Goal: Transaction & Acquisition: Purchase product/service

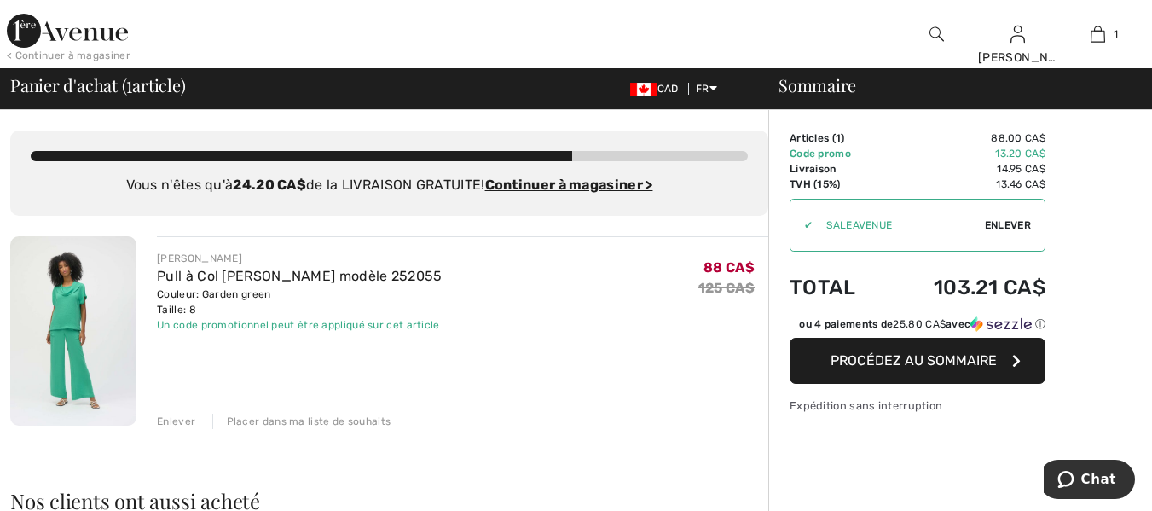
click at [67, 332] on img at bounding box center [73, 330] width 126 height 189
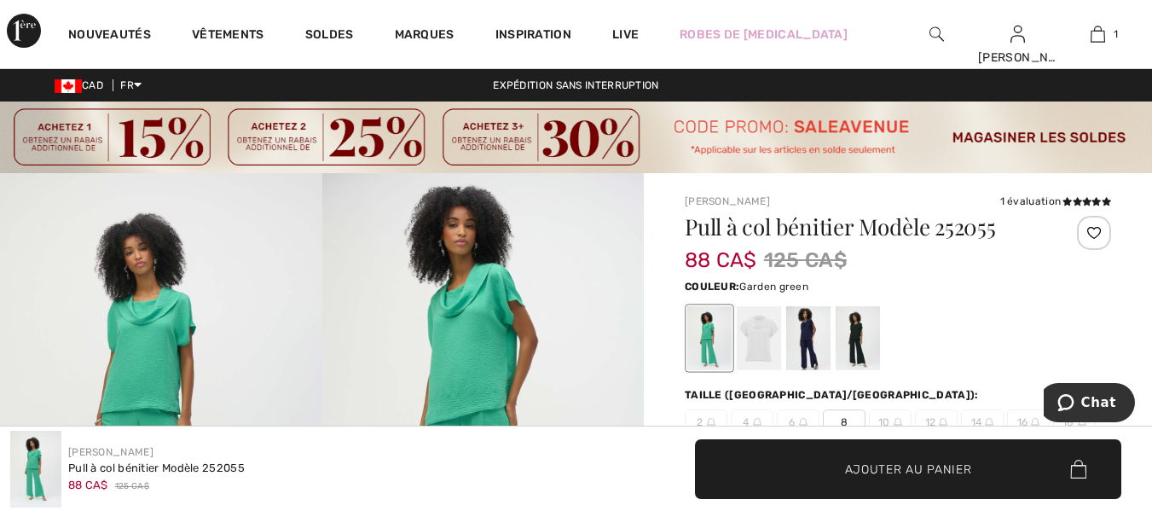
click at [298, 133] on img at bounding box center [576, 137] width 1152 height 72
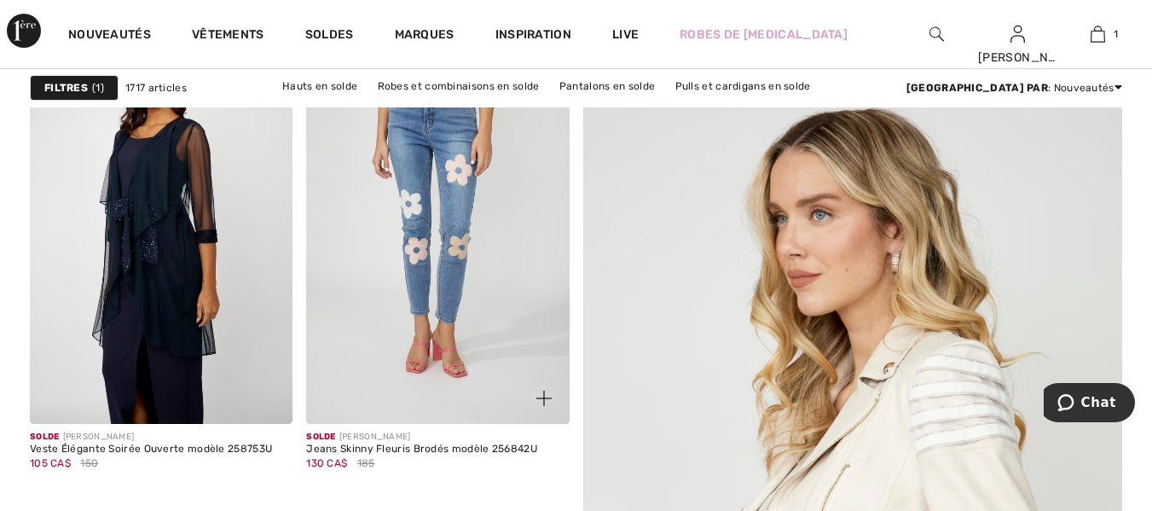
scroll to position [256, 0]
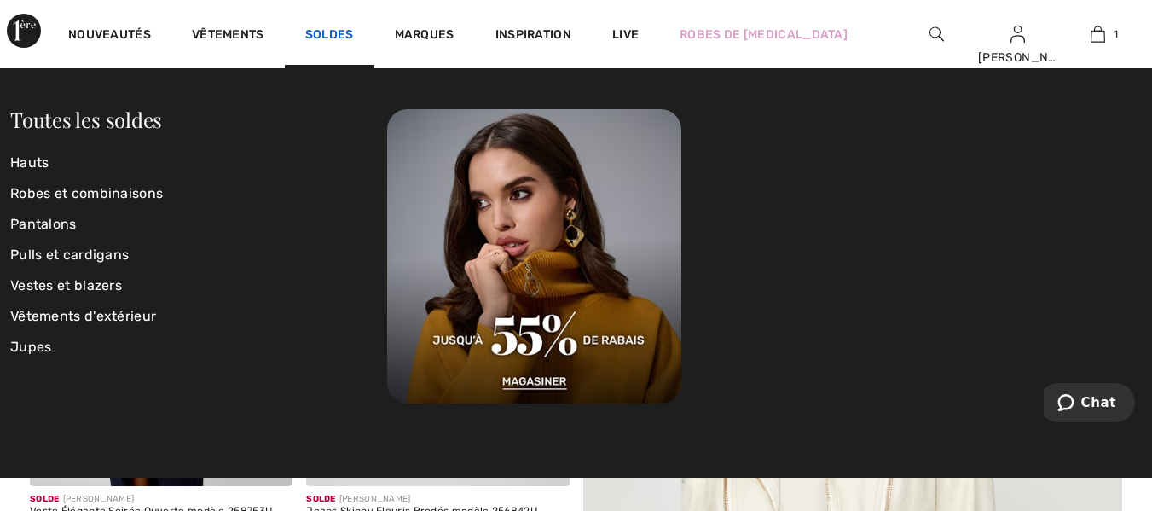
click at [326, 32] on link "Soldes" at bounding box center [329, 36] width 49 height 18
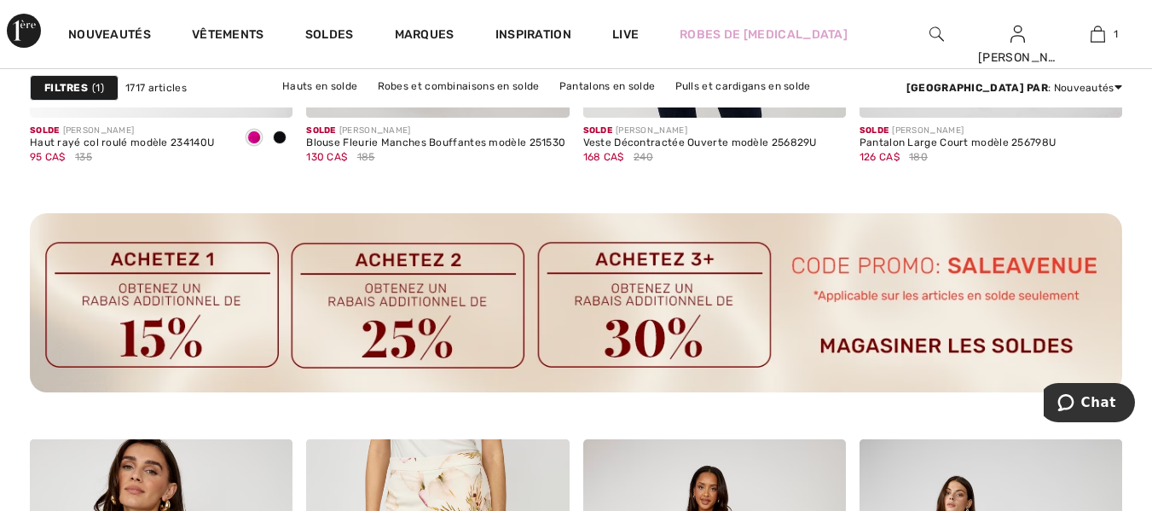
scroll to position [2216, 0]
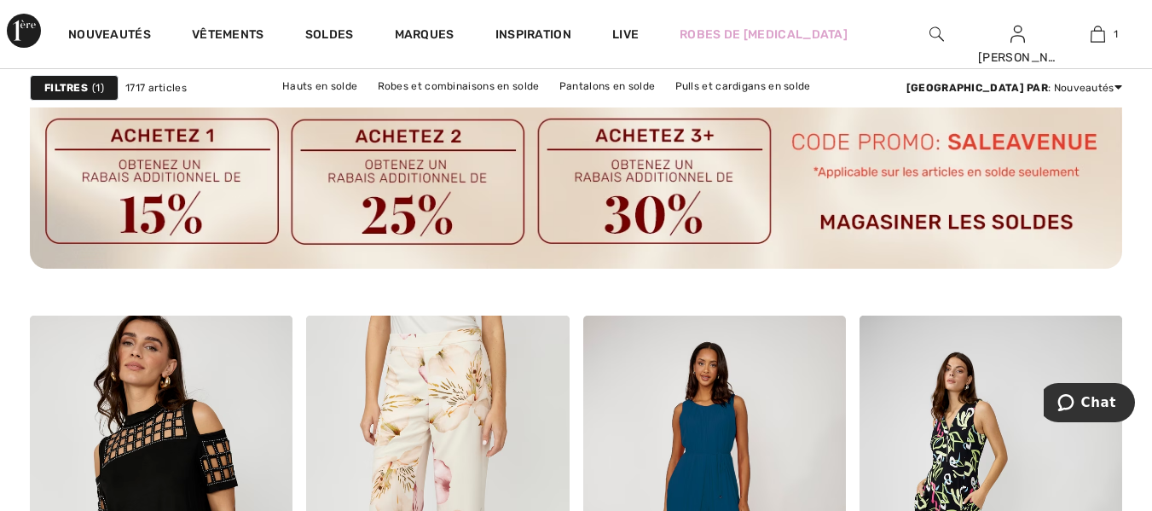
click at [674, 191] on img at bounding box center [576, 179] width 1092 height 179
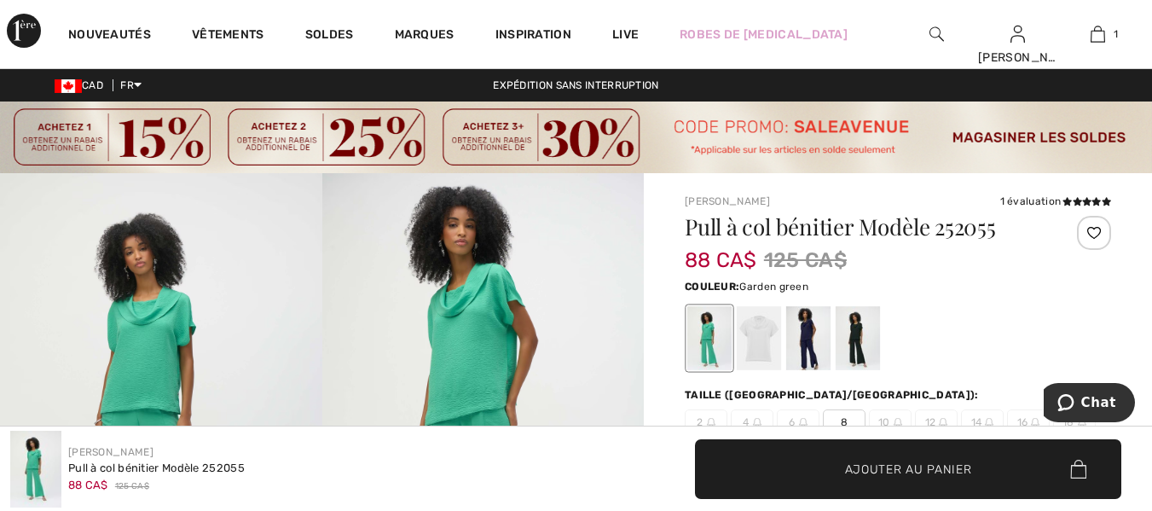
click at [369, 135] on img at bounding box center [576, 137] width 1152 height 72
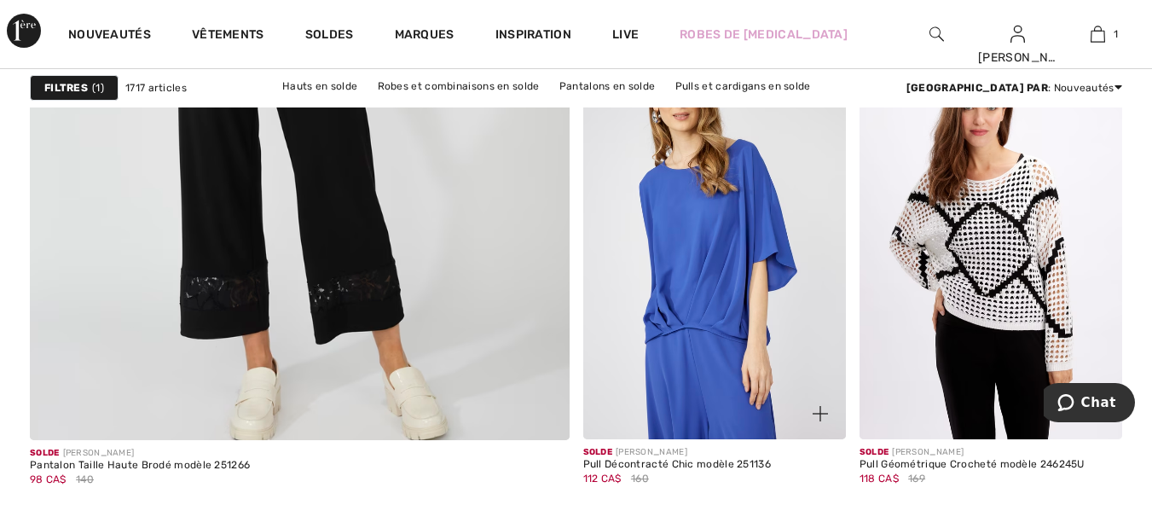
scroll to position [4603, 0]
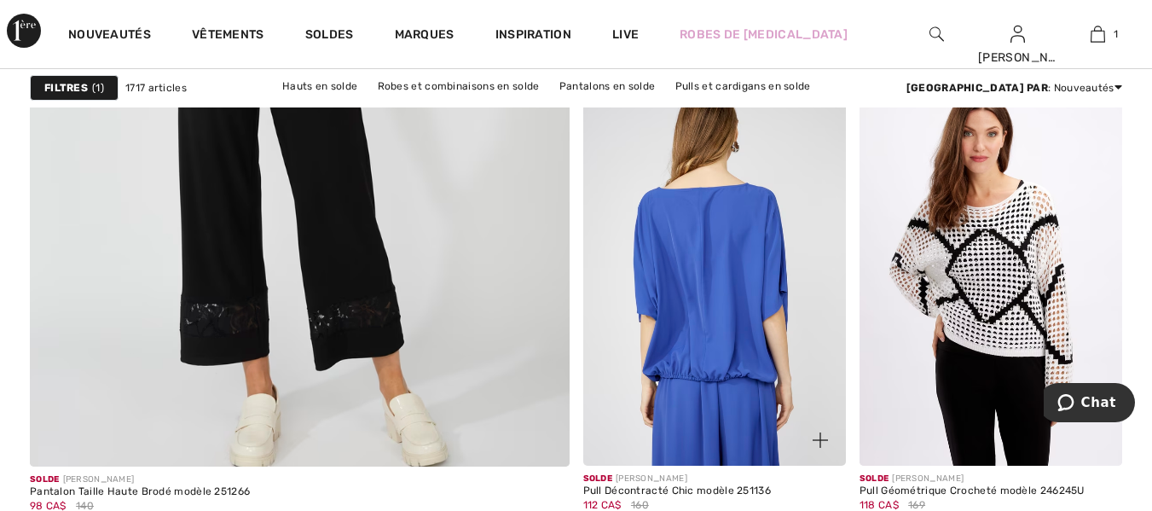
click at [710, 334] on img at bounding box center [714, 269] width 263 height 394
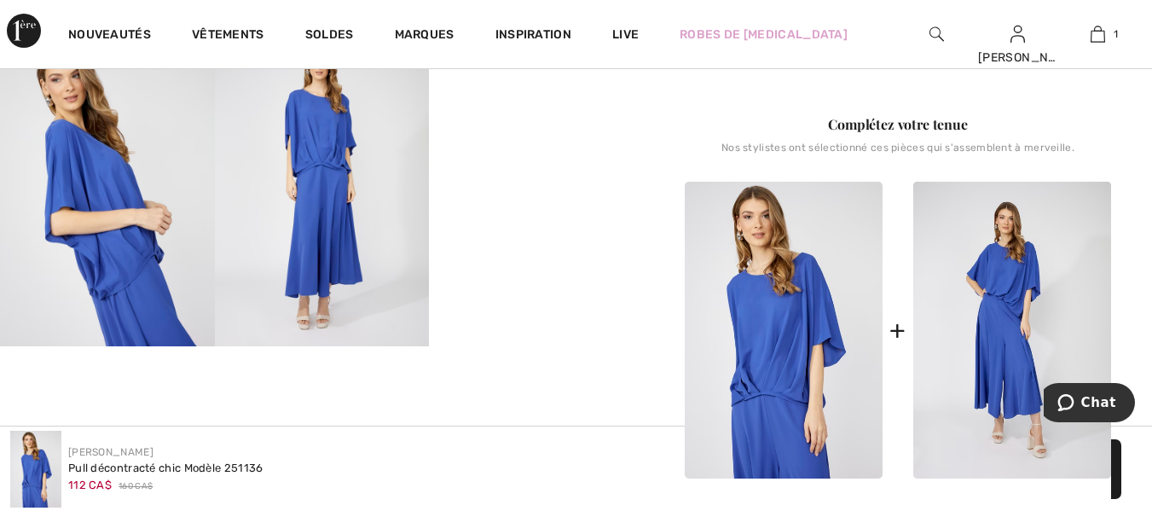
scroll to position [682, 0]
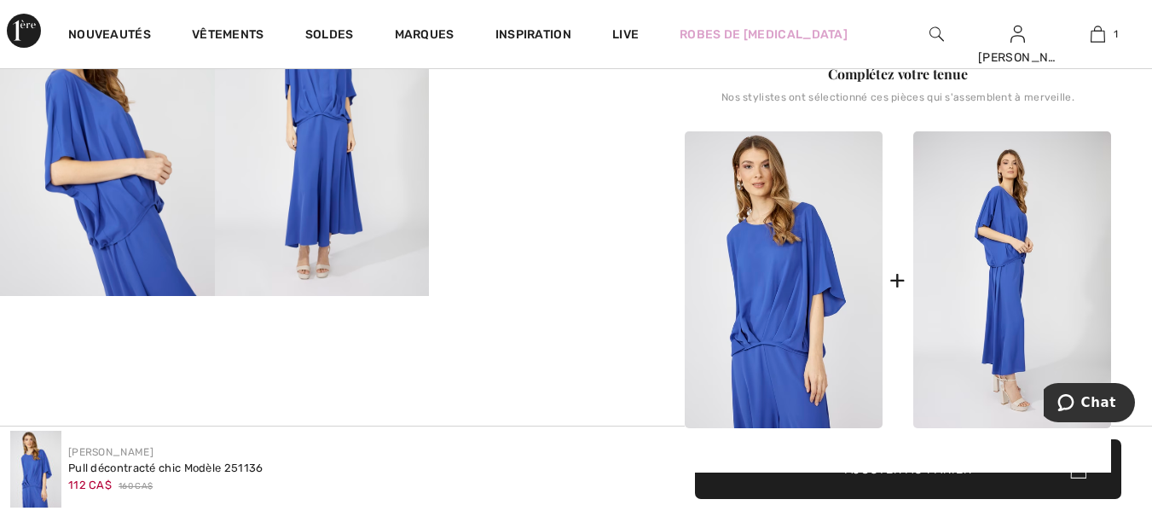
click at [1014, 312] on img at bounding box center [1012, 280] width 198 height 298
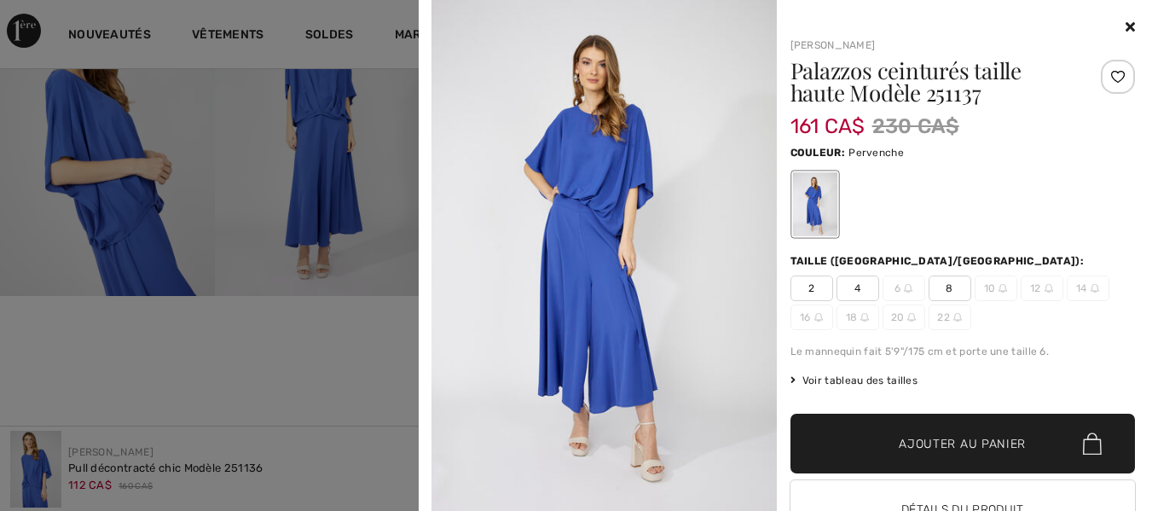
click at [615, 239] on img at bounding box center [603, 258] width 345 height 517
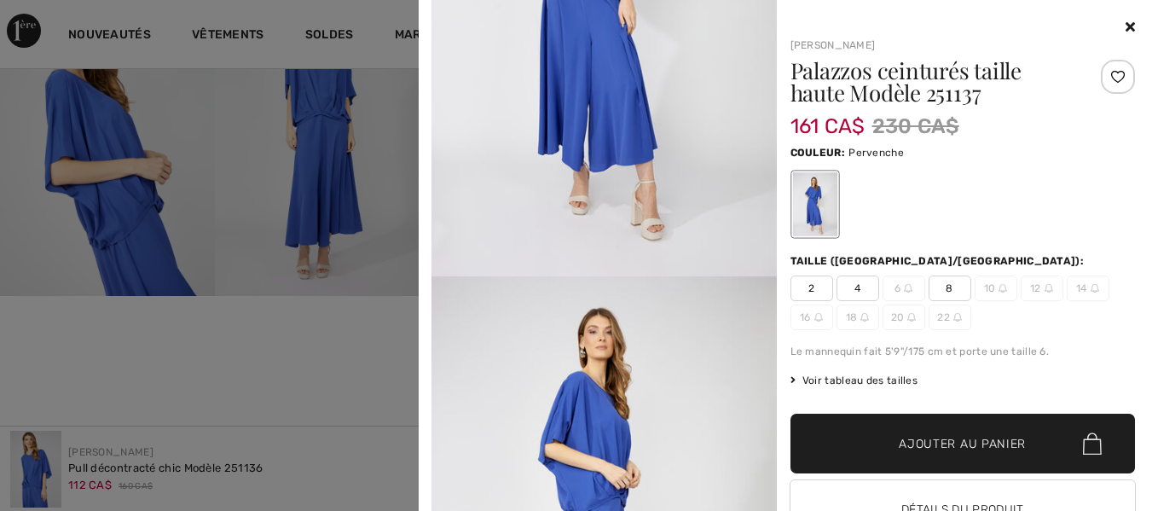
scroll to position [170, 0]
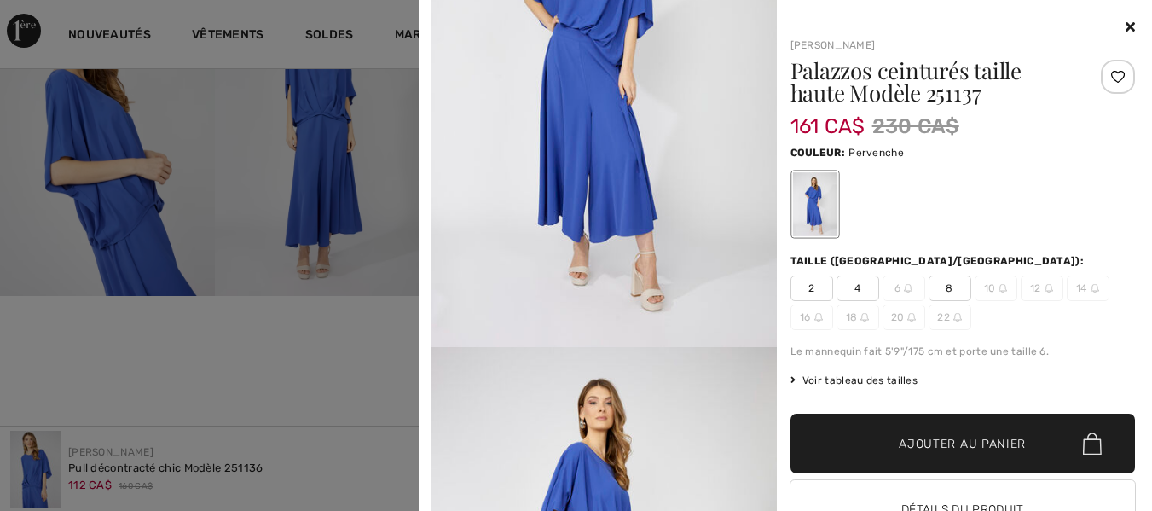
click at [130, 179] on div at bounding box center [576, 255] width 1152 height 511
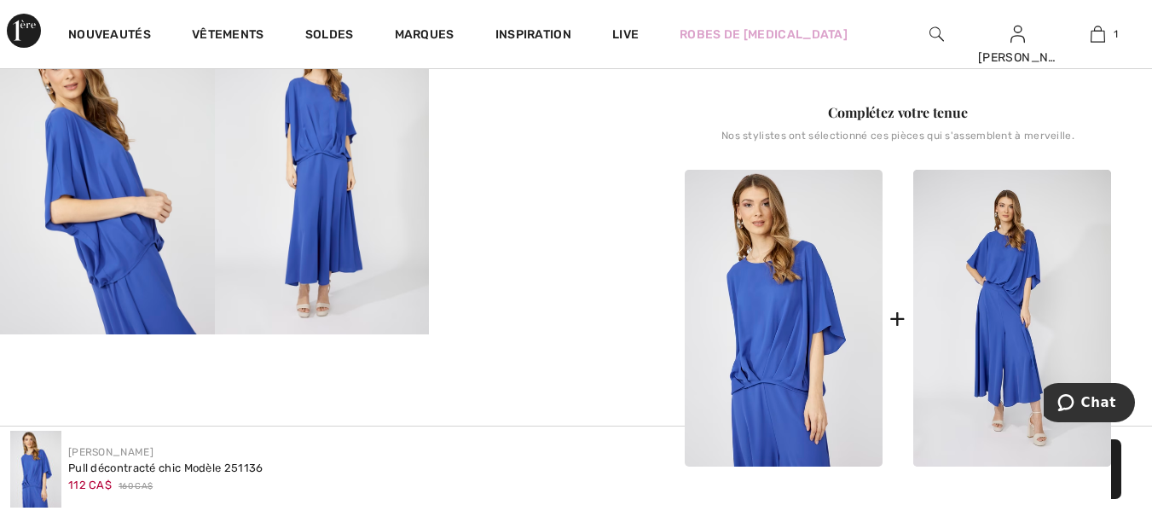
scroll to position [511, 0]
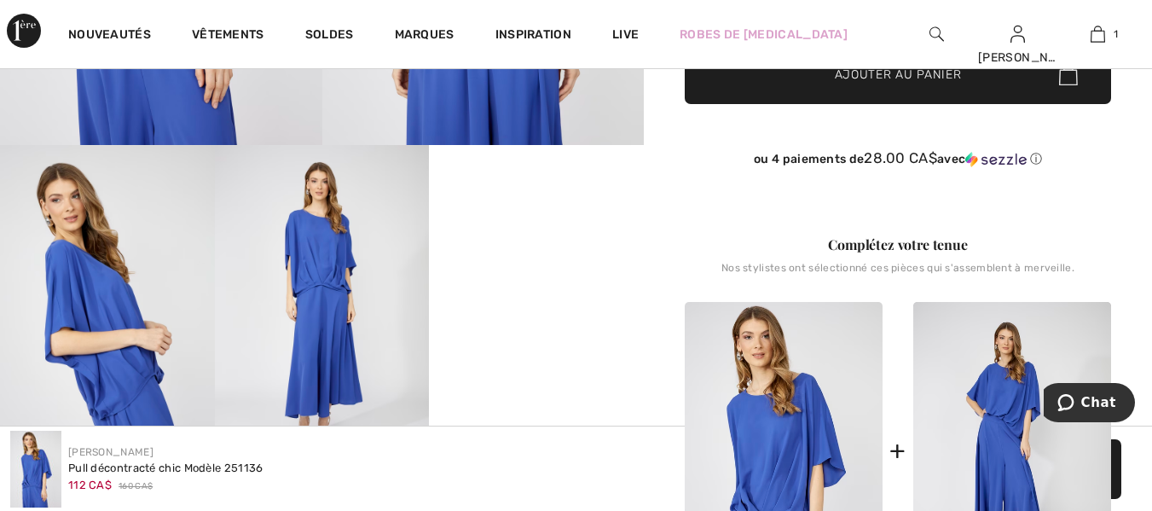
click at [543, 252] on video "Your browser does not support the video tag." at bounding box center [536, 198] width 215 height 107
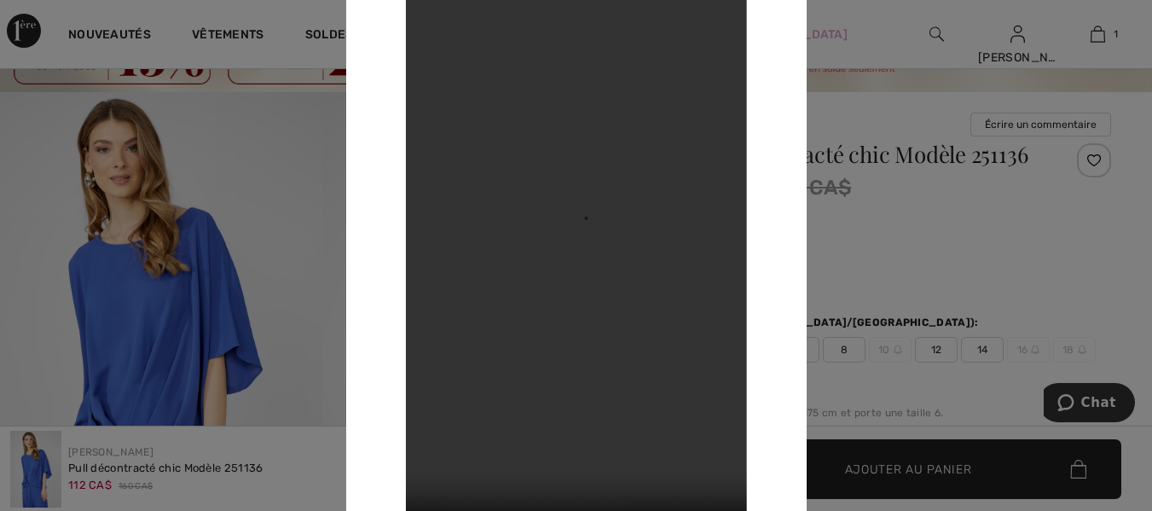
scroll to position [0, 0]
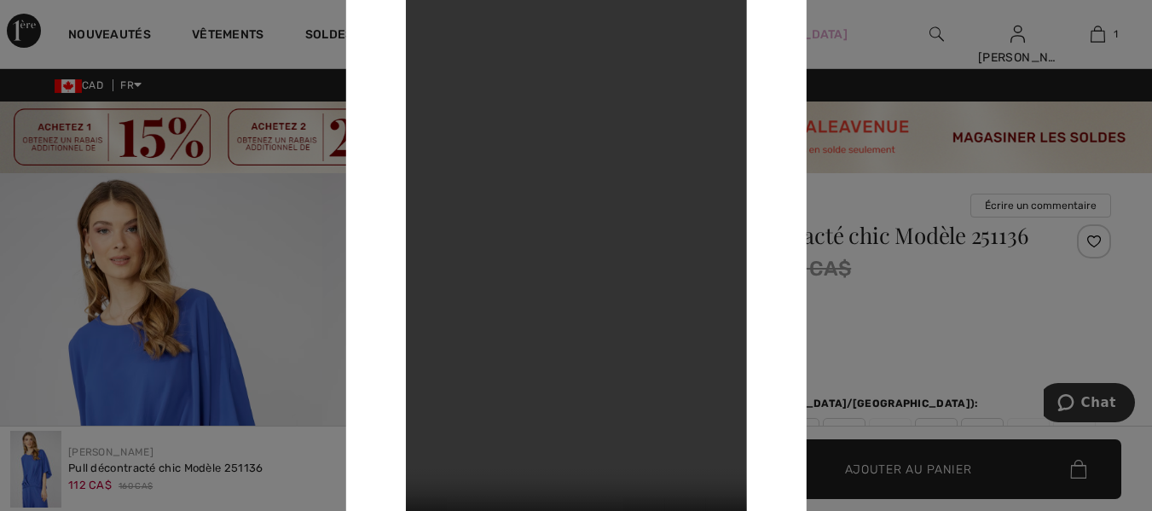
click at [165, 322] on div at bounding box center [576, 255] width 1152 height 511
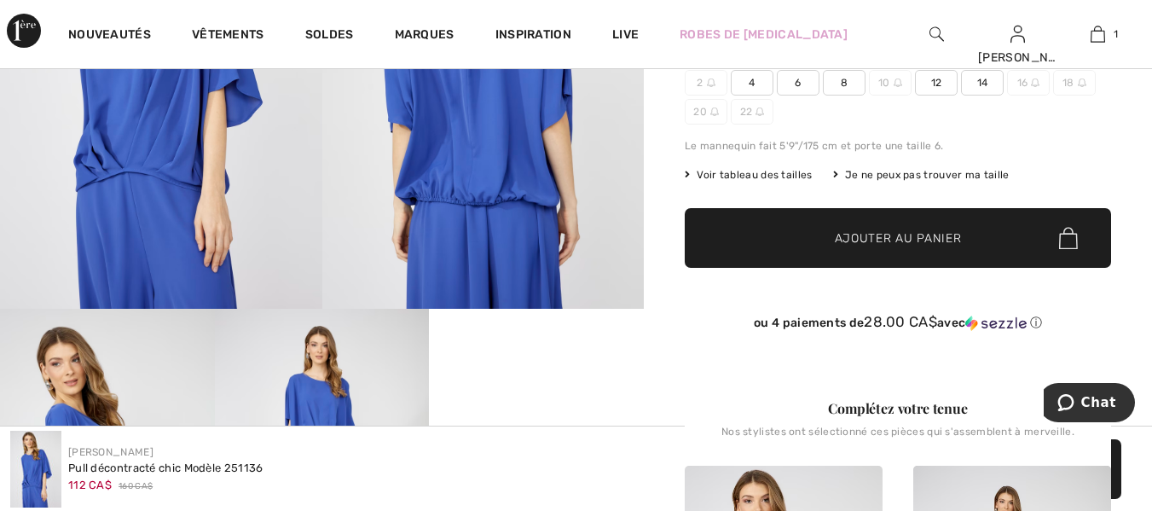
scroll to position [256, 0]
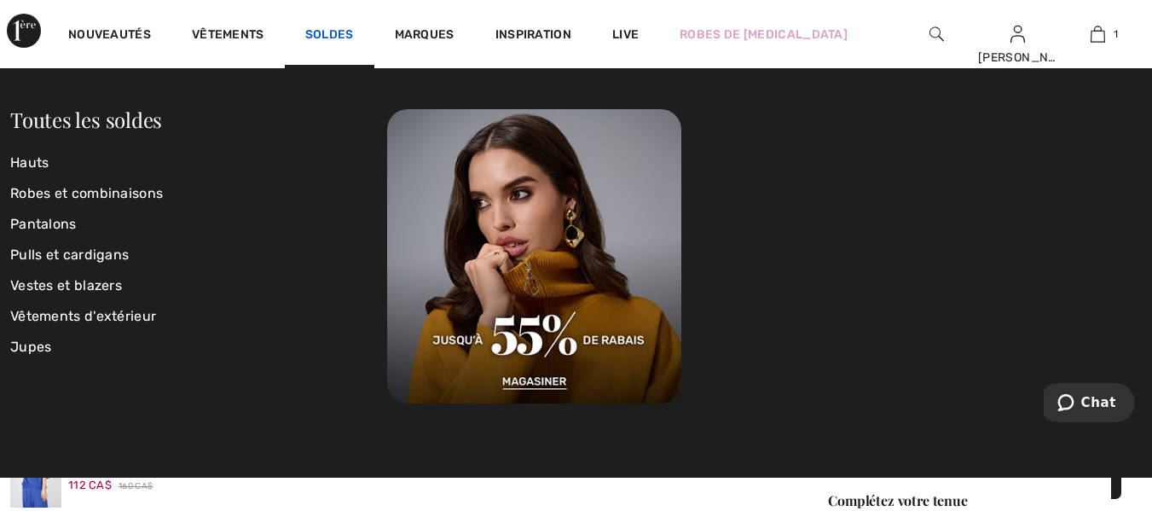
click at [334, 27] on div "Soldes" at bounding box center [330, 34] width 90 height 68
click at [333, 32] on link "Soldes" at bounding box center [329, 36] width 49 height 18
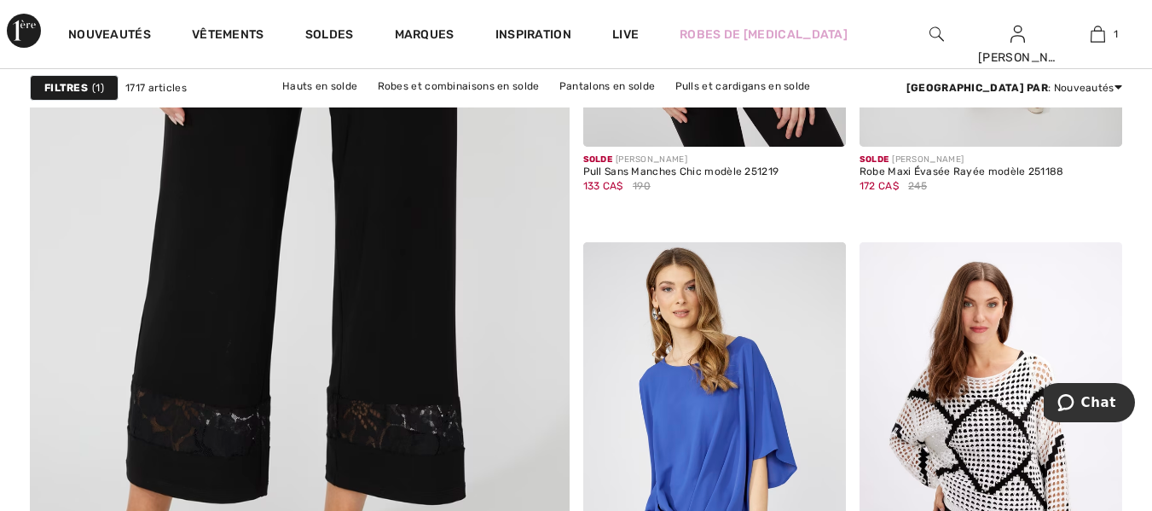
scroll to position [4689, 0]
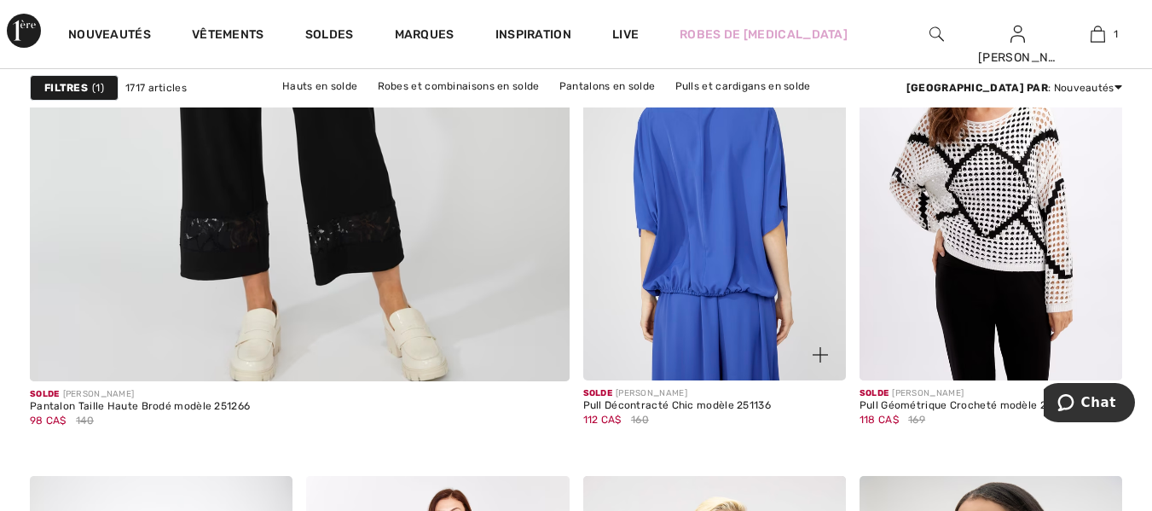
click at [688, 268] on img at bounding box center [714, 183] width 263 height 394
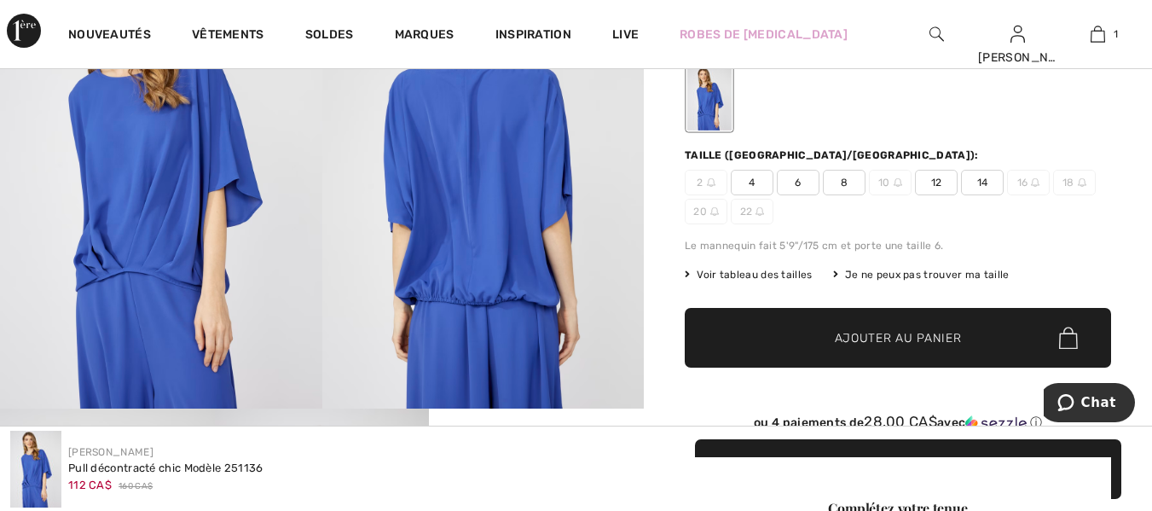
scroll to position [256, 0]
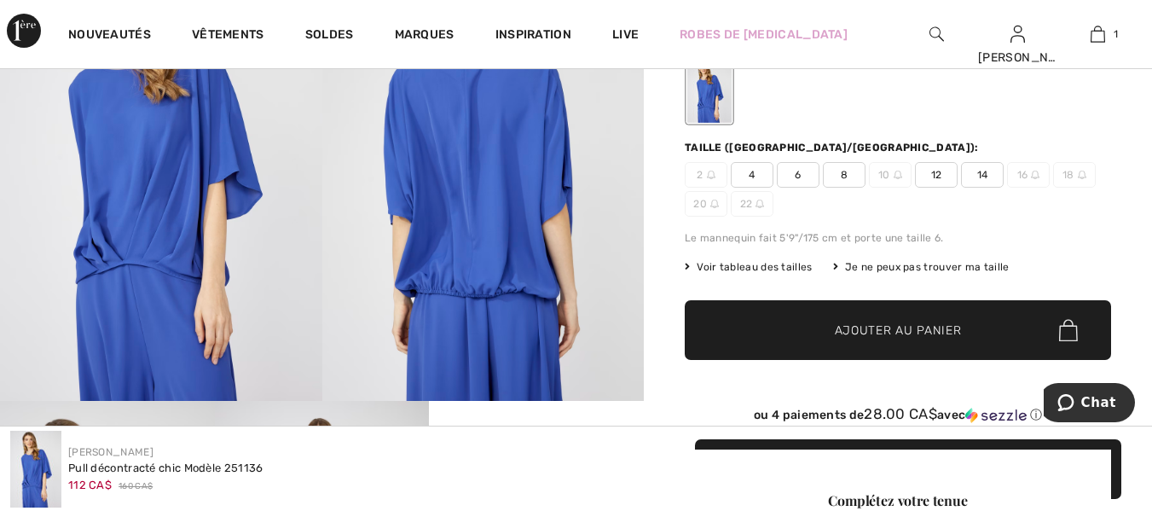
click at [847, 170] on span "8" at bounding box center [844, 175] width 43 height 26
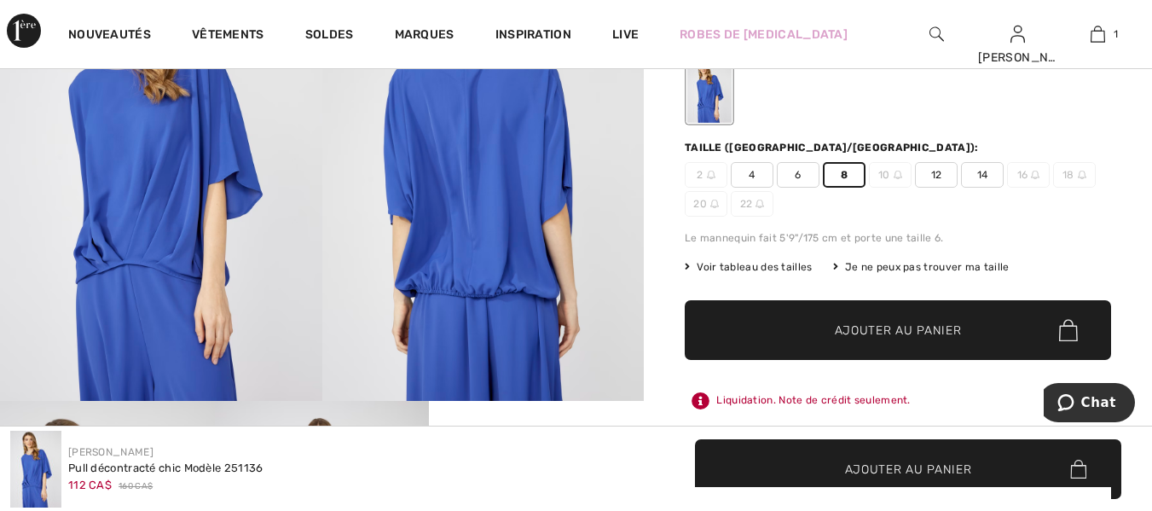
click at [905, 320] on span "✔ Ajouté au panier Ajouter au panier" at bounding box center [898, 330] width 426 height 60
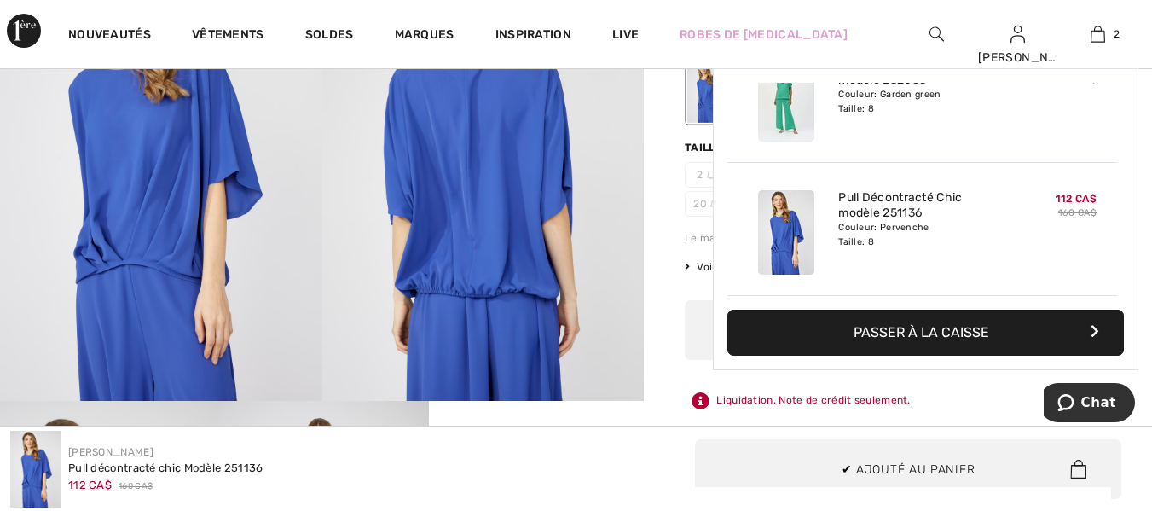
scroll to position [0, 0]
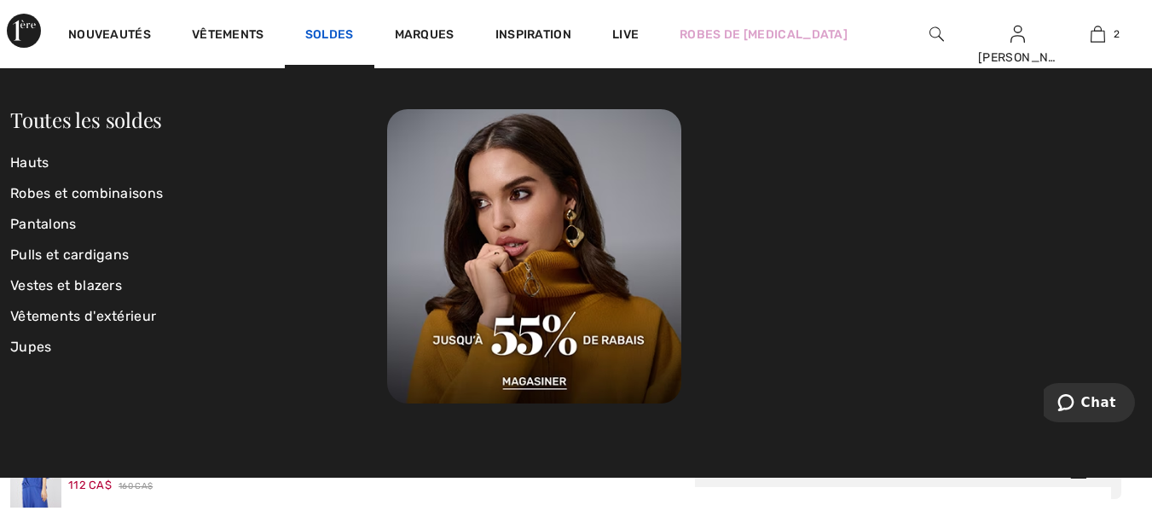
click at [333, 37] on link "Soldes" at bounding box center [329, 36] width 49 height 18
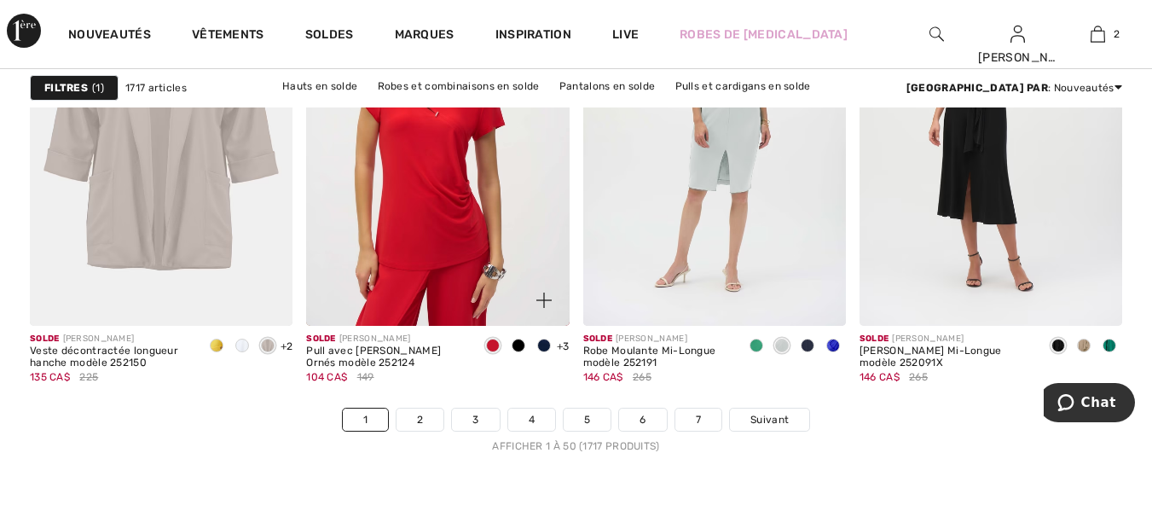
scroll to position [7417, 0]
click at [425, 416] on link "2" at bounding box center [419, 420] width 47 height 22
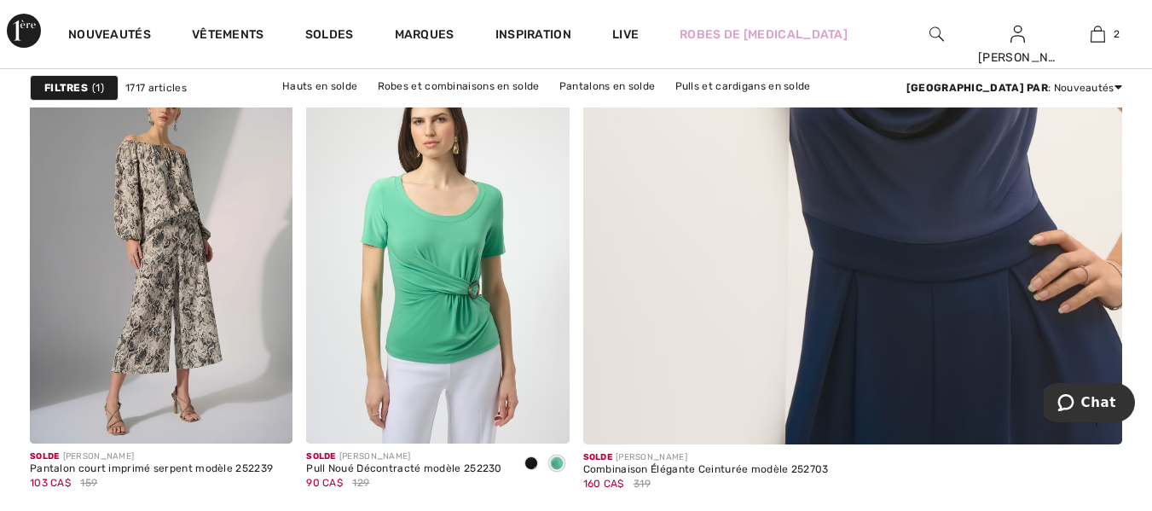
scroll to position [767, 0]
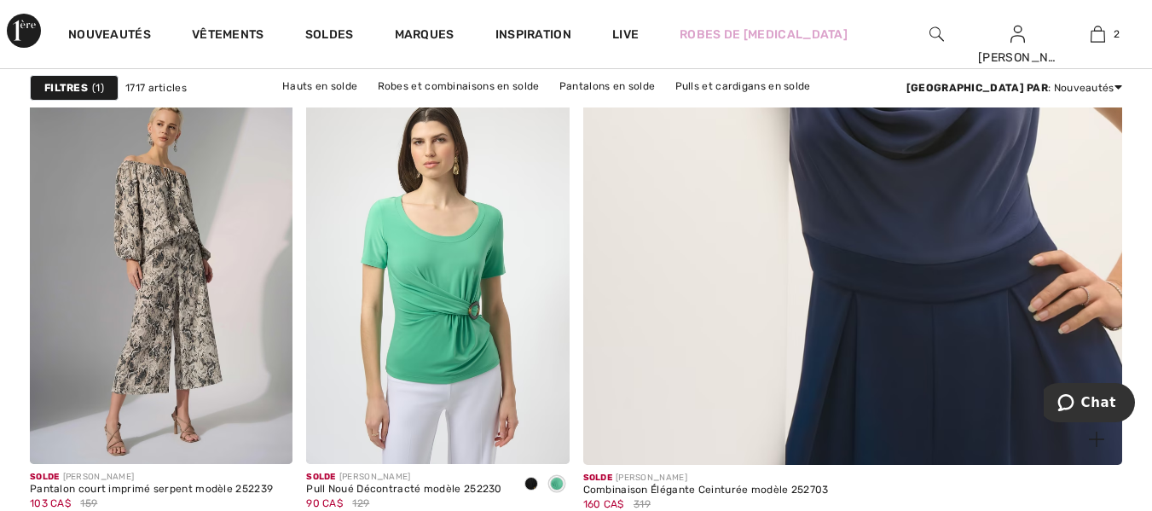
click at [910, 266] on img at bounding box center [852, 65] width 647 height 971
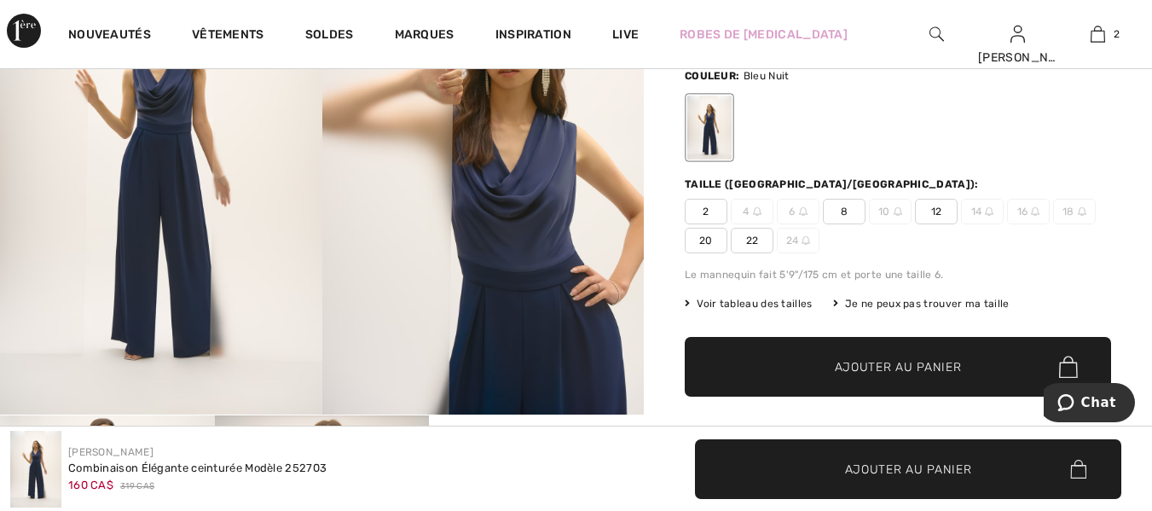
scroll to position [256, 0]
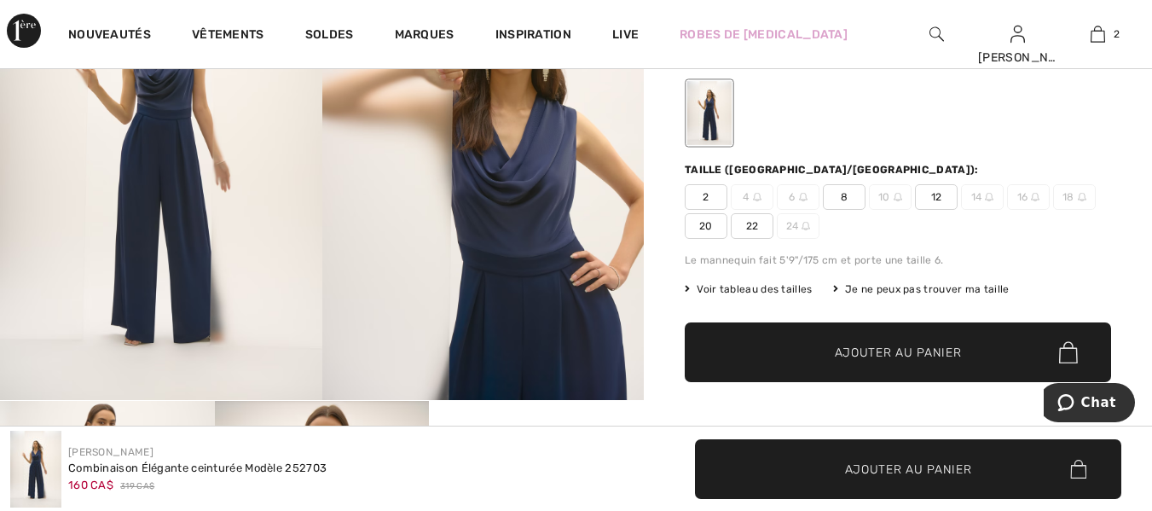
click at [173, 220] on img at bounding box center [161, 158] width 322 height 483
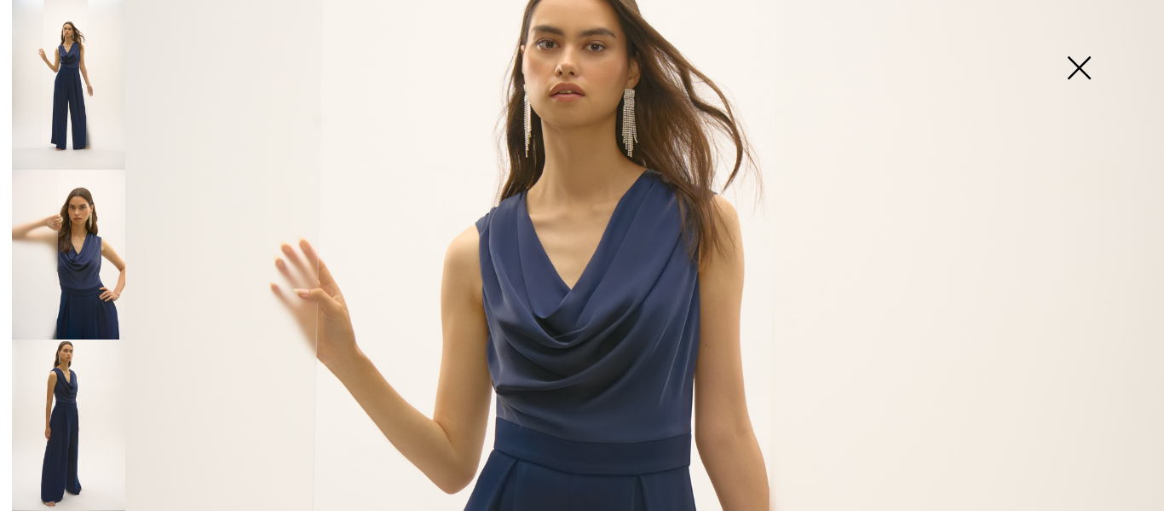
click at [90, 61] on img at bounding box center [68, 85] width 113 height 170
click at [83, 246] on img at bounding box center [68, 255] width 113 height 170
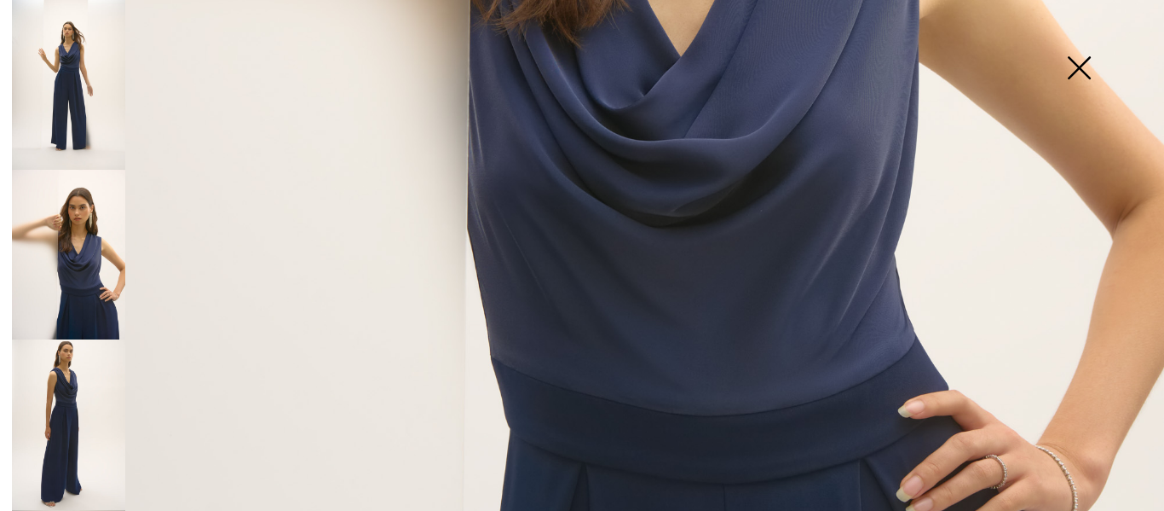
scroll to position [852, 0]
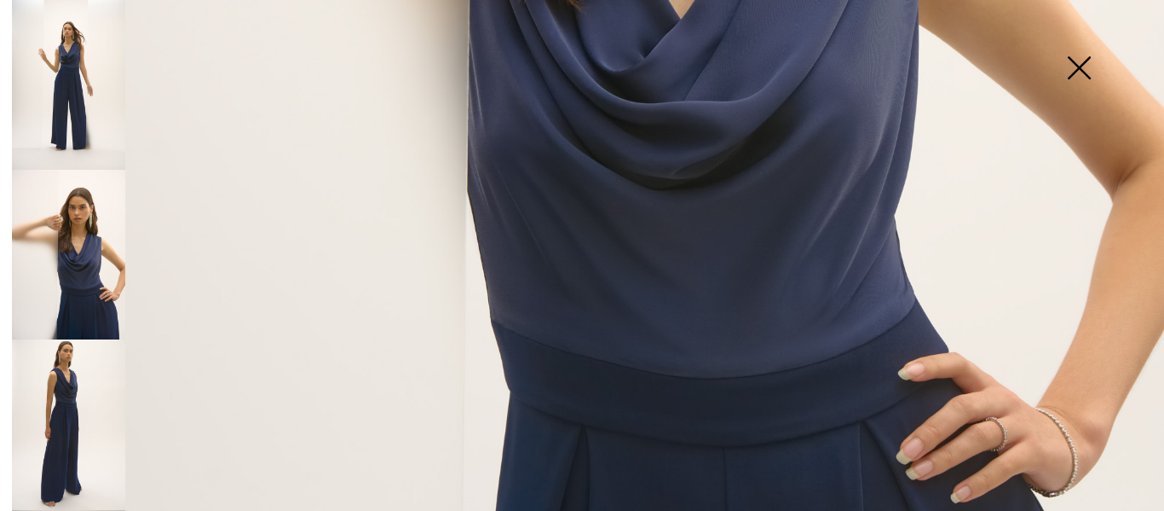
click at [1068, 67] on img at bounding box center [1079, 70] width 85 height 88
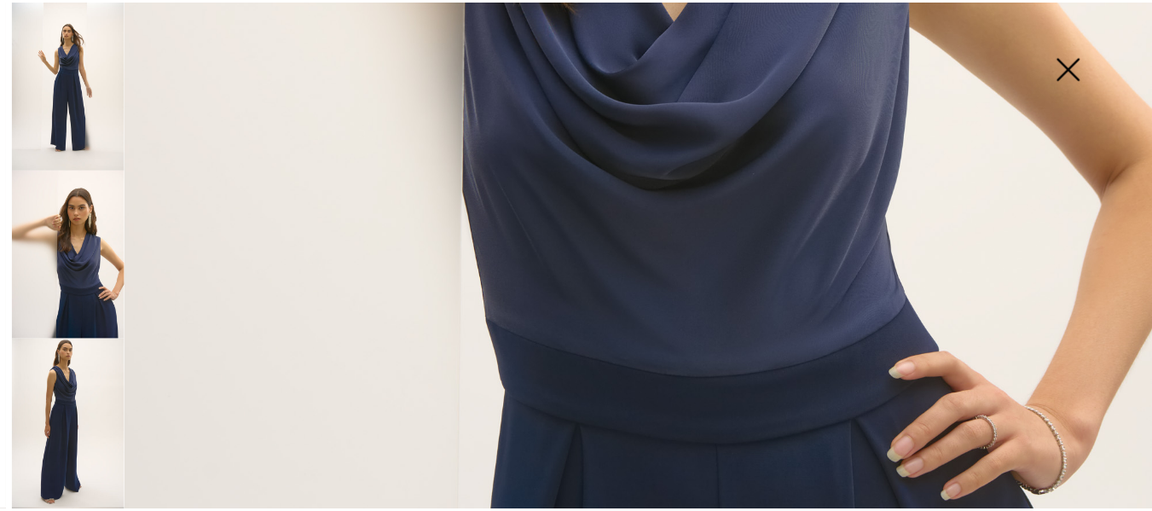
scroll to position [256, 0]
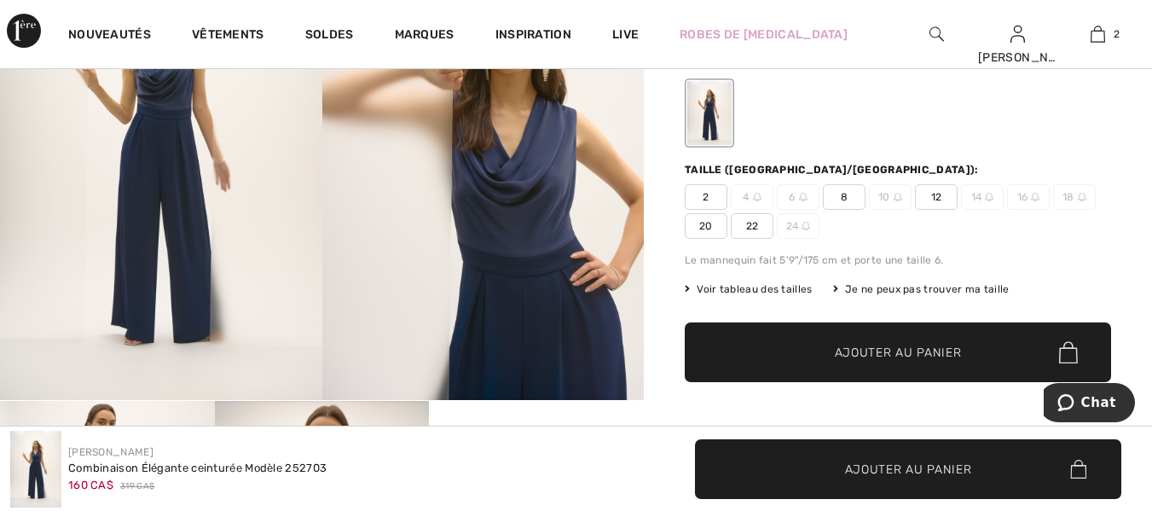
click at [548, 233] on img at bounding box center [483, 158] width 322 height 483
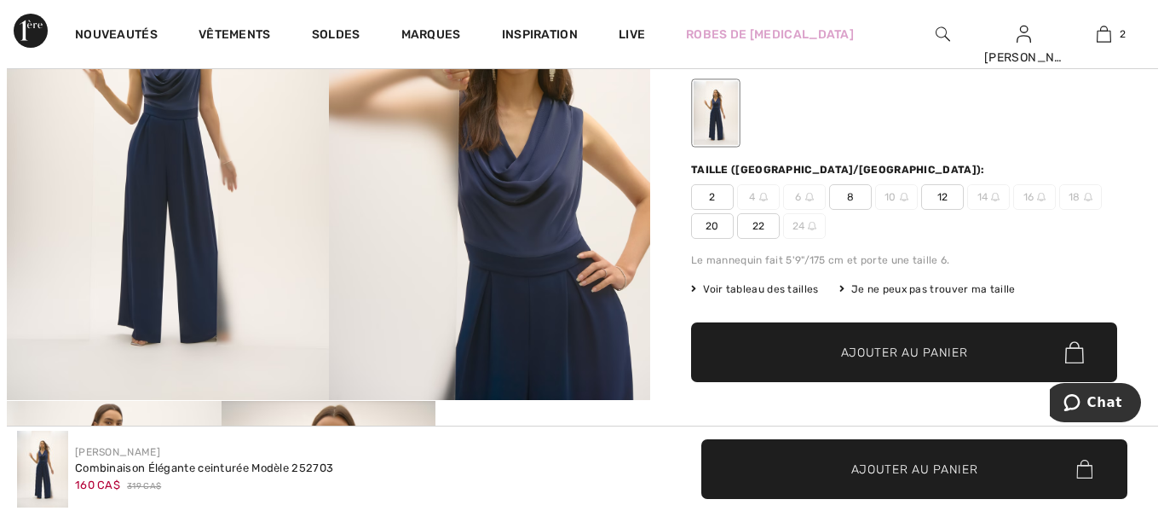
scroll to position [257, 0]
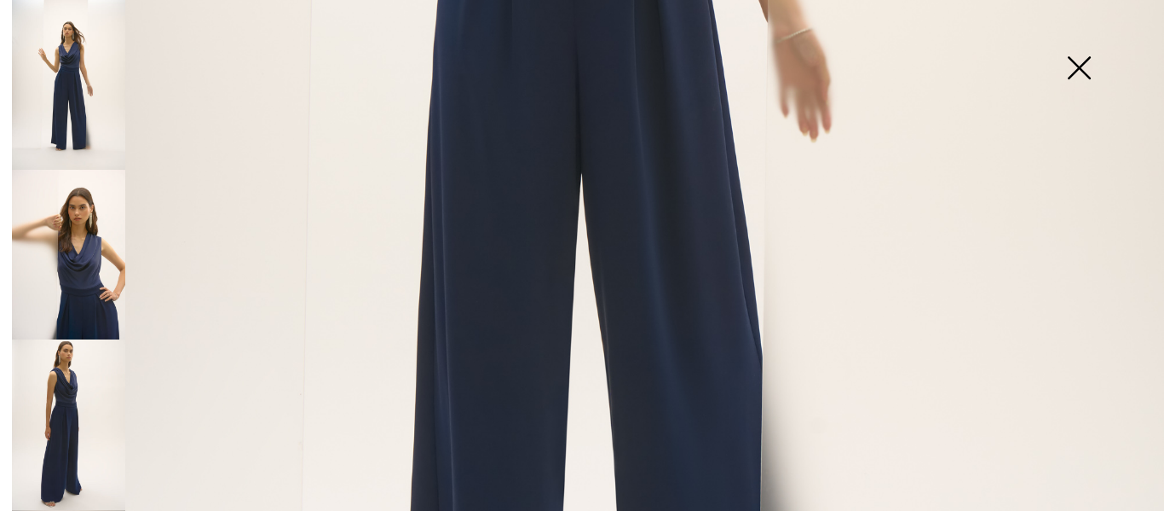
click at [1072, 61] on img at bounding box center [1079, 70] width 85 height 88
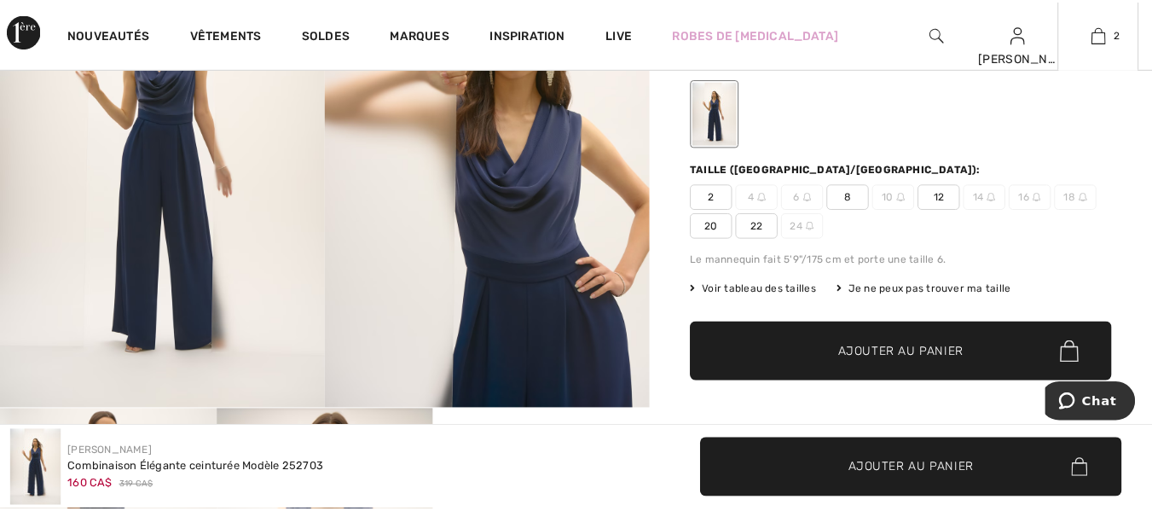
scroll to position [256, 0]
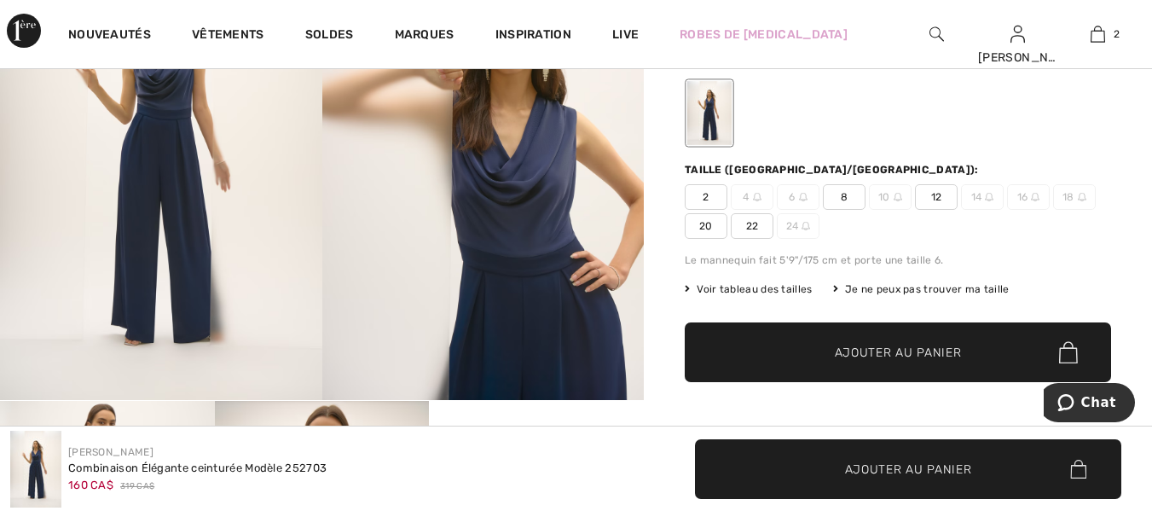
click at [838, 192] on span "8" at bounding box center [844, 197] width 43 height 26
click at [924, 347] on span "Ajouter au panier" at bounding box center [898, 353] width 127 height 18
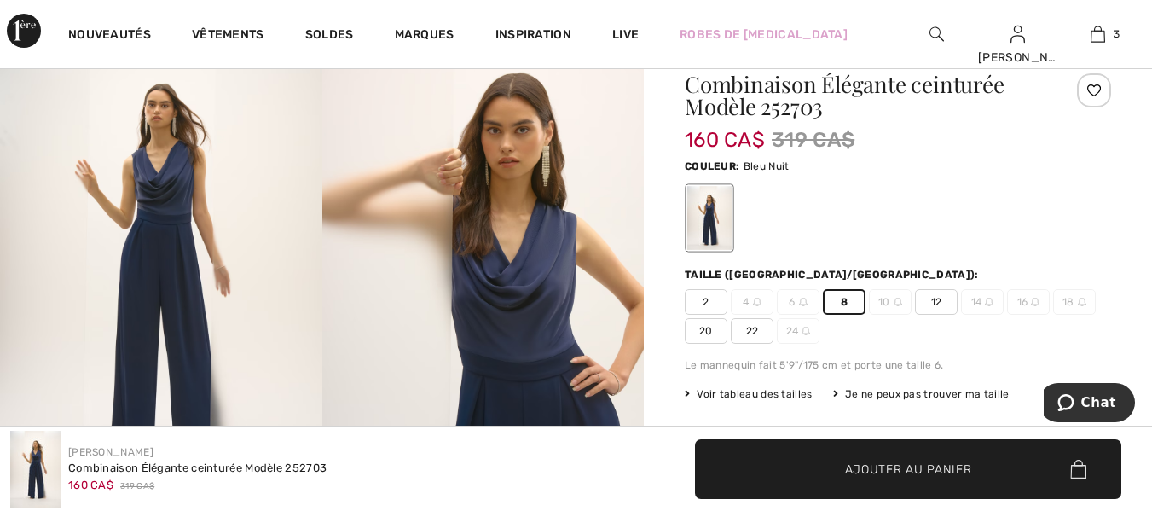
scroll to position [85, 0]
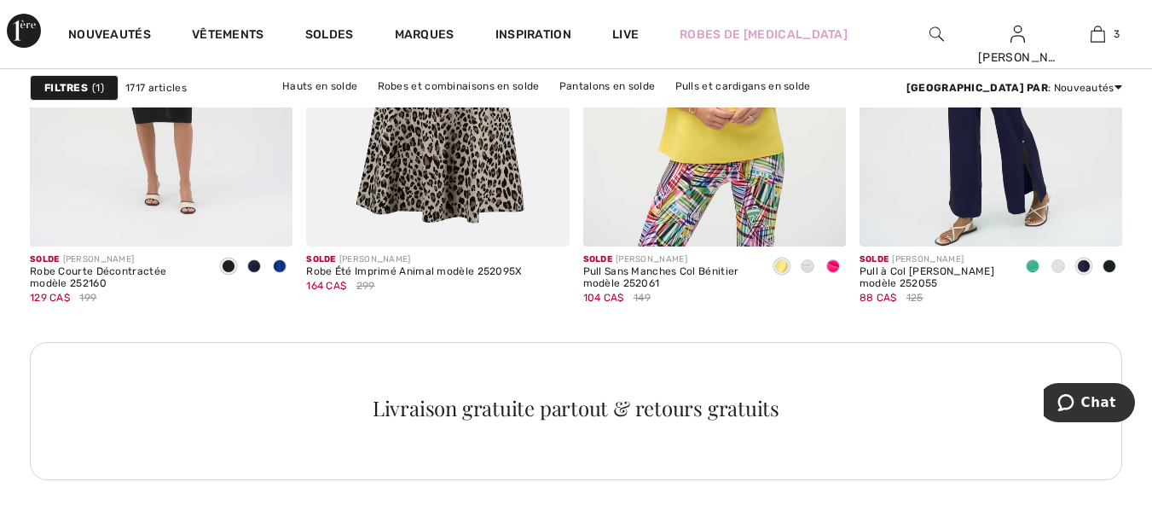
scroll to position [3666, 0]
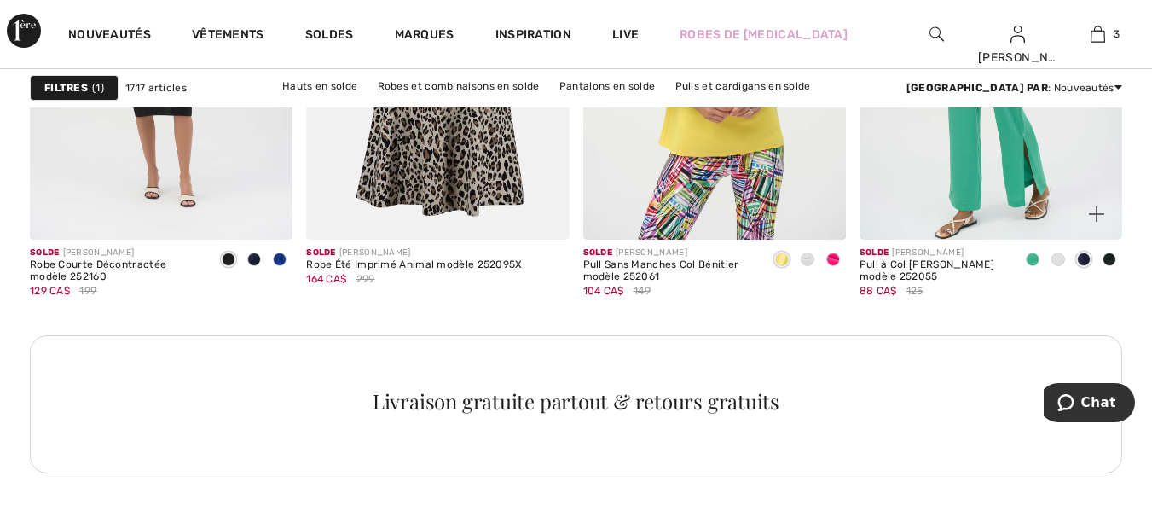
click at [1023, 170] on img at bounding box center [990, 43] width 263 height 394
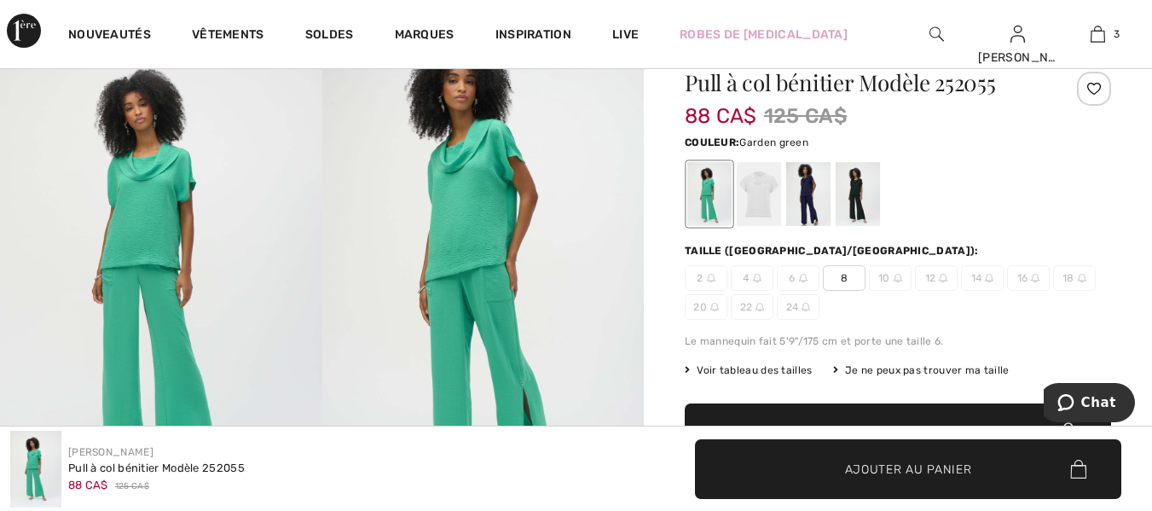
scroll to position [256, 0]
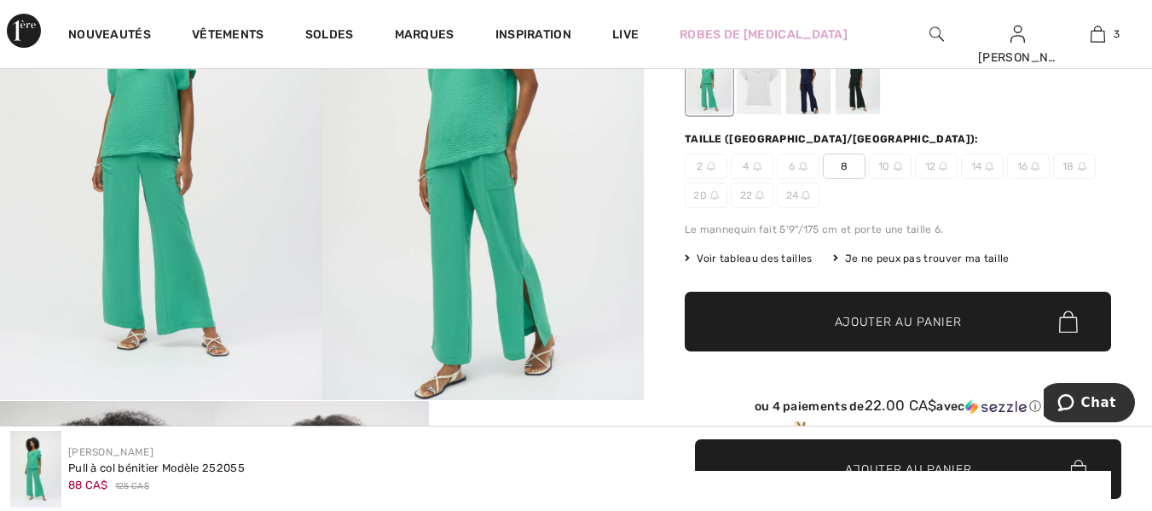
click at [761, 97] on div at bounding box center [759, 83] width 44 height 64
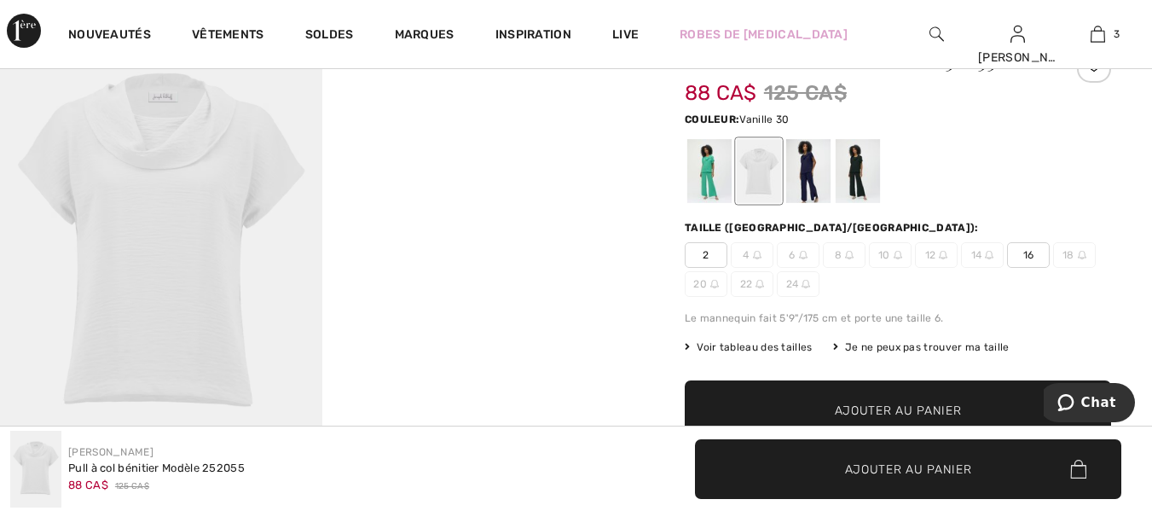
scroll to position [170, 0]
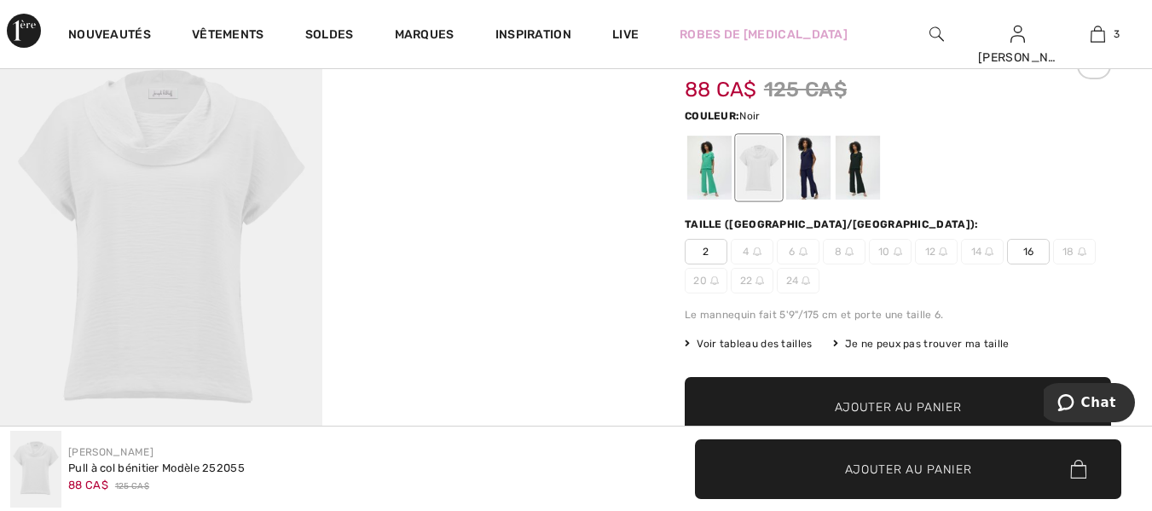
click at [866, 160] on div at bounding box center [857, 168] width 44 height 64
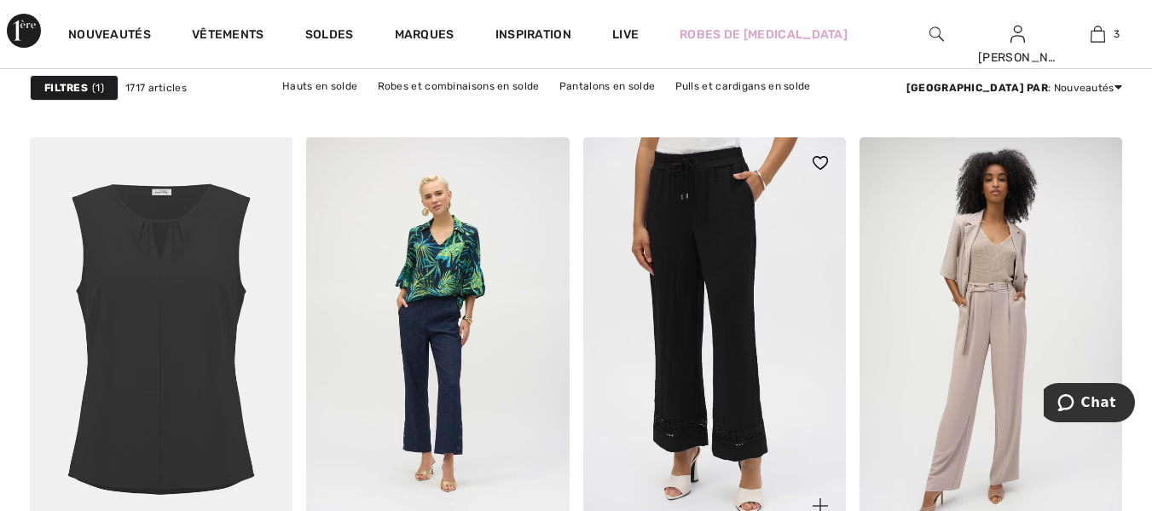
scroll to position [5499, 0]
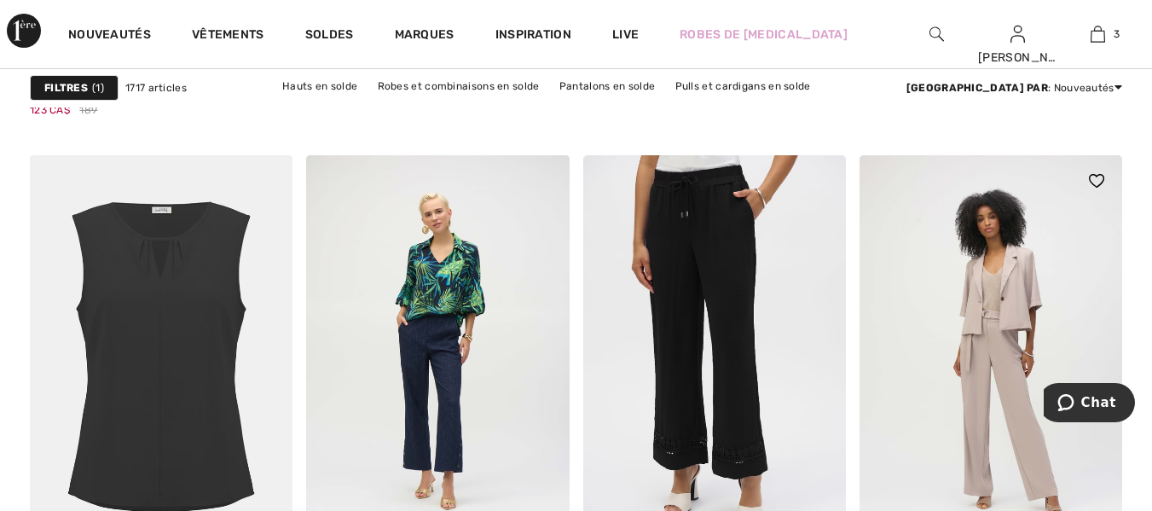
click at [1006, 352] on img at bounding box center [990, 352] width 263 height 394
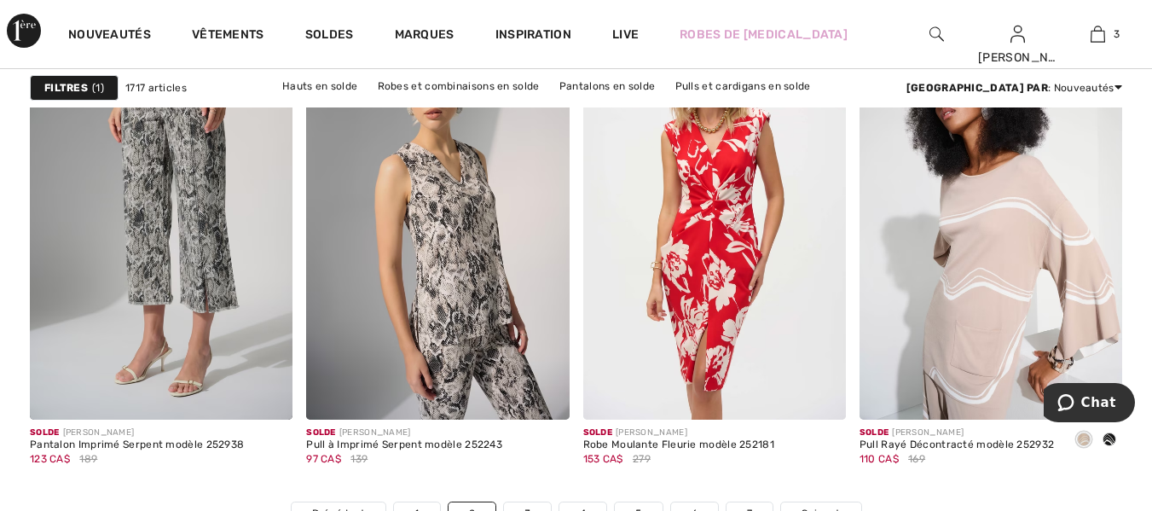
scroll to position [7290, 0]
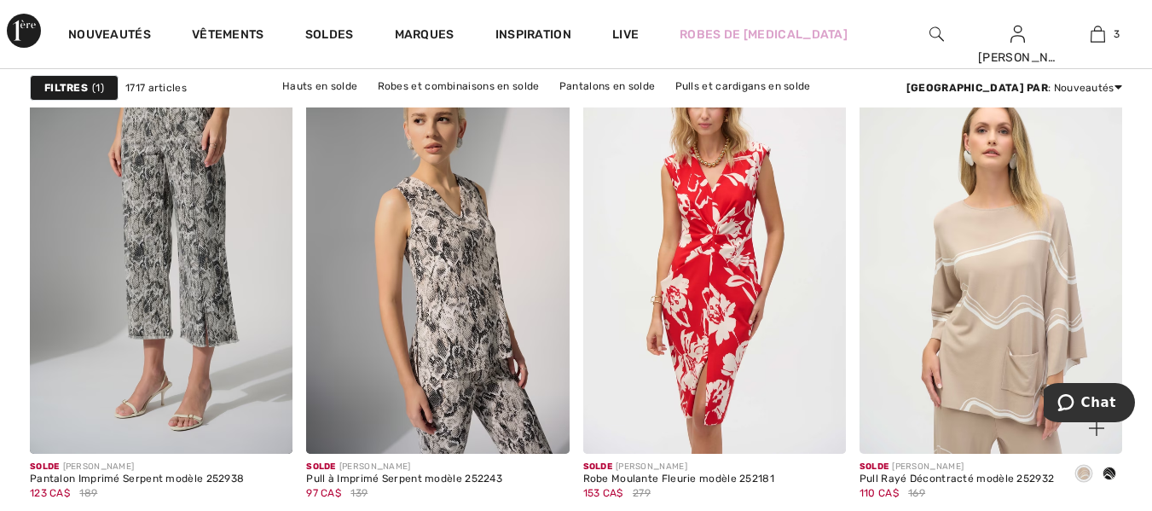
click at [1003, 292] on img at bounding box center [990, 257] width 263 height 394
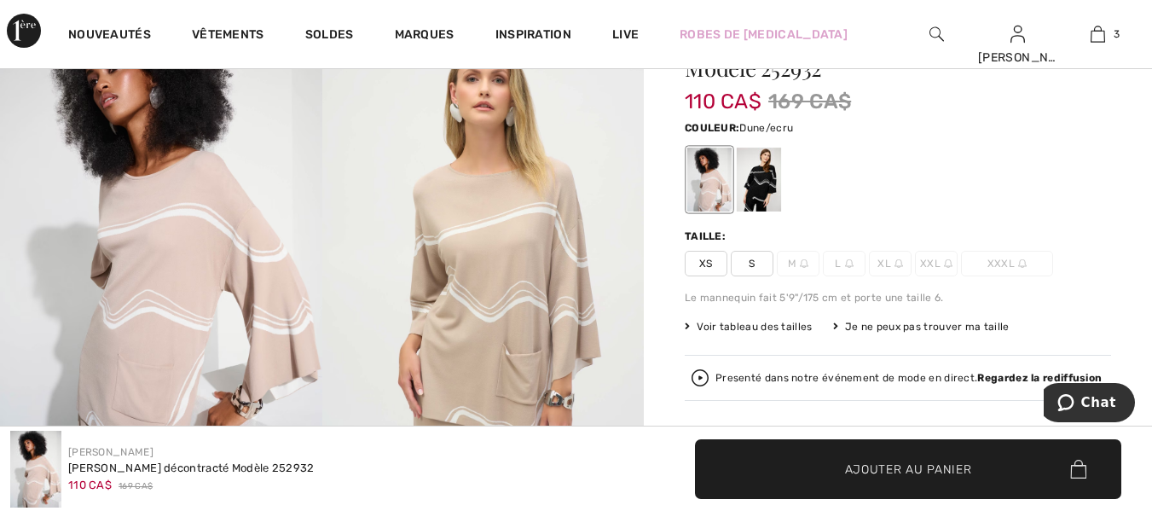
scroll to position [173, 0]
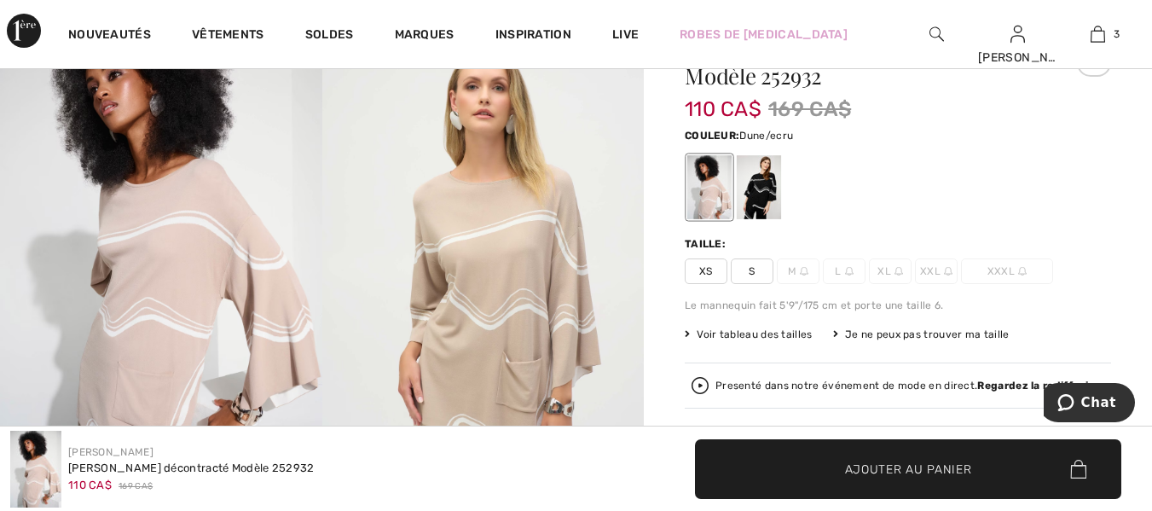
click at [514, 273] on img at bounding box center [483, 241] width 322 height 483
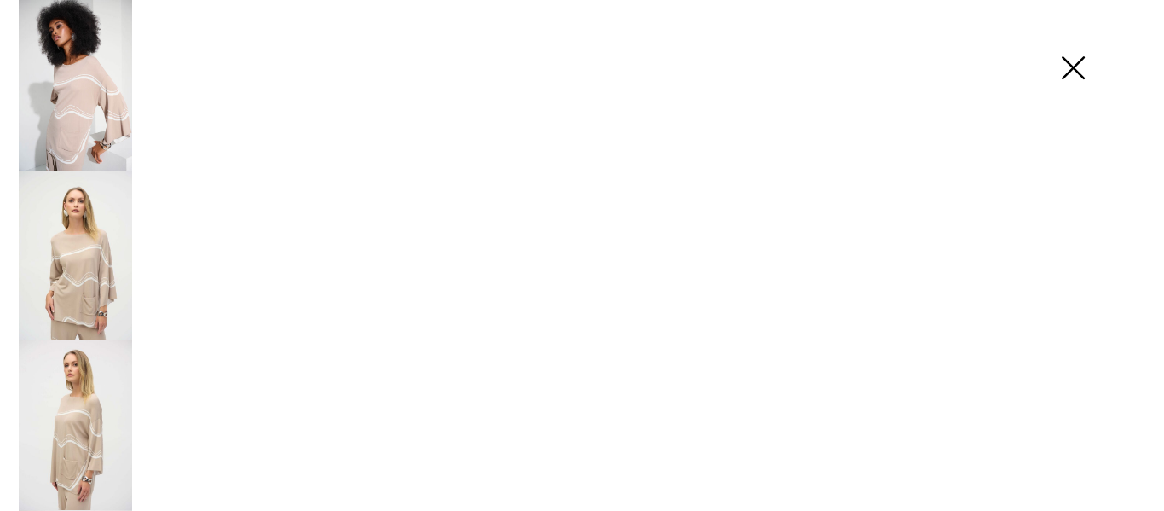
scroll to position [174, 0]
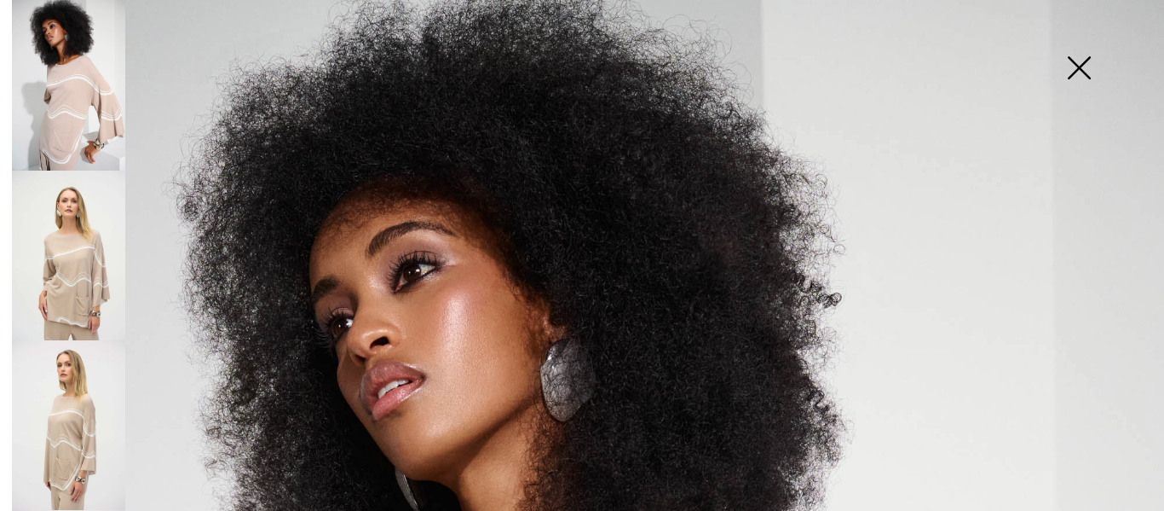
click at [1075, 67] on img at bounding box center [1079, 70] width 85 height 88
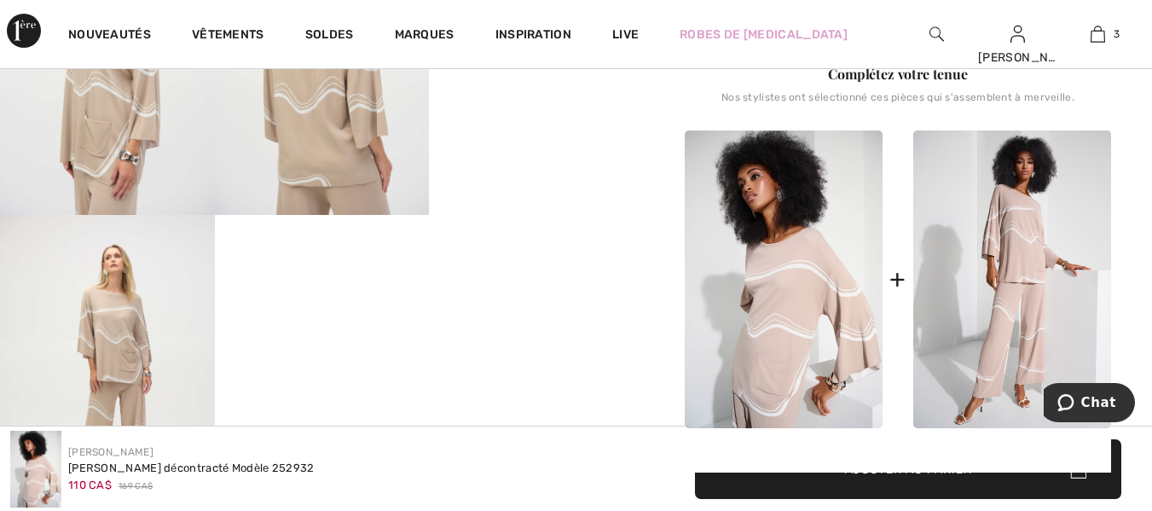
scroll to position [770, 0]
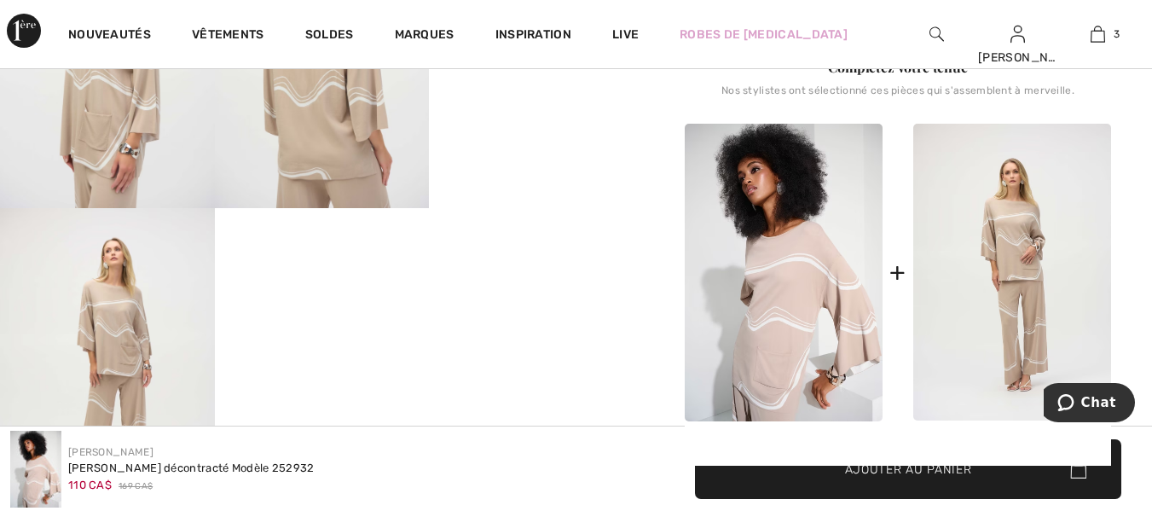
click at [1037, 265] on img at bounding box center [1012, 273] width 198 height 298
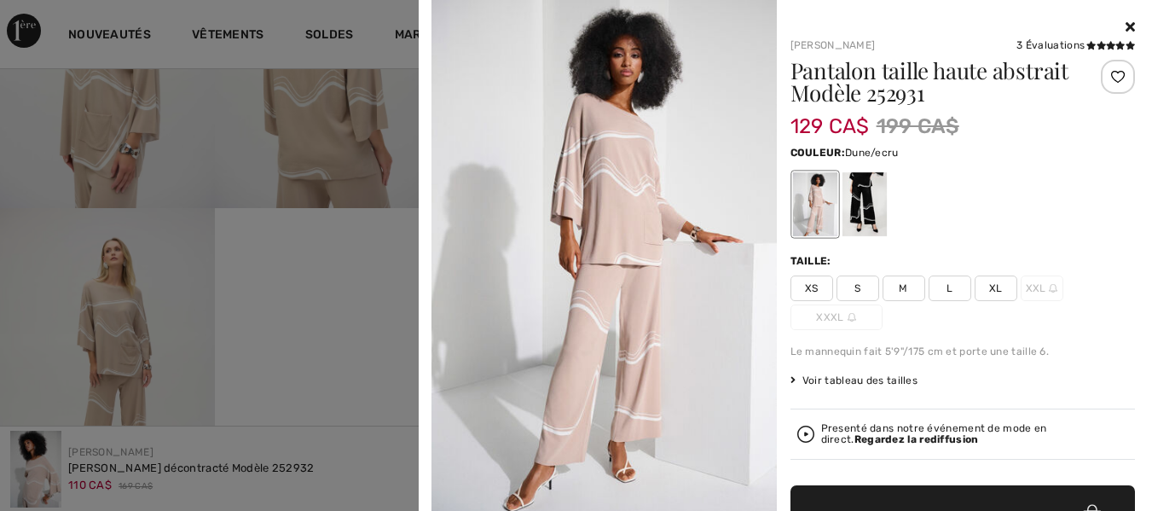
click at [643, 334] on img at bounding box center [603, 258] width 345 height 517
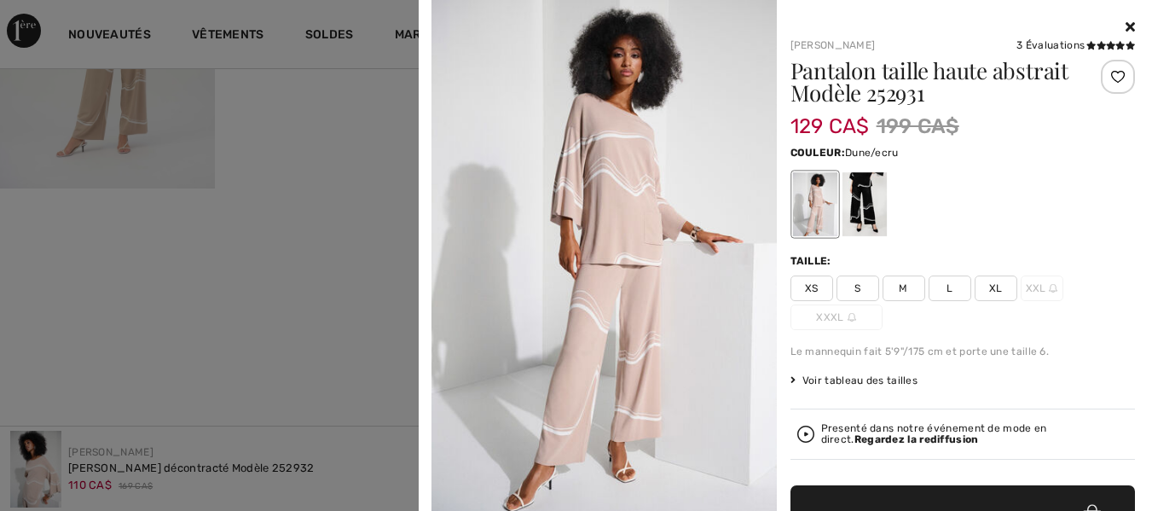
scroll to position [1537, 0]
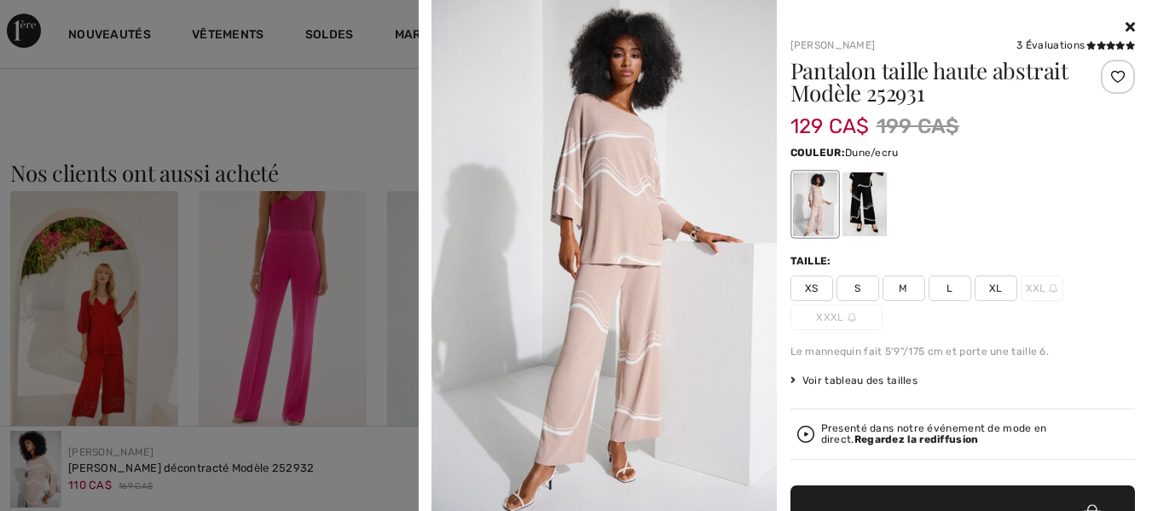
click at [635, 315] on img at bounding box center [603, 258] width 345 height 517
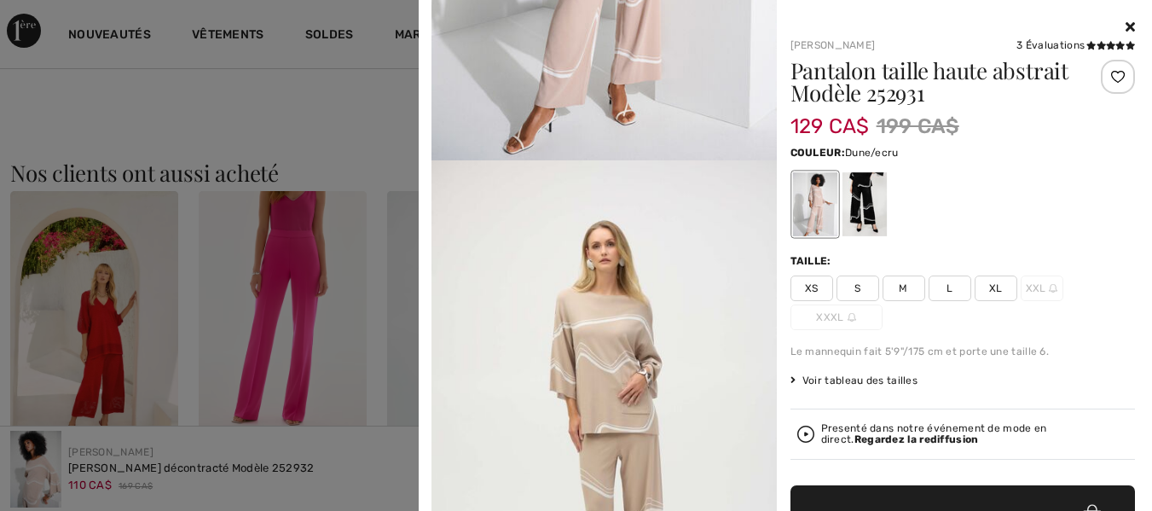
scroll to position [0, 0]
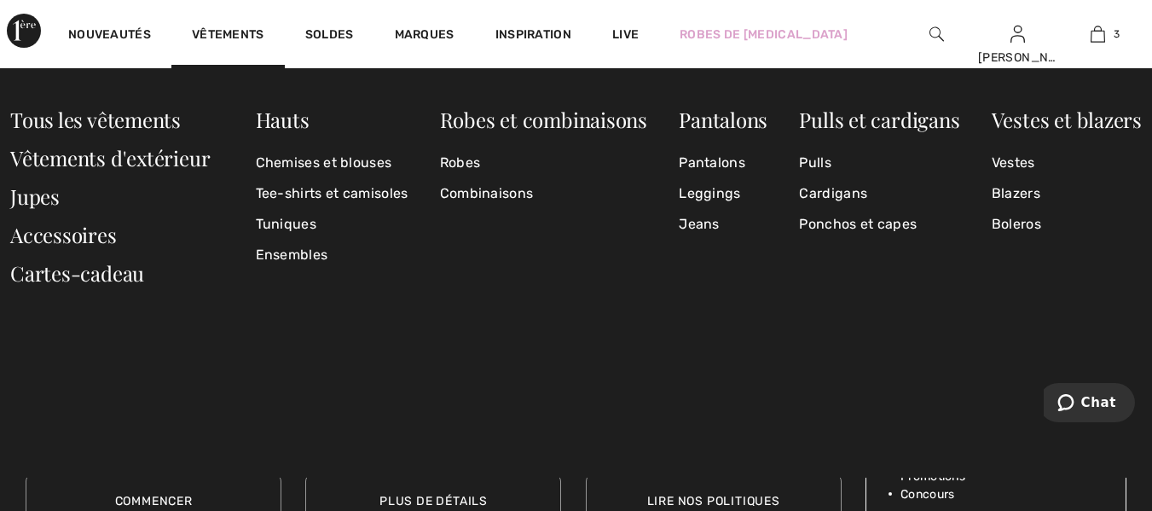
scroll to position [7759, 0]
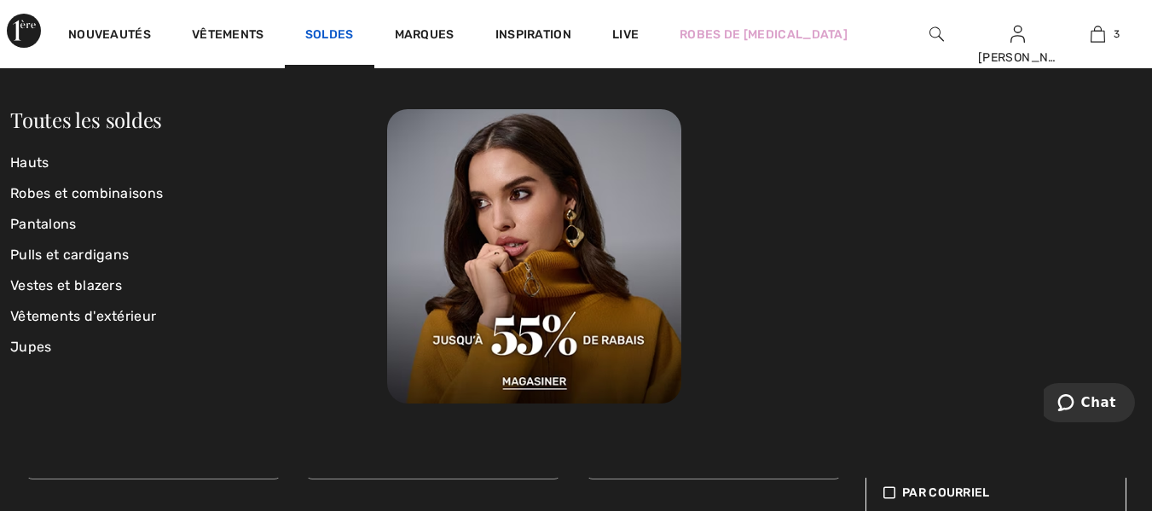
click at [321, 33] on link "Soldes" at bounding box center [329, 36] width 49 height 18
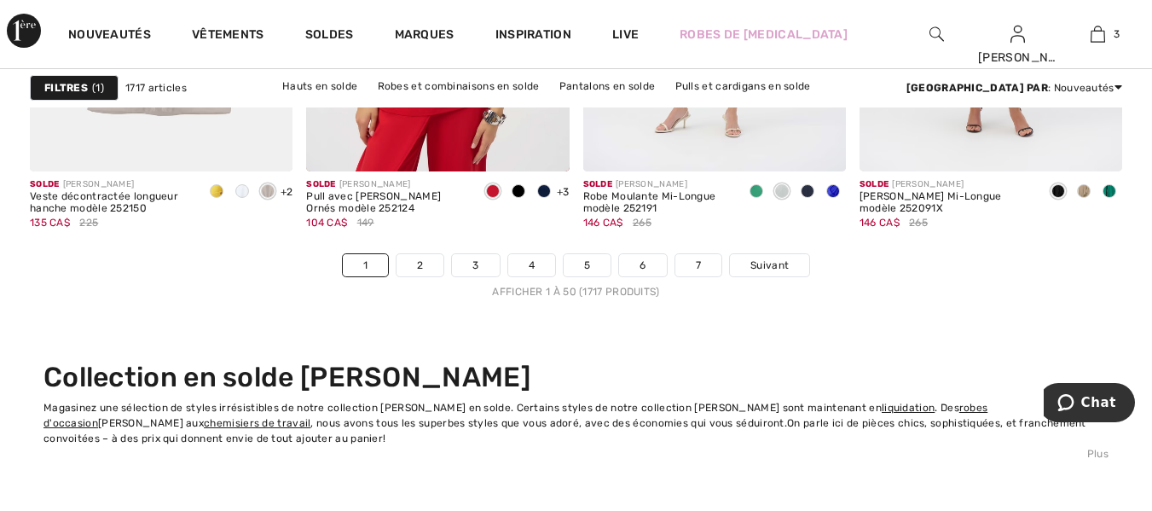
scroll to position [7587, 0]
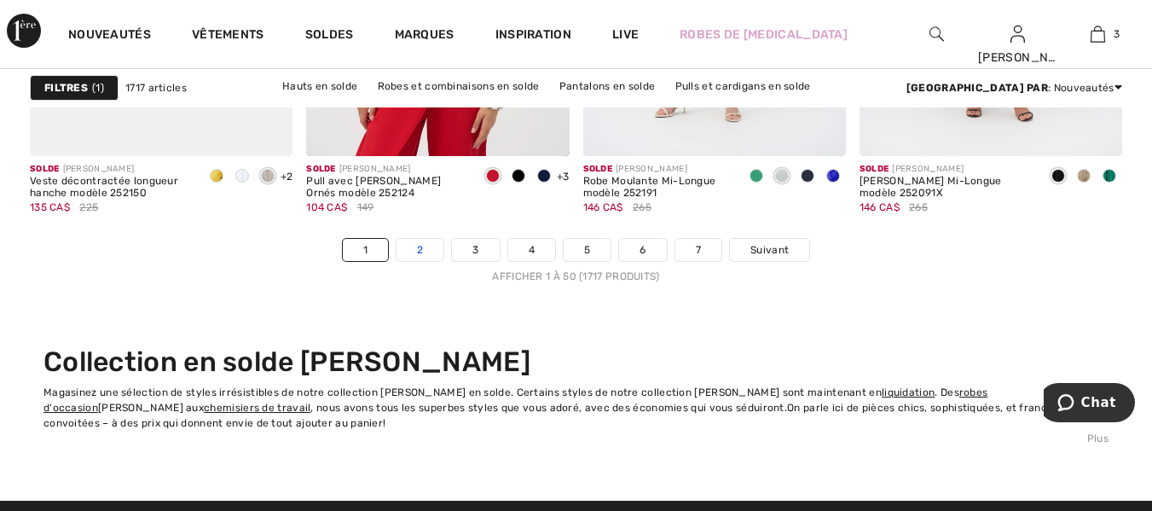
click at [425, 248] on link "2" at bounding box center [419, 250] width 47 height 22
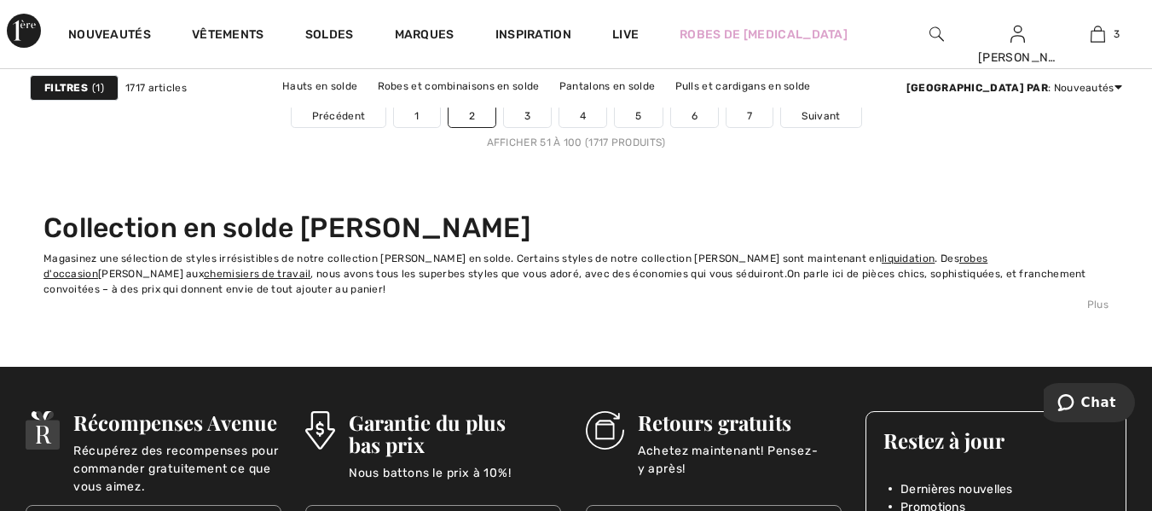
scroll to position [7502, 0]
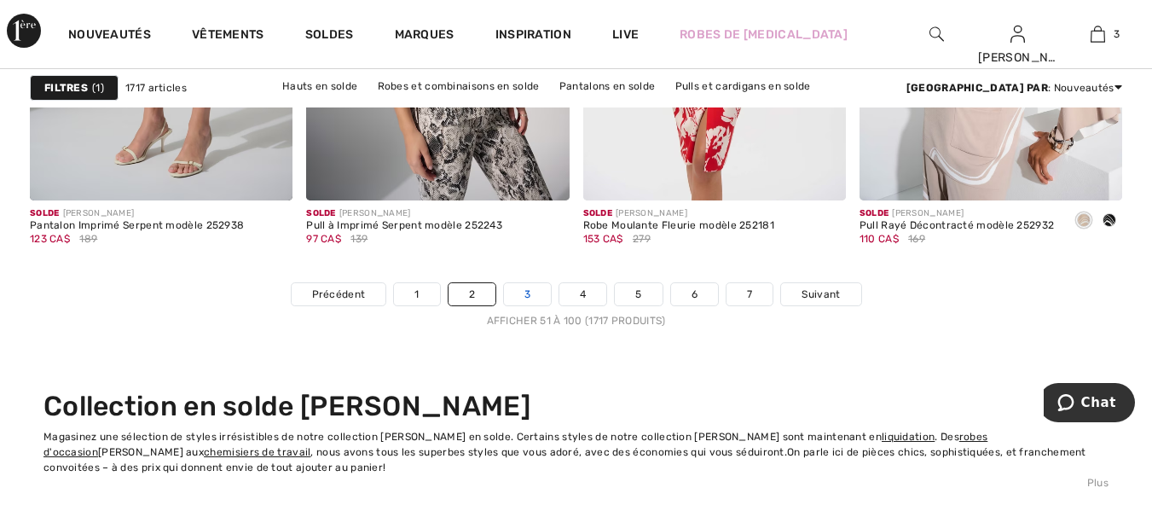
click at [523, 291] on link "3" at bounding box center [527, 294] width 47 height 22
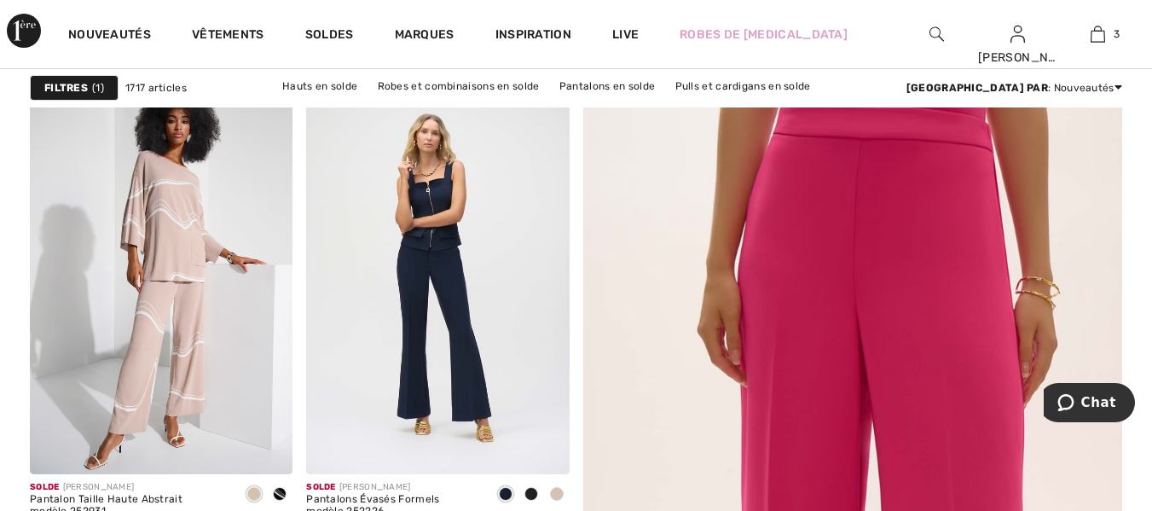
scroll to position [256, 0]
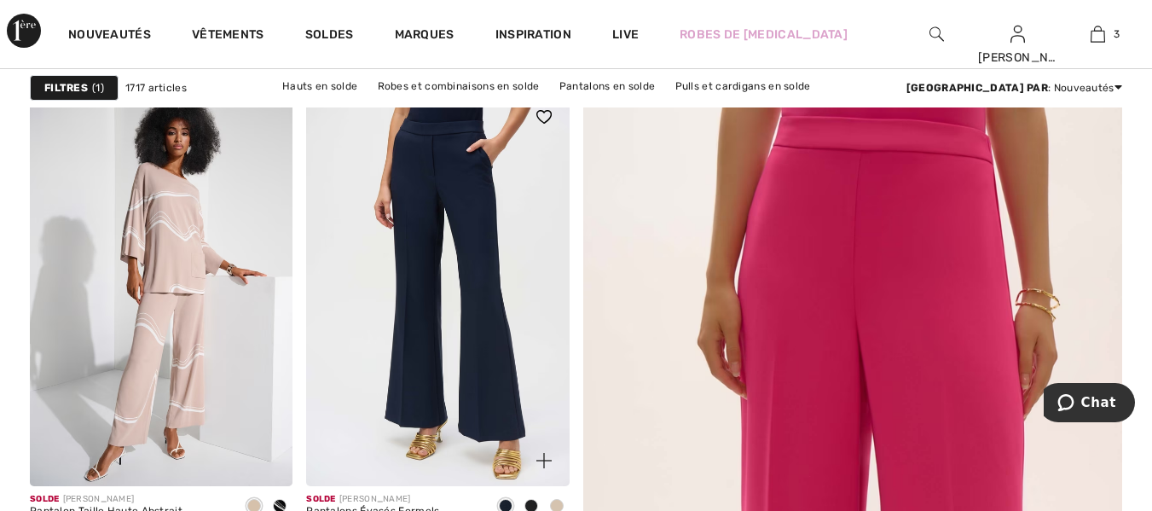
click at [463, 316] on img at bounding box center [437, 288] width 263 height 394
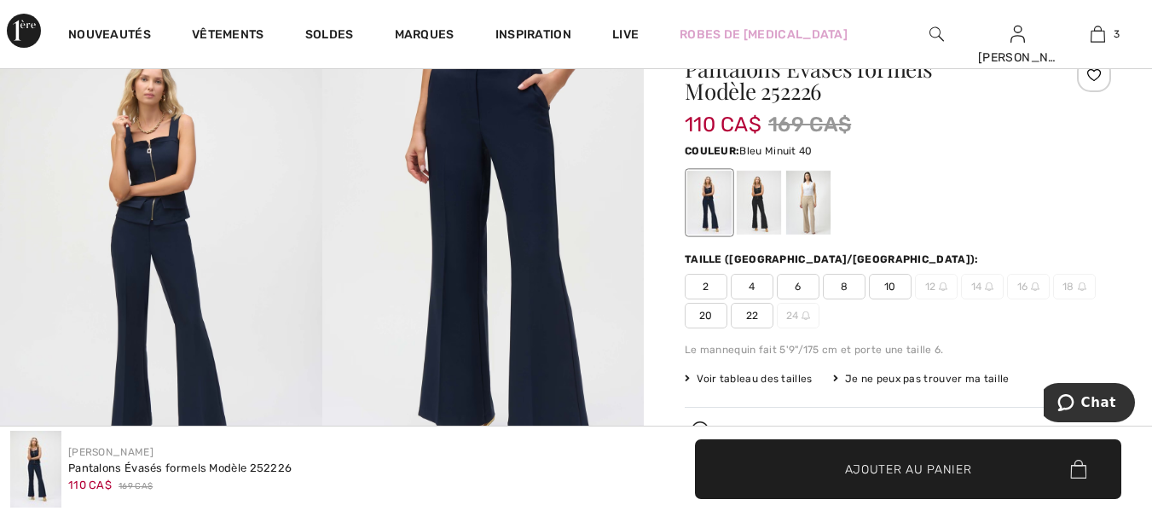
scroll to position [170, 0]
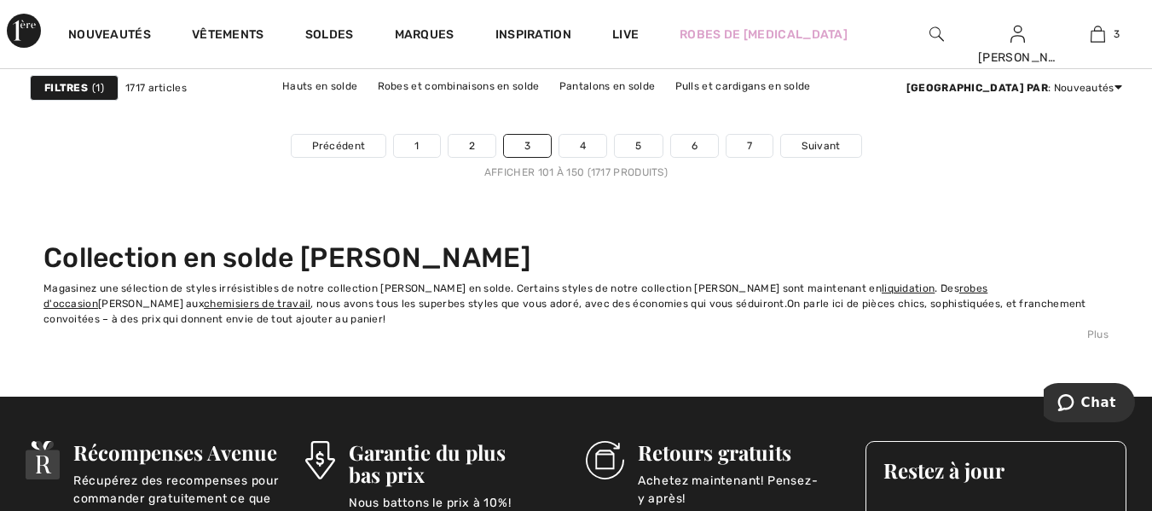
scroll to position [7672, 0]
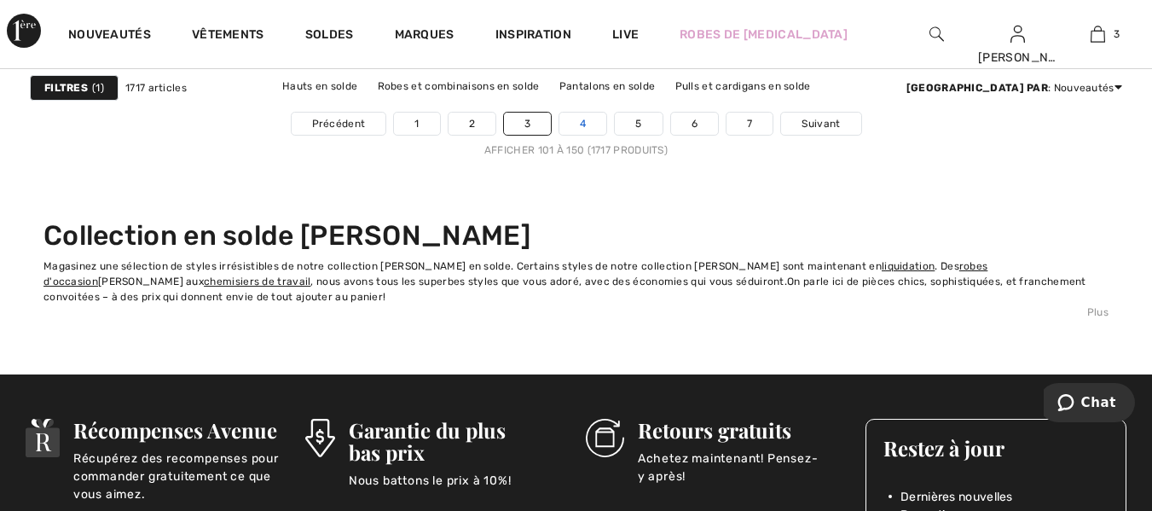
click at [581, 125] on link "4" at bounding box center [582, 124] width 47 height 22
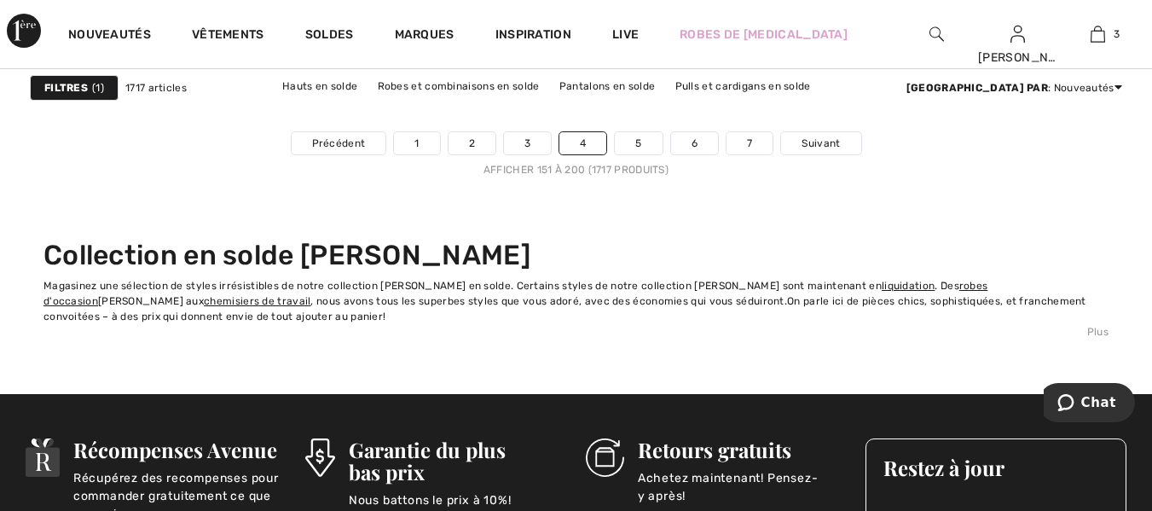
scroll to position [7587, 0]
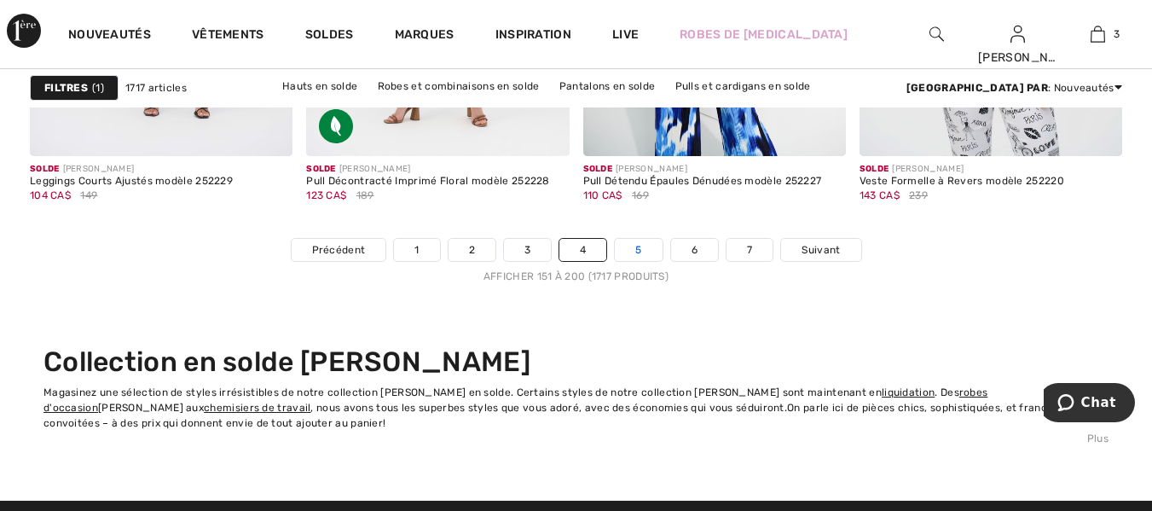
click at [633, 250] on link "5" at bounding box center [638, 250] width 47 height 22
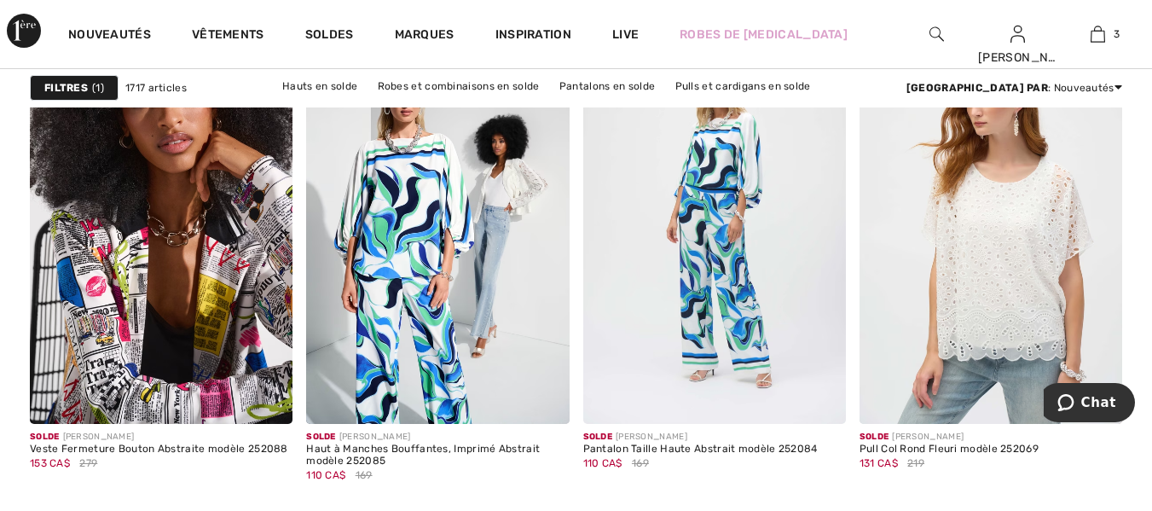
scroll to position [1790, 0]
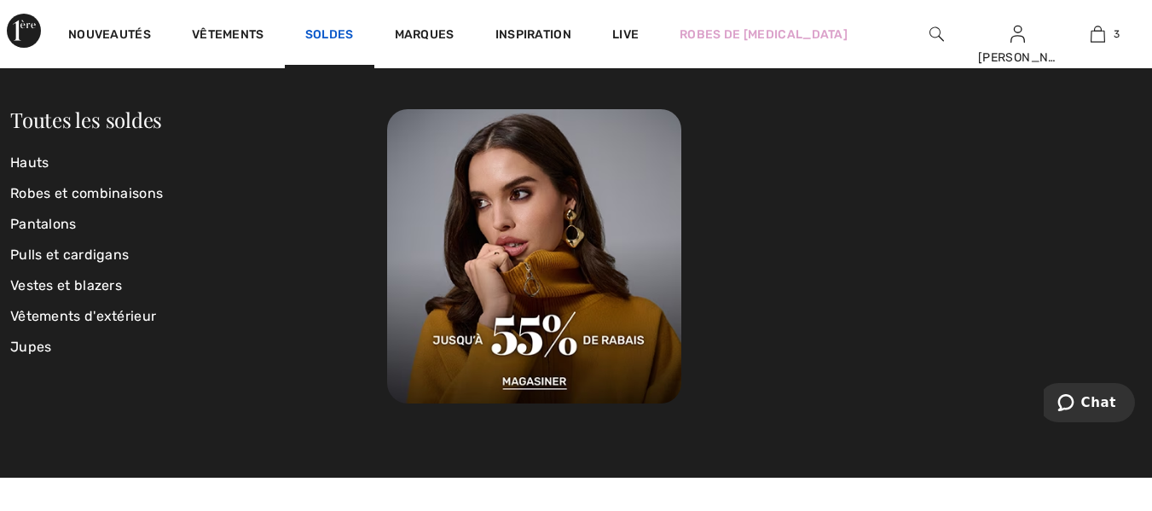
click at [324, 32] on link "Soldes" at bounding box center [329, 36] width 49 height 18
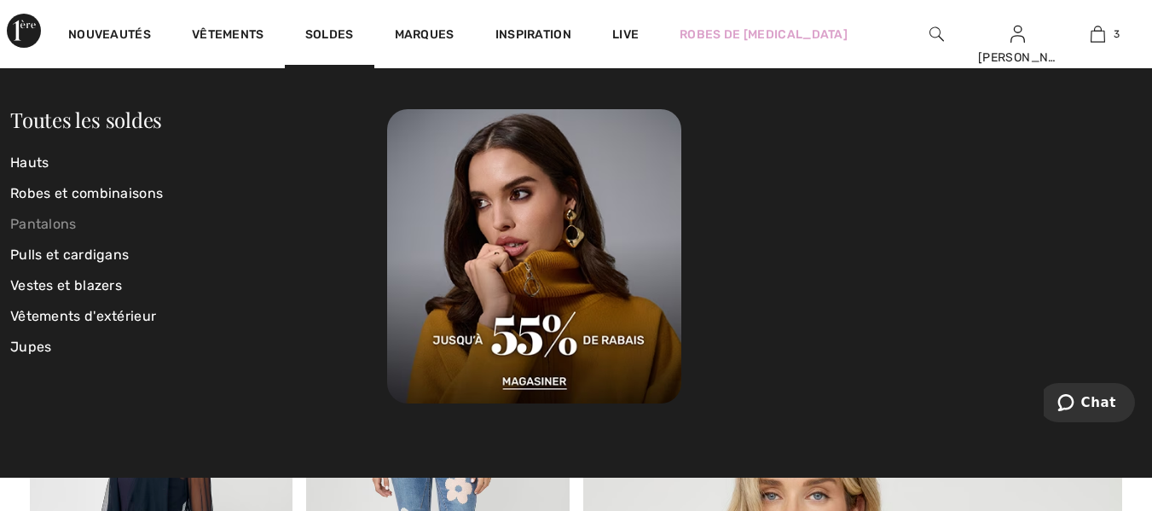
click at [49, 222] on link "Pantalons" at bounding box center [198, 224] width 377 height 31
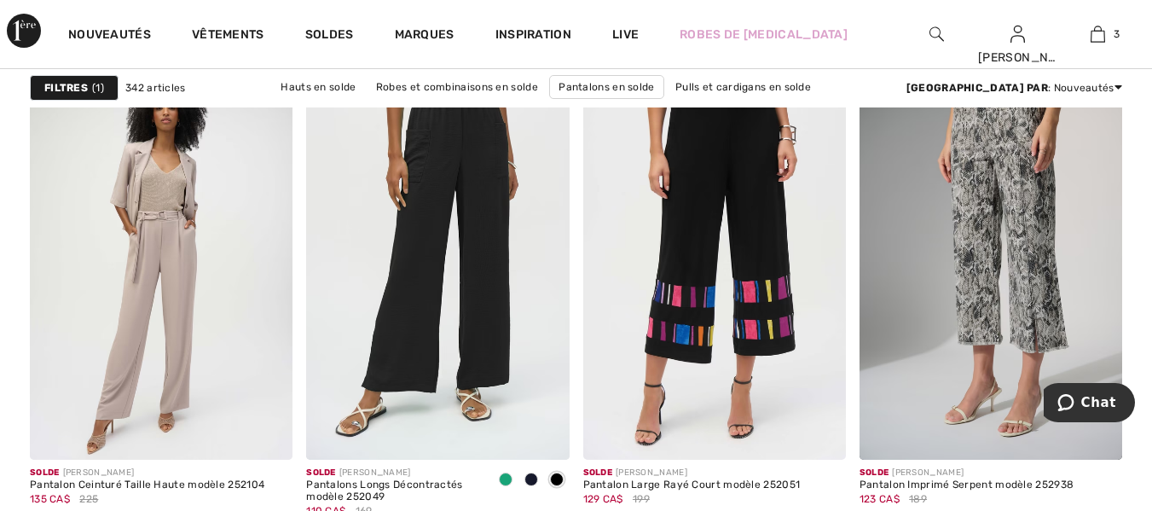
scroll to position [2898, 0]
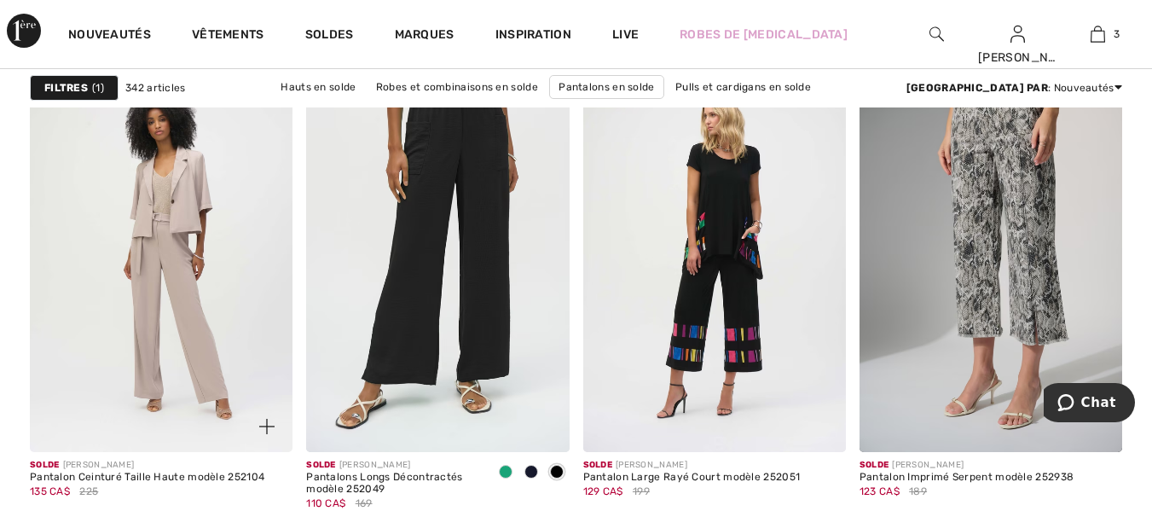
click at [190, 263] on img at bounding box center [161, 255] width 263 height 394
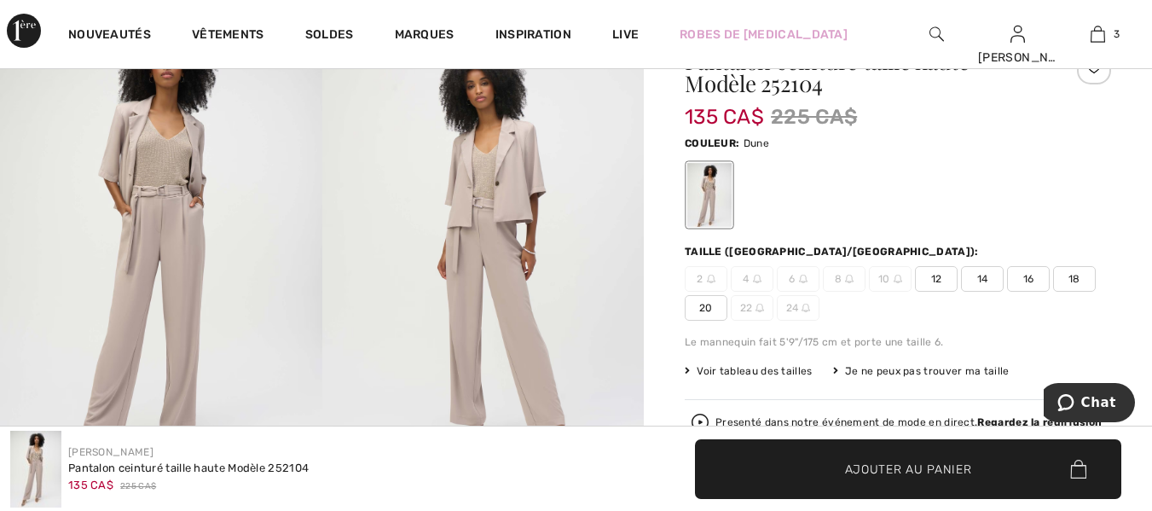
scroll to position [170, 0]
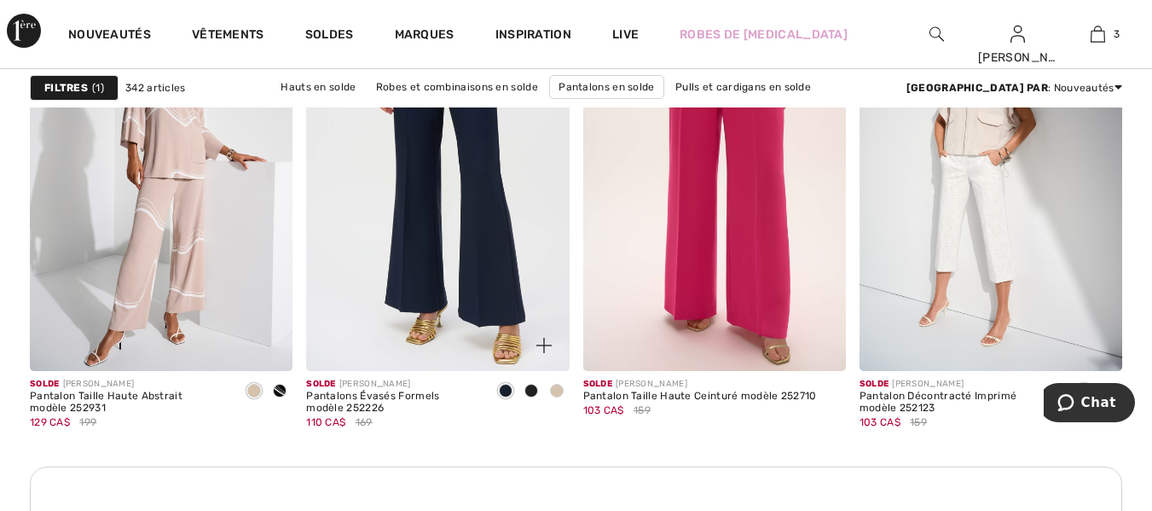
scroll to position [3536, 0]
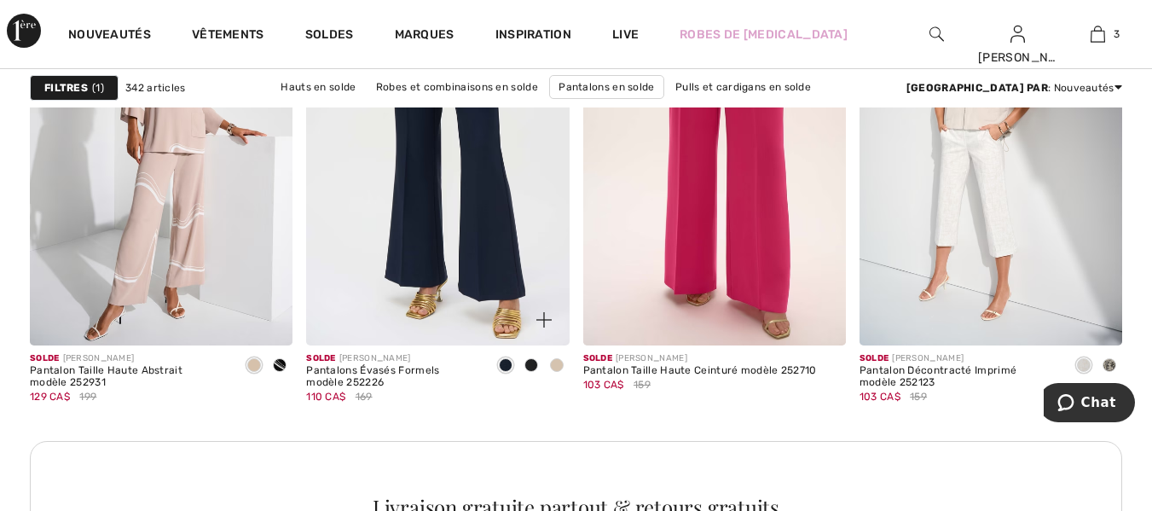
click at [493, 228] on img at bounding box center [437, 148] width 263 height 394
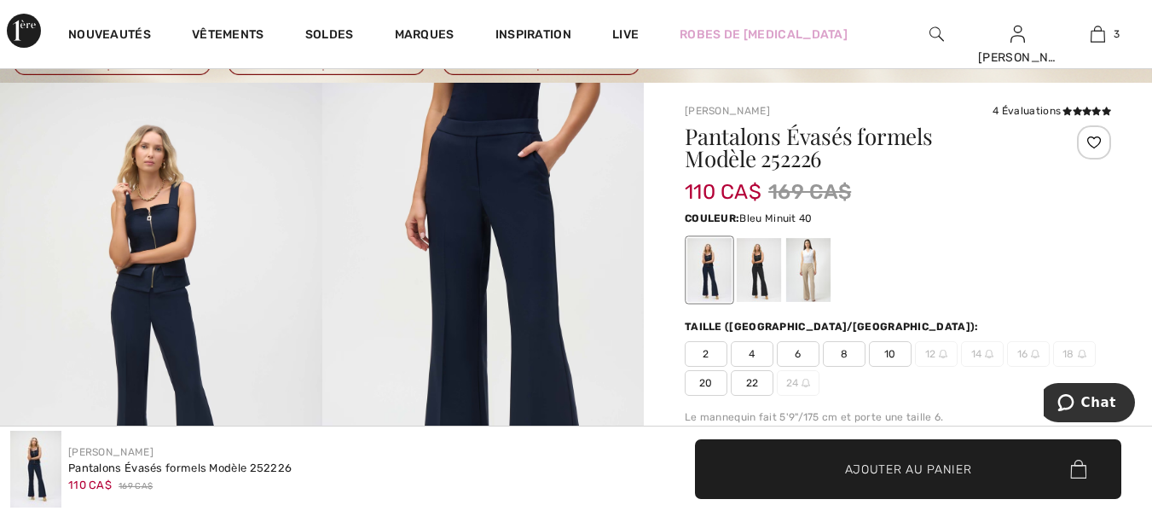
scroll to position [170, 0]
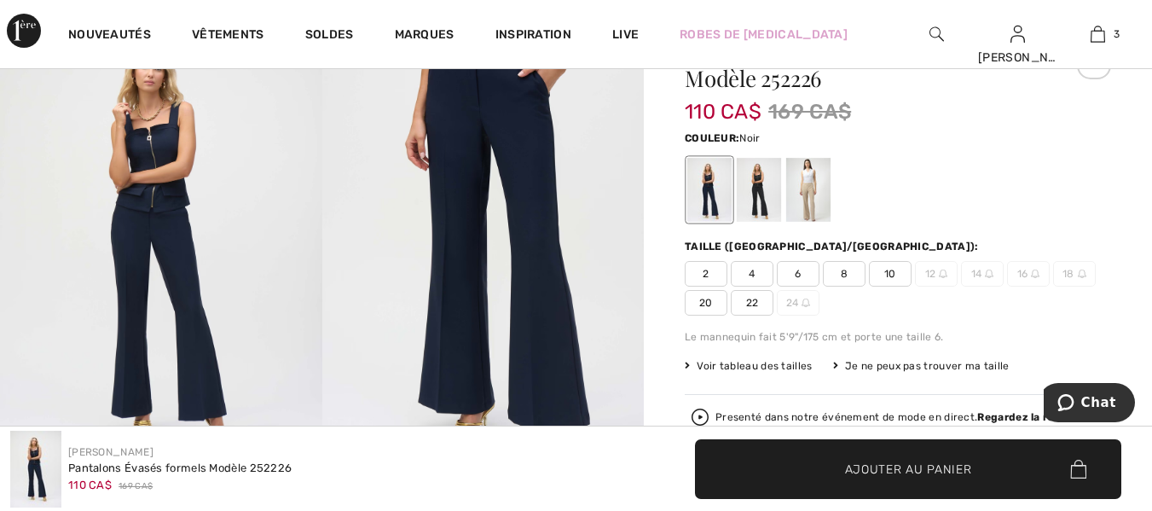
click at [753, 189] on div at bounding box center [759, 191] width 44 height 64
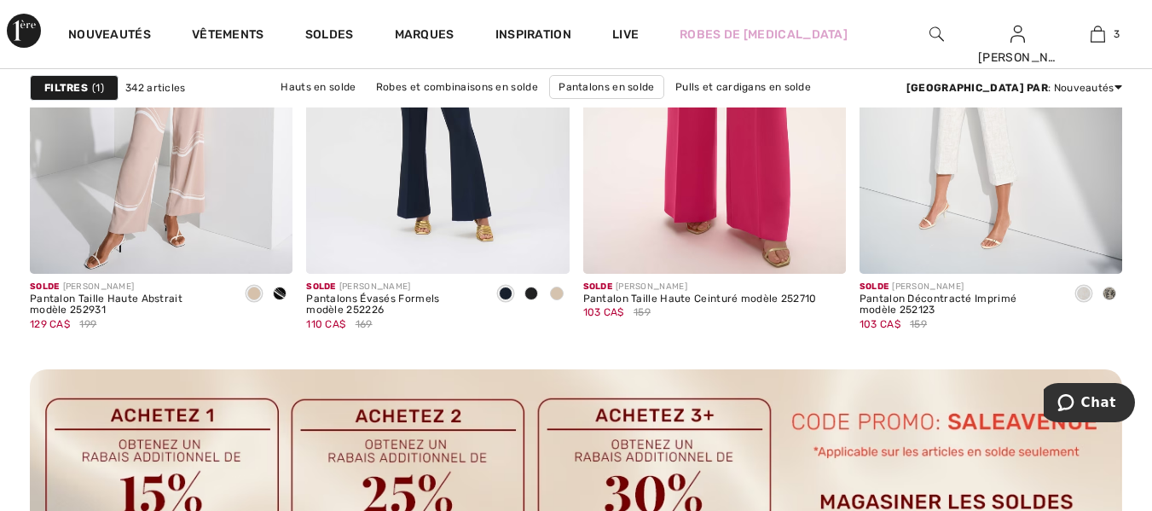
scroll to position [3921, 0]
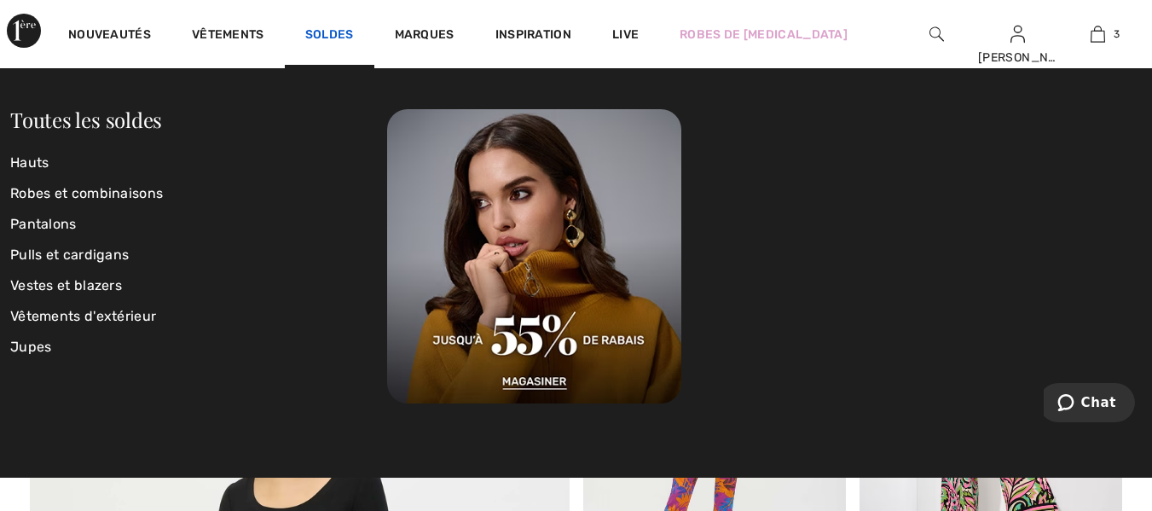
click at [331, 32] on link "Soldes" at bounding box center [329, 36] width 49 height 18
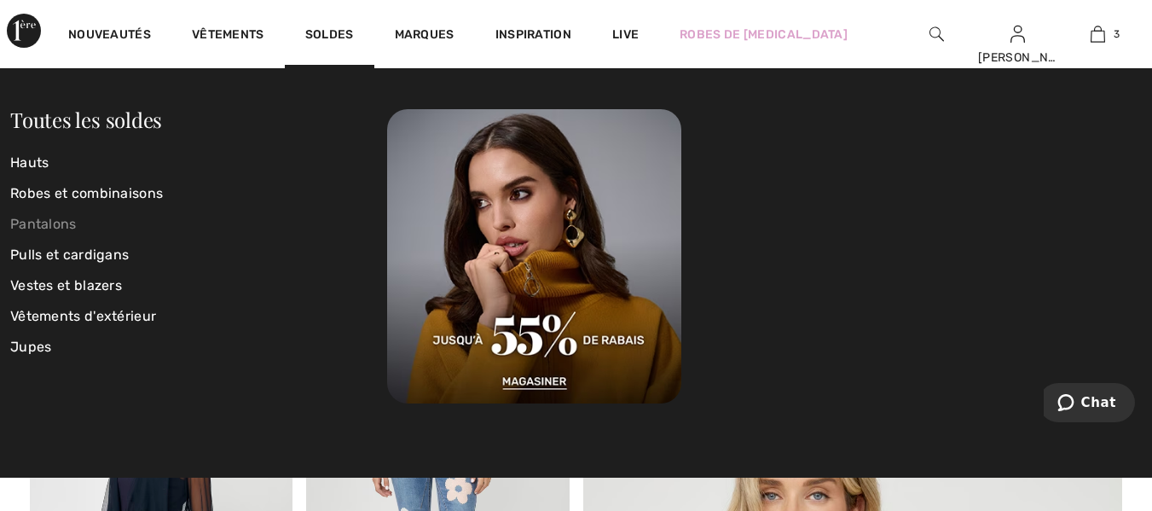
click at [68, 221] on link "Pantalons" at bounding box center [198, 224] width 377 height 31
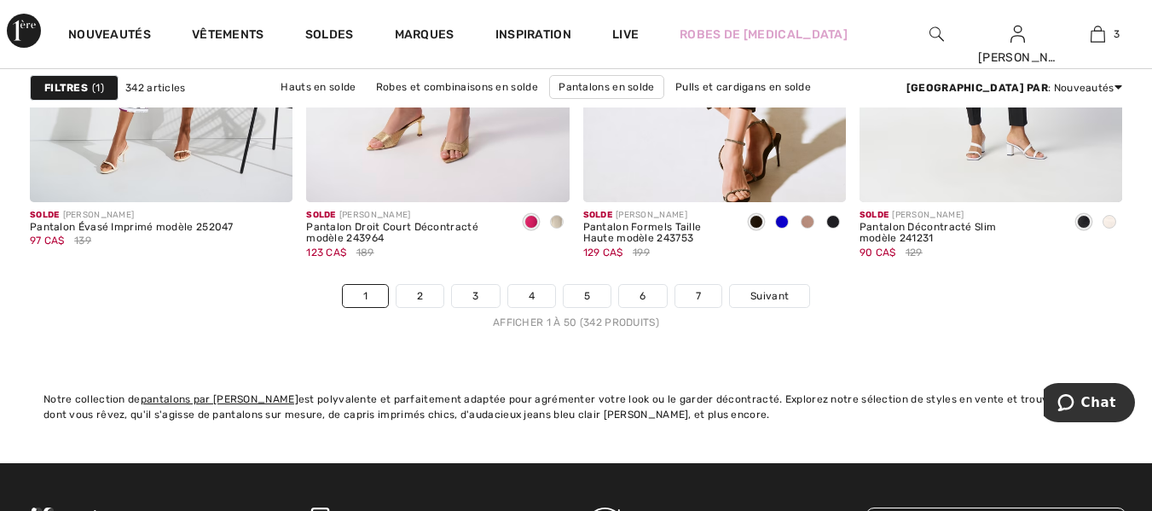
scroll to position [7417, 0]
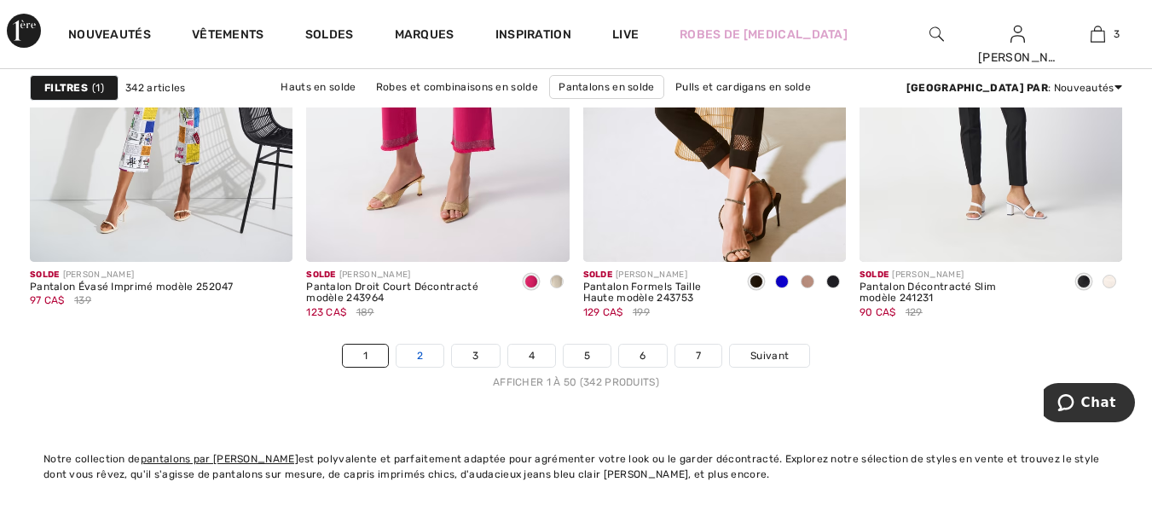
click at [419, 349] on link "2" at bounding box center [419, 355] width 47 height 22
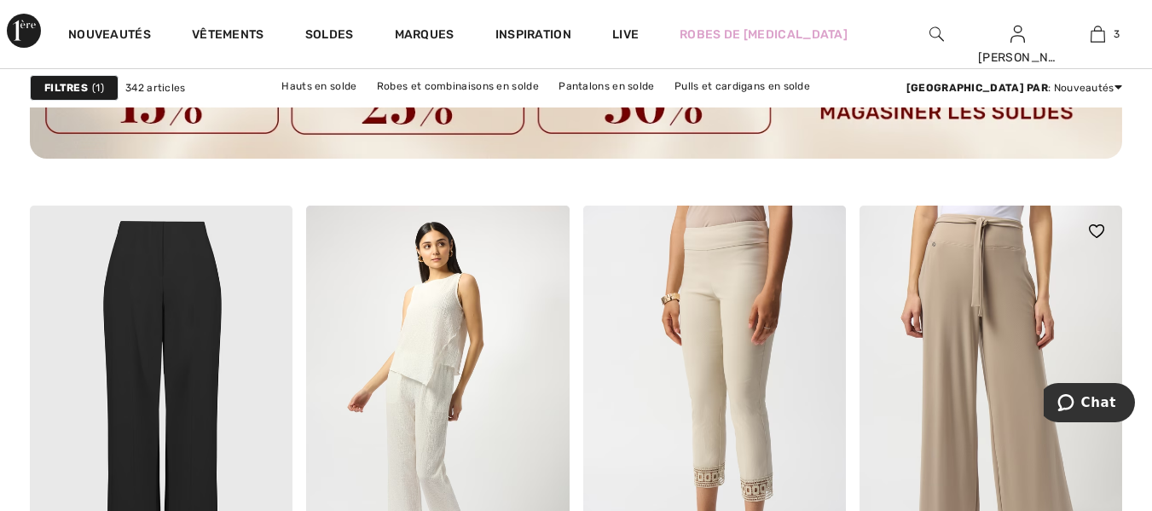
scroll to position [2302, 0]
click at [1016, 338] on img at bounding box center [990, 403] width 263 height 394
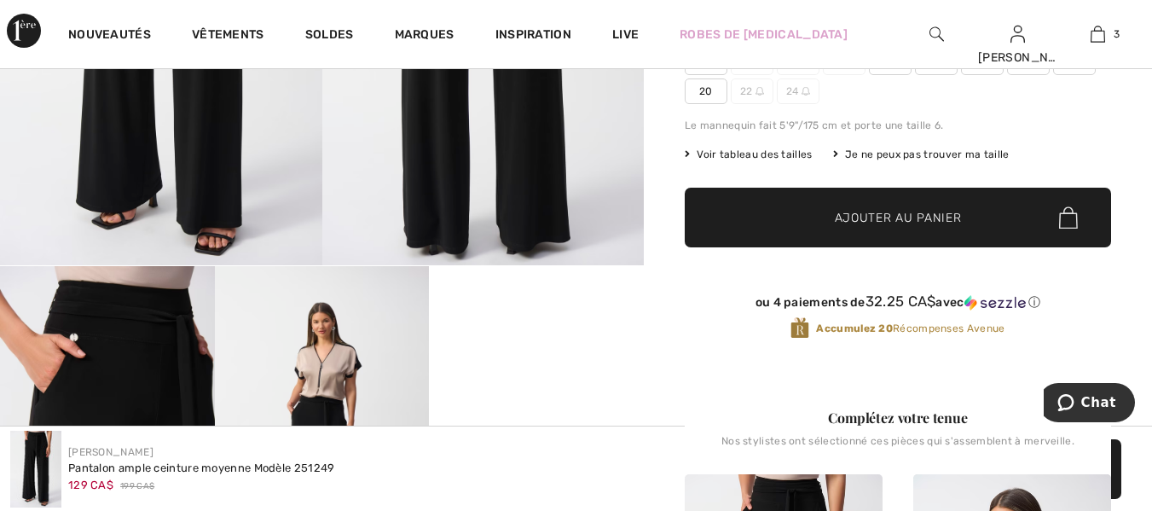
scroll to position [341, 0]
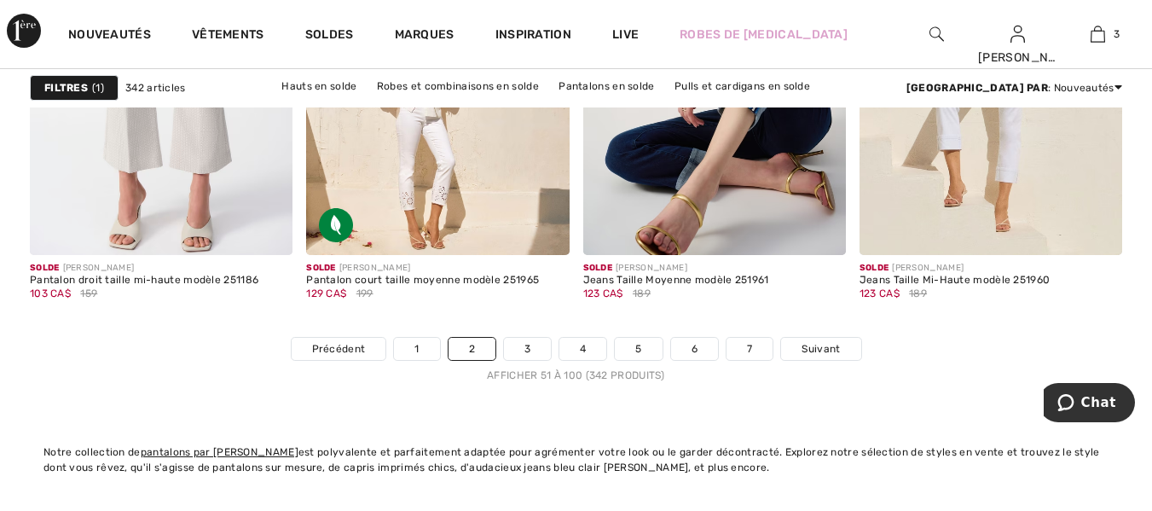
scroll to position [7417, 0]
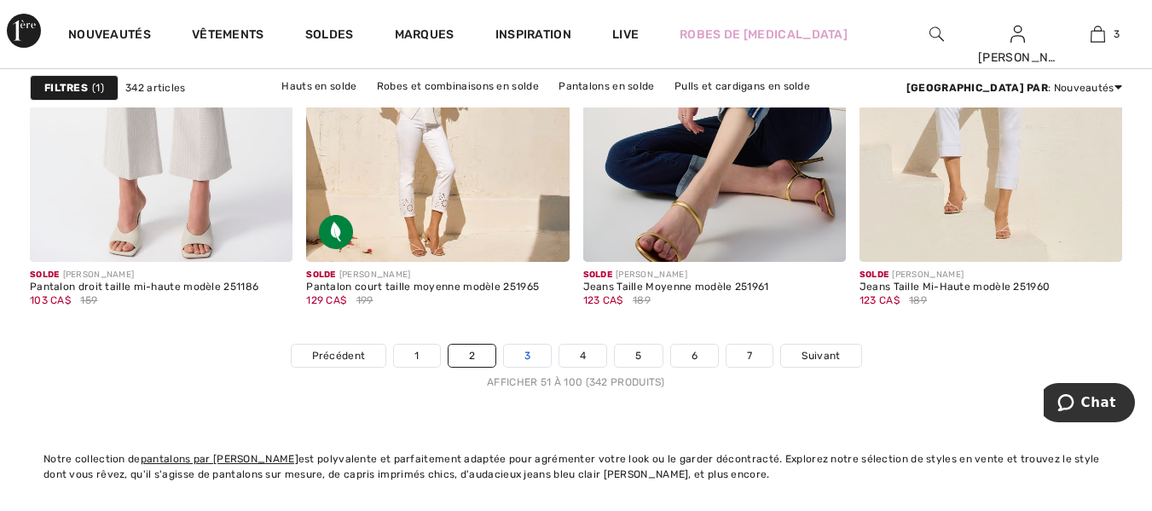
click at [522, 348] on link "3" at bounding box center [527, 355] width 47 height 22
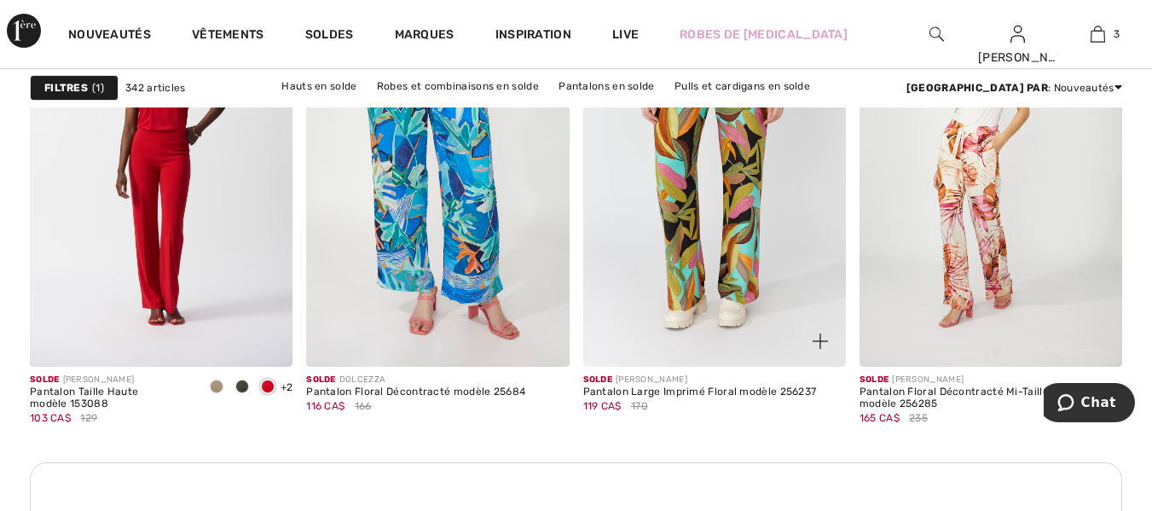
scroll to position [3495, 0]
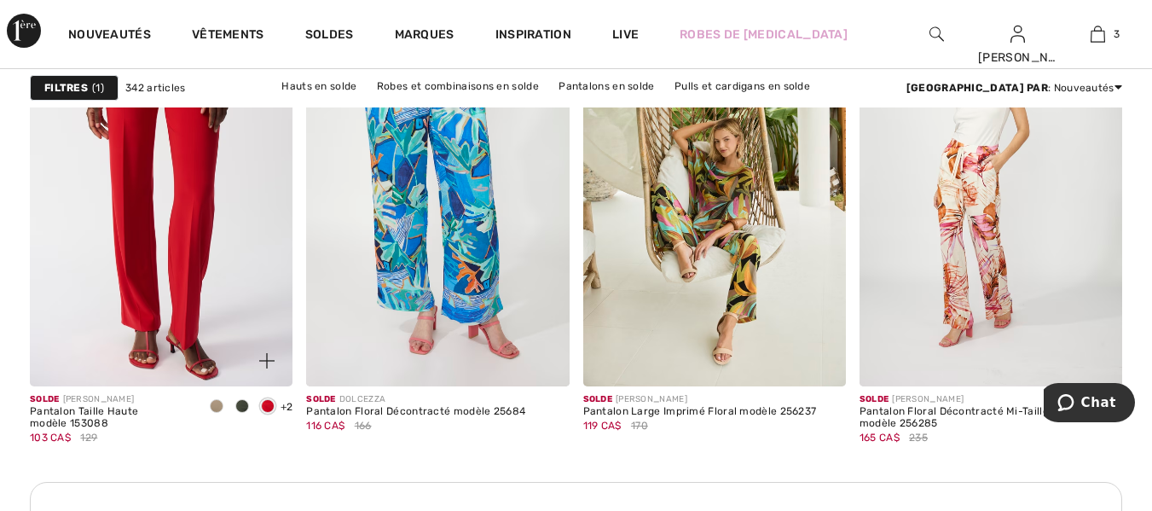
click at [179, 221] on img at bounding box center [161, 189] width 263 height 394
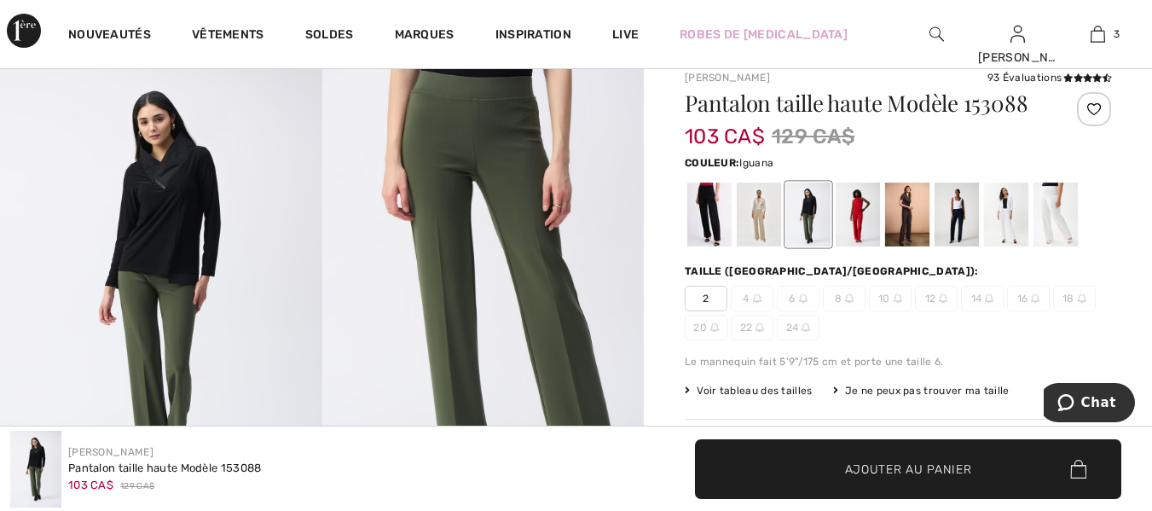
scroll to position [85, 0]
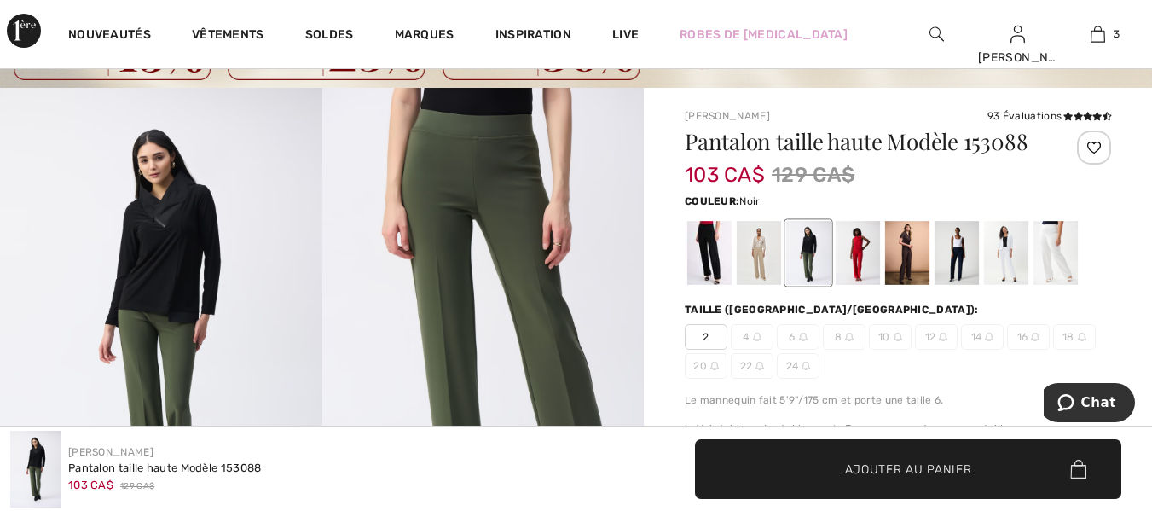
click at [712, 255] on div at bounding box center [709, 254] width 44 height 64
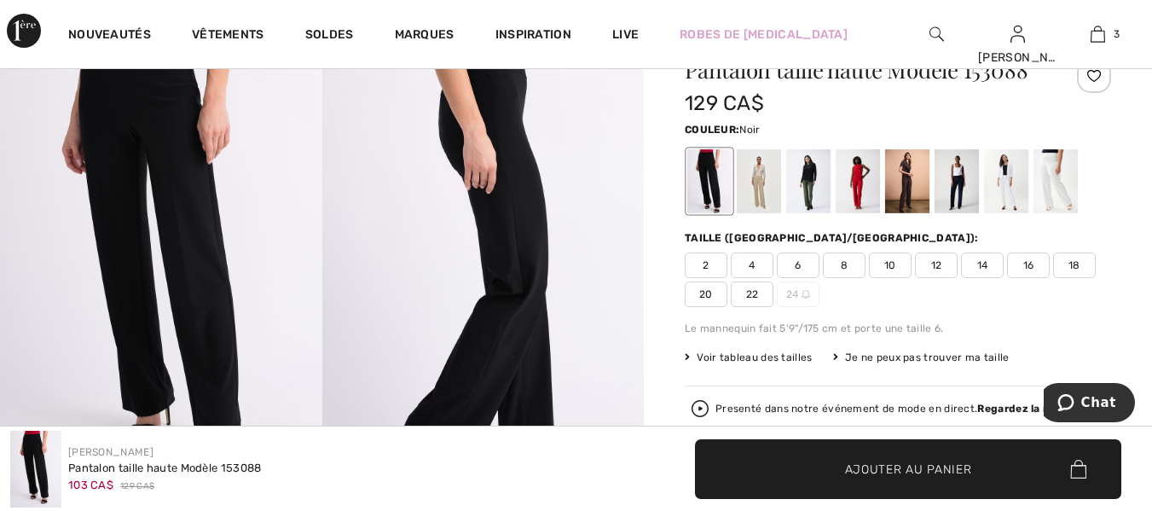
scroll to position [0, 0]
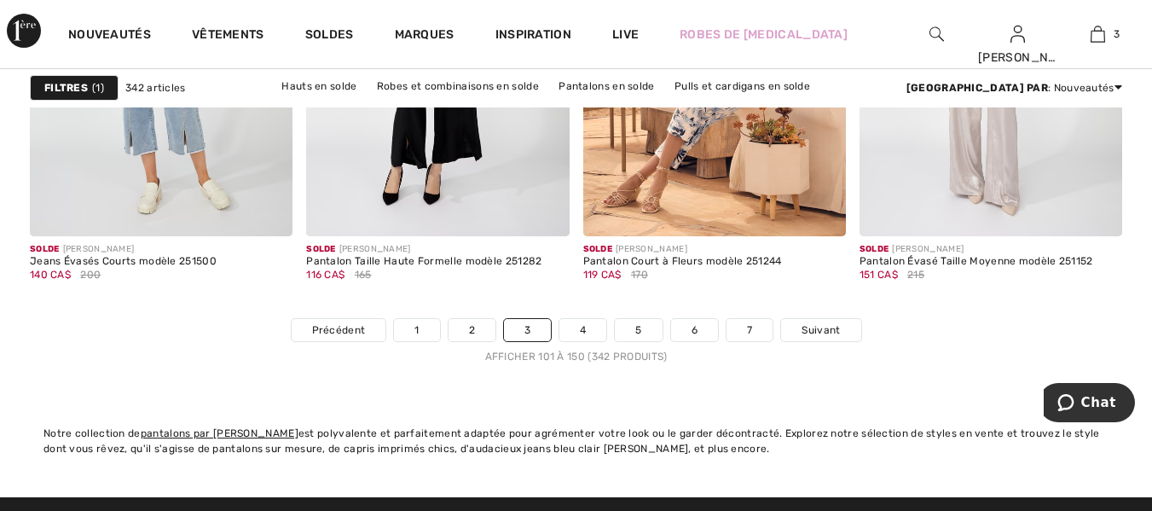
scroll to position [7460, 0]
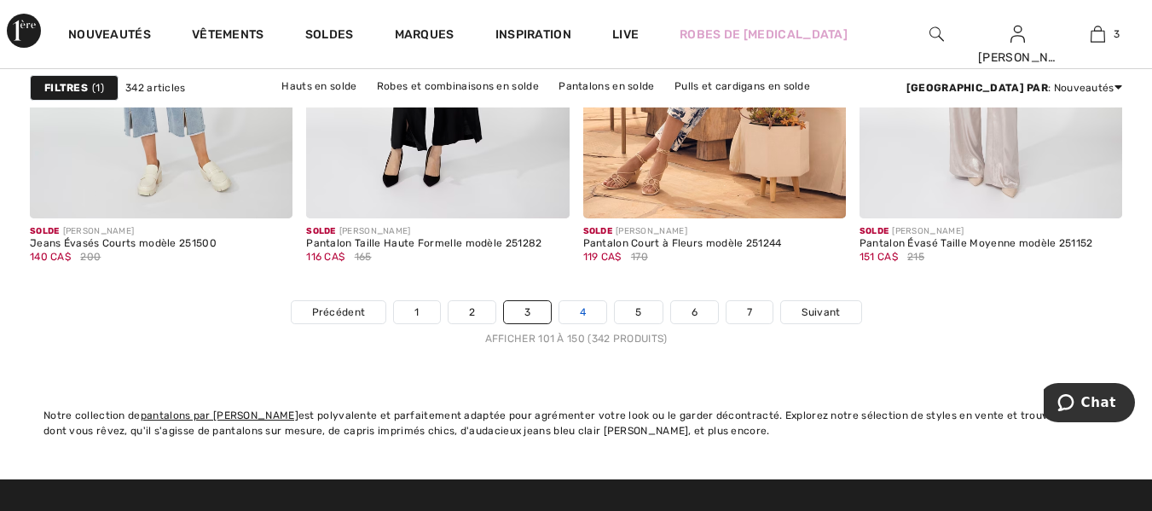
click at [576, 305] on link "4" at bounding box center [582, 312] width 47 height 22
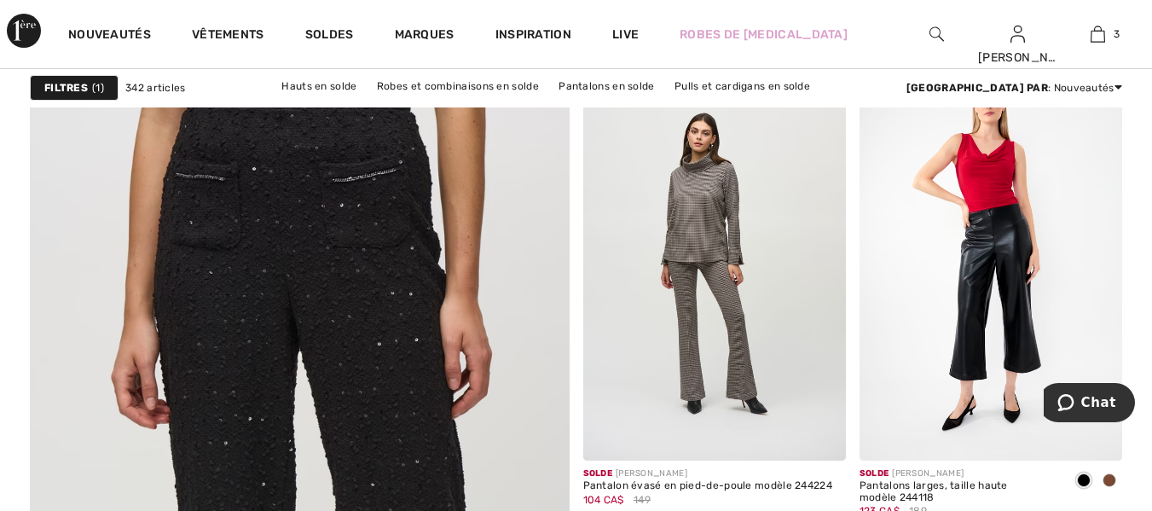
scroll to position [4092, 0]
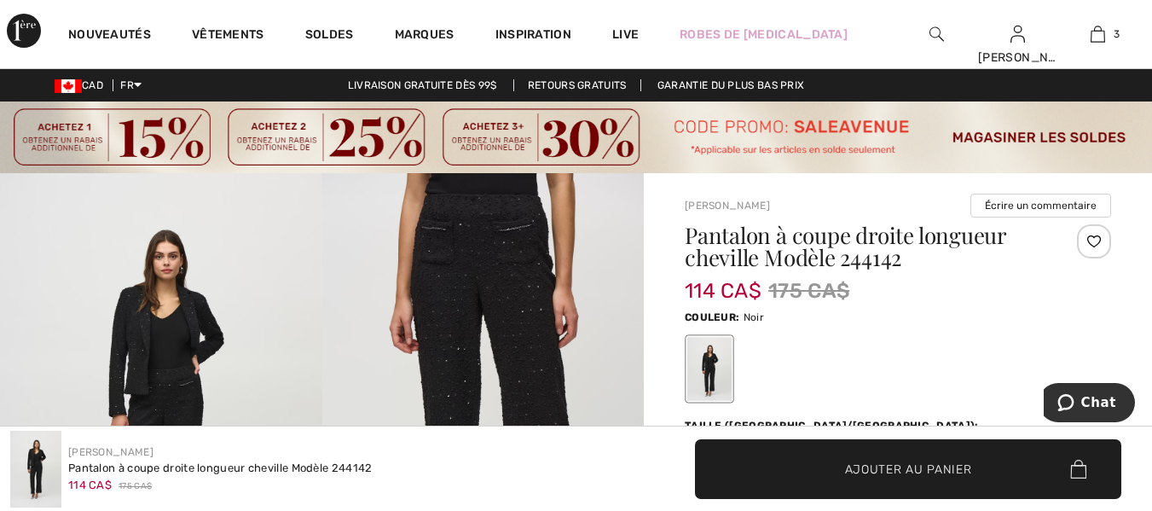
click at [517, 270] on img at bounding box center [483, 414] width 322 height 483
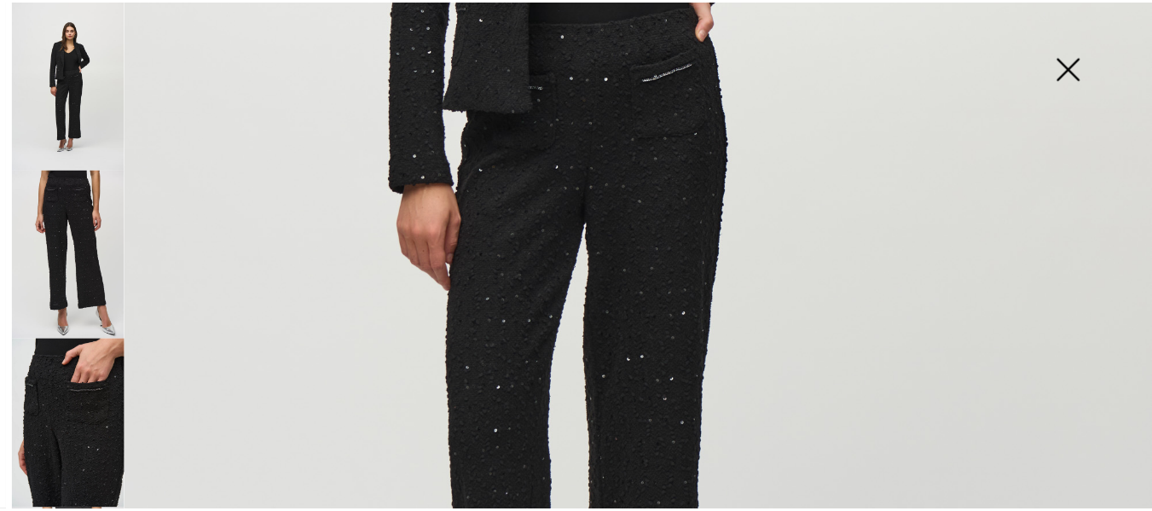
scroll to position [682, 0]
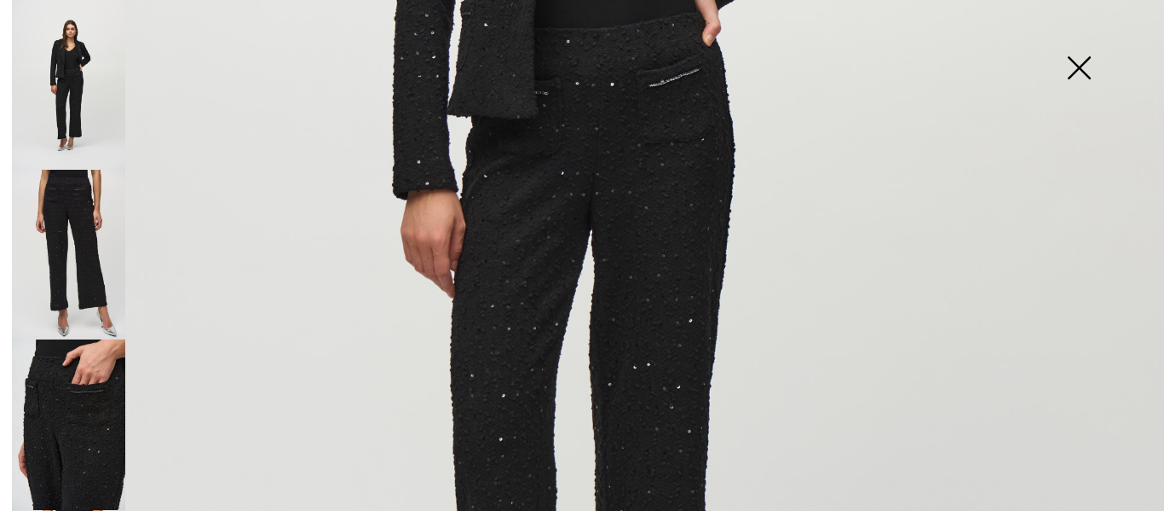
click at [670, 93] on img at bounding box center [582, 190] width 1164 height 1745
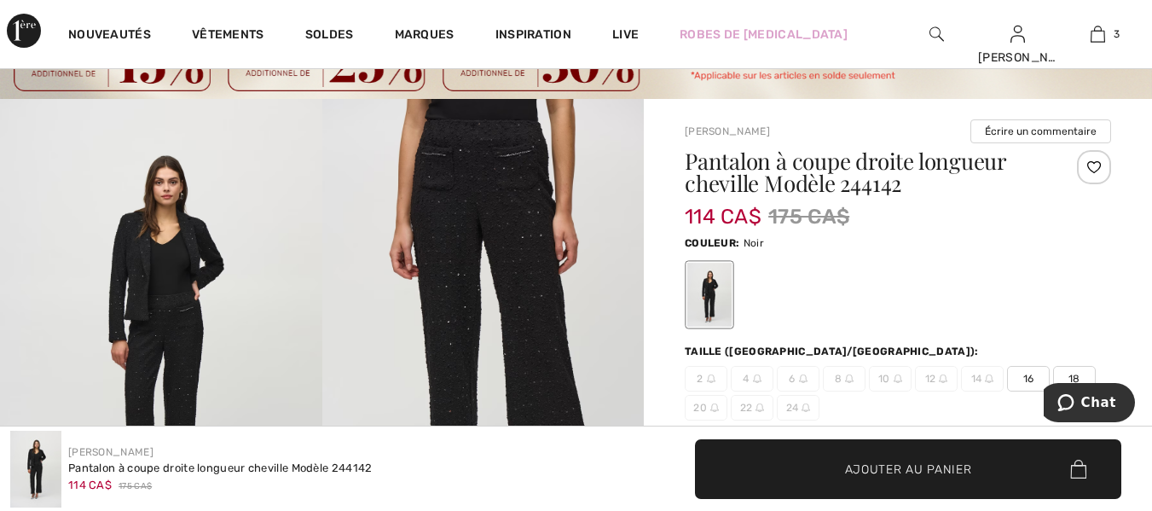
scroll to position [256, 0]
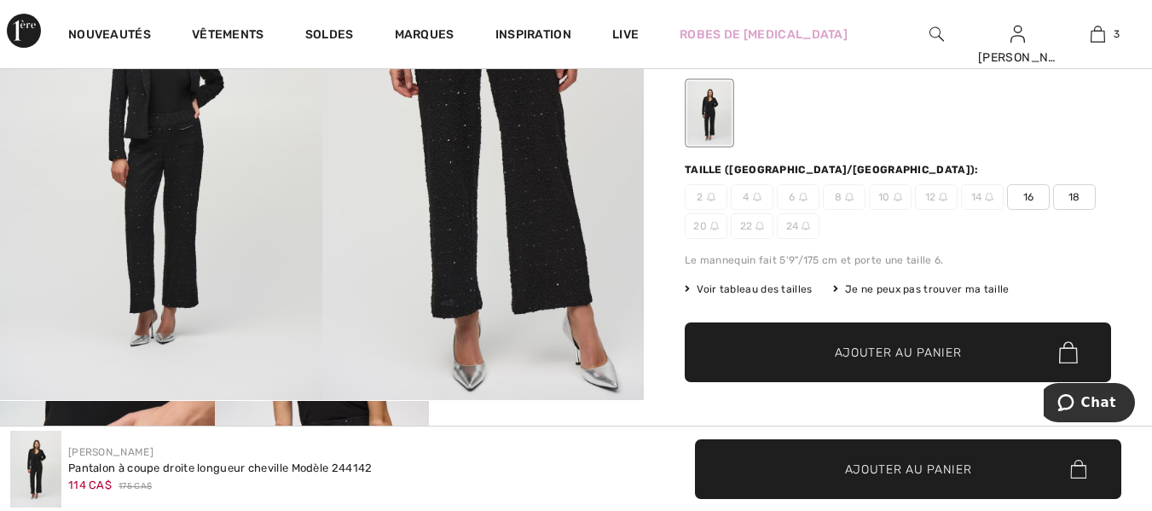
click at [540, 242] on img at bounding box center [483, 158] width 322 height 483
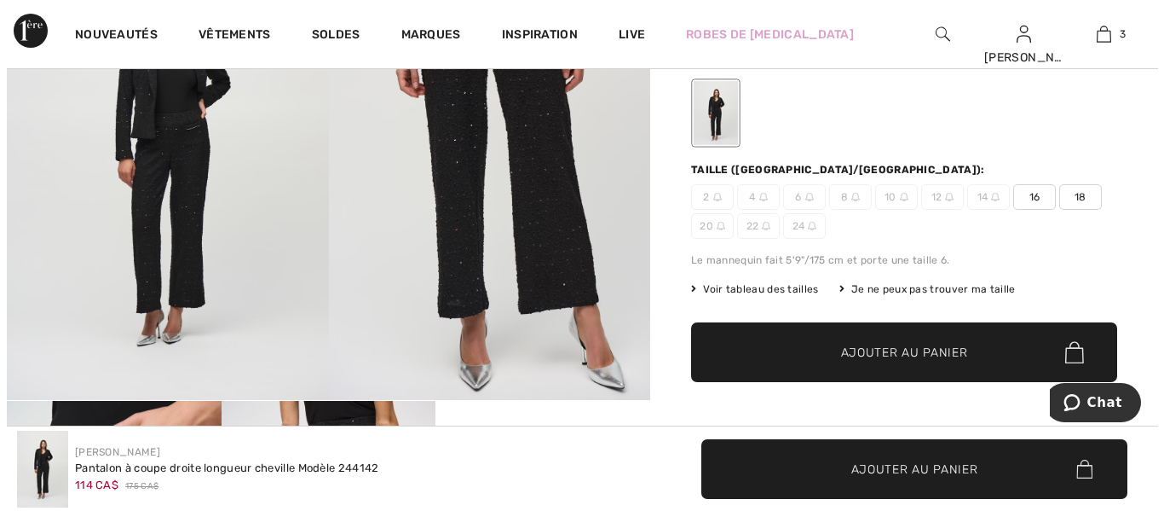
scroll to position [257, 0]
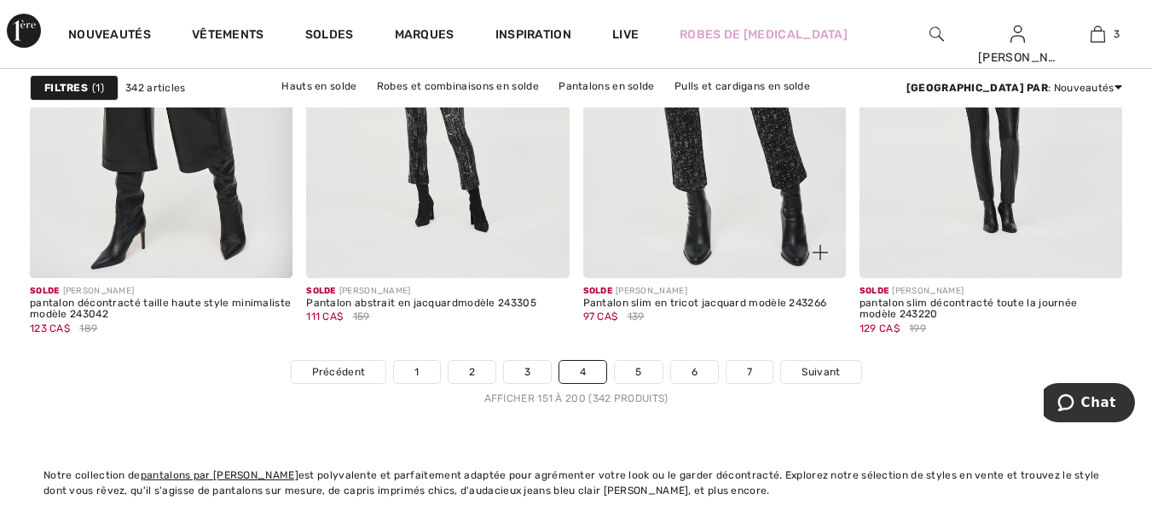
scroll to position [7417, 0]
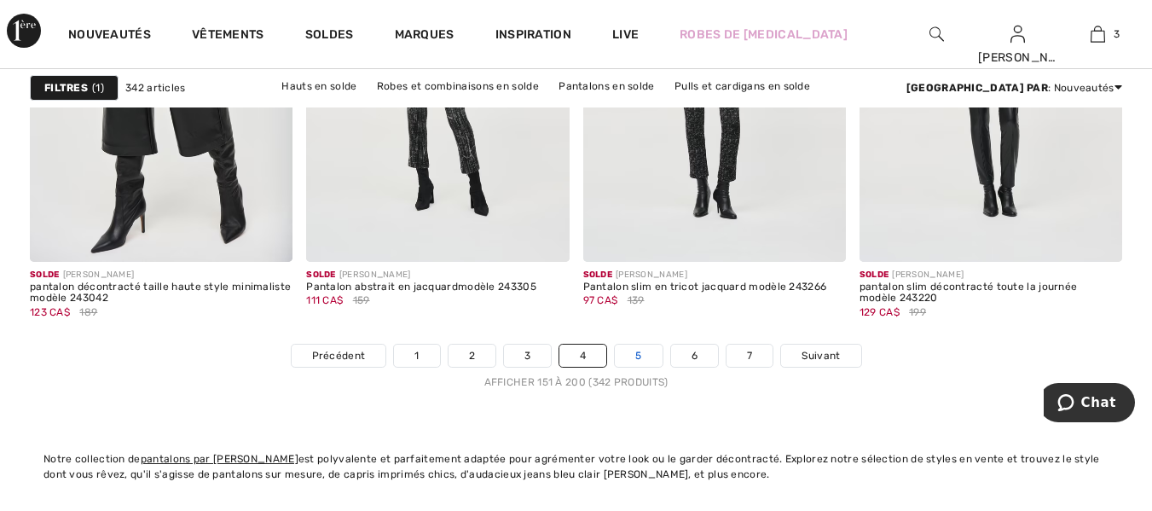
click at [637, 351] on link "5" at bounding box center [638, 355] width 47 height 22
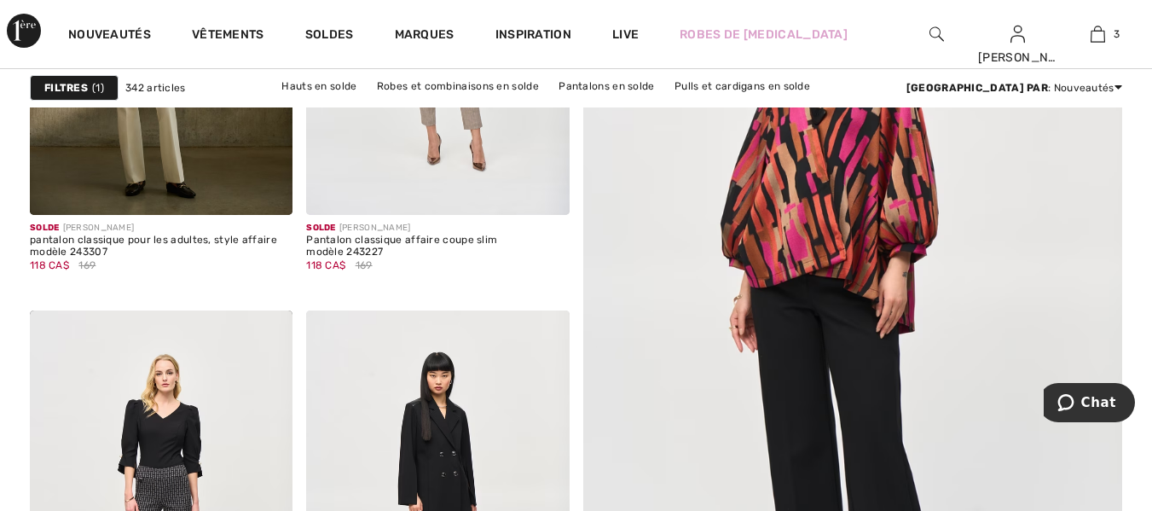
scroll to position [767, 0]
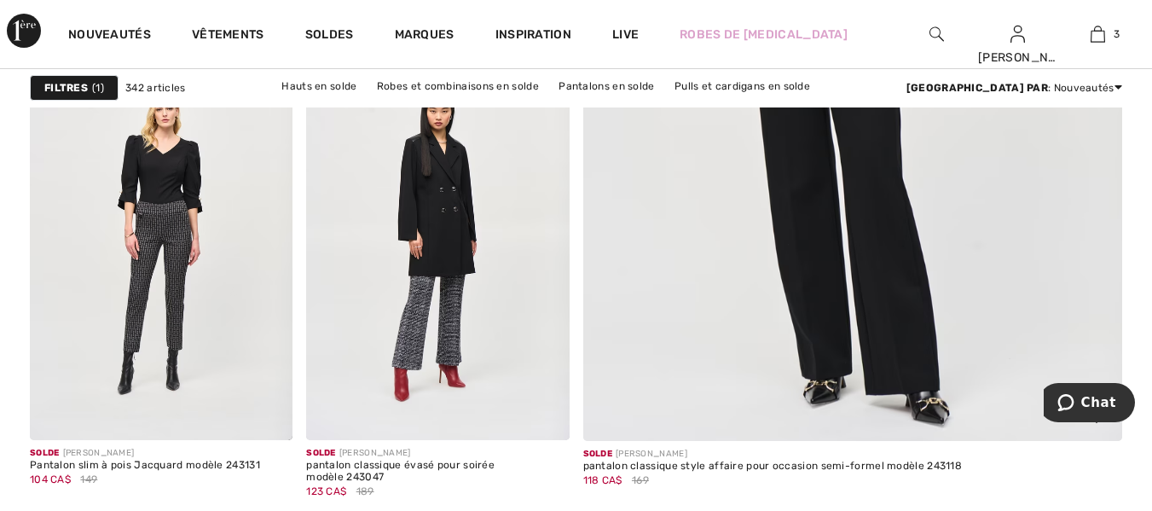
click at [875, 241] on img at bounding box center [852, 41] width 647 height 971
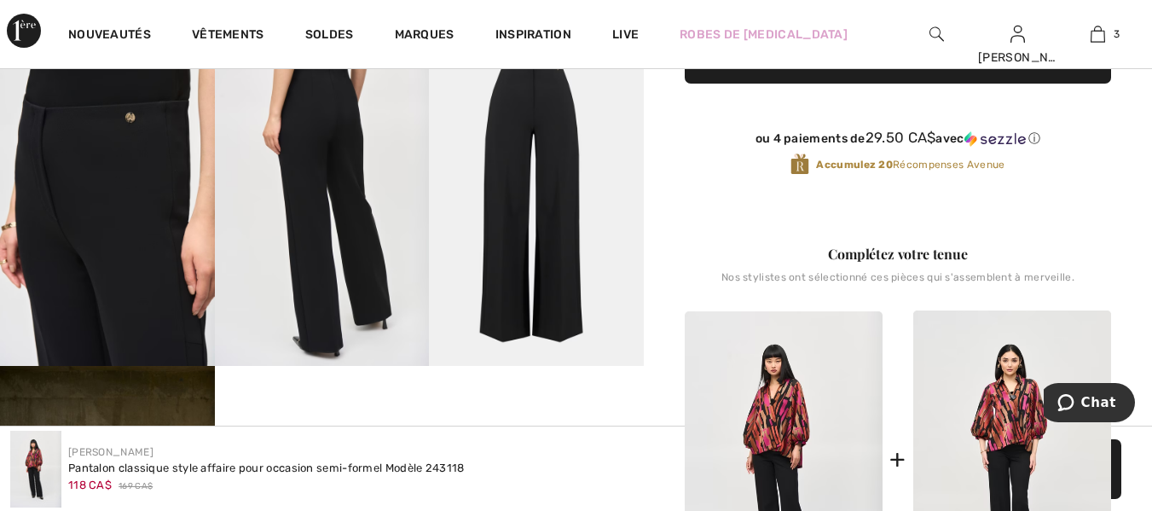
scroll to position [511, 0]
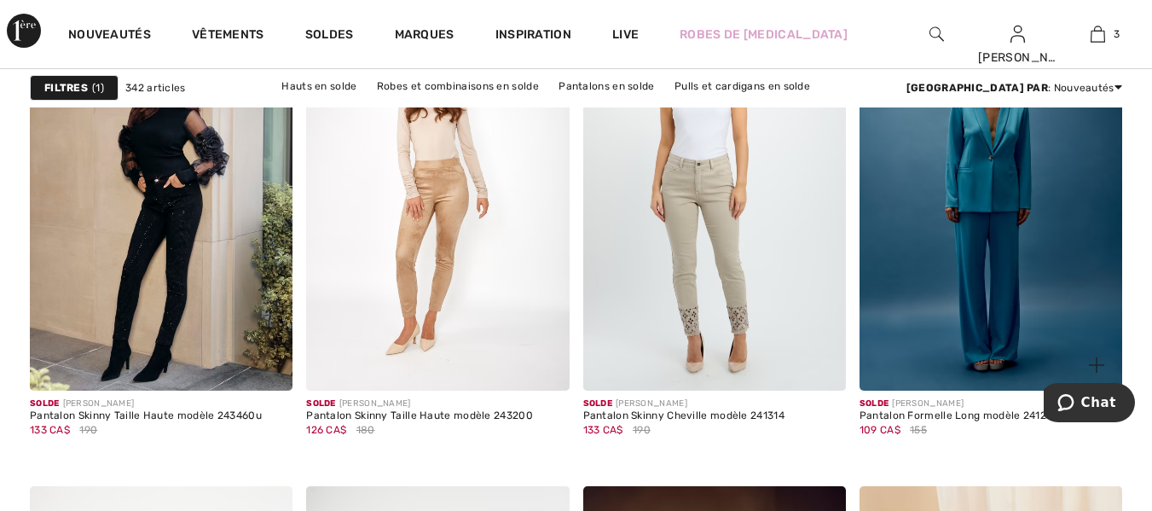
scroll to position [2472, 0]
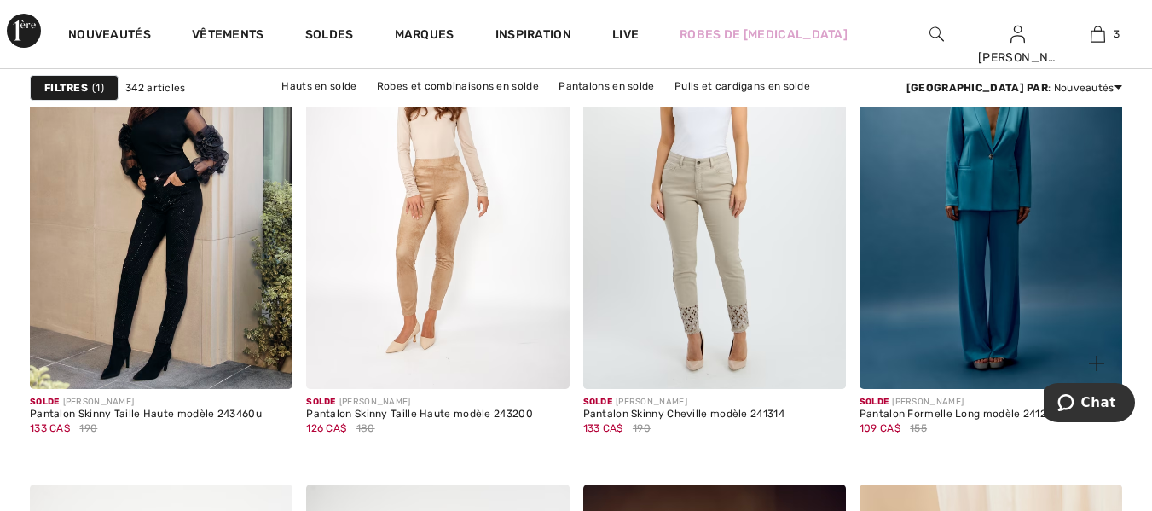
click at [979, 299] on img at bounding box center [990, 191] width 263 height 394
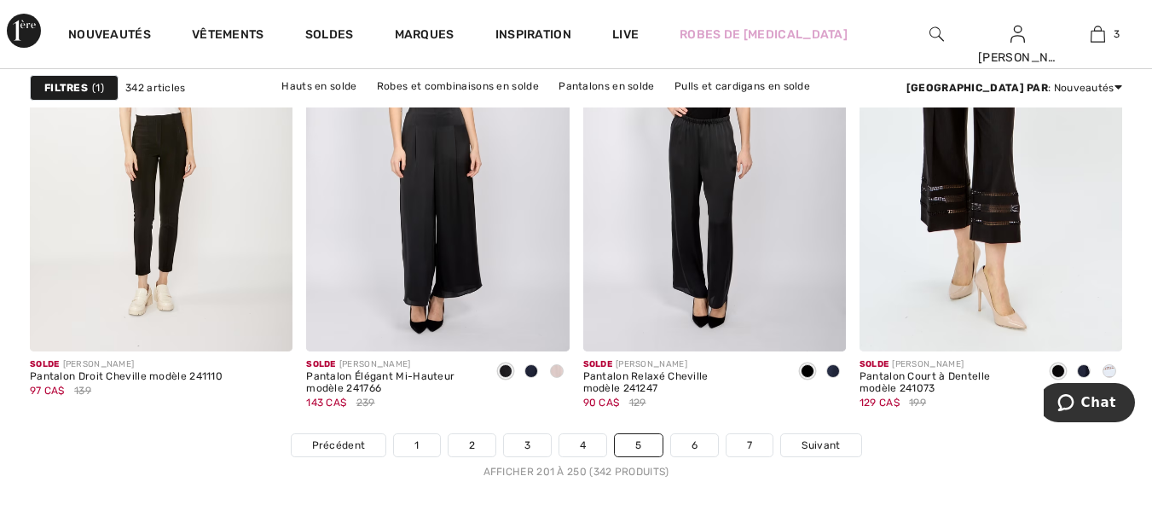
scroll to position [7373, 0]
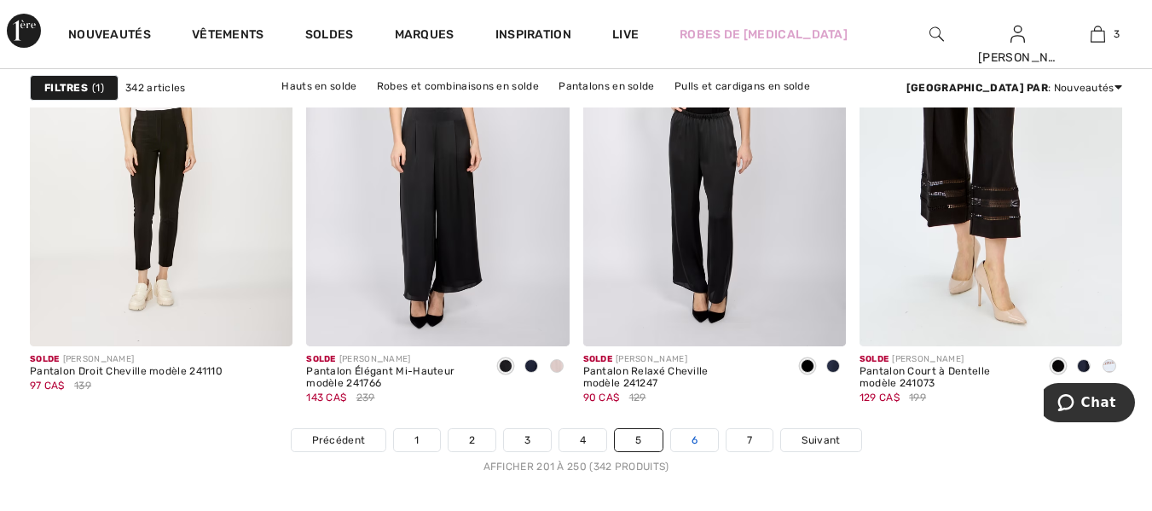
click at [683, 436] on link "6" at bounding box center [694, 440] width 47 height 22
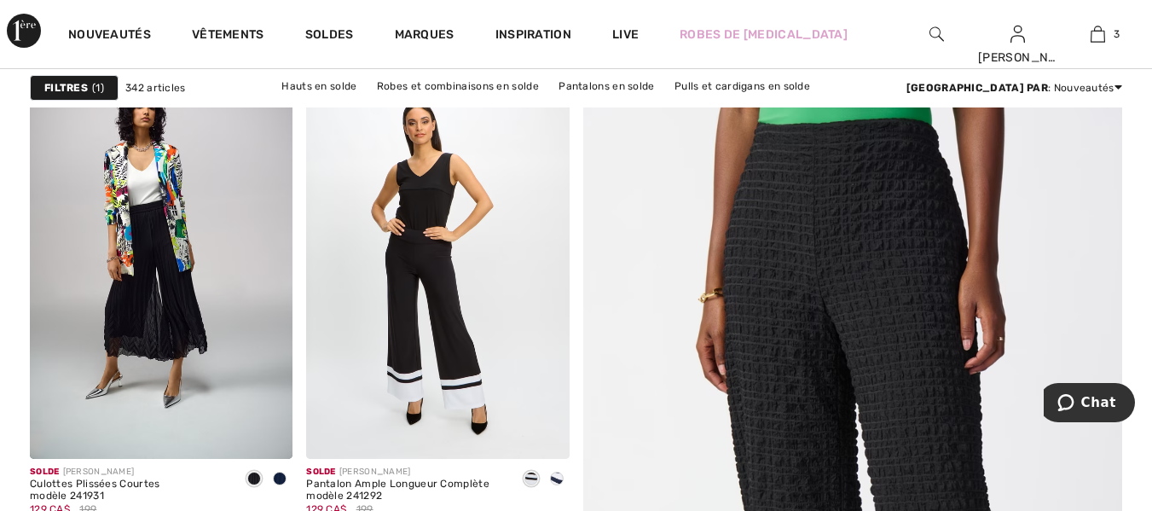
scroll to position [256, 0]
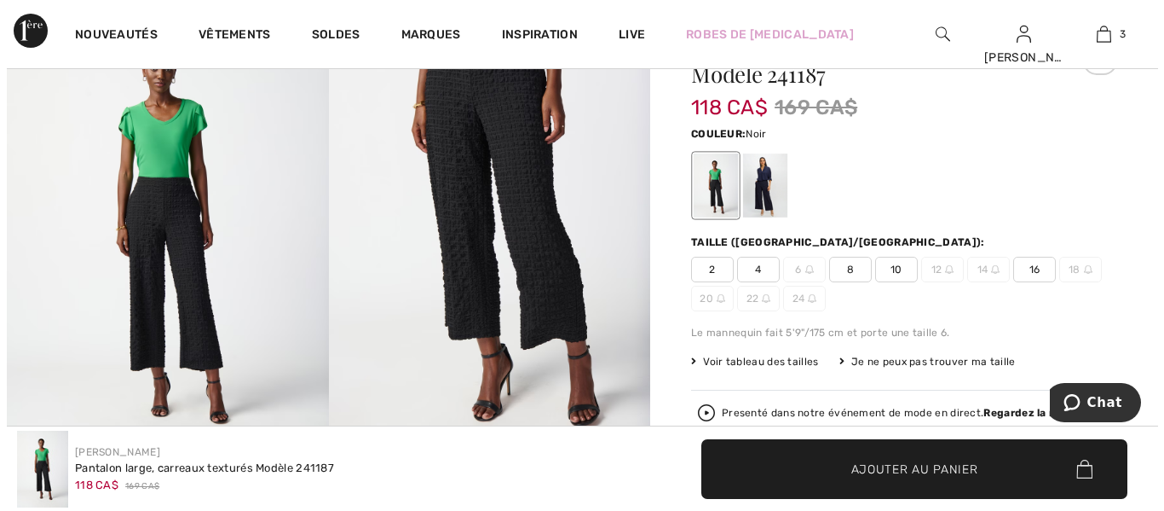
scroll to position [85, 0]
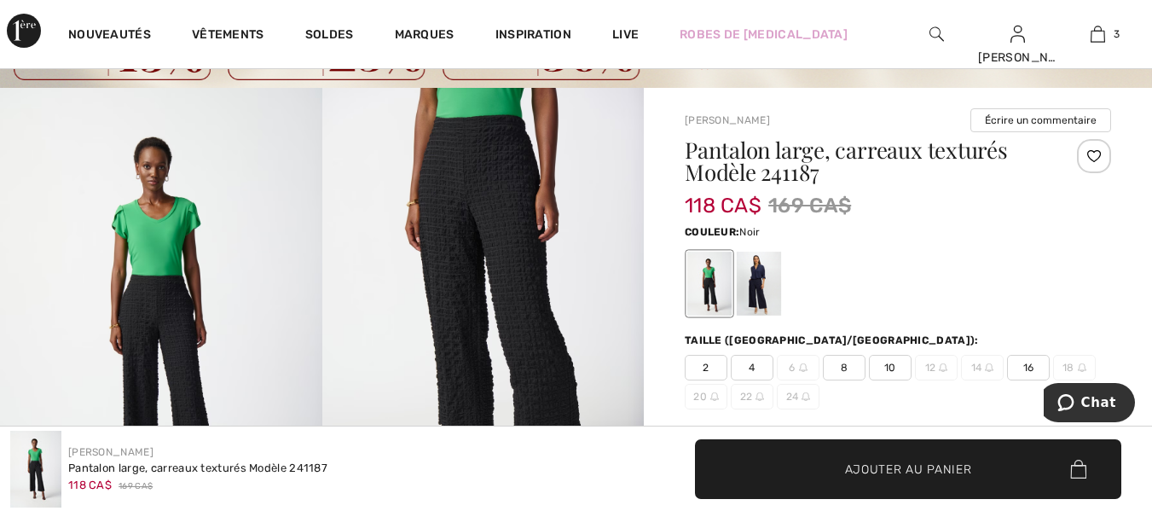
click at [523, 228] on img at bounding box center [483, 329] width 322 height 483
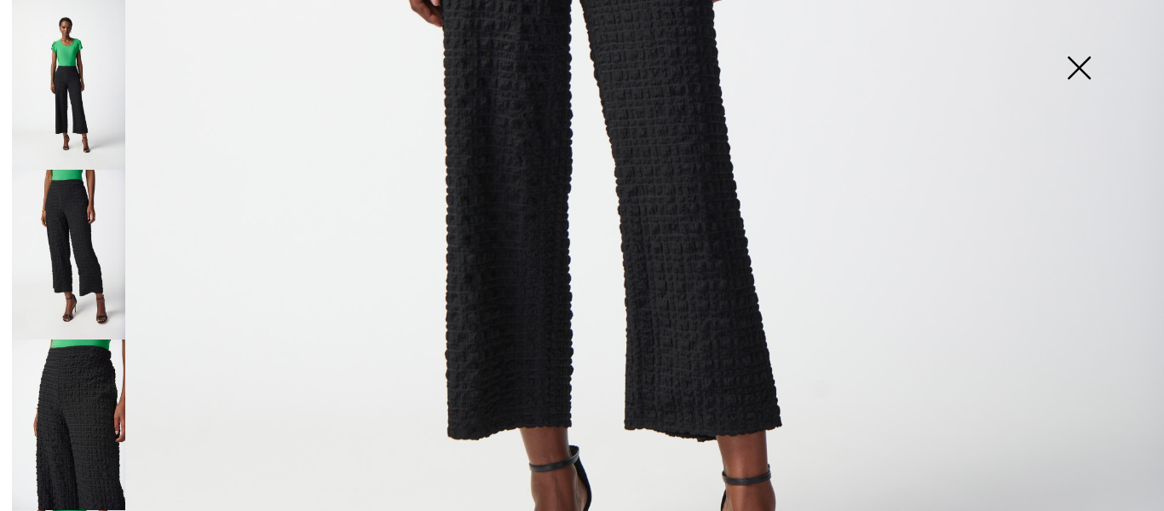
scroll to position [767, 0]
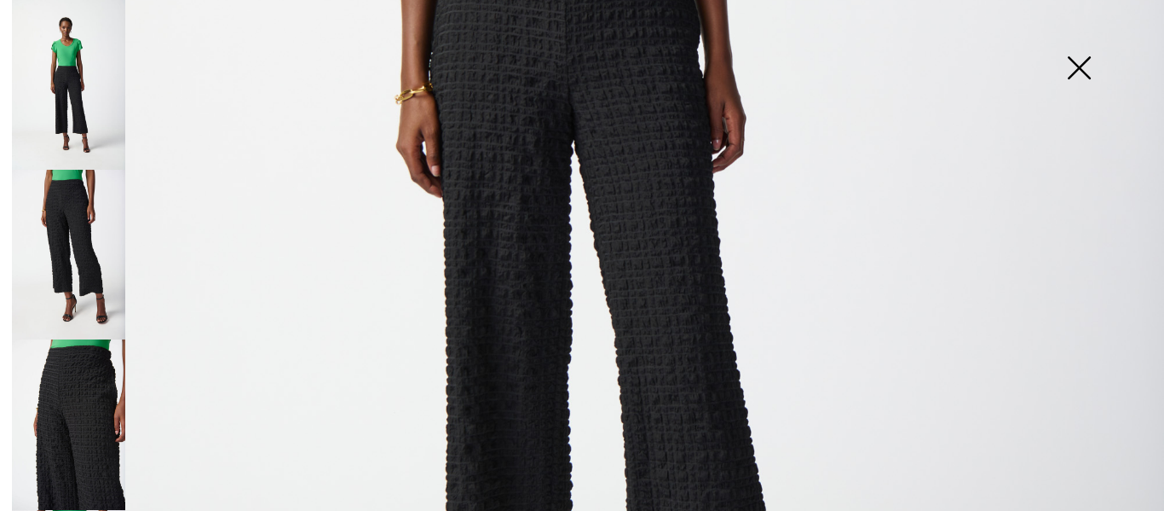
click at [658, 279] on img at bounding box center [582, 105] width 1164 height 1745
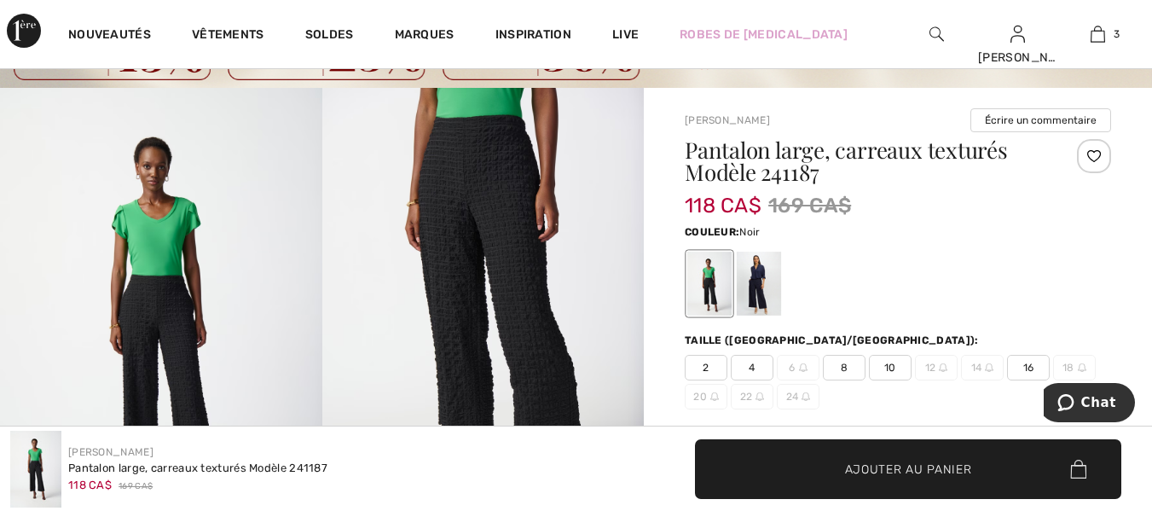
click at [532, 251] on img at bounding box center [483, 329] width 322 height 483
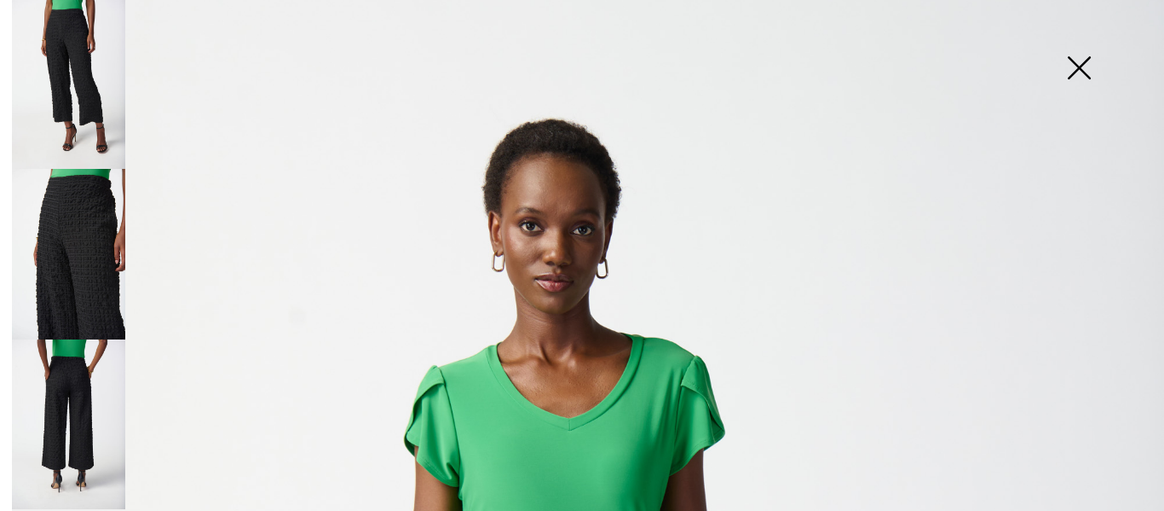
scroll to position [0, 0]
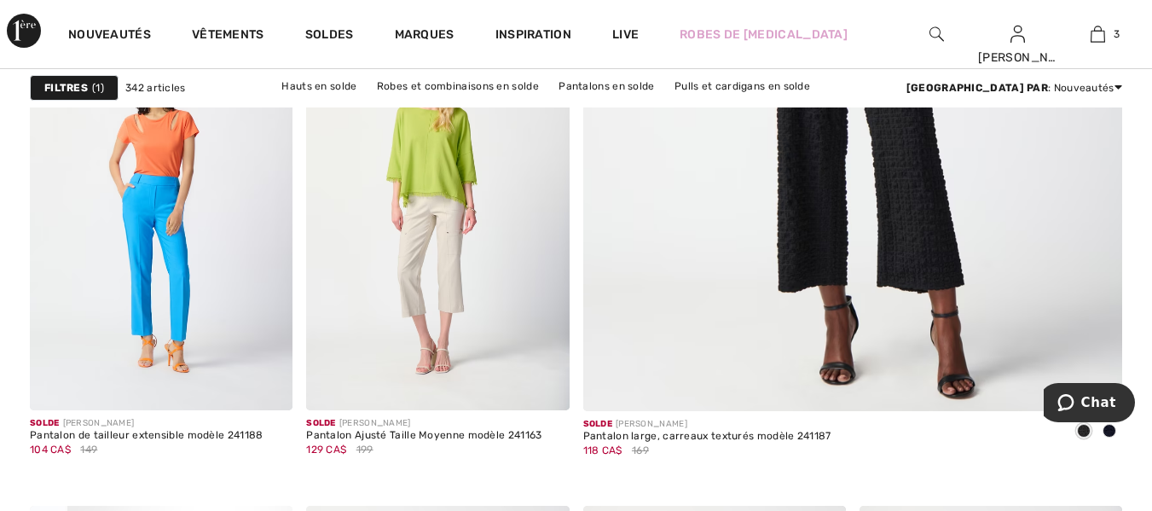
scroll to position [767, 0]
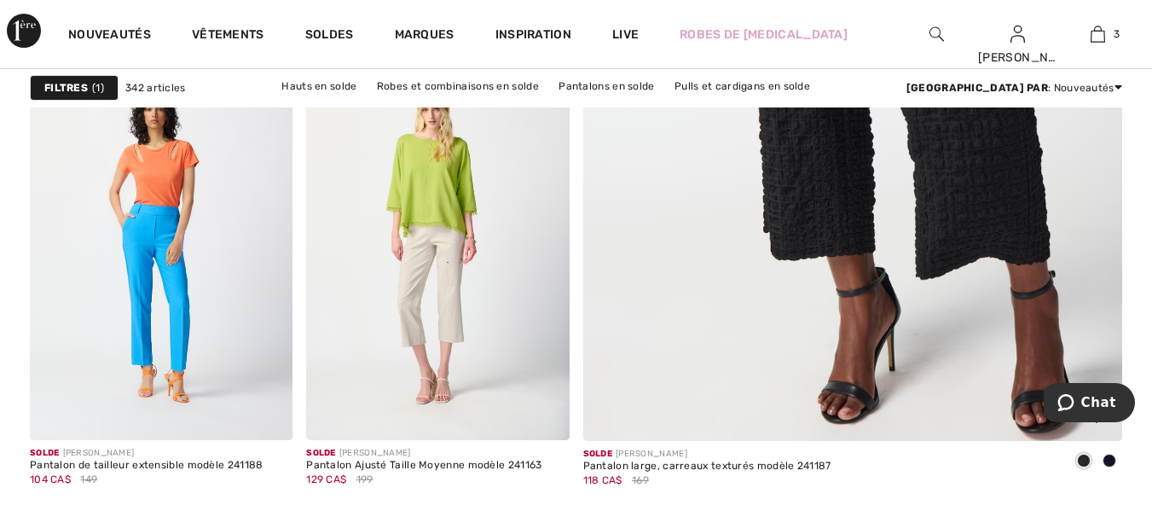
click at [831, 217] on img at bounding box center [852, 41] width 647 height 971
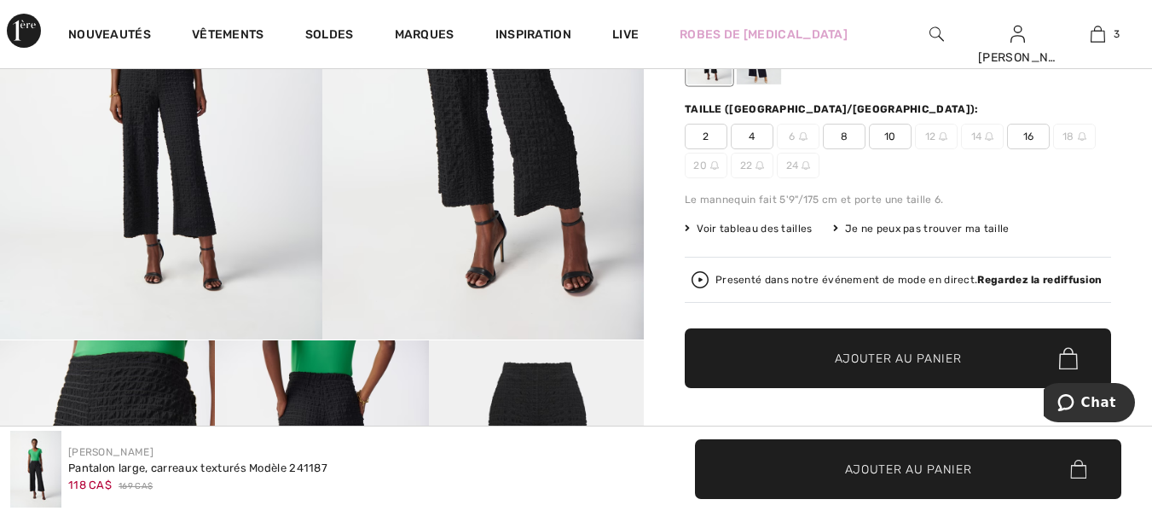
scroll to position [426, 0]
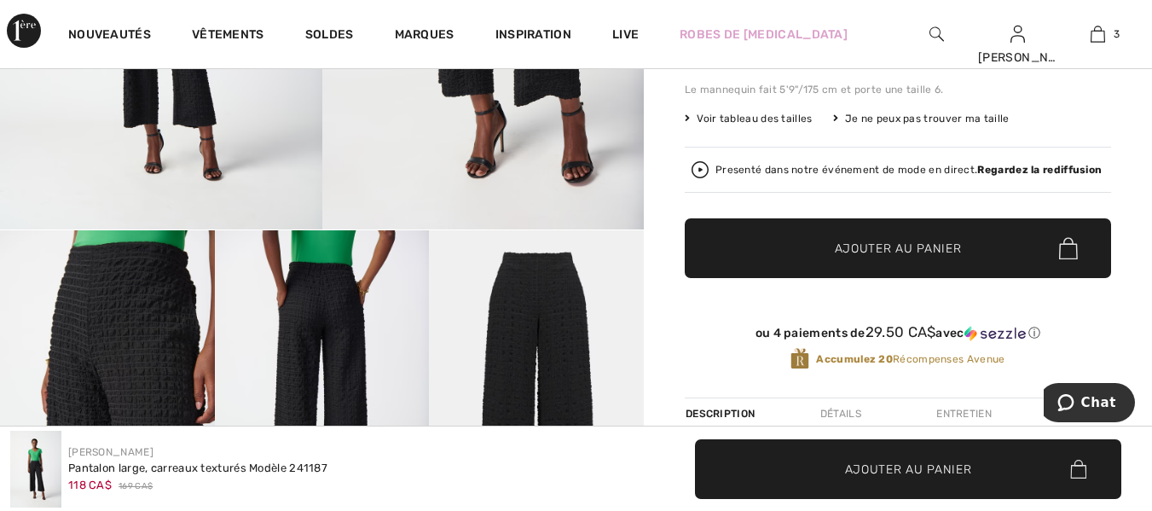
click at [775, 115] on span "Voir tableau des tailles" at bounding box center [749, 118] width 128 height 15
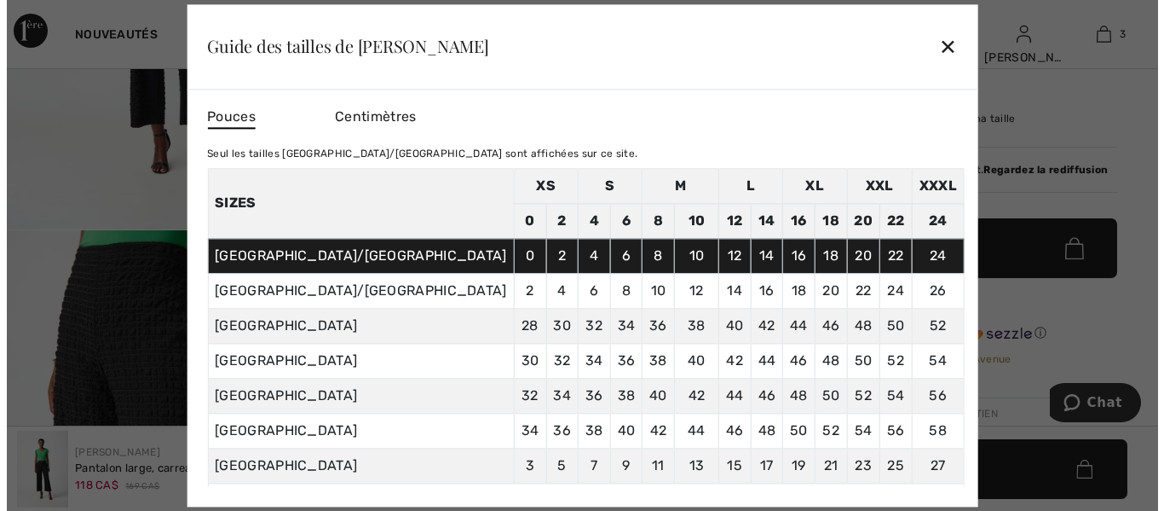
scroll to position [427, 0]
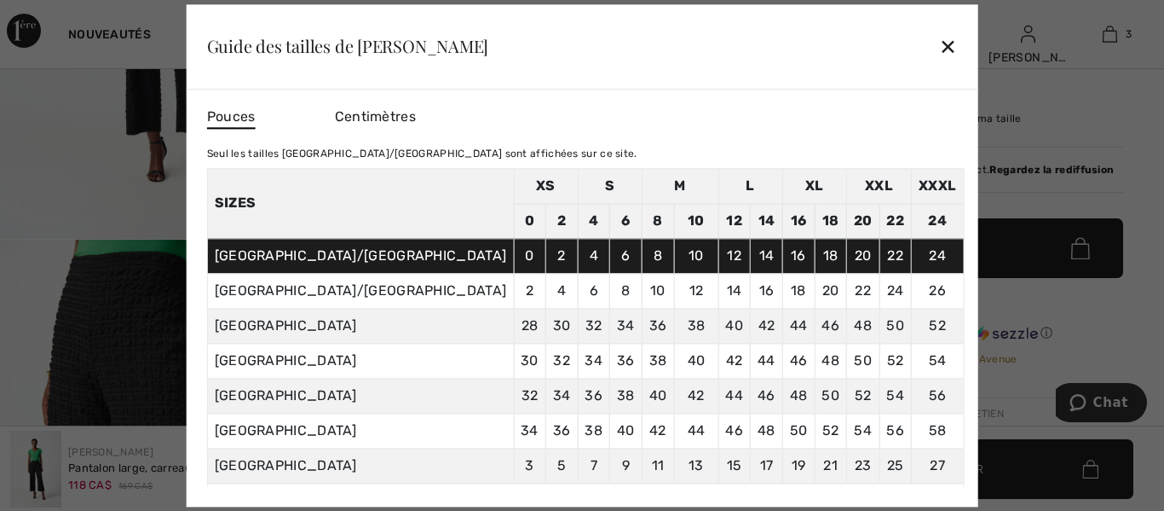
click at [939, 43] on div "✕" at bounding box center [948, 47] width 18 height 36
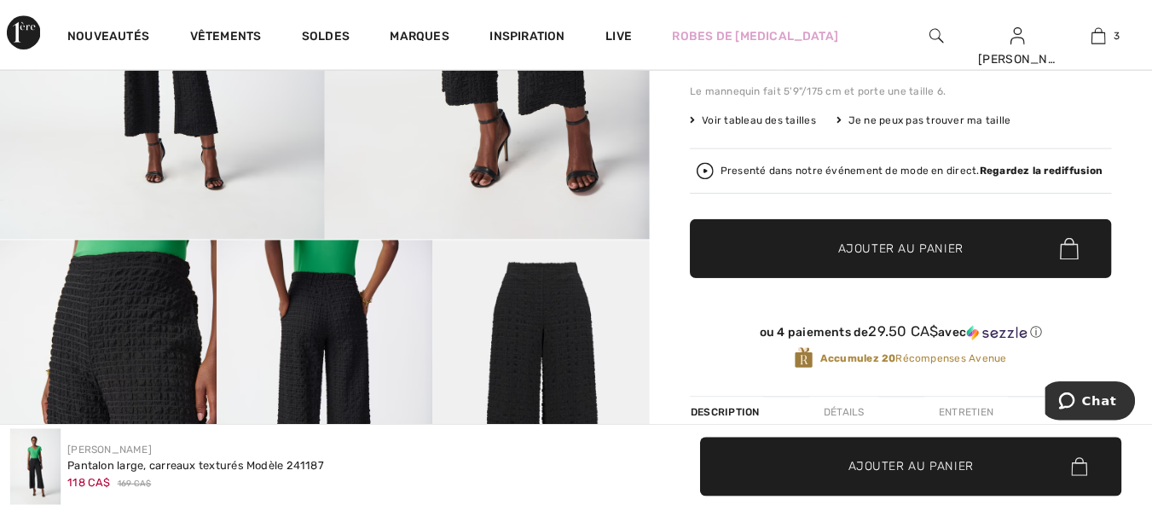
scroll to position [426, 0]
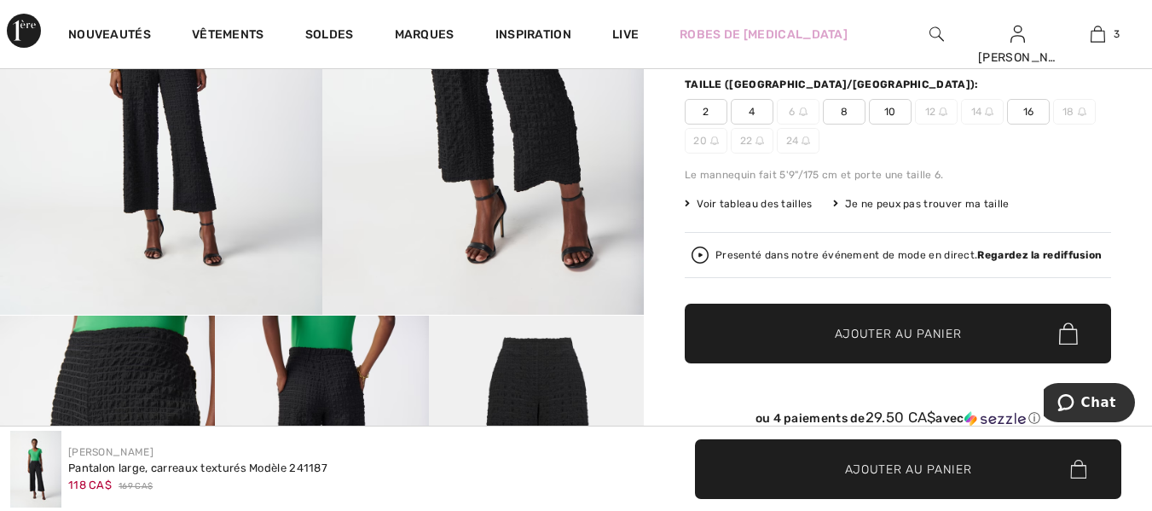
click at [528, 167] on img at bounding box center [483, 73] width 322 height 483
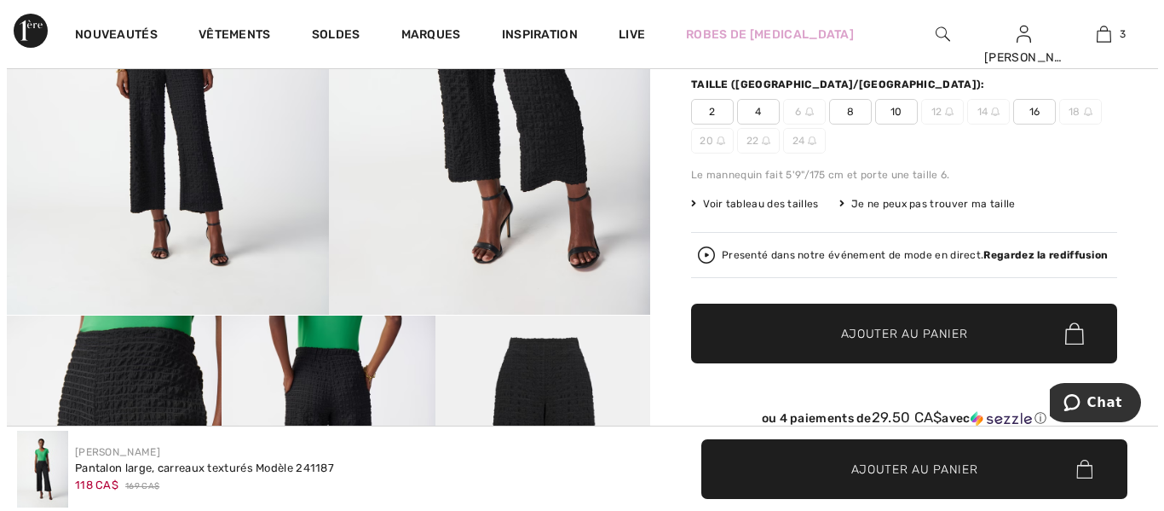
scroll to position [342, 0]
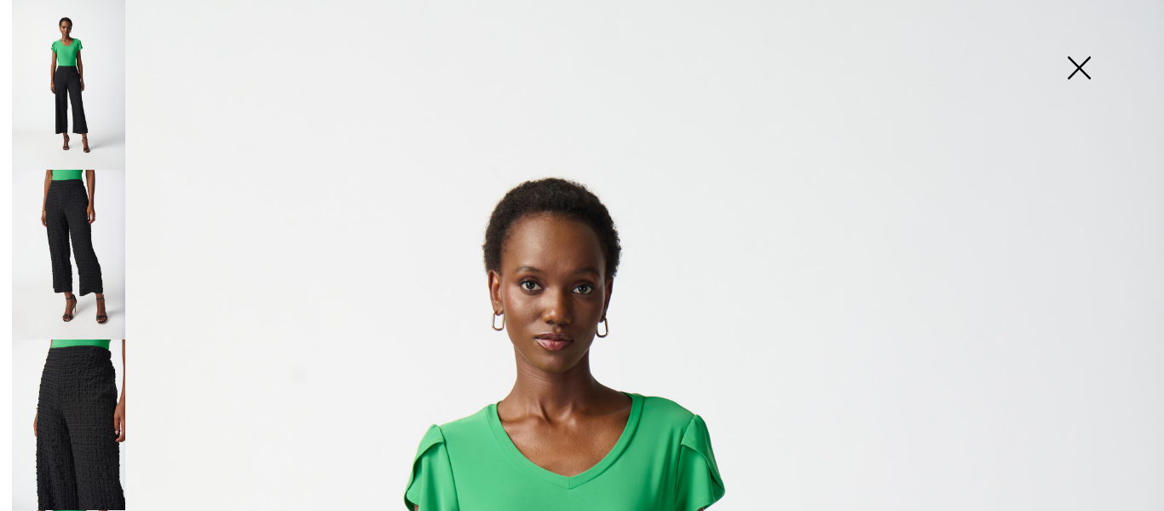
click at [1085, 66] on img at bounding box center [1079, 70] width 85 height 88
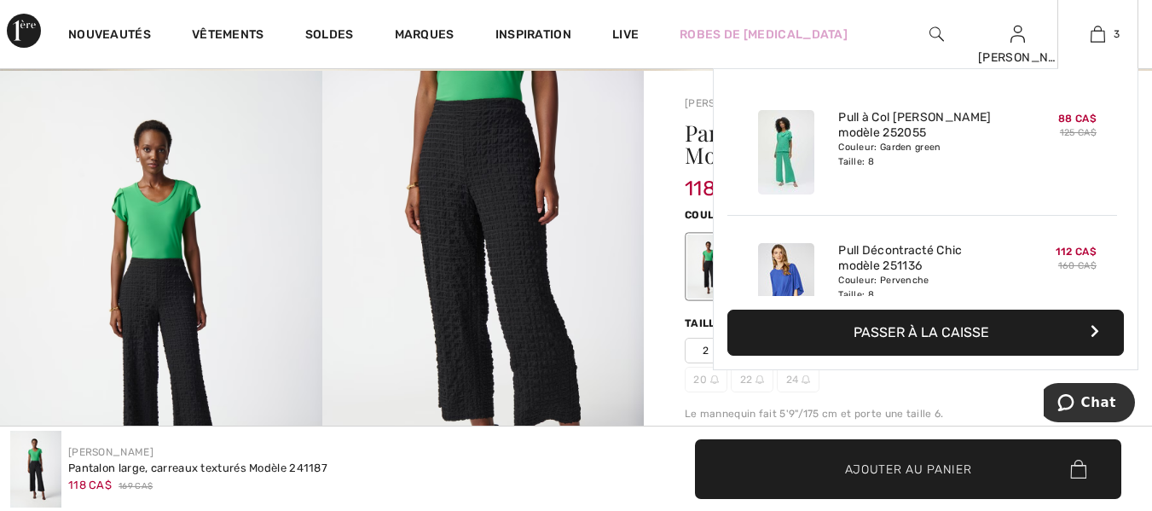
scroll to position [85, 0]
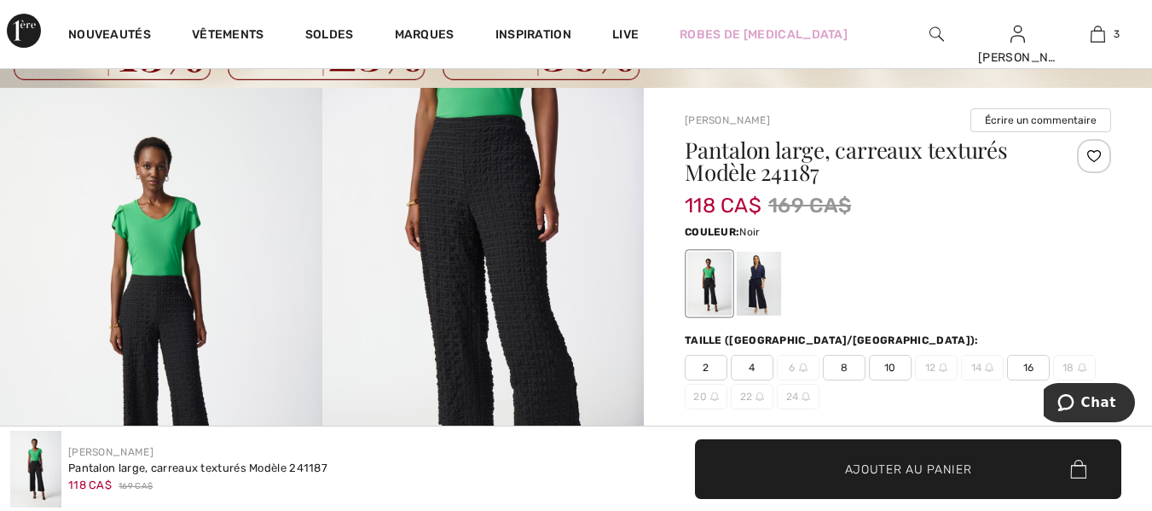
click at [839, 359] on span "8" at bounding box center [844, 368] width 43 height 26
click at [923, 471] on span "Ajouter au panier" at bounding box center [908, 468] width 127 height 18
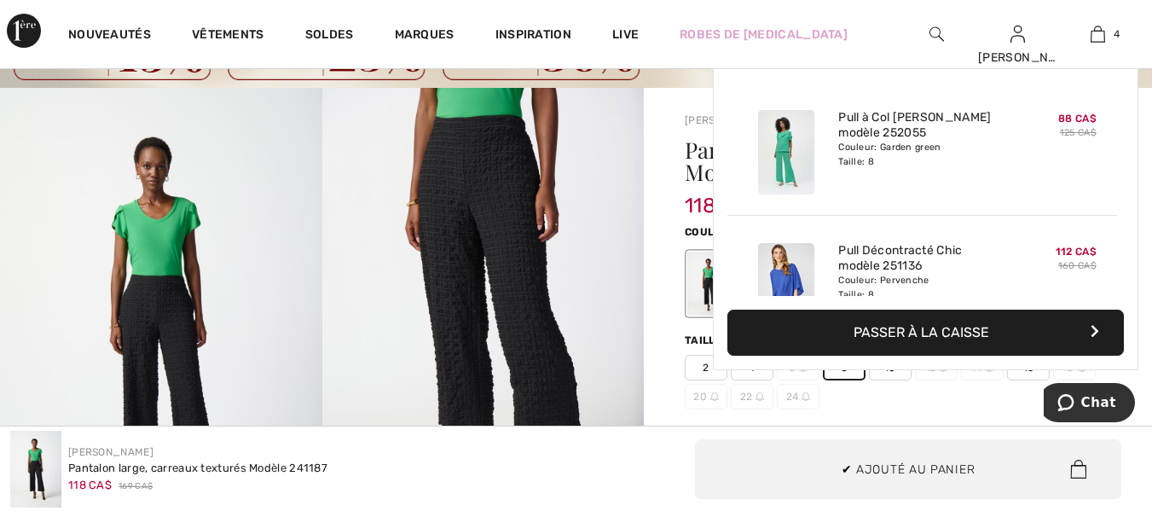
scroll to position [319, 0]
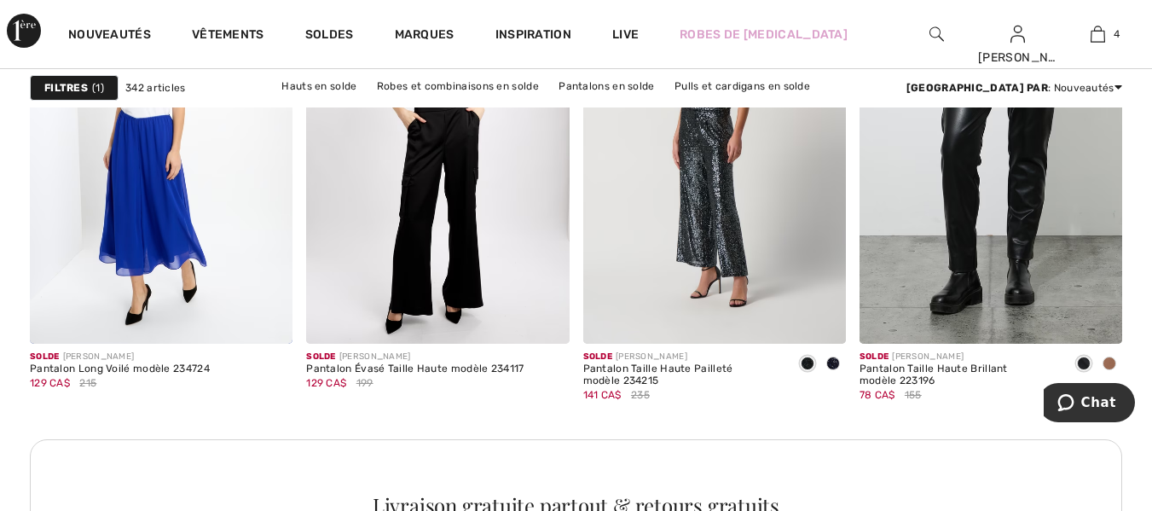
scroll to position [5712, 0]
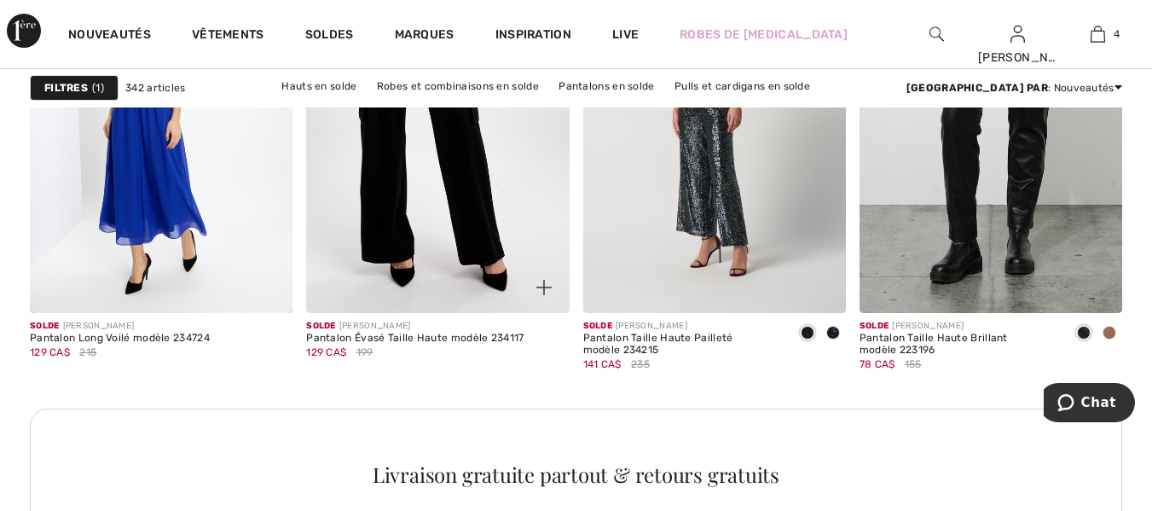
click at [443, 199] on img at bounding box center [437, 116] width 263 height 394
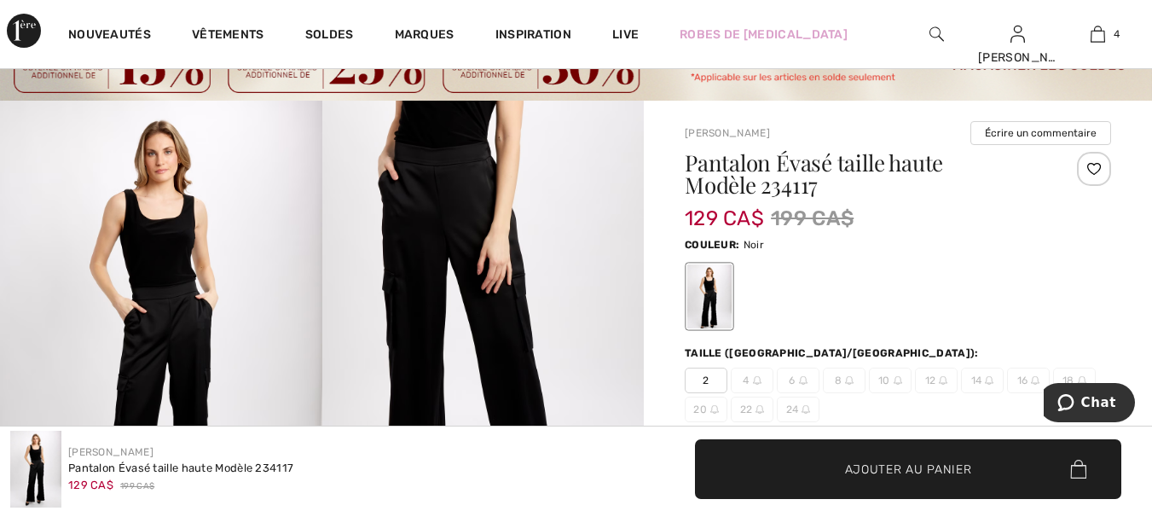
scroll to position [170, 0]
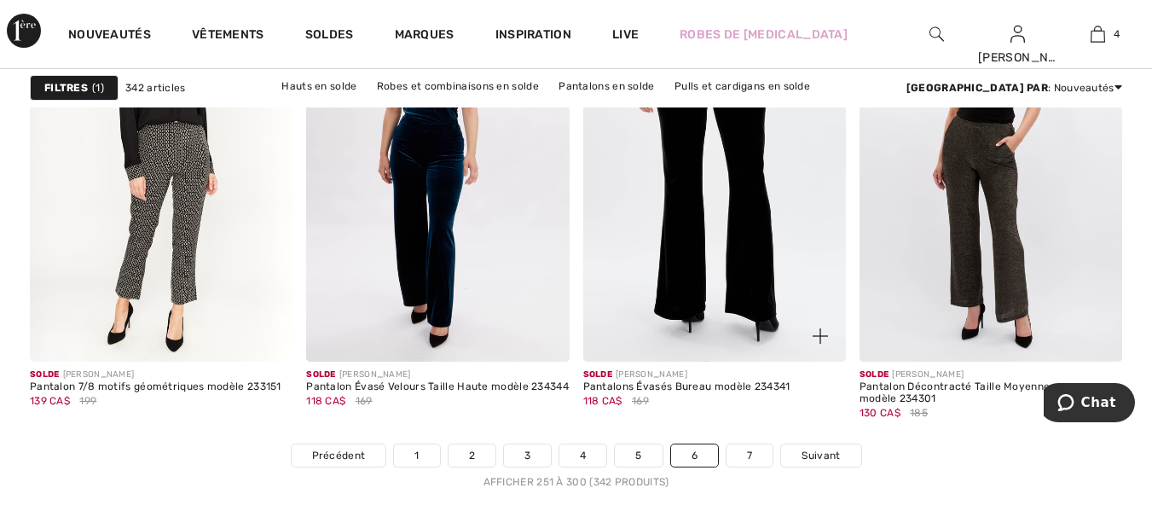
scroll to position [7331, 0]
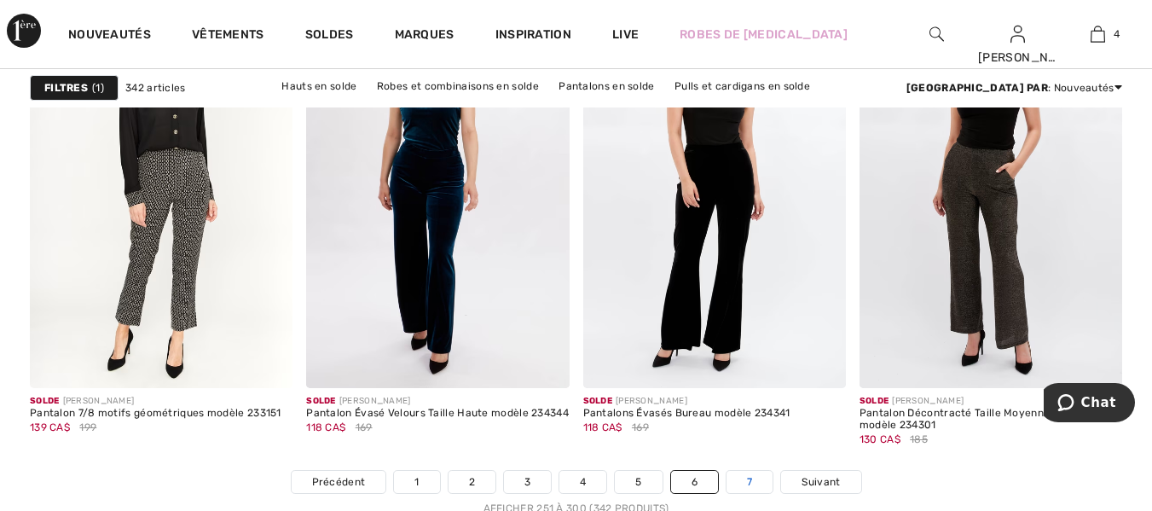
click at [751, 479] on link "7" at bounding box center [749, 482] width 46 height 22
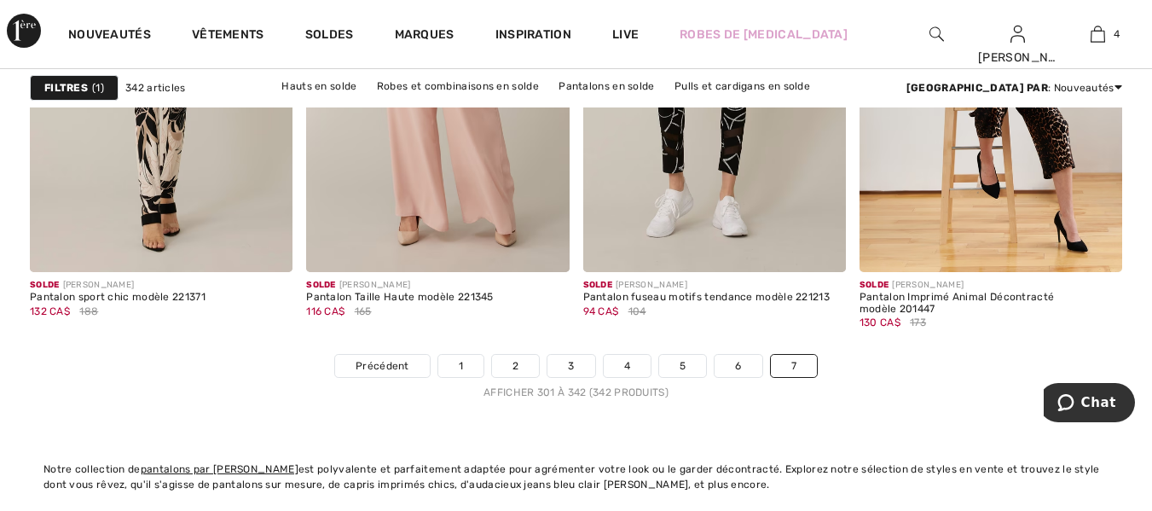
scroll to position [6479, 0]
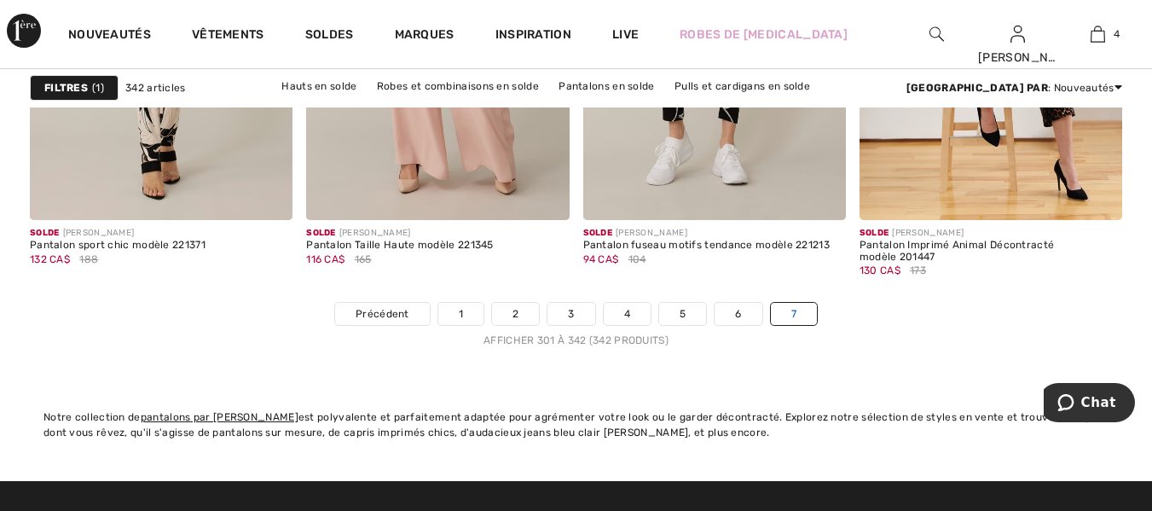
click at [797, 312] on link "7" at bounding box center [794, 314] width 46 height 22
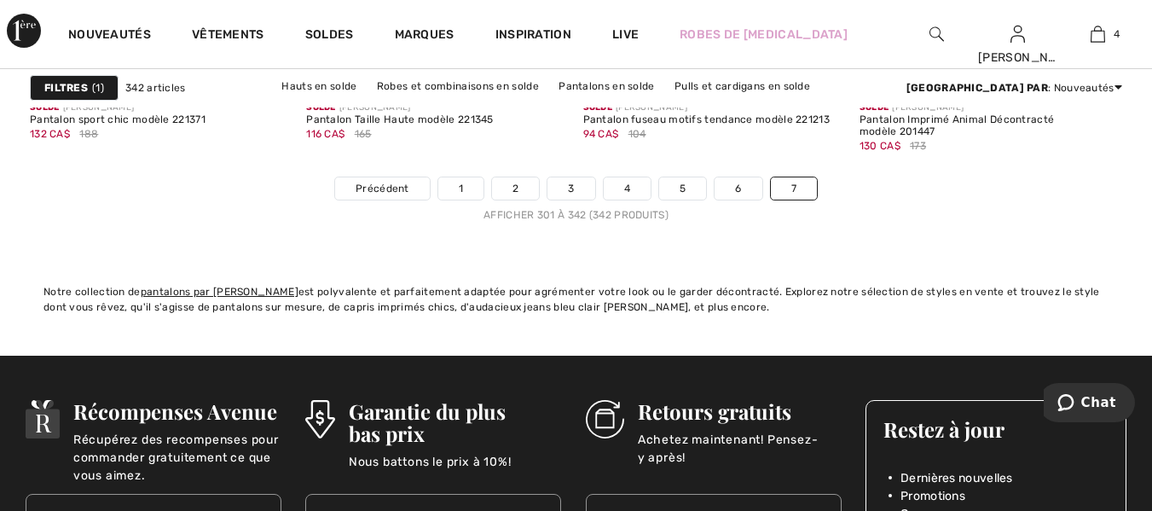
scroll to position [6564, 0]
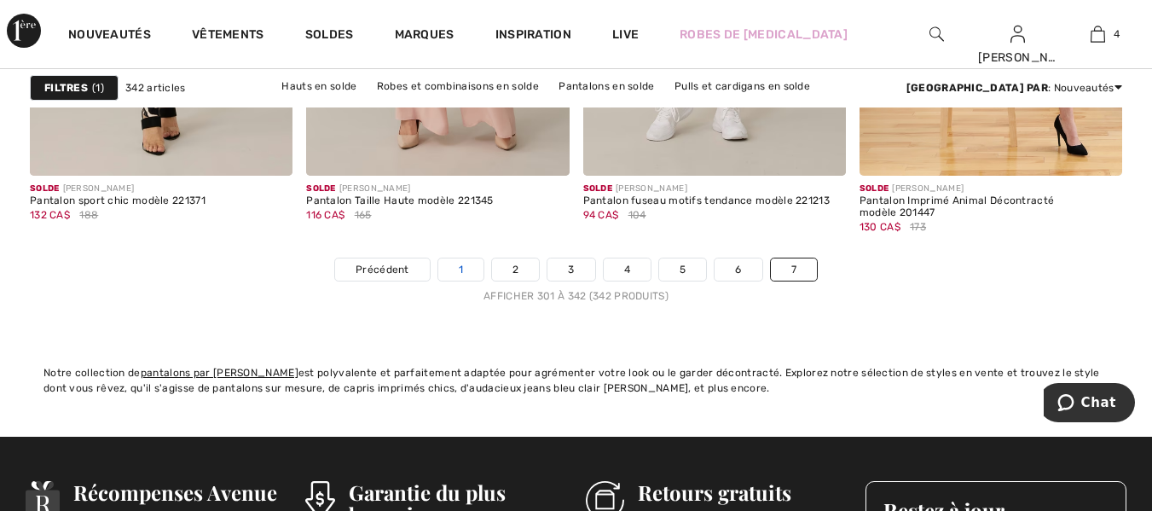
click at [454, 269] on link "1" at bounding box center [460, 269] width 45 height 22
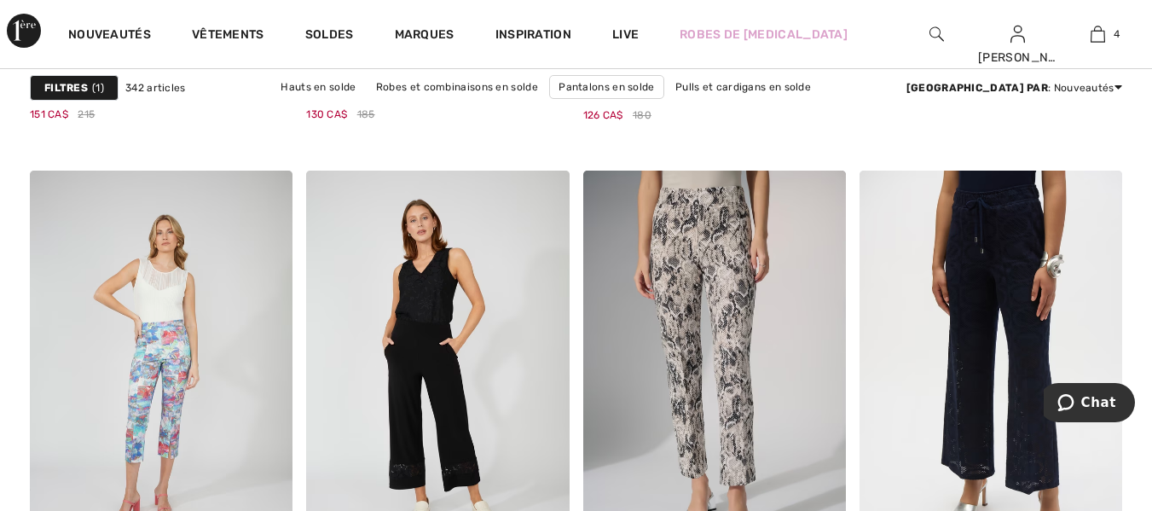
scroll to position [1108, 0]
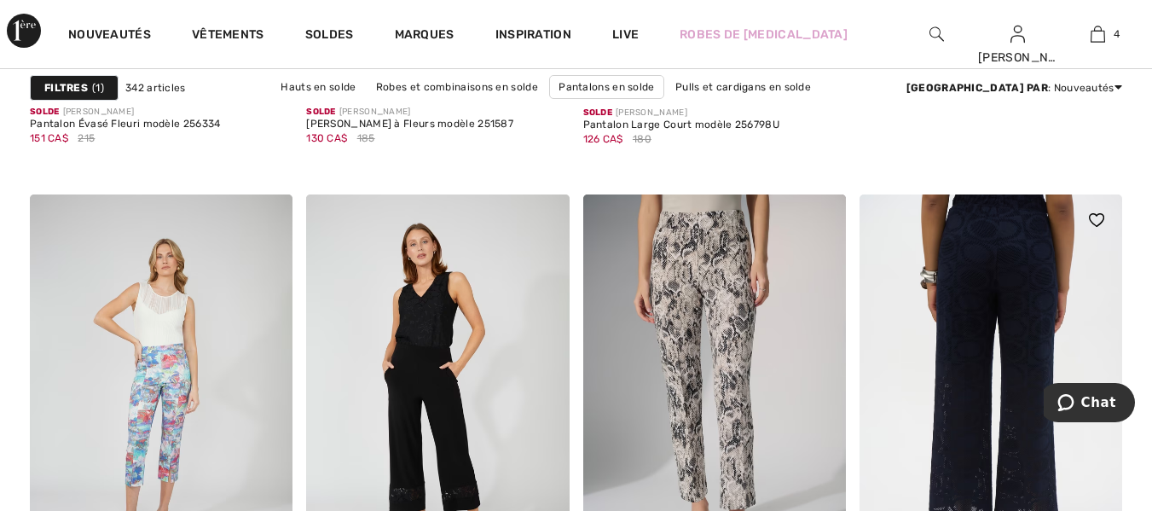
click at [995, 290] on img at bounding box center [990, 391] width 263 height 394
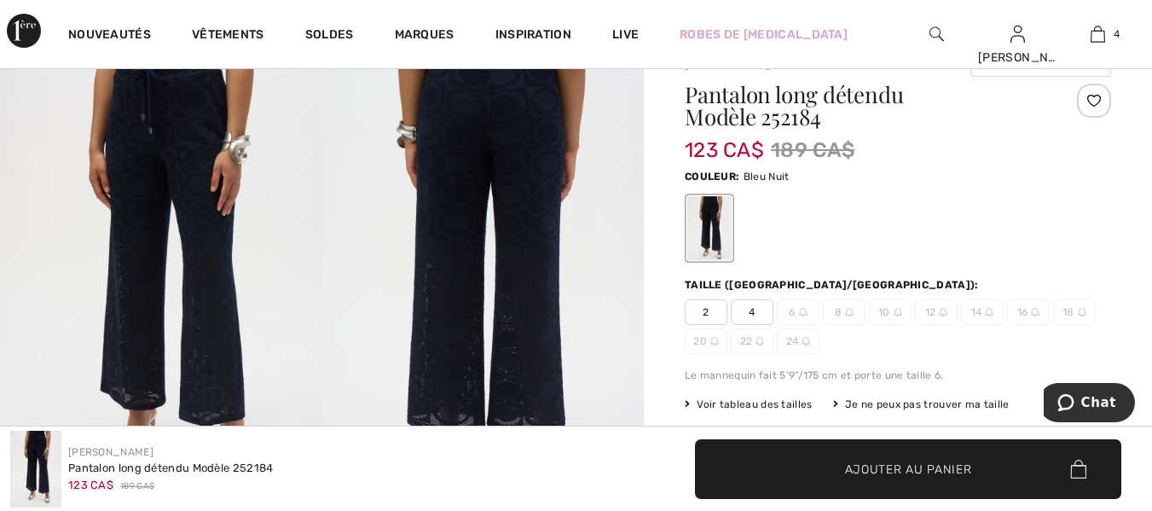
scroll to position [170, 0]
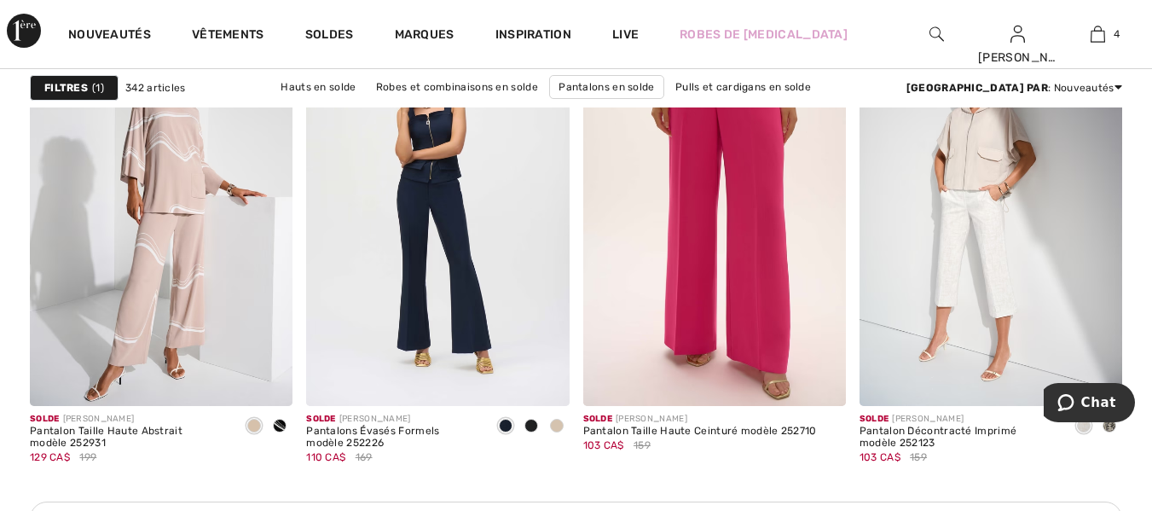
scroll to position [3495, 0]
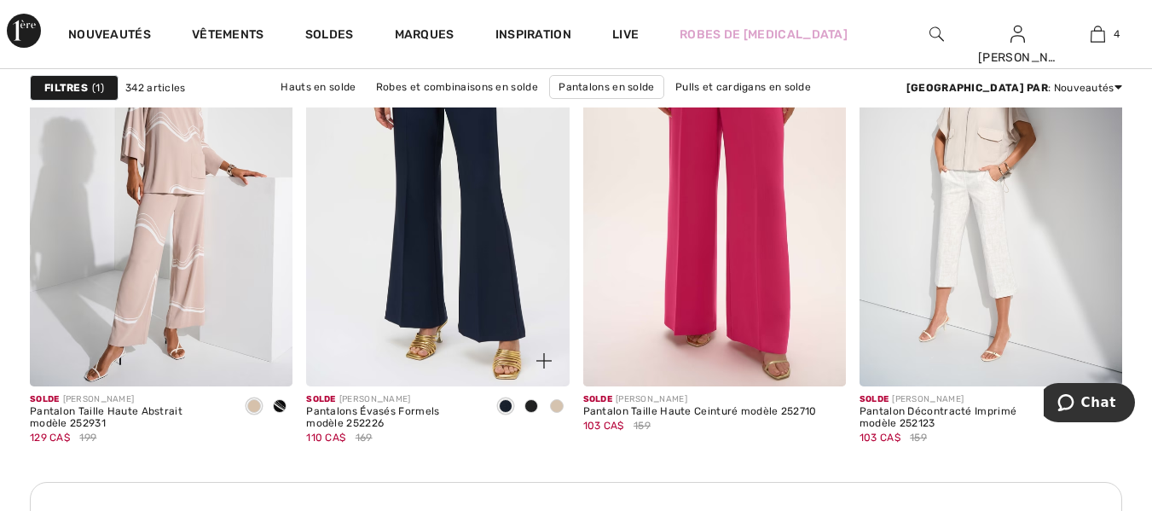
click at [461, 222] on img at bounding box center [437, 189] width 263 height 394
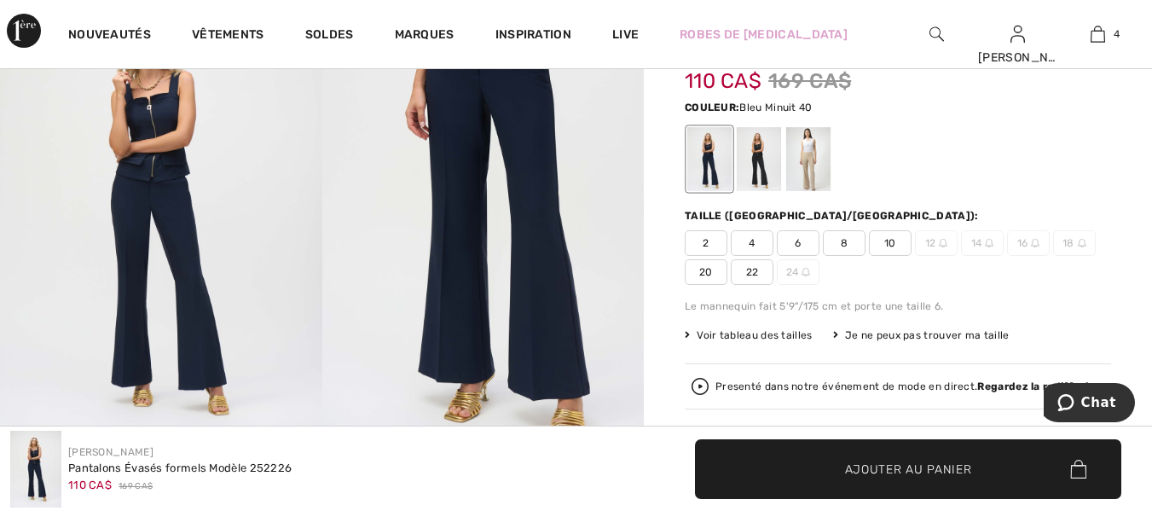
scroll to position [170, 0]
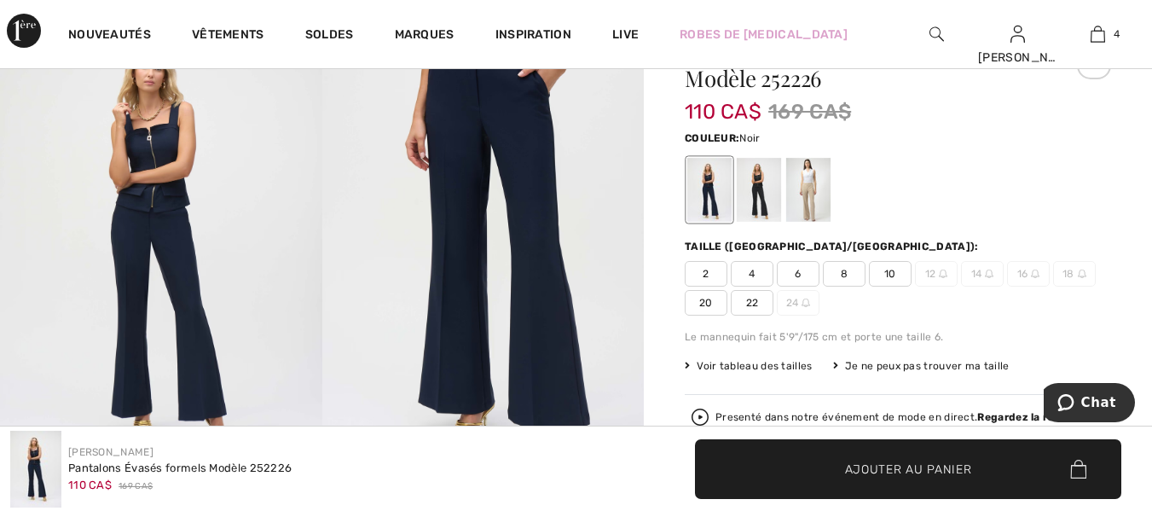
click at [760, 180] on div at bounding box center [759, 191] width 44 height 64
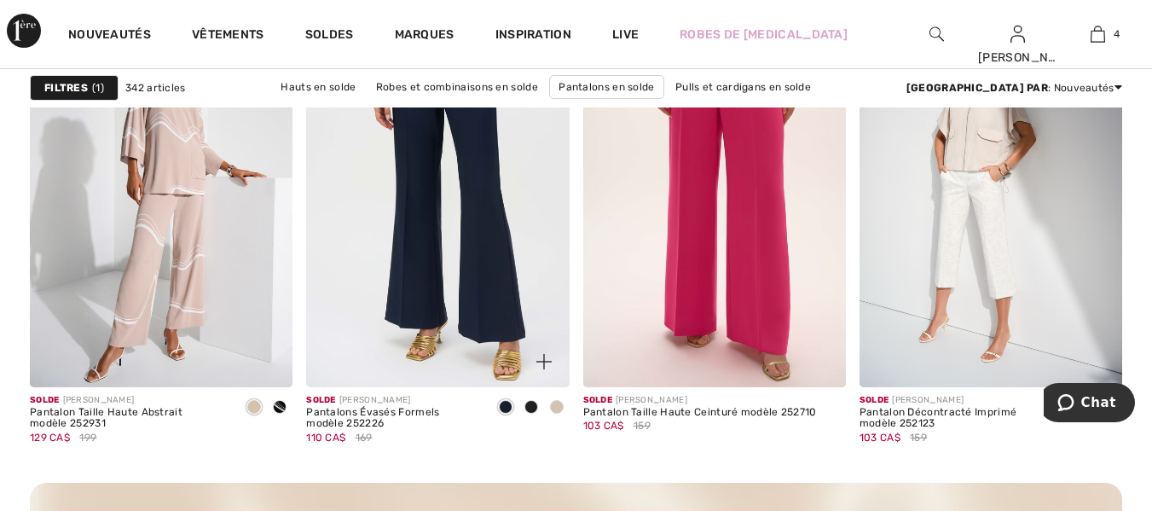
click at [467, 215] on img at bounding box center [437, 189] width 263 height 394
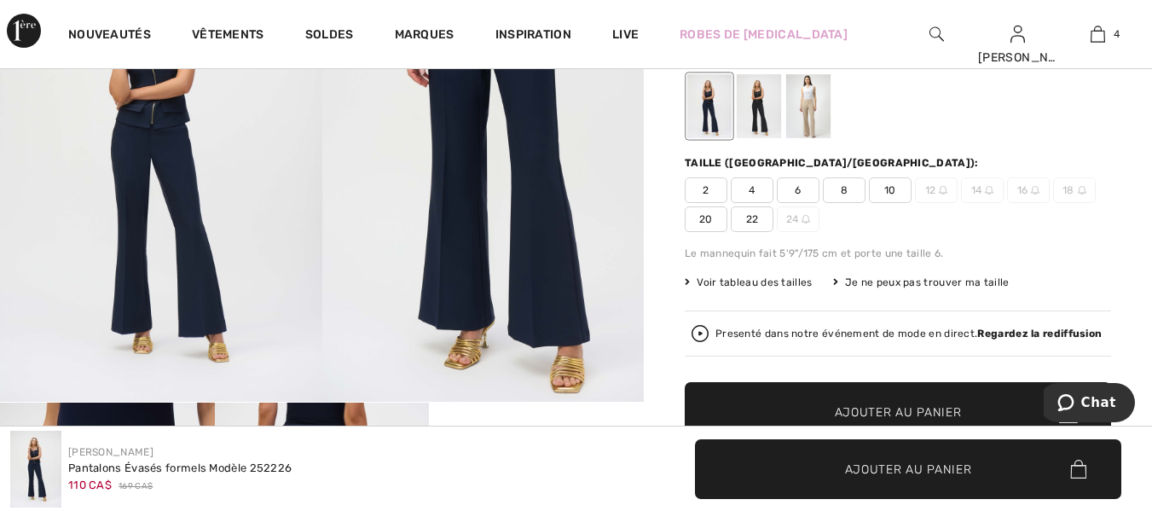
scroll to position [256, 0]
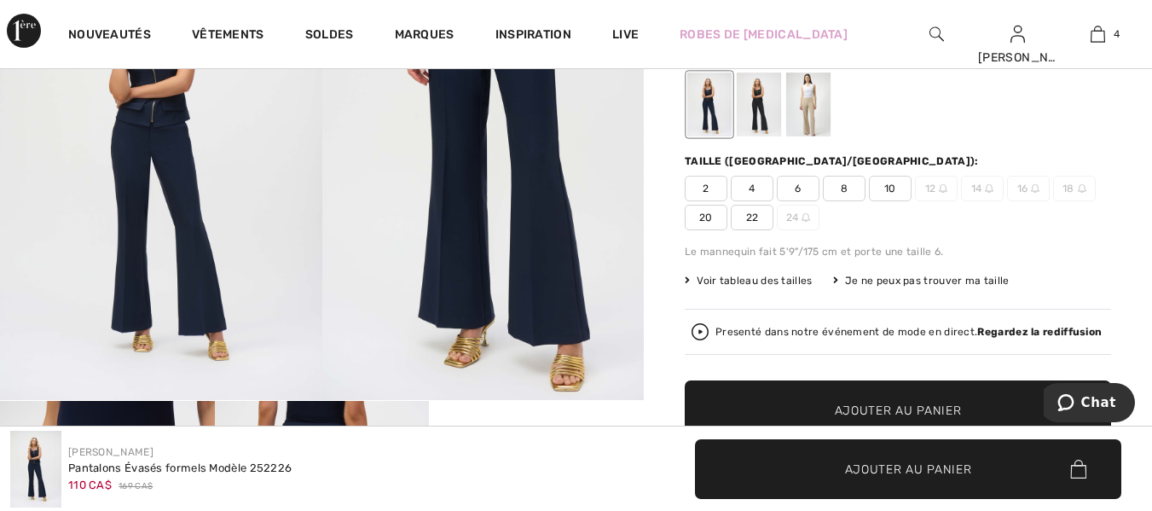
click at [843, 188] on span "8" at bounding box center [844, 189] width 43 height 26
click at [901, 407] on span "Ajouter au panier" at bounding box center [898, 411] width 127 height 18
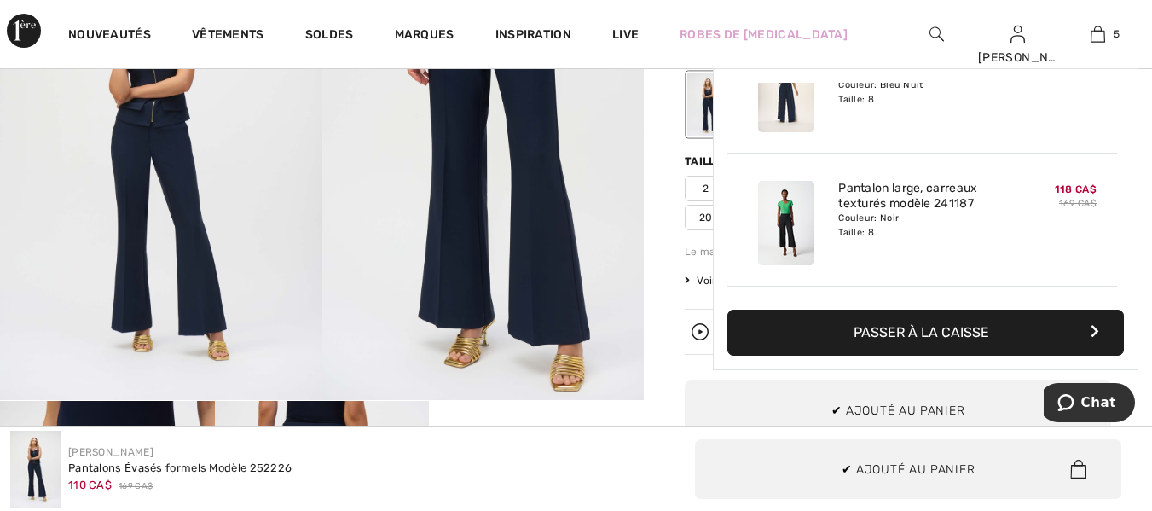
scroll to position [452, 0]
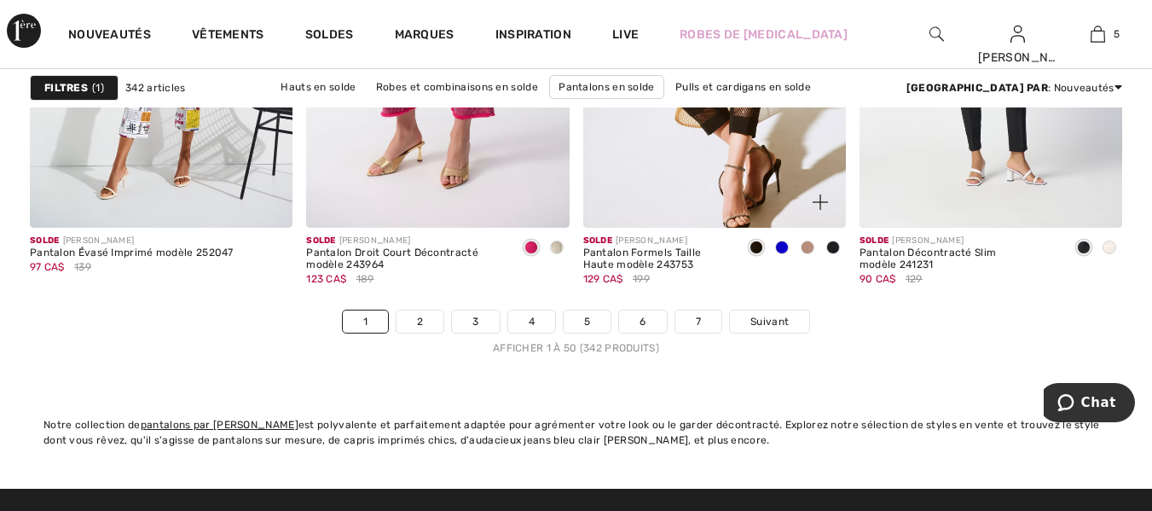
scroll to position [7587, 0]
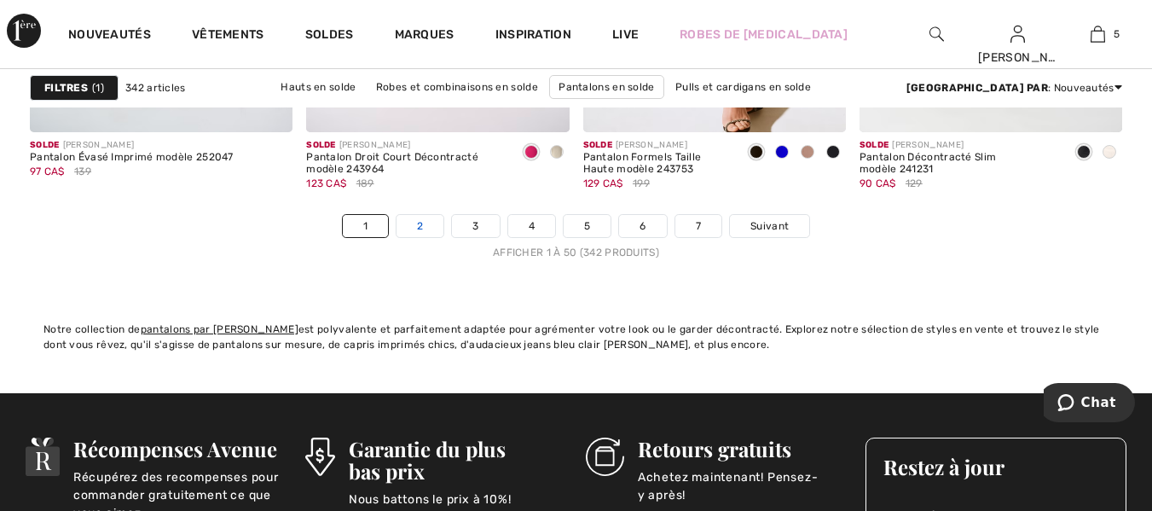
click at [415, 223] on link "2" at bounding box center [419, 226] width 47 height 22
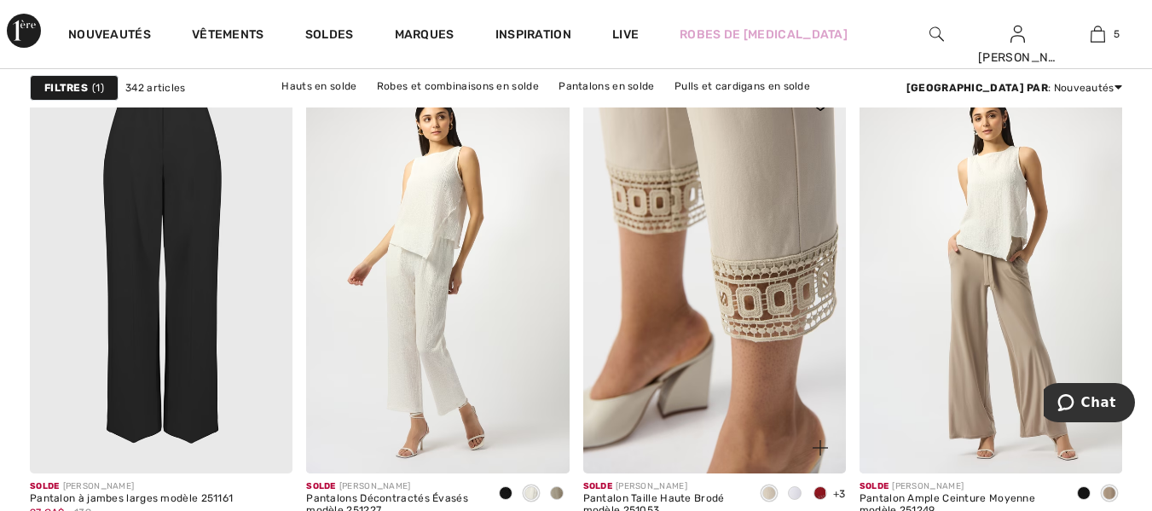
scroll to position [2387, 0]
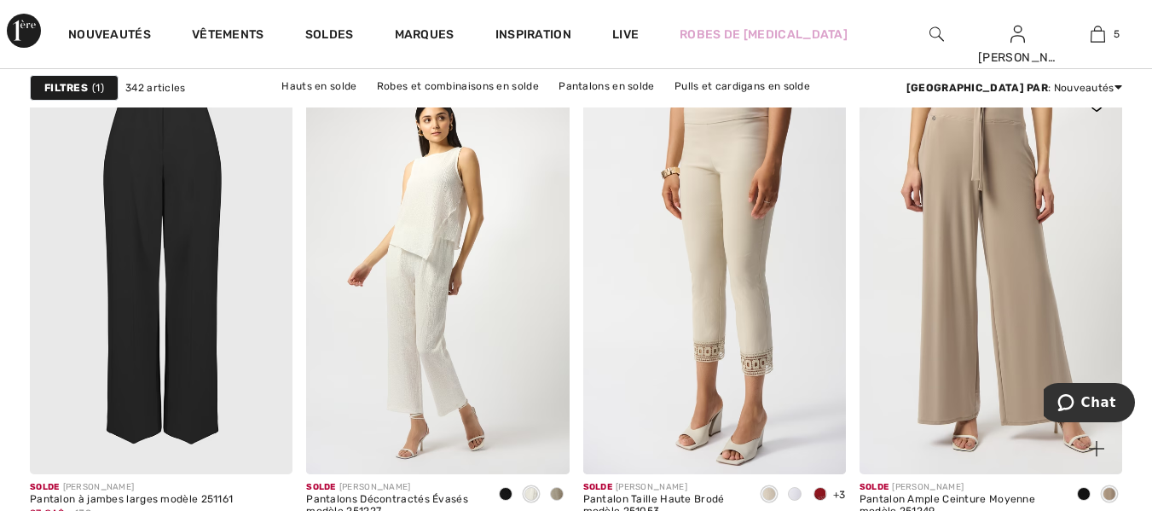
click at [1005, 308] on img at bounding box center [990, 276] width 263 height 394
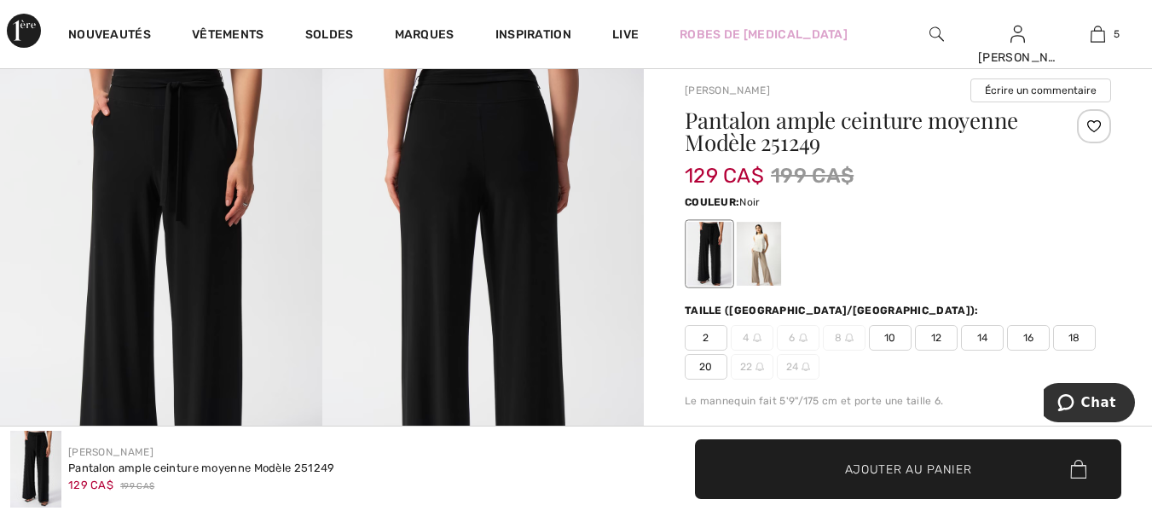
scroll to position [85, 0]
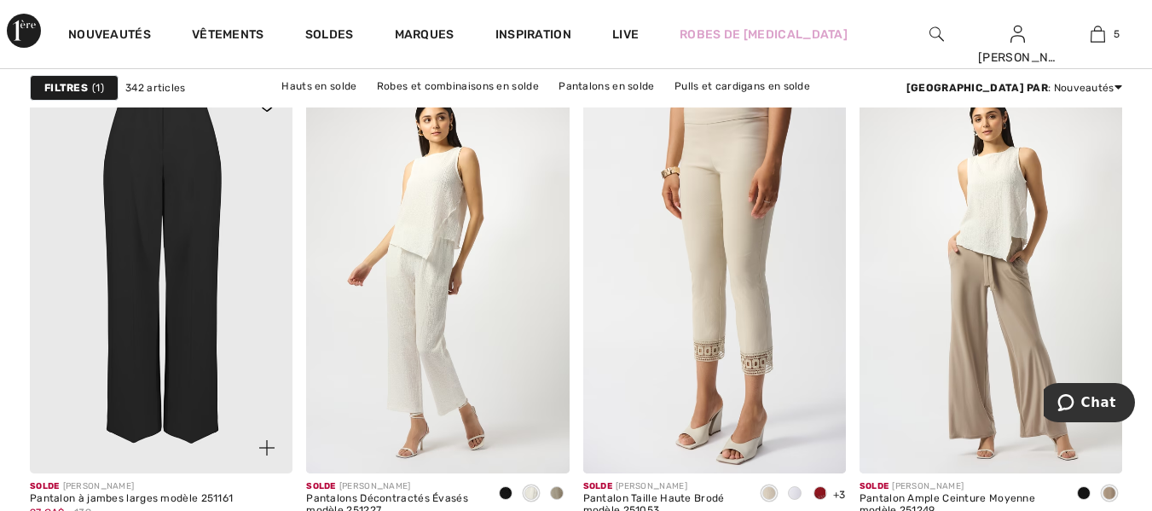
click at [174, 222] on img at bounding box center [161, 276] width 263 height 394
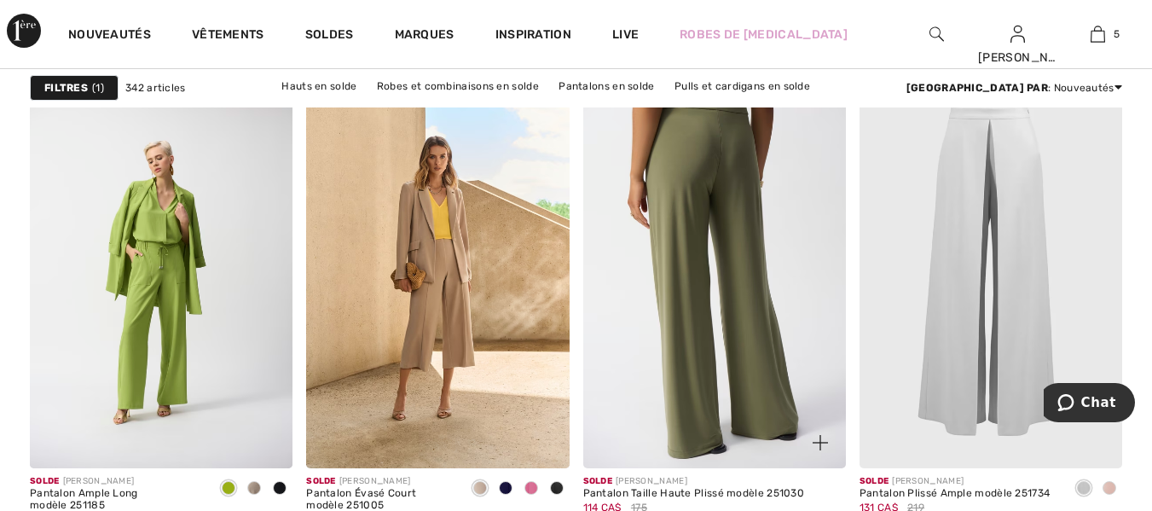
scroll to position [2813, 0]
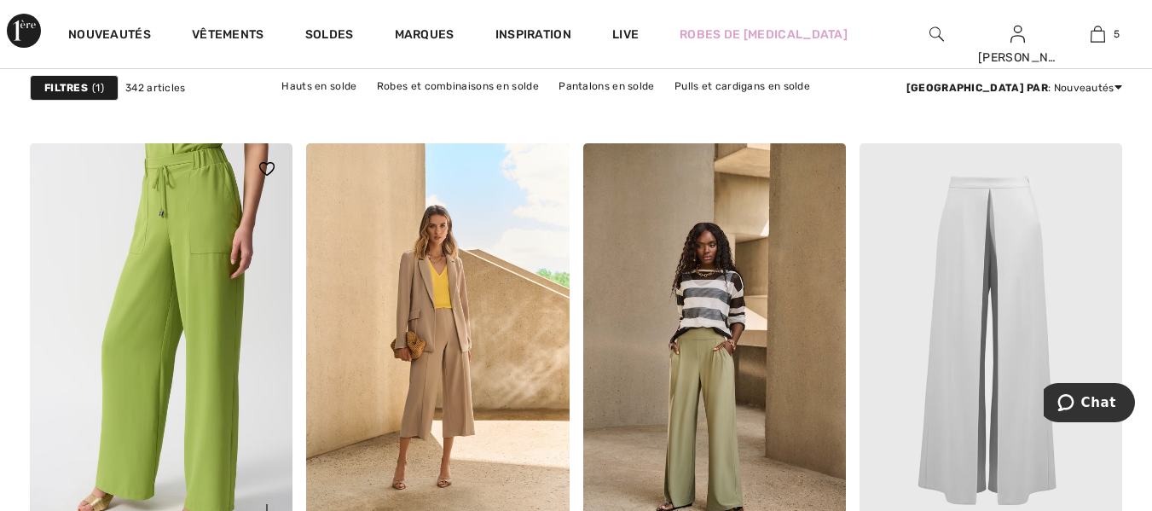
click at [177, 367] on img at bounding box center [161, 340] width 263 height 394
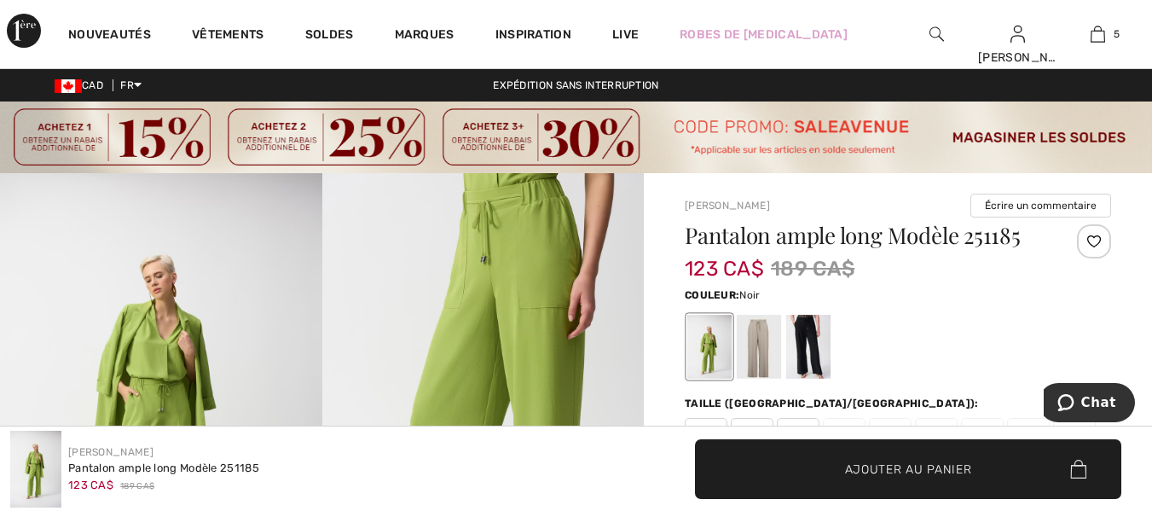
click at [817, 341] on div at bounding box center [808, 347] width 44 height 64
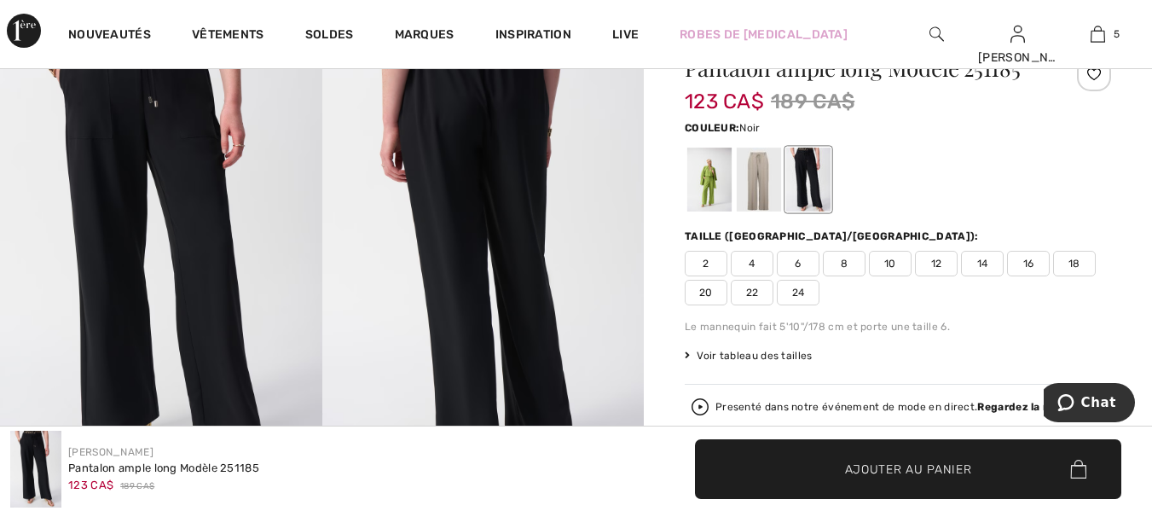
scroll to position [170, 0]
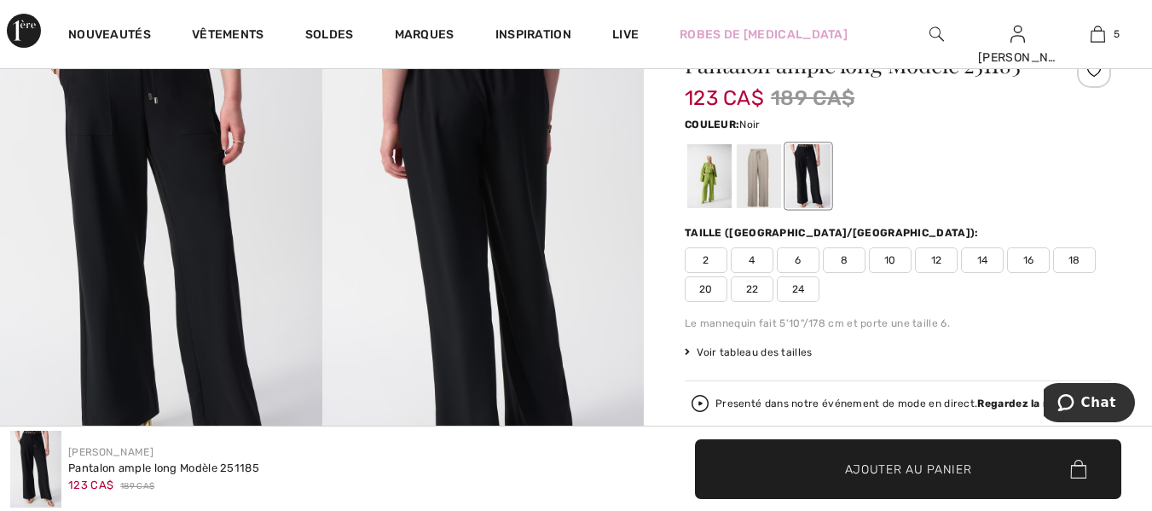
click at [844, 262] on span "8" at bounding box center [844, 260] width 43 height 26
click at [893, 468] on span "Ajouter au panier" at bounding box center [908, 468] width 127 height 18
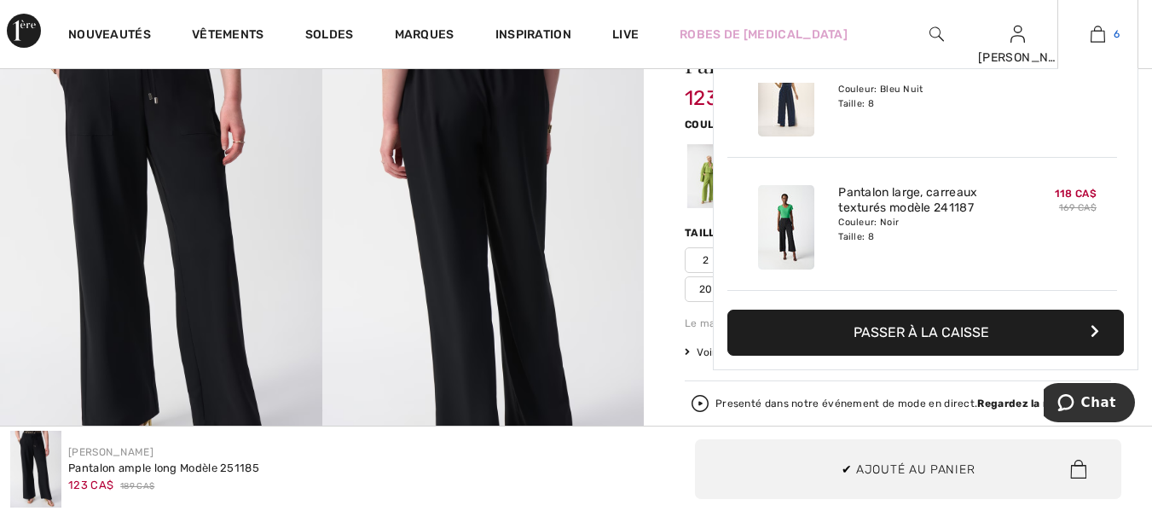
click at [1098, 35] on img at bounding box center [1097, 34] width 14 height 20
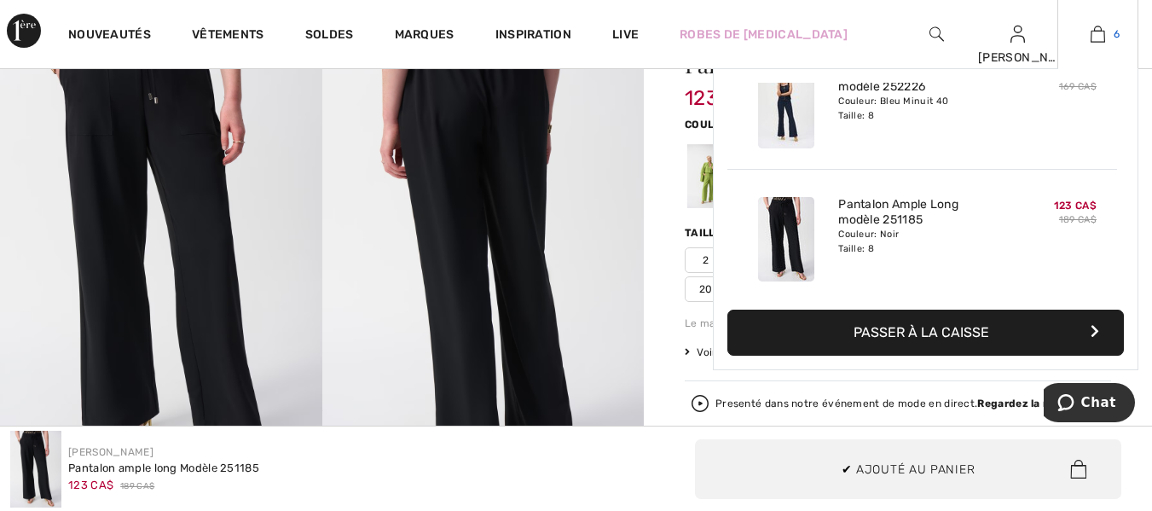
scroll to position [585, 0]
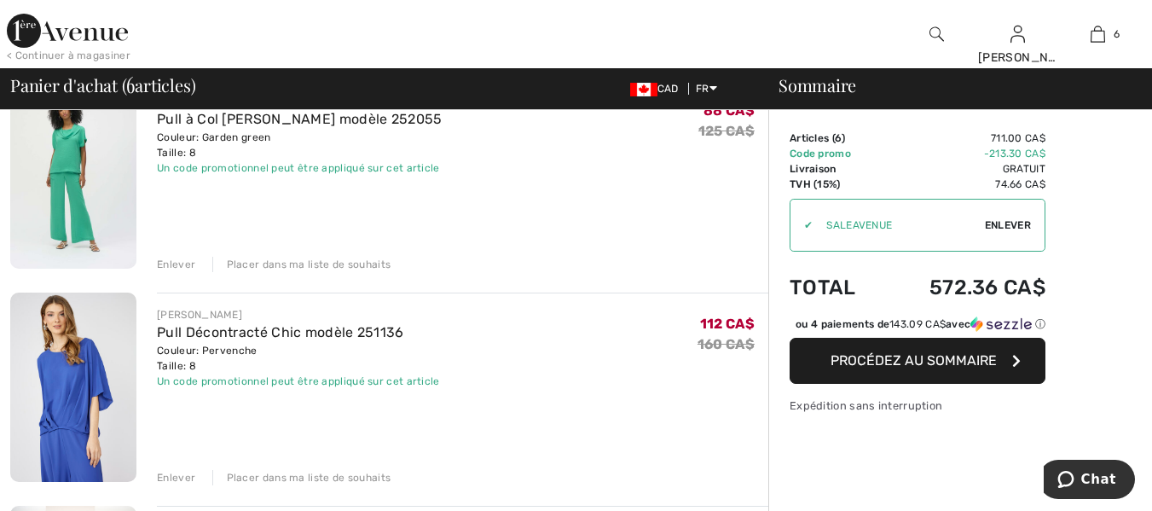
scroll to position [256, 0]
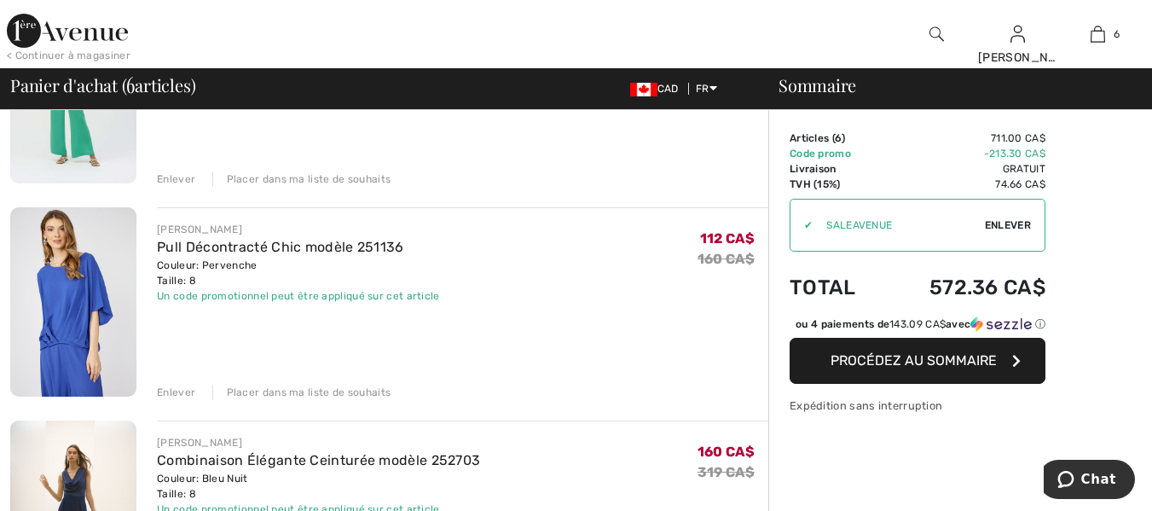
click at [168, 391] on div "Enlever" at bounding box center [176, 391] width 38 height 15
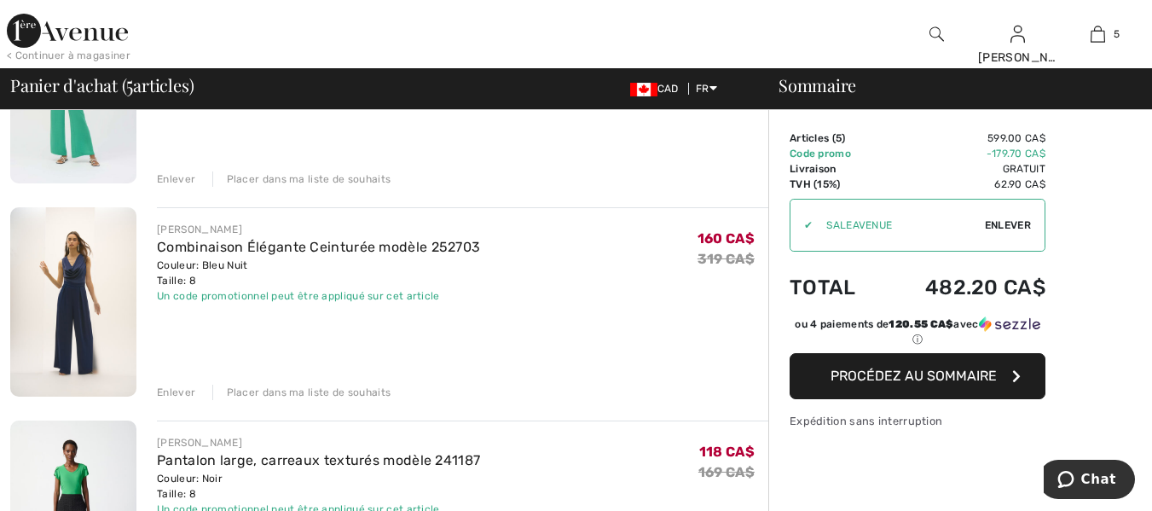
click at [170, 394] on div "Enlever" at bounding box center [176, 391] width 38 height 15
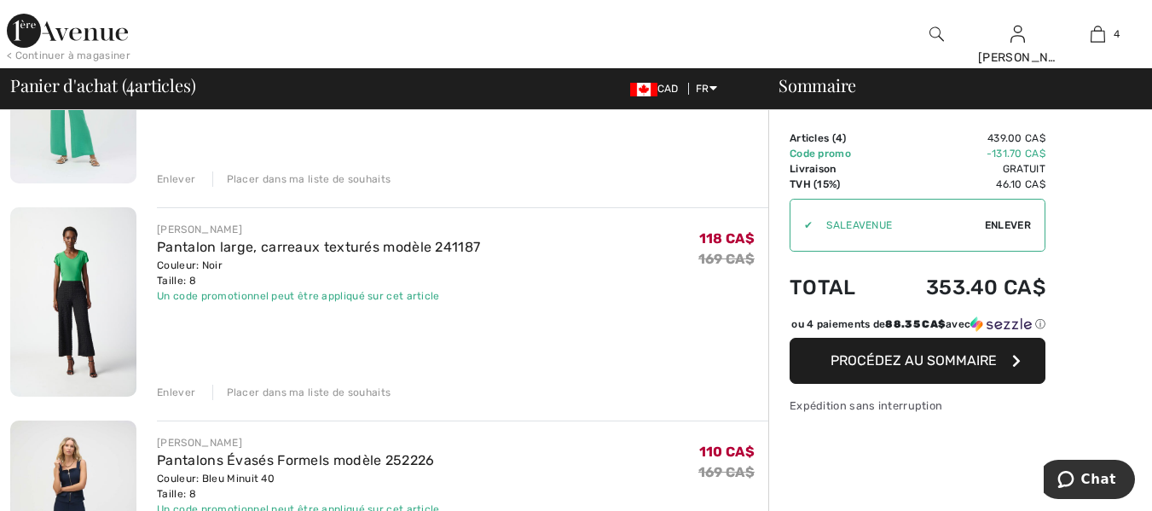
click at [176, 393] on div "Enlever" at bounding box center [176, 391] width 38 height 15
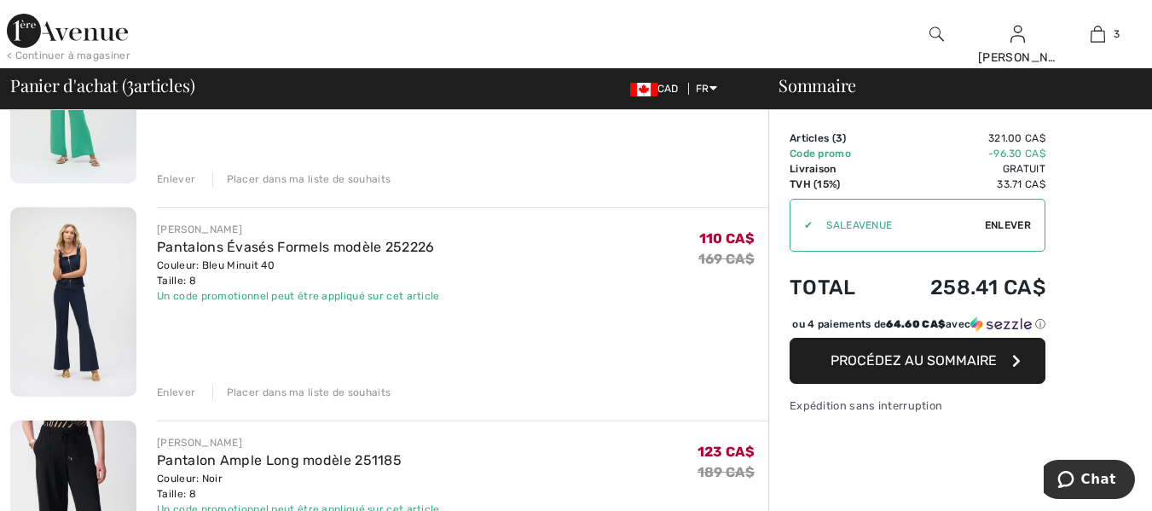
click at [69, 265] on img at bounding box center [73, 301] width 126 height 189
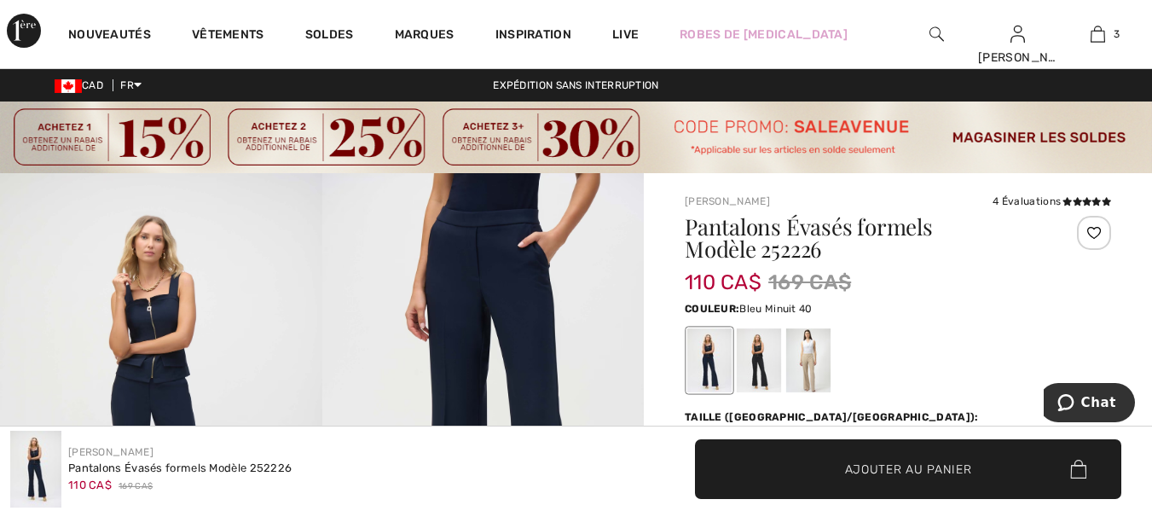
click at [154, 321] on img at bounding box center [161, 414] width 322 height 483
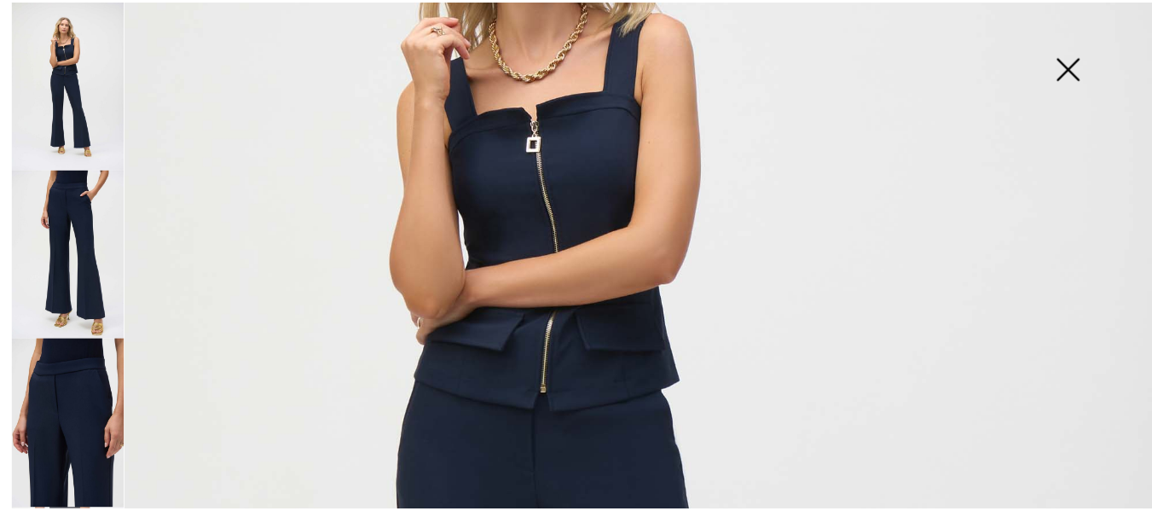
scroll to position [341, 0]
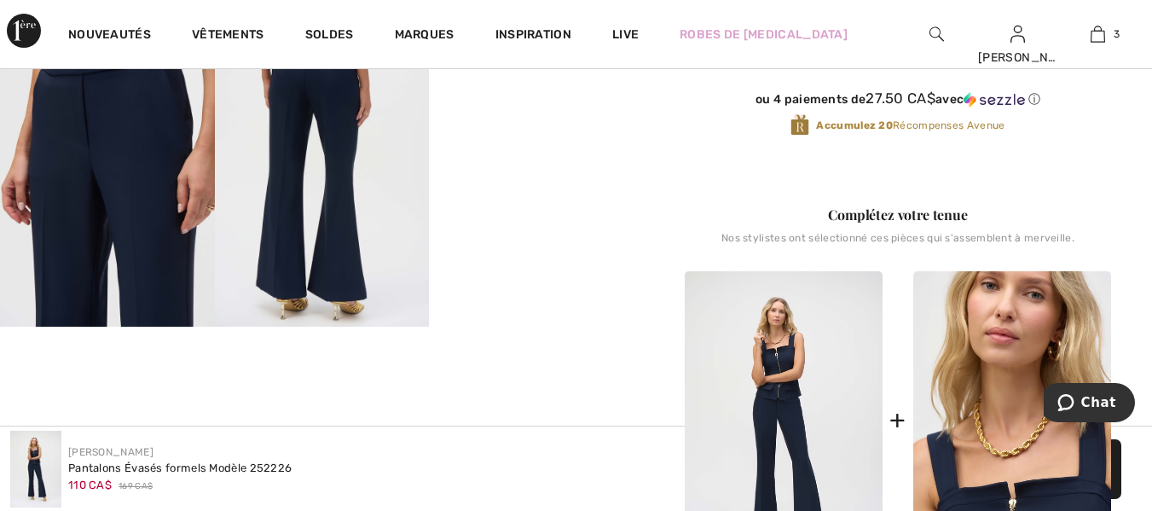
scroll to position [682, 0]
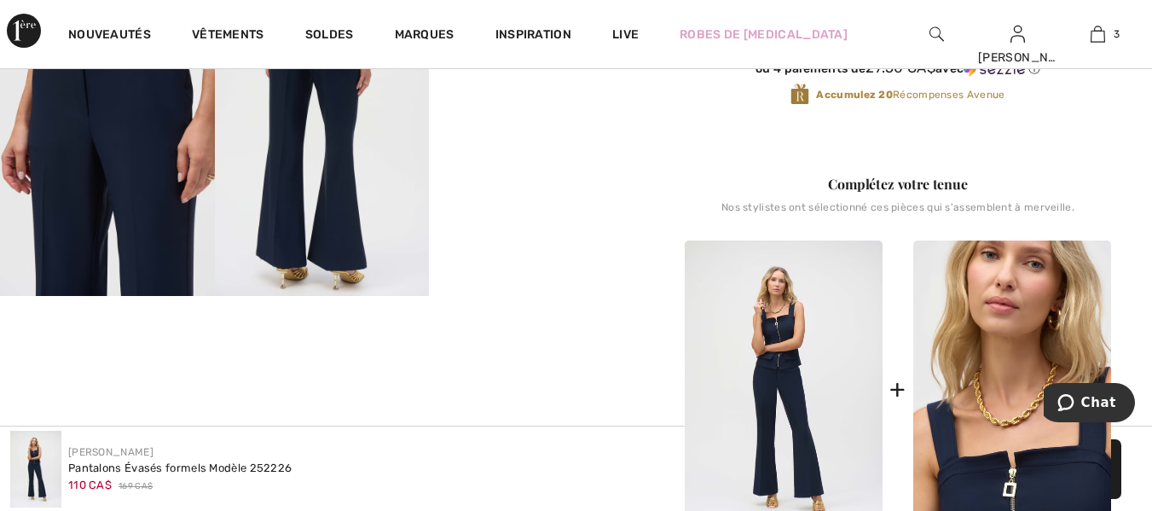
click at [1020, 436] on img at bounding box center [1012, 388] width 198 height 297
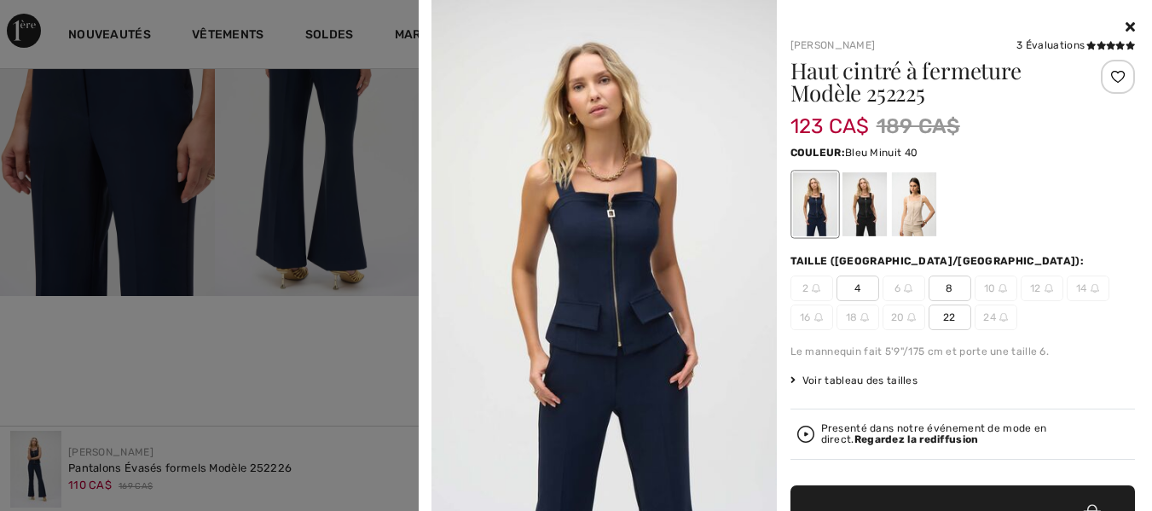
click at [942, 283] on span "8" at bounding box center [949, 288] width 43 height 26
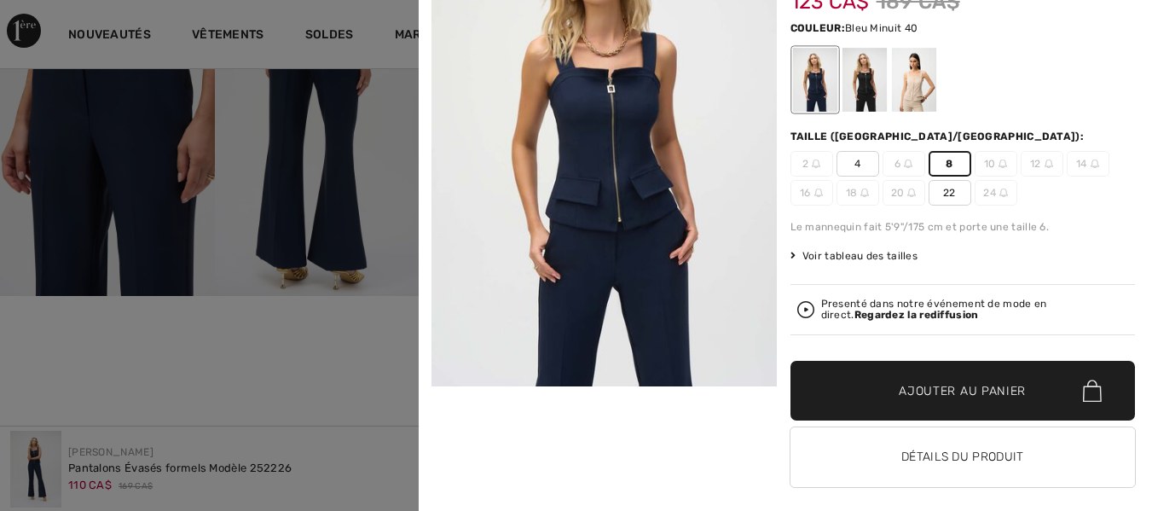
scroll to position [85, 0]
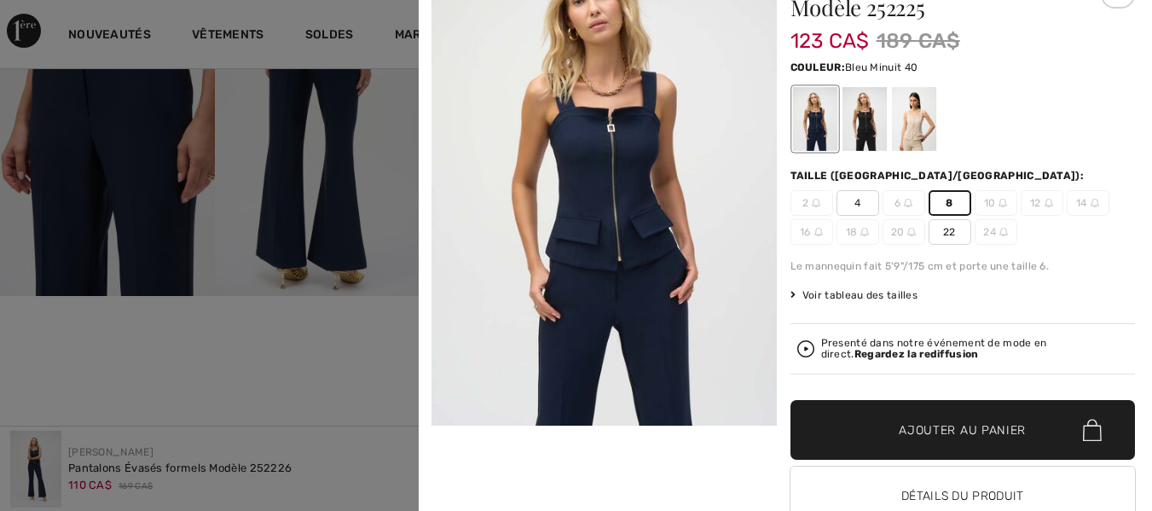
click at [888, 292] on span "Voir tableau des tailles" at bounding box center [854, 294] width 128 height 15
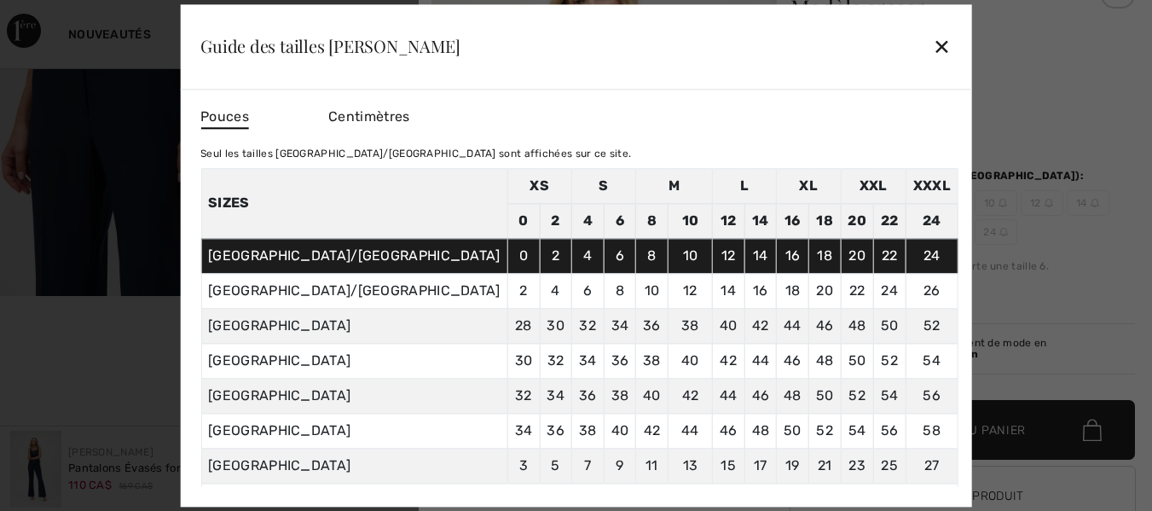
click at [933, 40] on div "✕" at bounding box center [942, 47] width 18 height 36
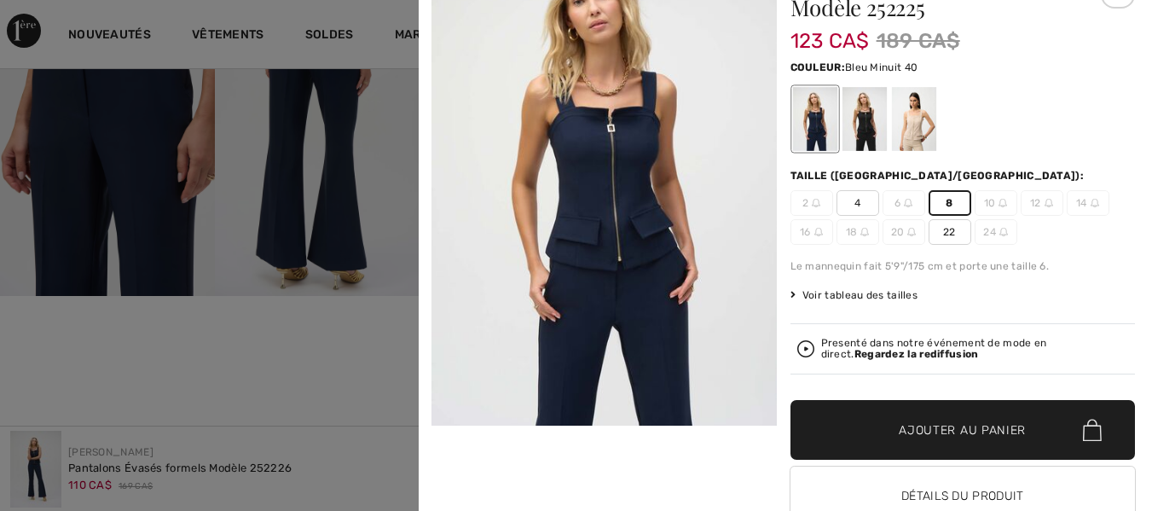
click at [934, 423] on span "Ajouter au panier" at bounding box center [962, 430] width 127 height 18
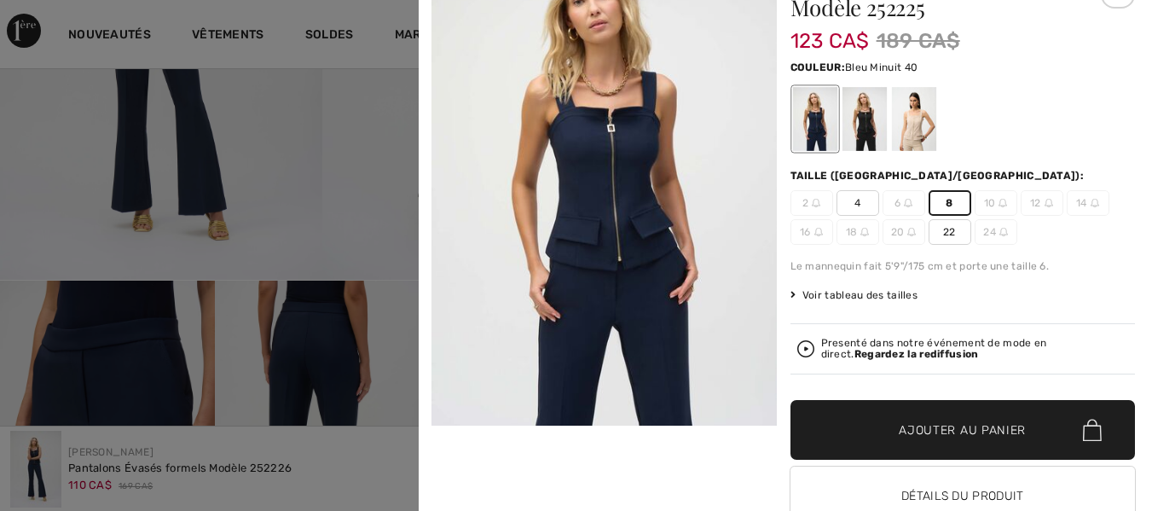
scroll to position [341, 0]
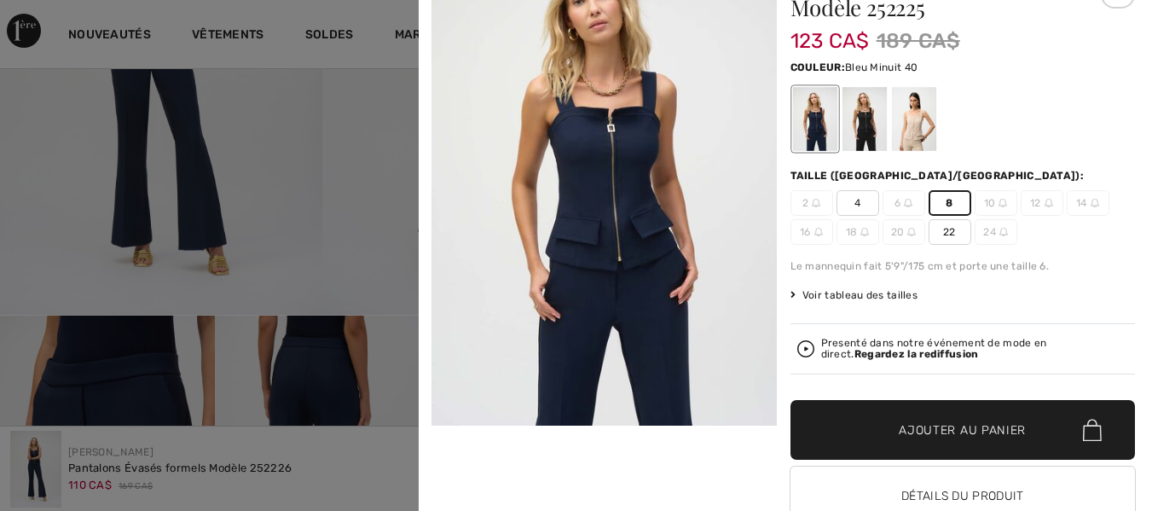
click at [145, 361] on div at bounding box center [576, 255] width 1152 height 511
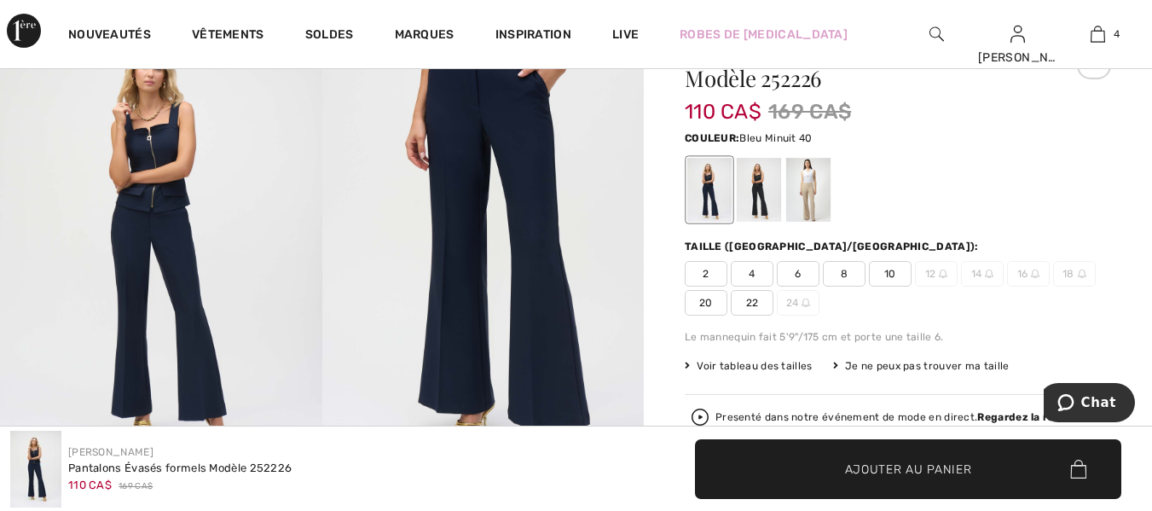
click at [534, 206] on img at bounding box center [483, 244] width 322 height 483
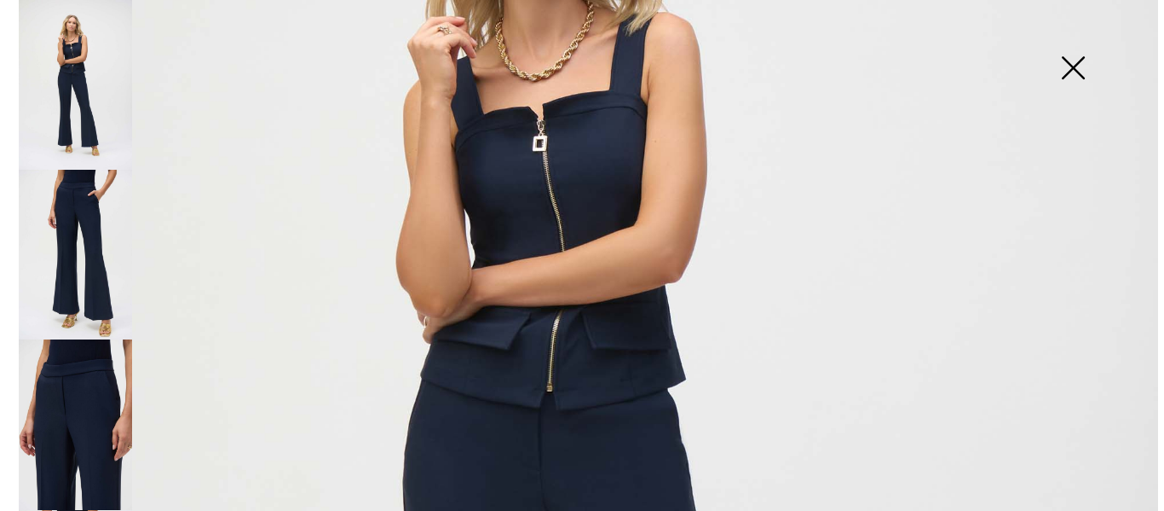
scroll to position [171, 0]
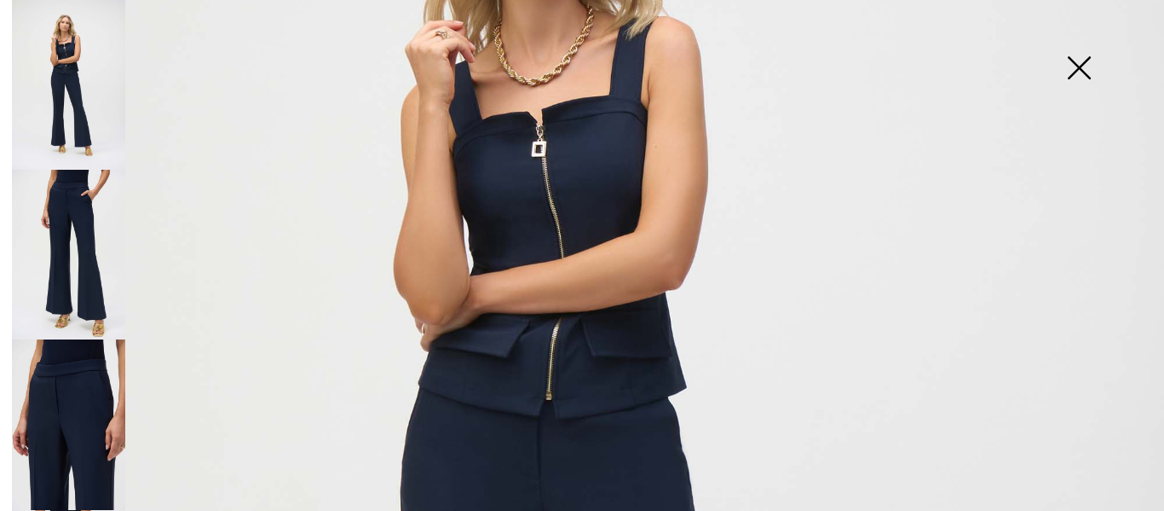
click at [1078, 68] on img at bounding box center [1079, 70] width 85 height 88
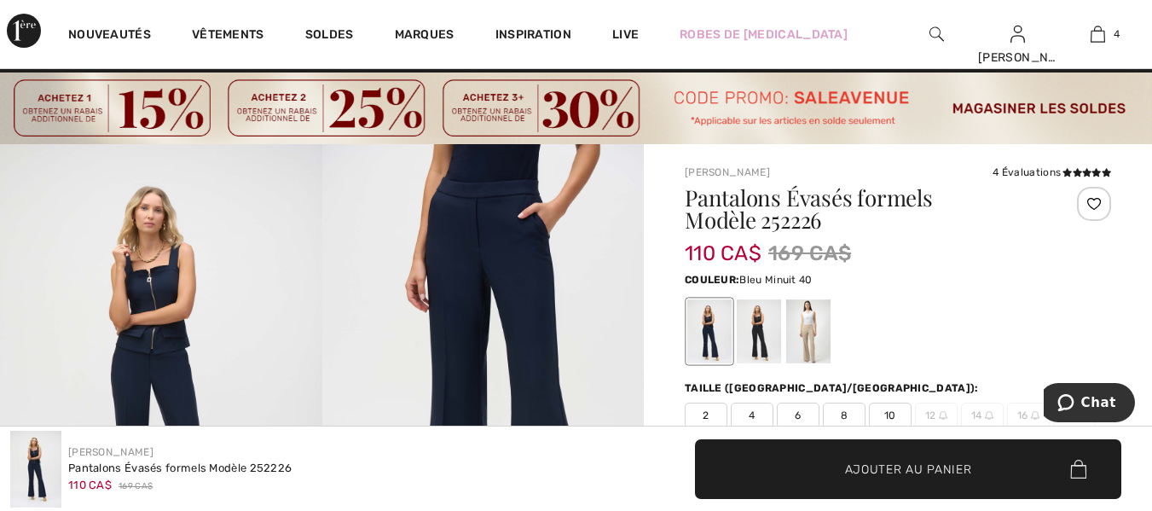
scroll to position [0, 0]
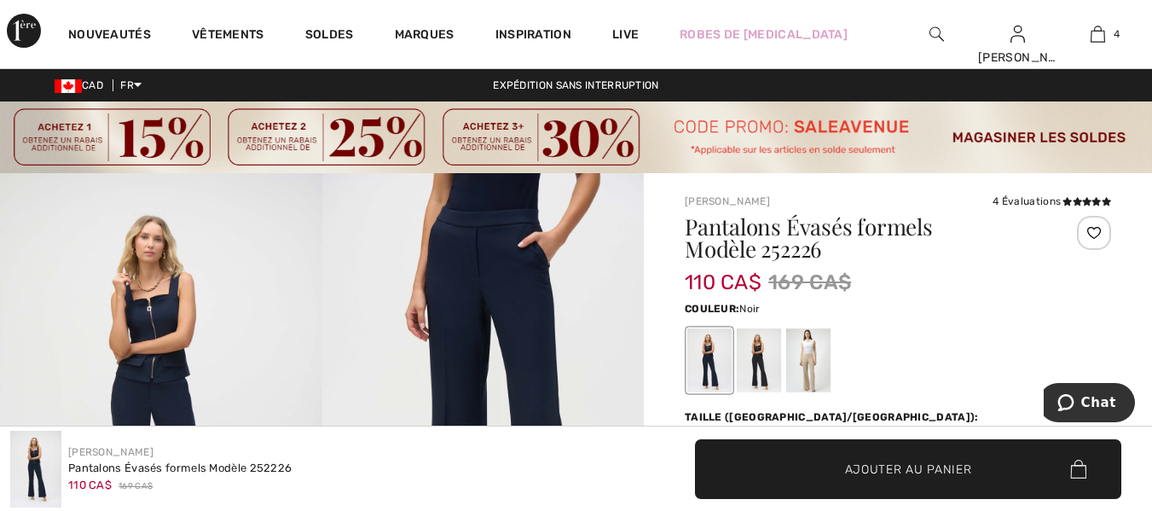
click at [759, 358] on div at bounding box center [759, 361] width 44 height 64
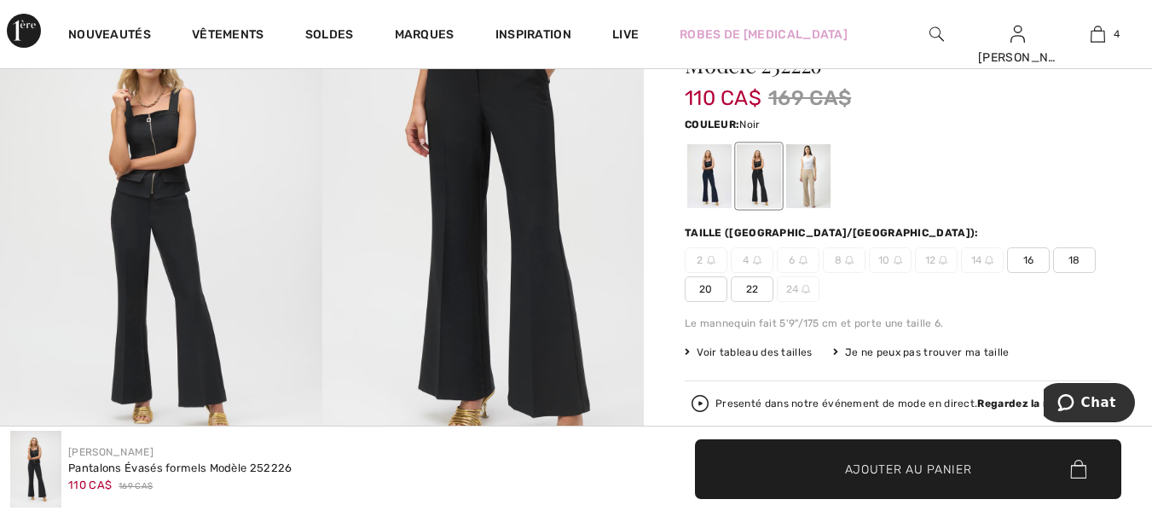
scroll to position [85, 0]
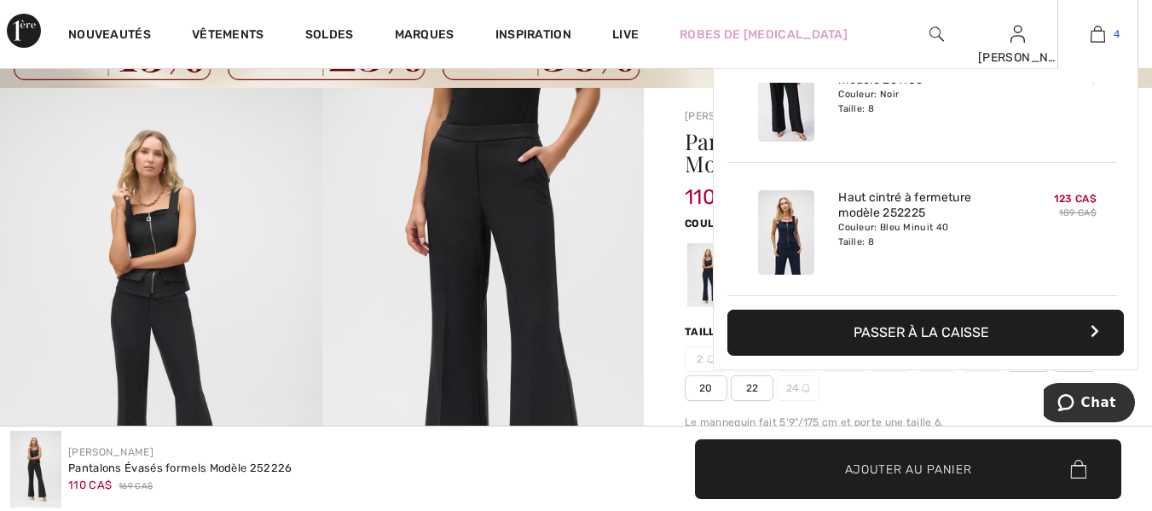
click at [1097, 32] on img at bounding box center [1097, 34] width 14 height 20
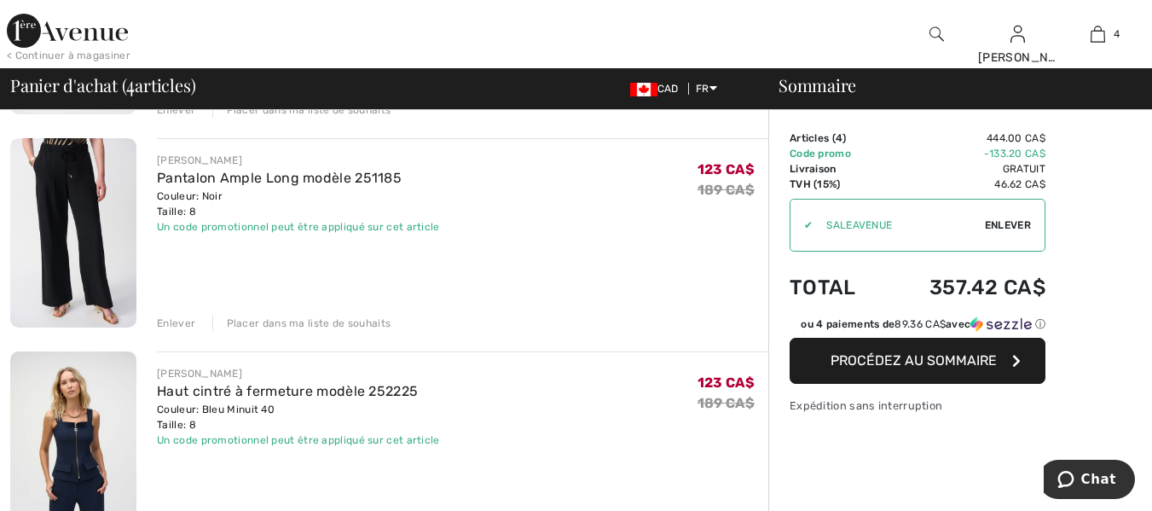
scroll to position [511, 0]
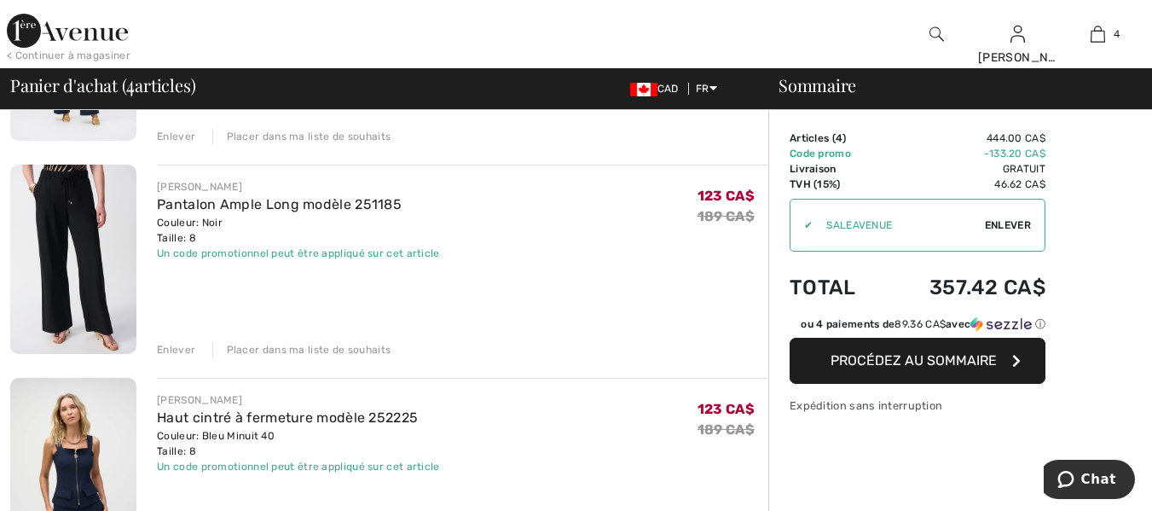
click at [1002, 222] on span "Enlever" at bounding box center [1008, 224] width 46 height 15
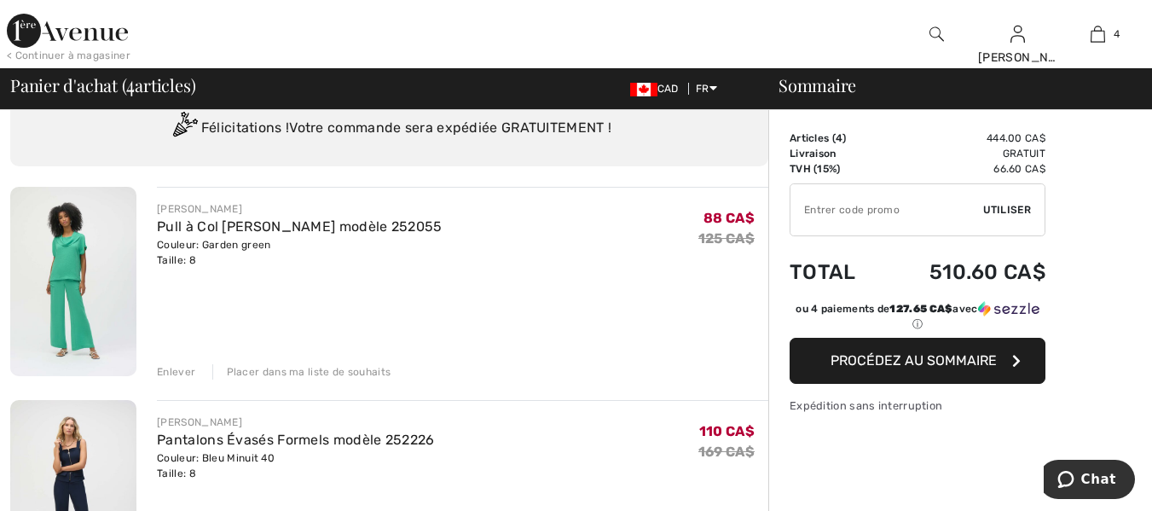
scroll to position [0, 0]
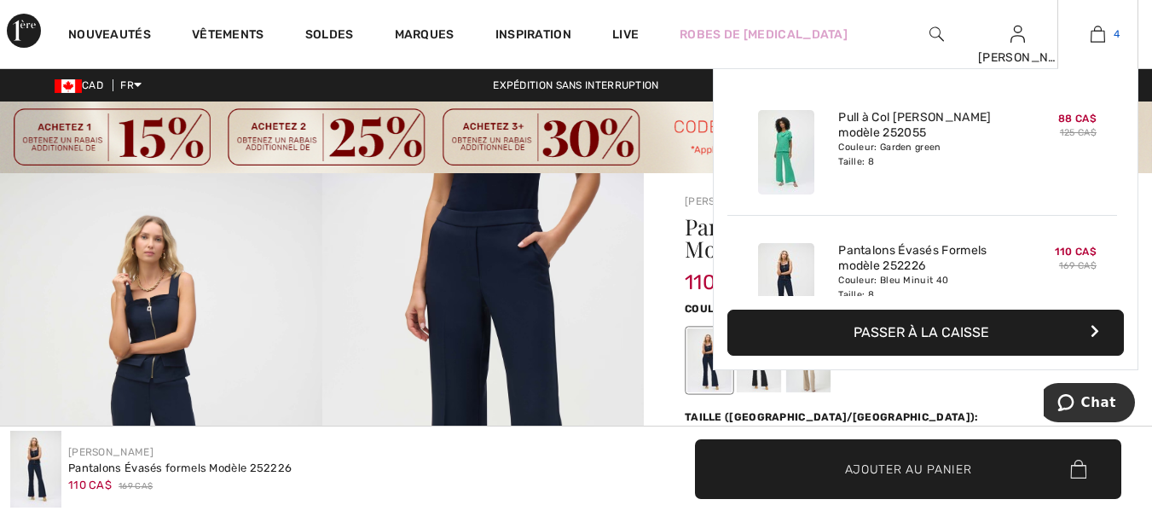
click at [1095, 36] on img at bounding box center [1097, 34] width 14 height 20
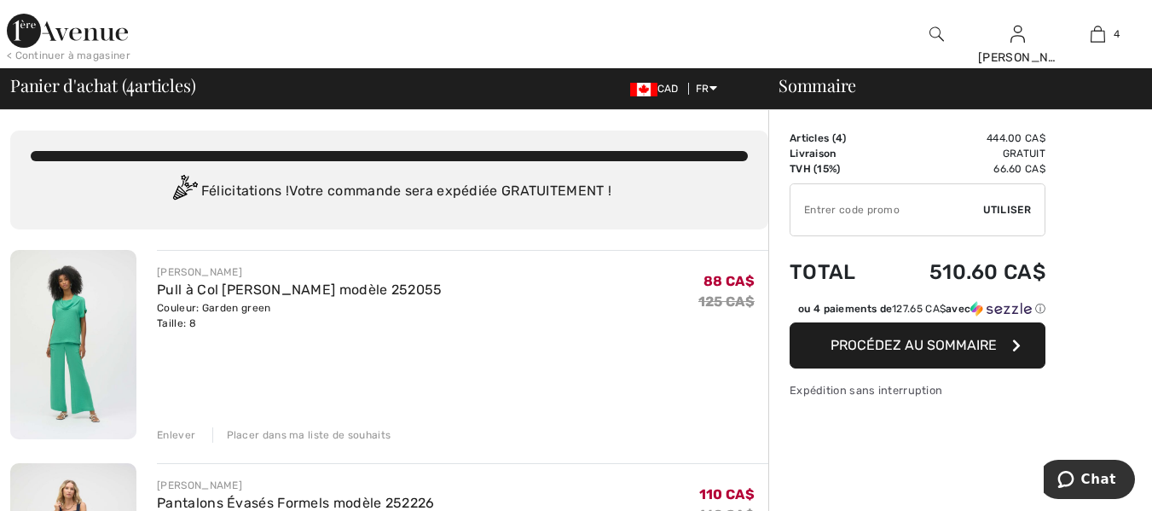
click at [835, 217] on input "TEXT" at bounding box center [886, 209] width 193 height 51
type input "SALEAVENUE"
click at [997, 207] on span "Utiliser" at bounding box center [1007, 209] width 48 height 15
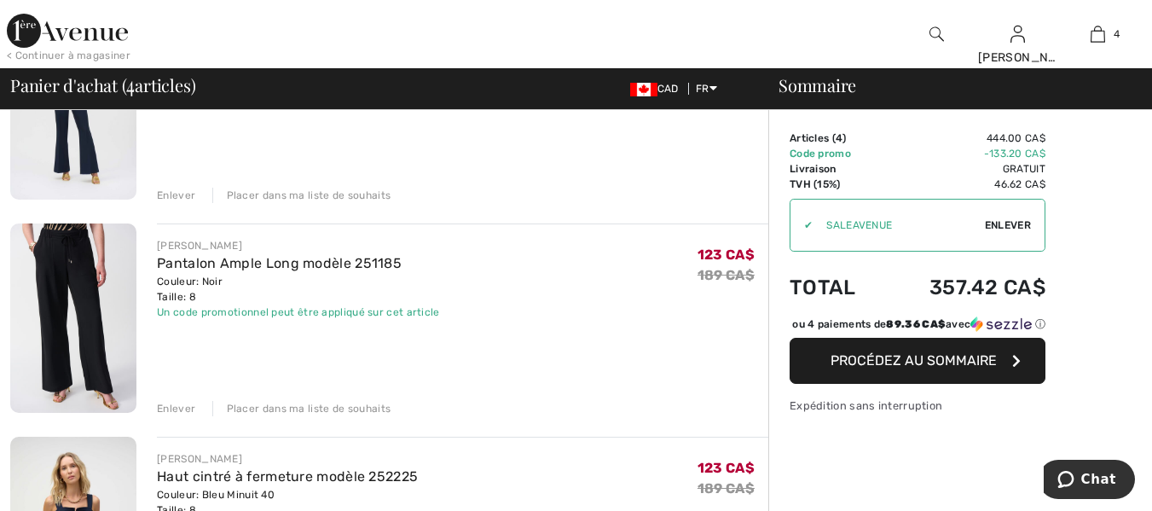
scroll to position [426, 0]
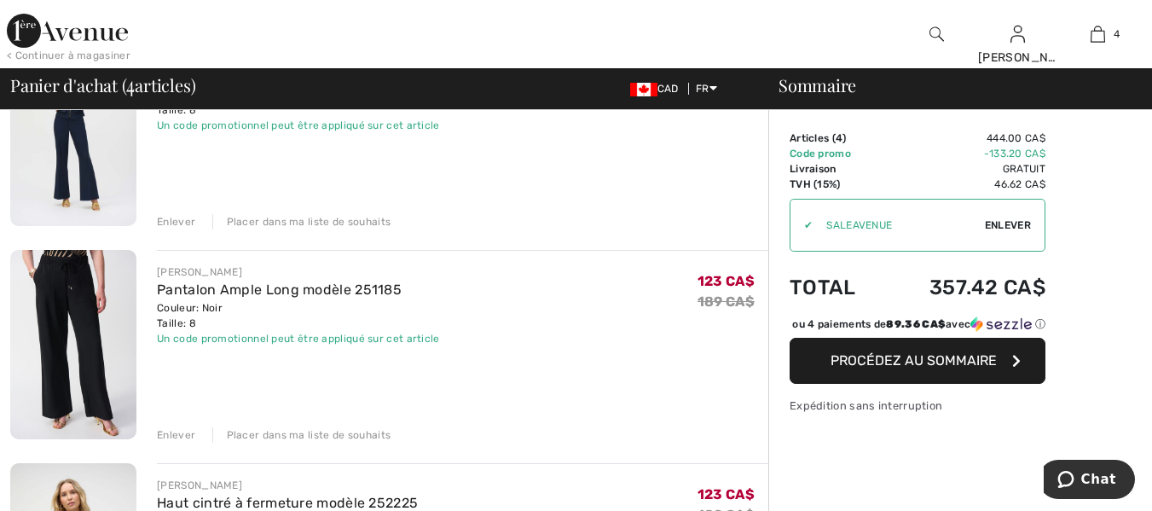
click at [82, 293] on img at bounding box center [73, 344] width 126 height 189
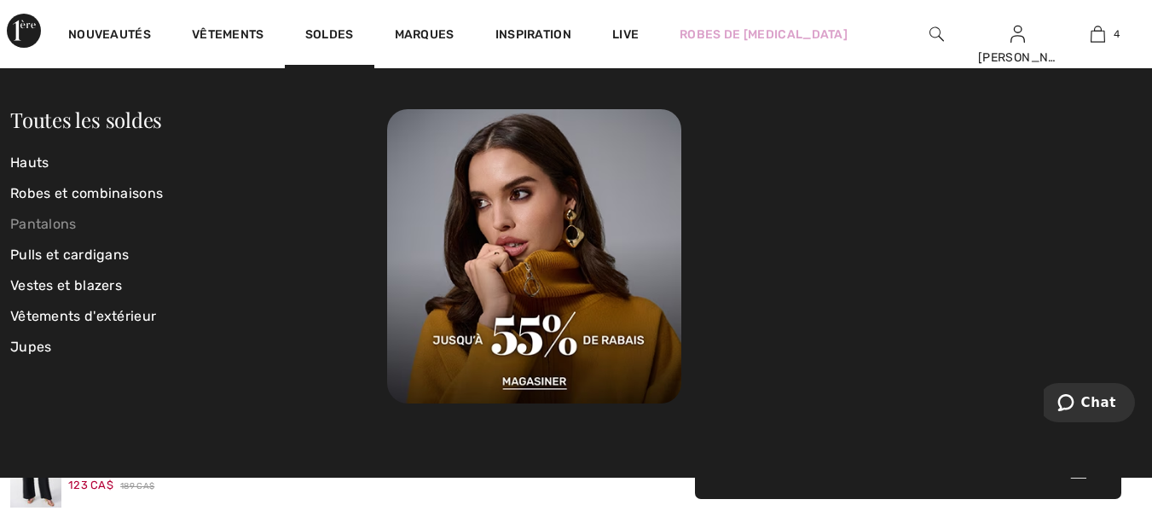
click at [51, 222] on link "Pantalons" at bounding box center [198, 224] width 377 height 31
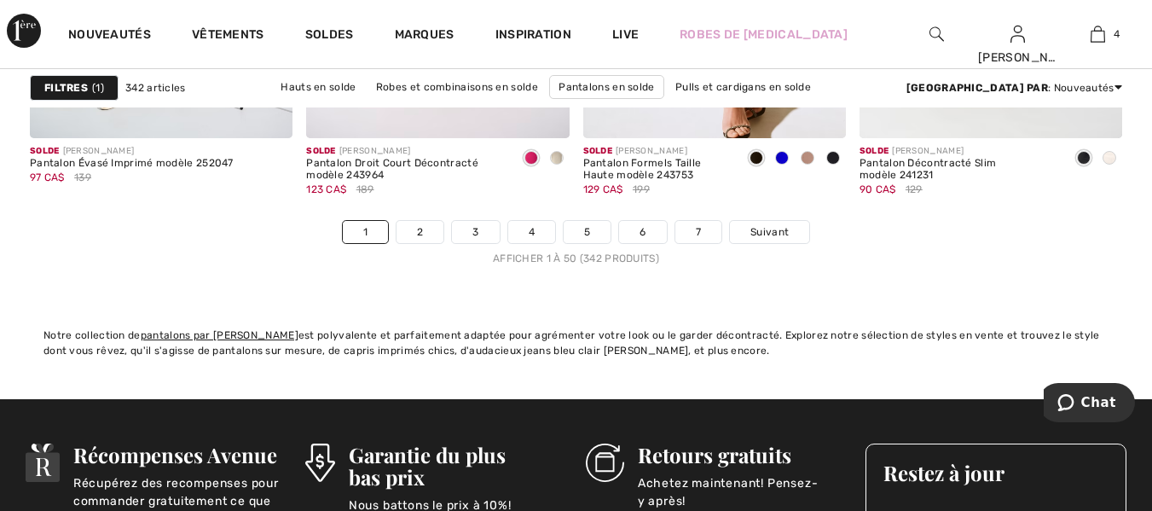
scroll to position [7587, 0]
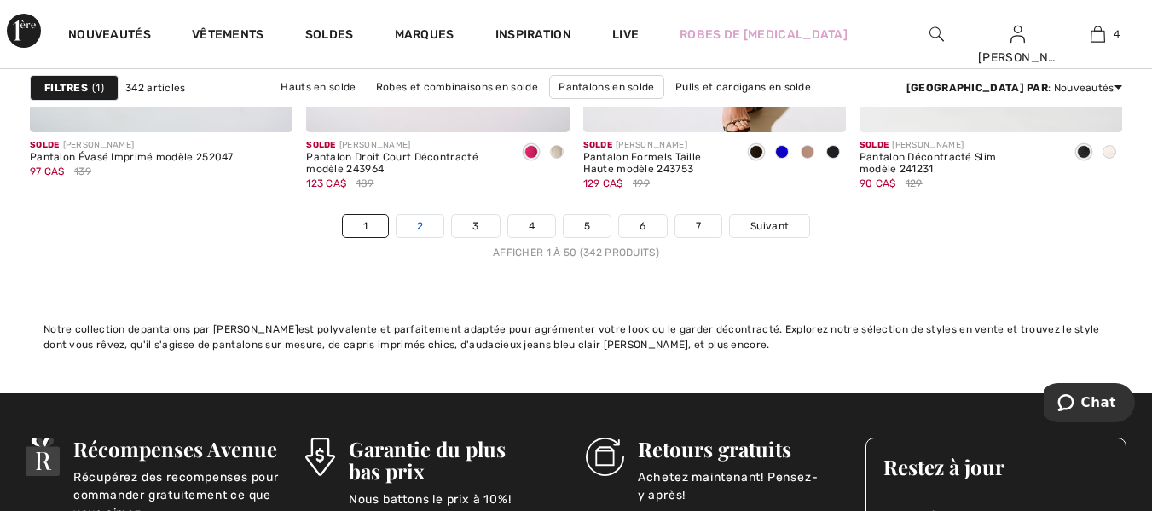
click at [414, 222] on link "2" at bounding box center [419, 226] width 47 height 22
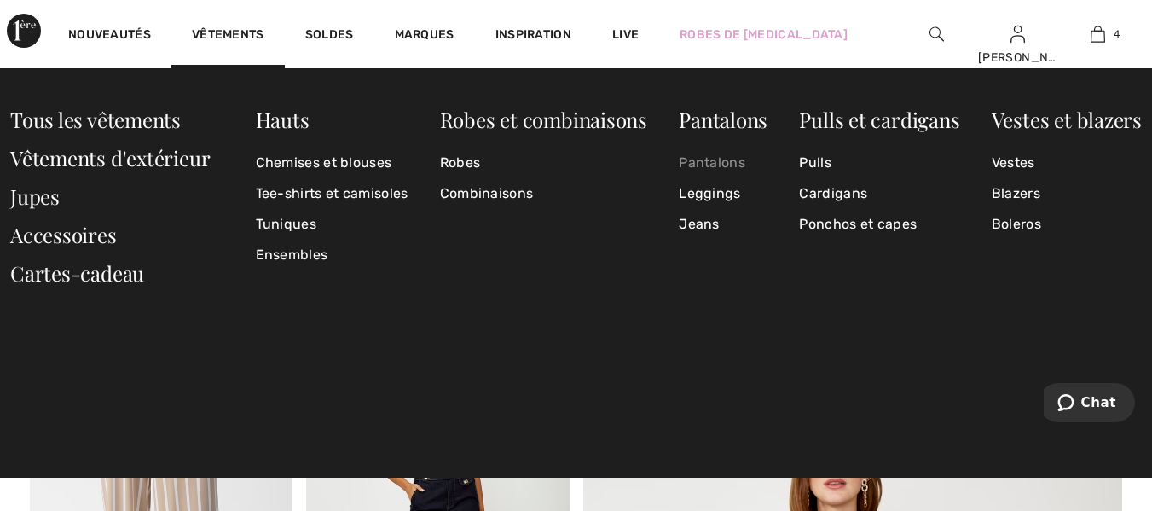
click at [730, 161] on link "Pantalons" at bounding box center [723, 162] width 89 height 31
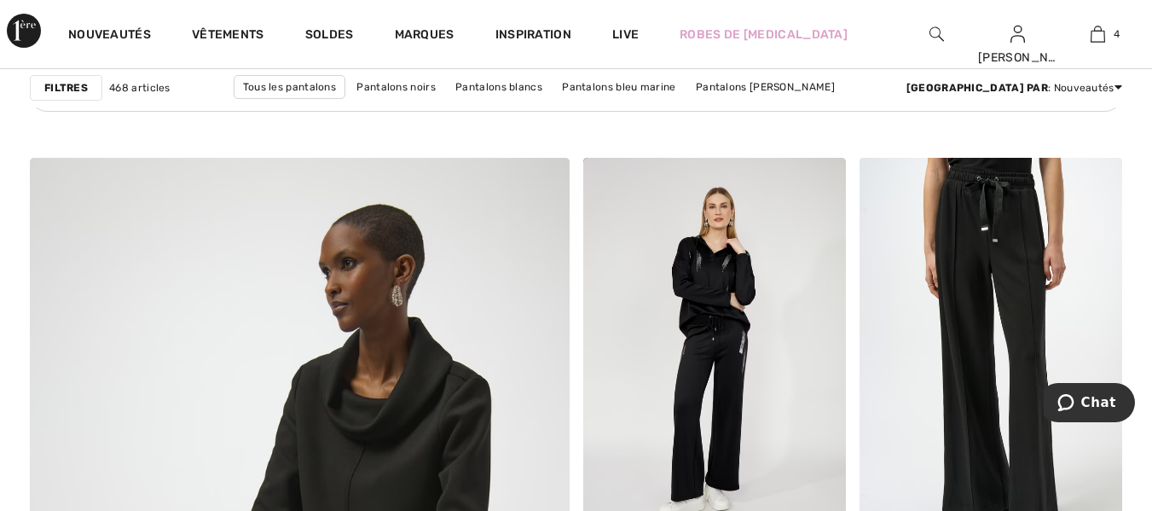
scroll to position [4092, 0]
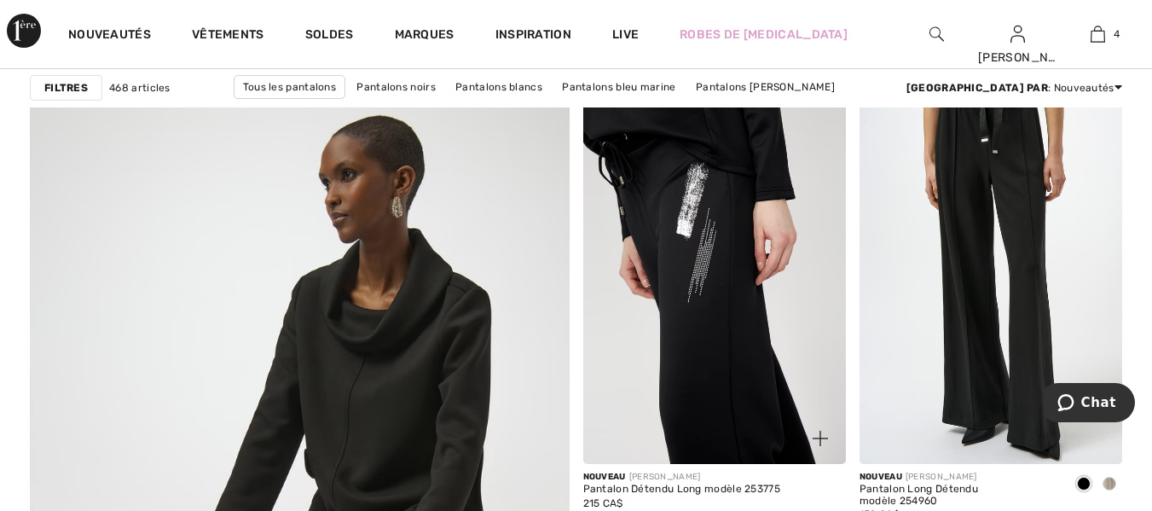
click at [731, 195] on img at bounding box center [714, 266] width 263 height 394
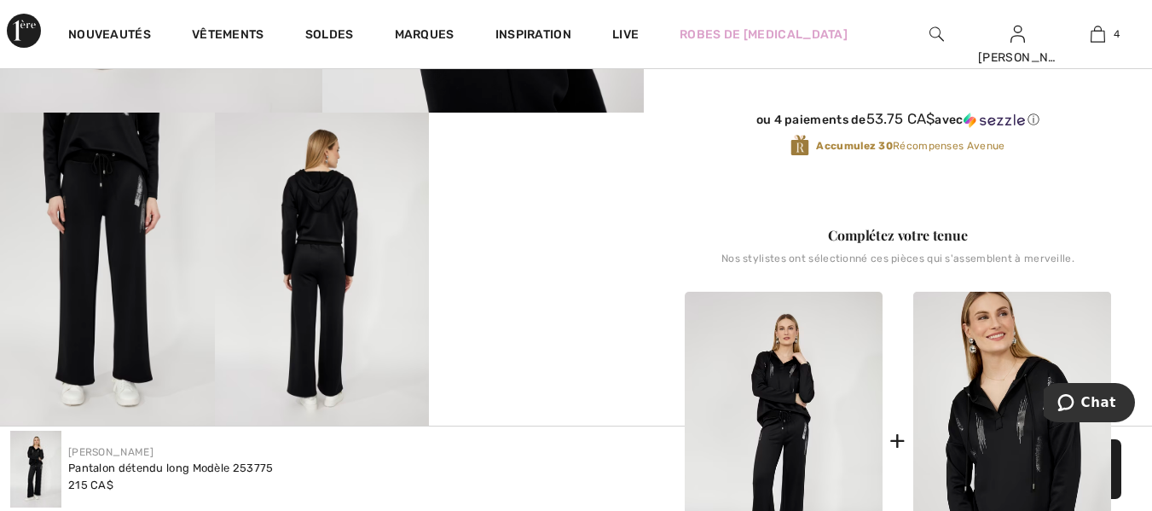
scroll to position [597, 0]
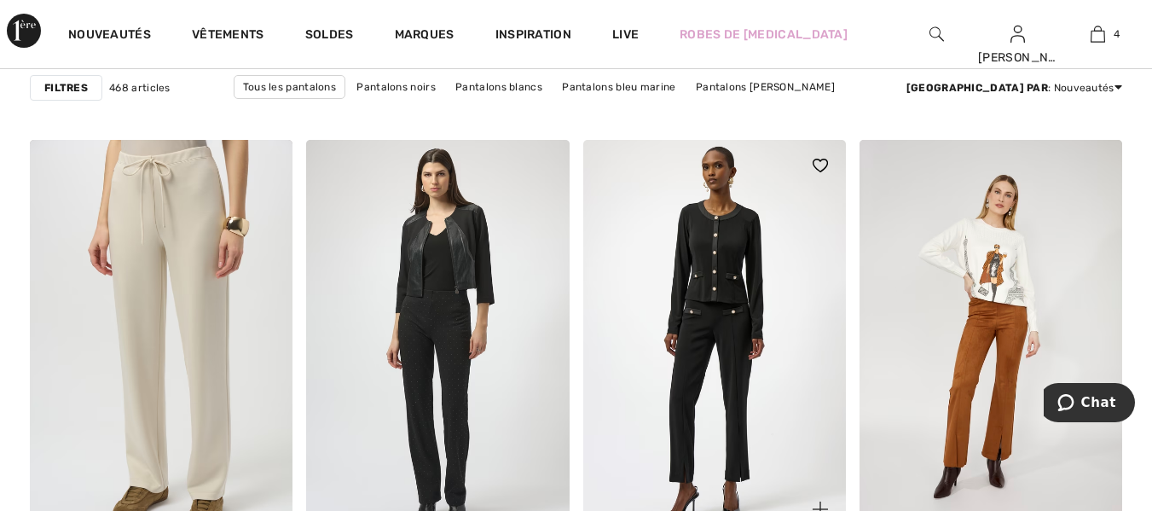
scroll to position [6138, 0]
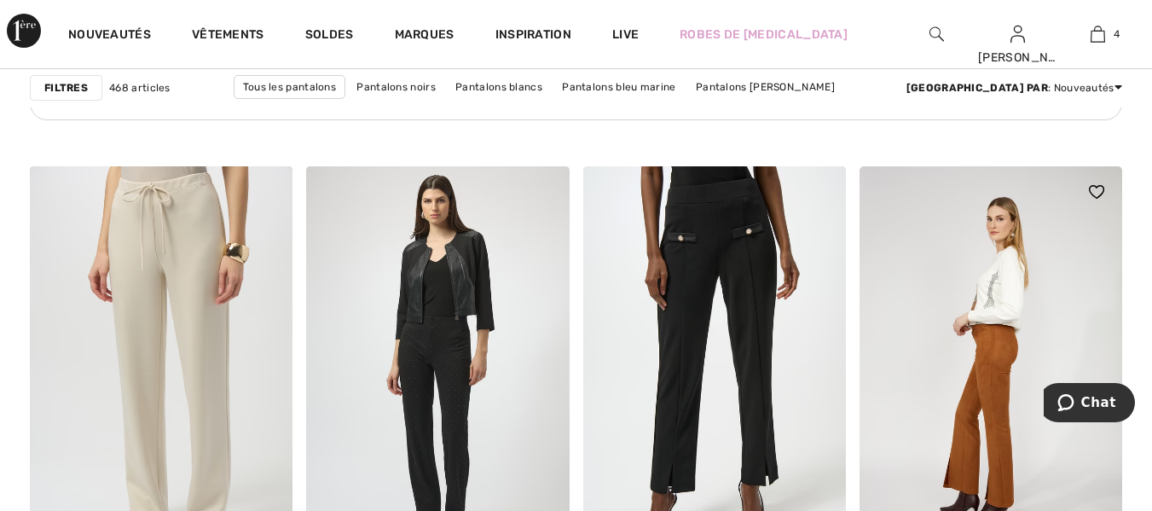
click at [995, 358] on img at bounding box center [990, 363] width 263 height 394
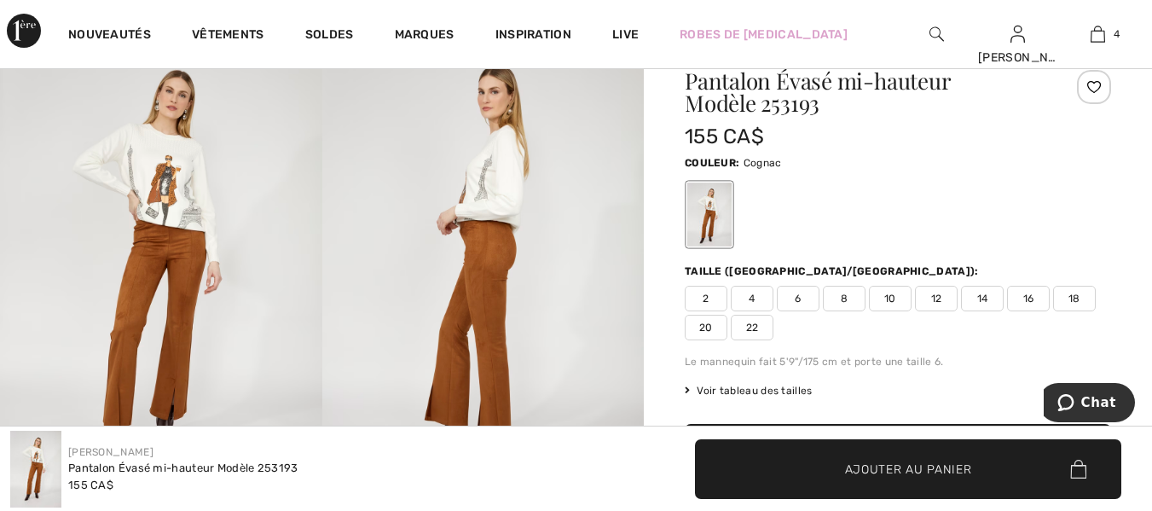
scroll to position [170, 0]
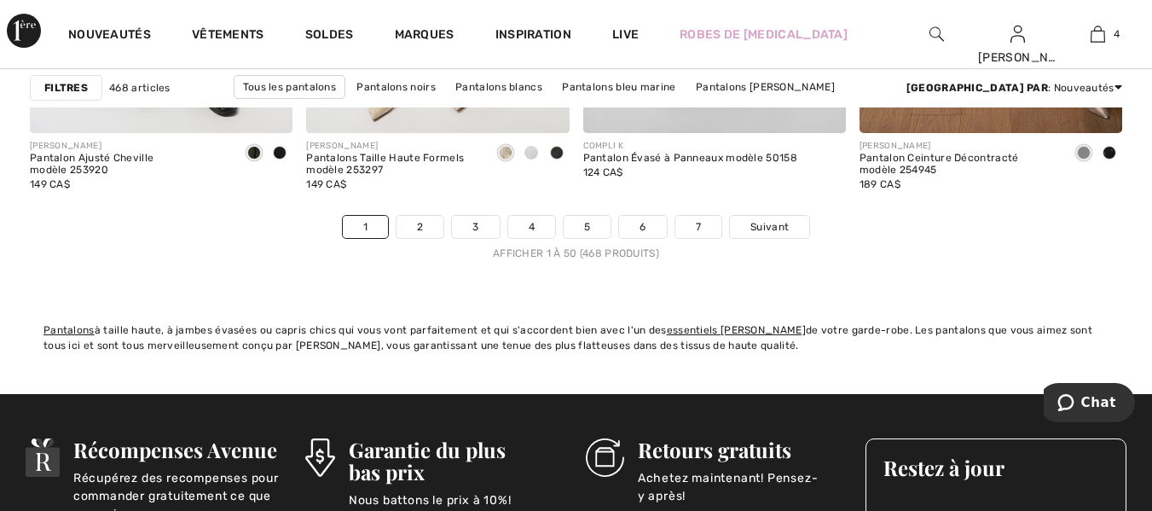
scroll to position [7587, 0]
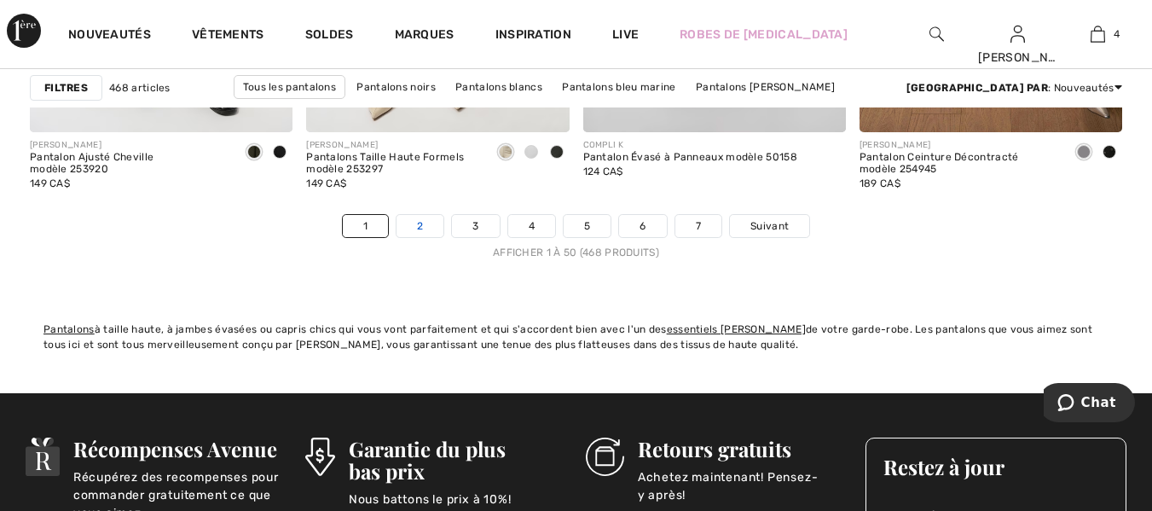
click at [425, 226] on link "2" at bounding box center [419, 226] width 47 height 22
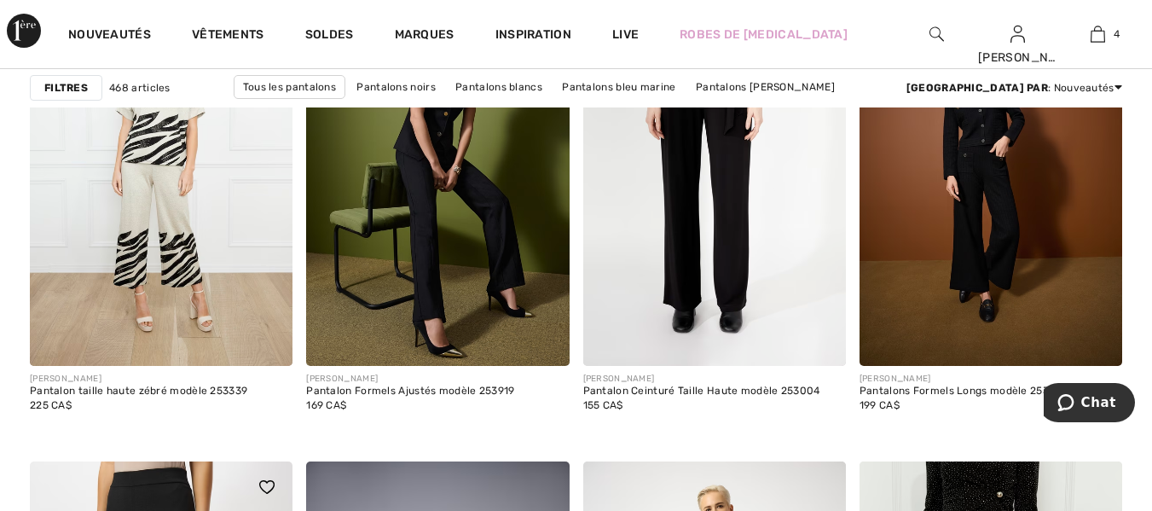
scroll to position [2984, 0]
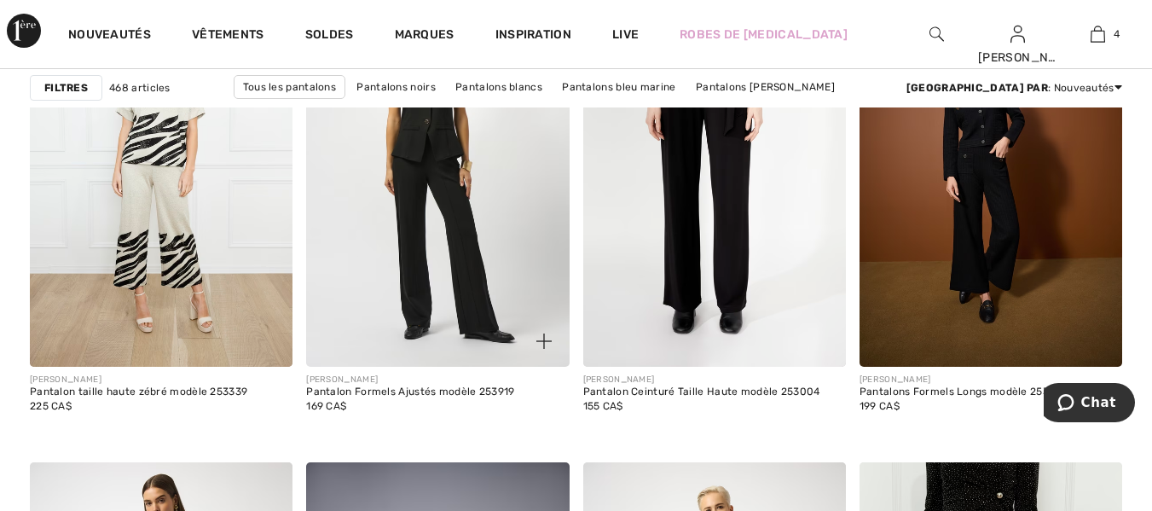
click at [469, 268] on img at bounding box center [437, 170] width 263 height 394
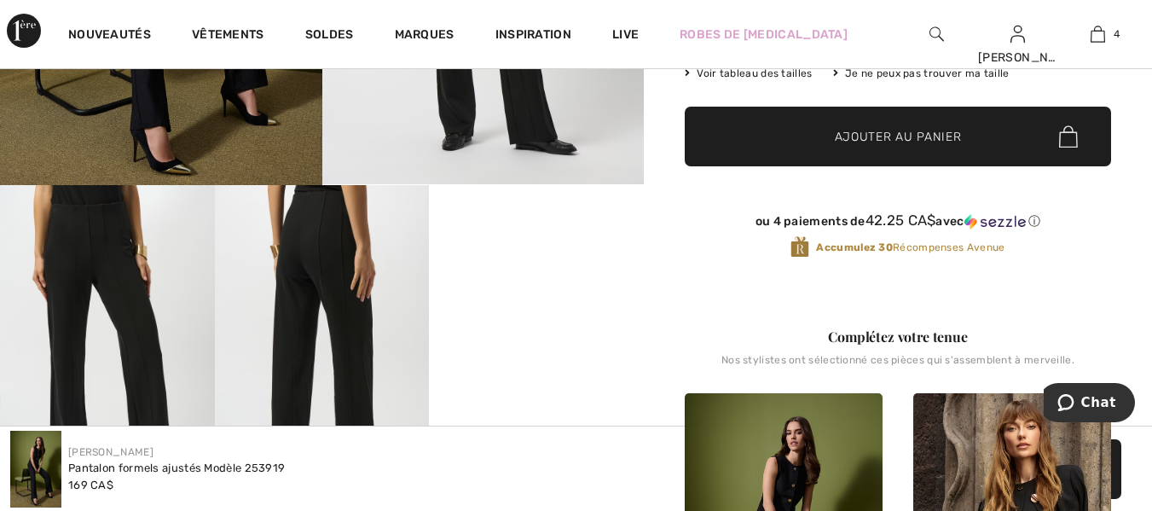
scroll to position [511, 0]
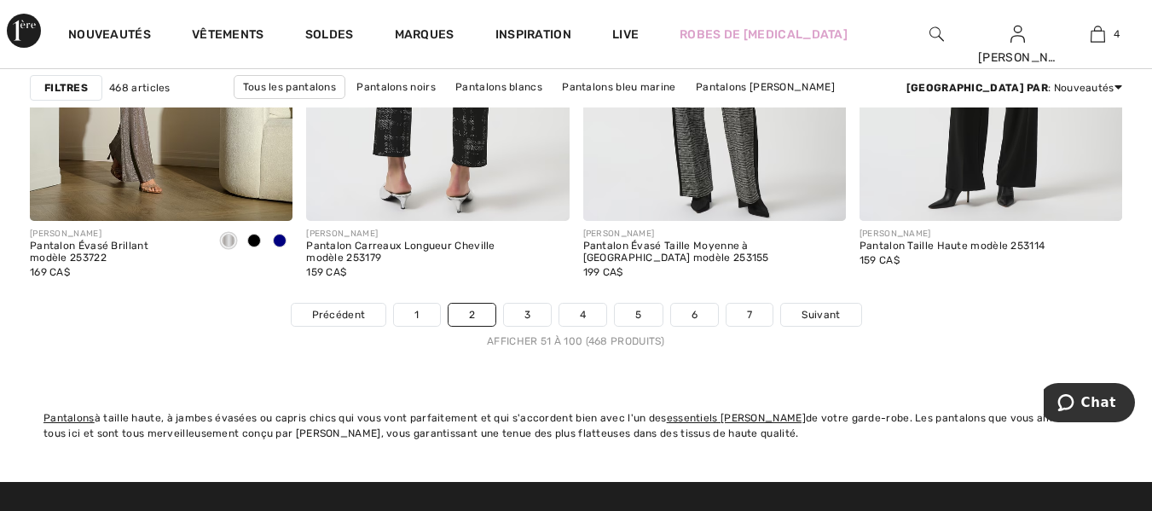
scroll to position [7543, 0]
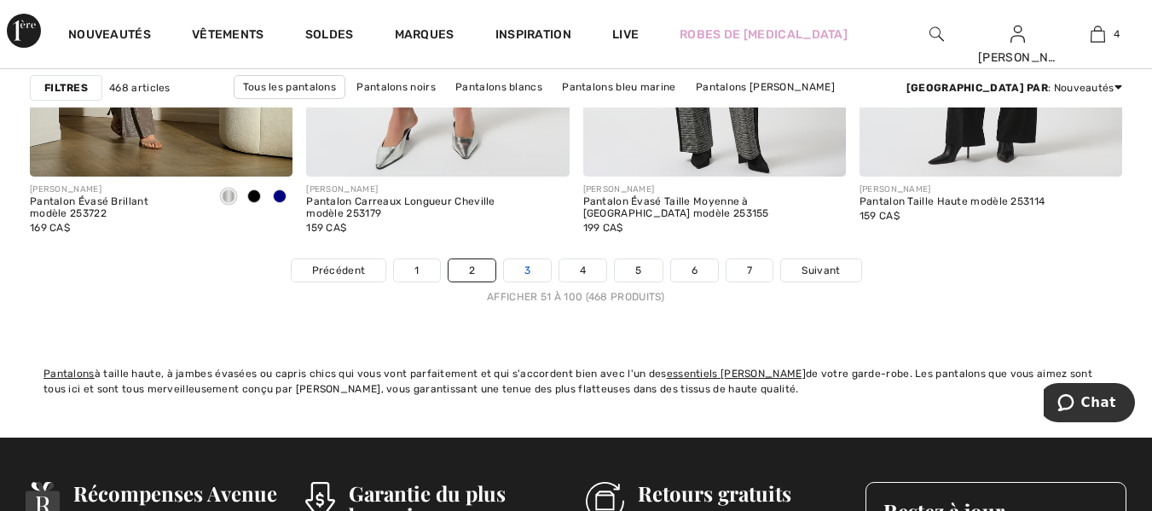
click at [524, 264] on link "3" at bounding box center [527, 270] width 47 height 22
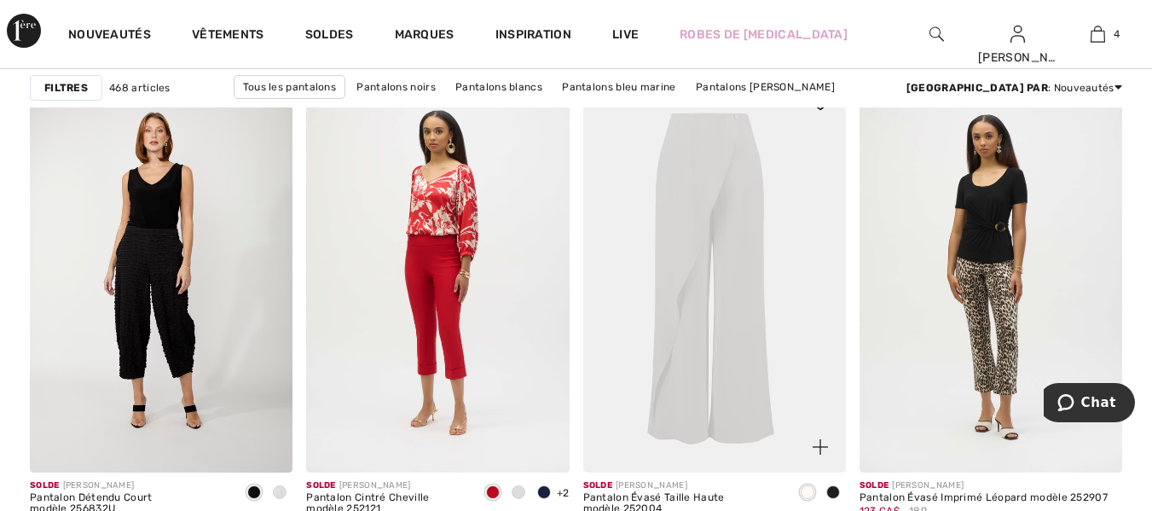
scroll to position [7161, 0]
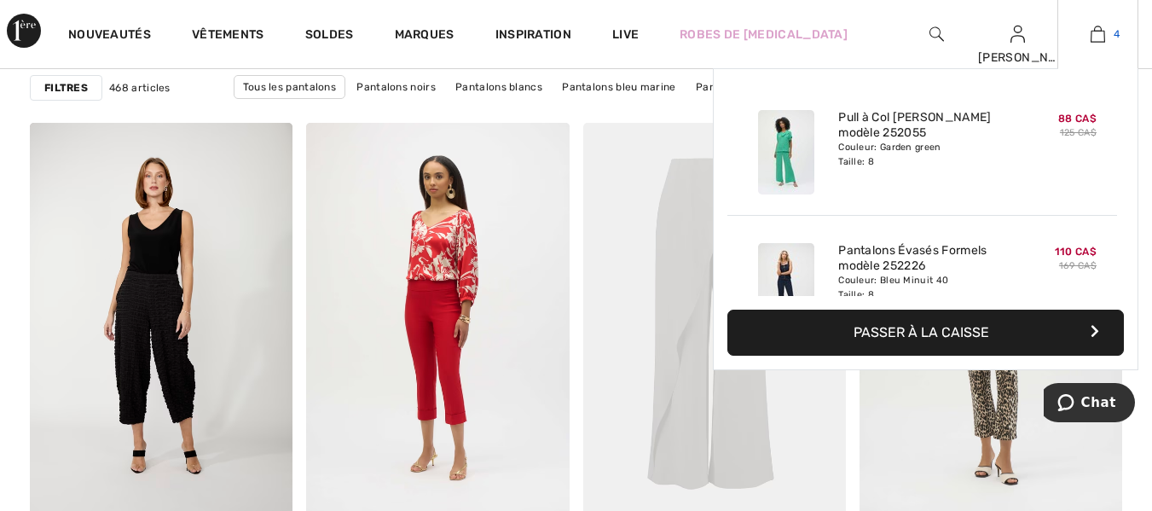
click at [1094, 39] on img at bounding box center [1097, 34] width 14 height 20
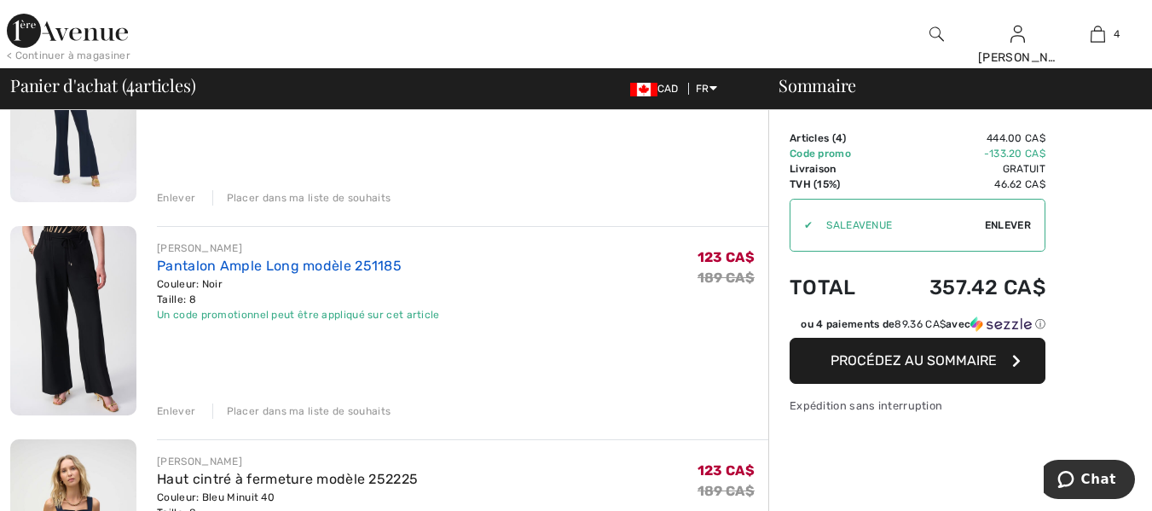
scroll to position [426, 0]
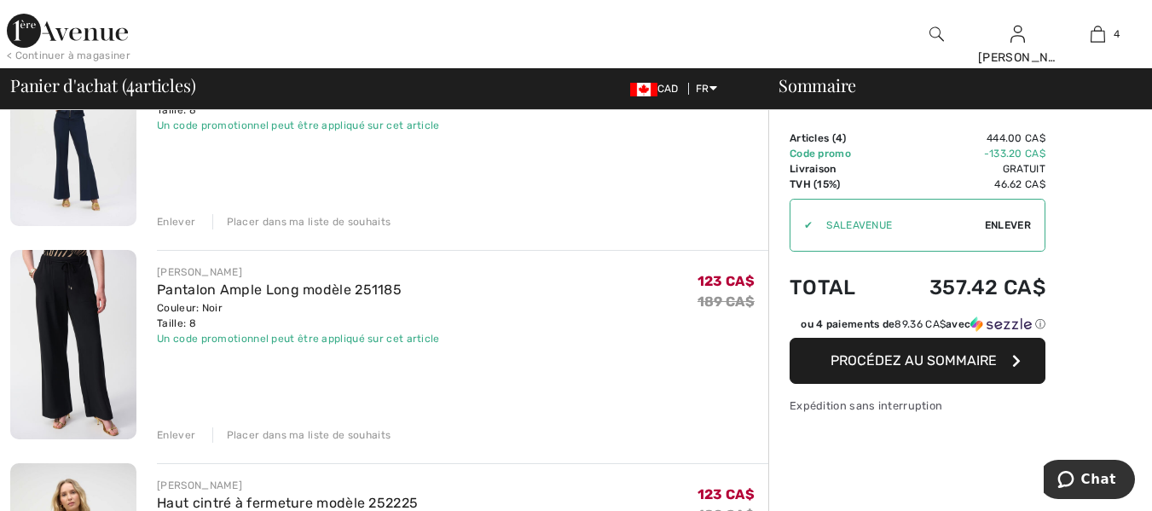
click at [78, 284] on img at bounding box center [73, 344] width 126 height 189
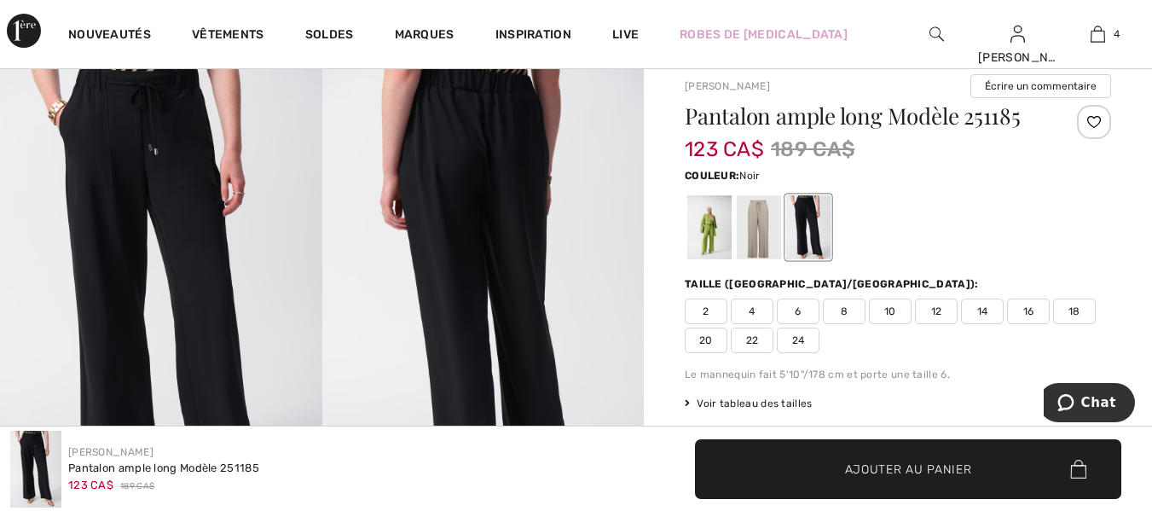
scroll to position [170, 0]
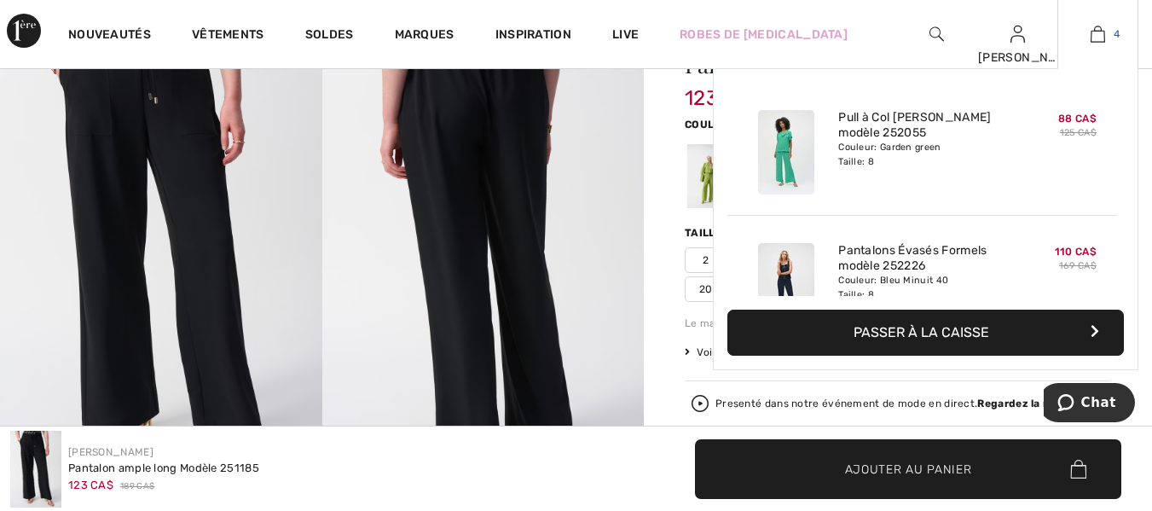
click at [1104, 38] on img at bounding box center [1097, 34] width 14 height 20
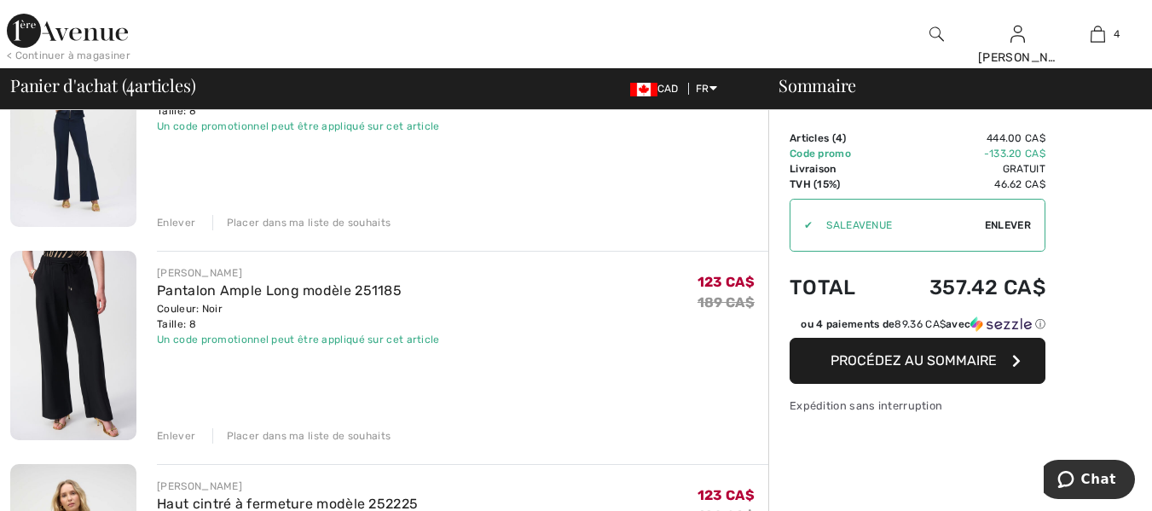
scroll to position [426, 0]
click at [164, 433] on div "Enlever" at bounding box center [176, 434] width 38 height 15
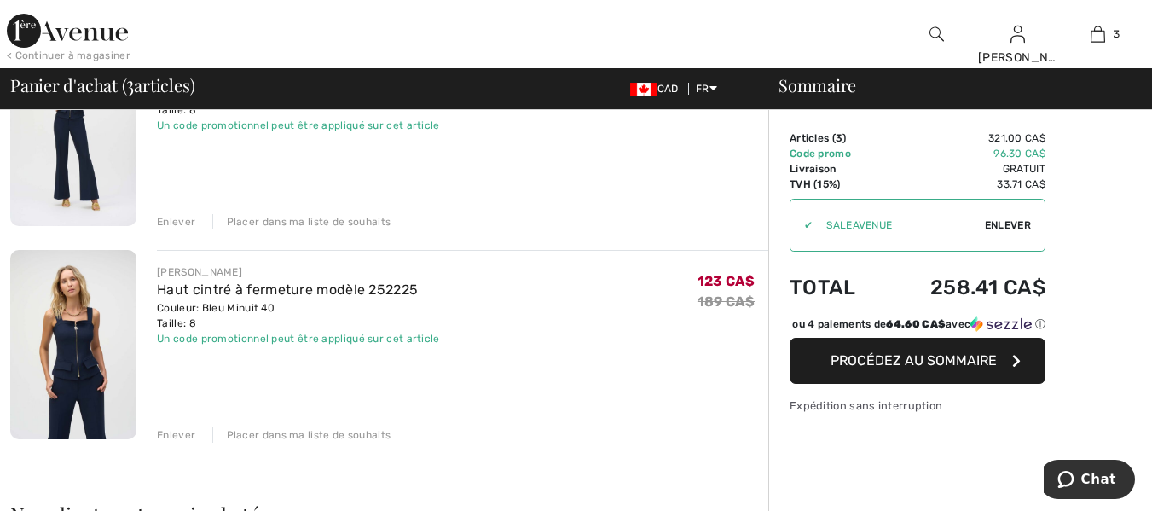
click at [938, 368] on span "Procédez au sommaire" at bounding box center [913, 360] width 166 height 16
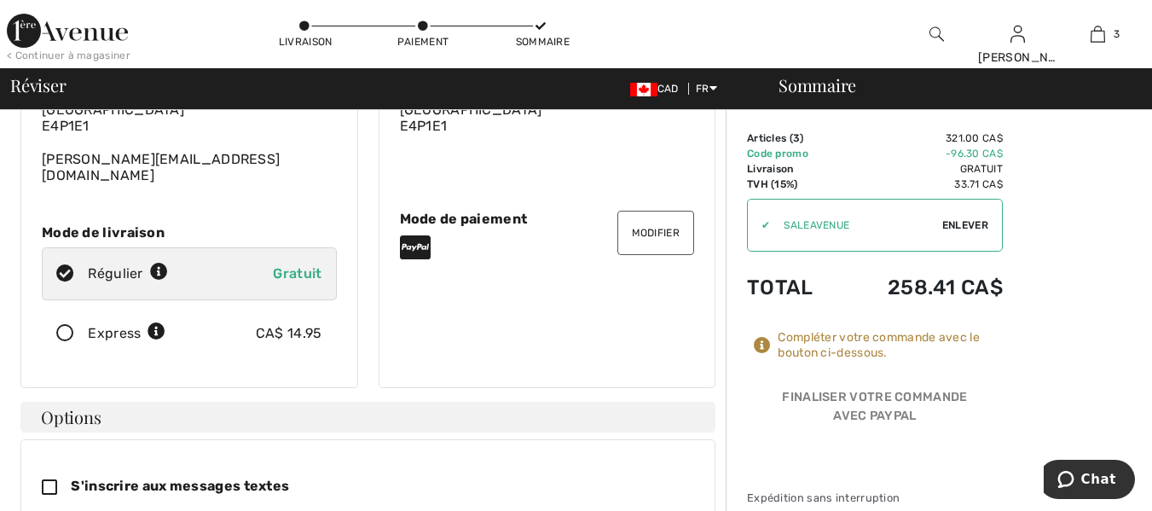
scroll to position [170, 0]
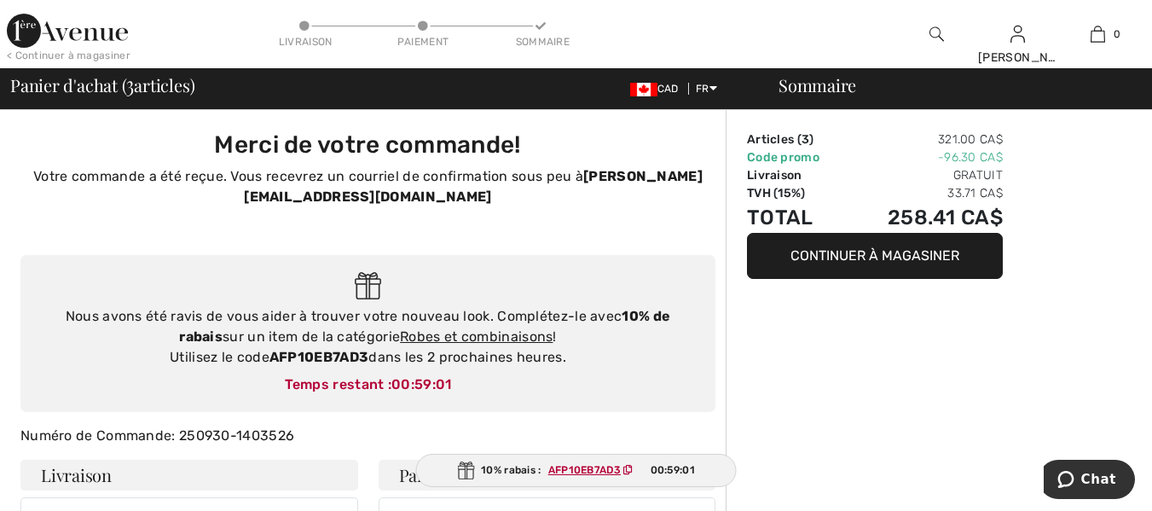
type input "[PERSON_NAME]"
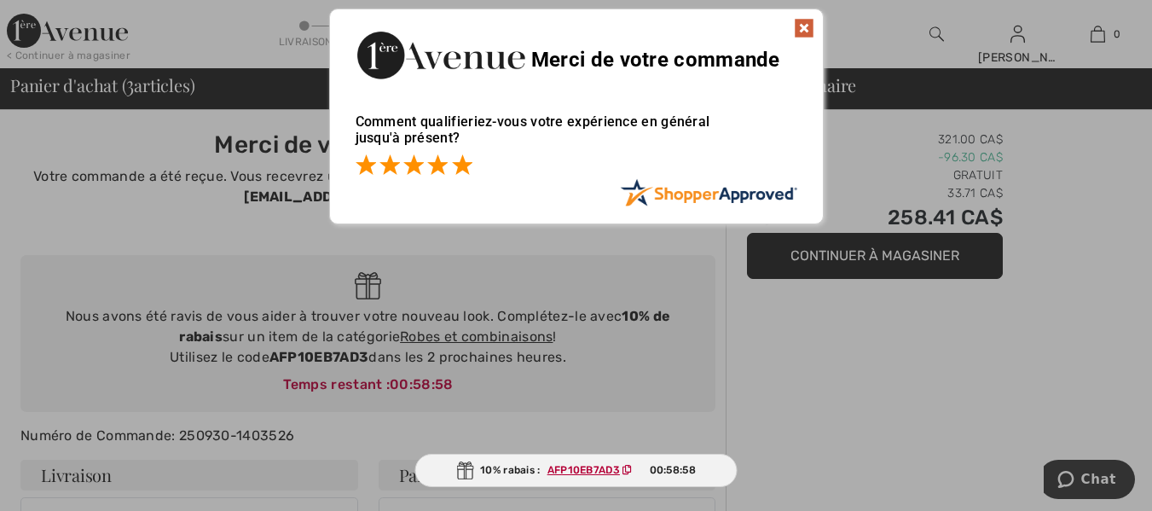
click at [460, 170] on span at bounding box center [462, 164] width 20 height 20
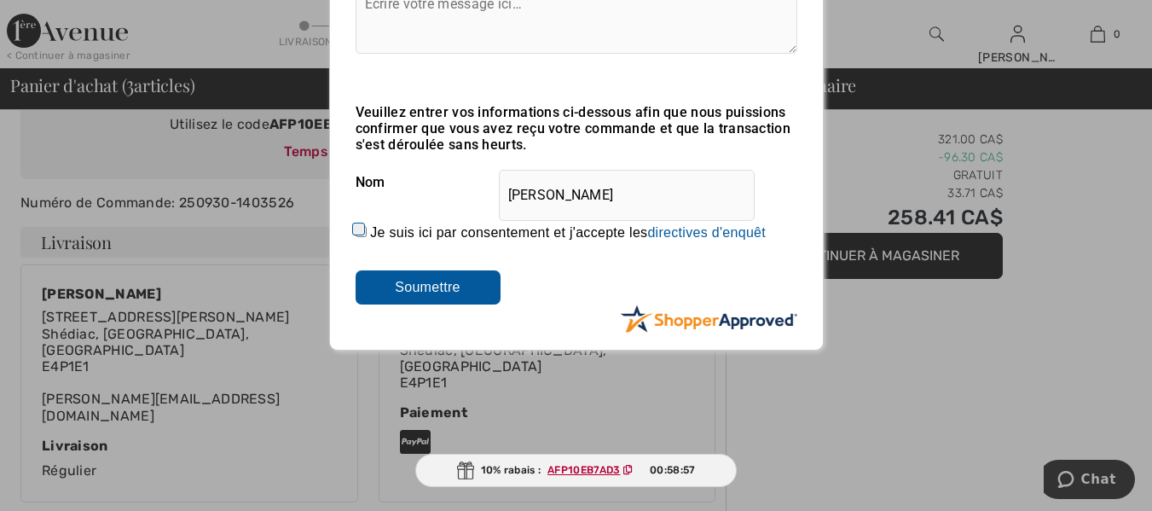
scroll to position [256, 0]
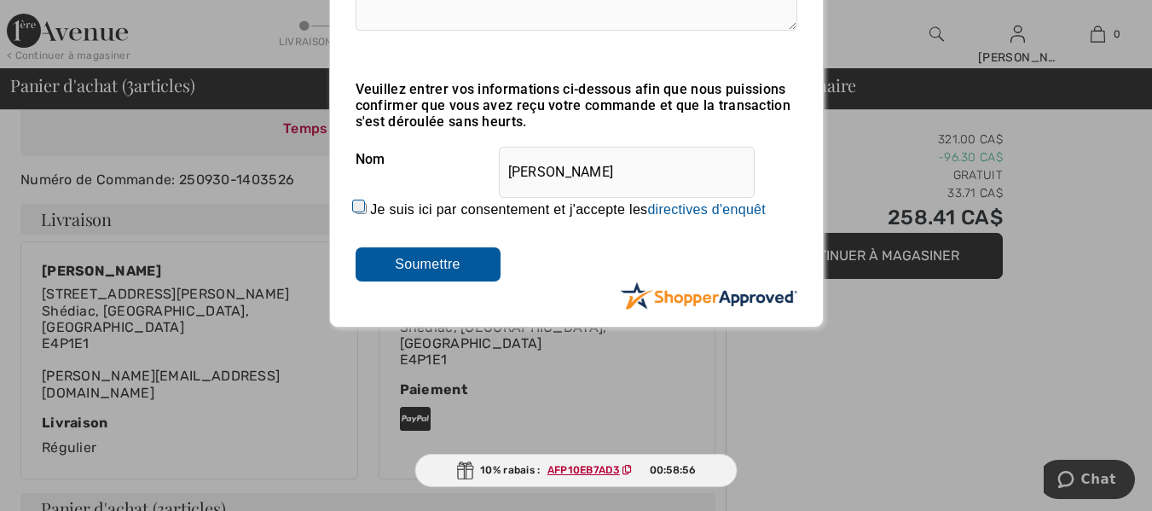
click at [360, 206] on input "Je suis ici par consentement et j'accepte les En soumettant une évaluation, vou…" at bounding box center [360, 208] width 11 height 11
checkbox input "true"
click at [471, 270] on input "Soumettre" at bounding box center [427, 264] width 145 height 34
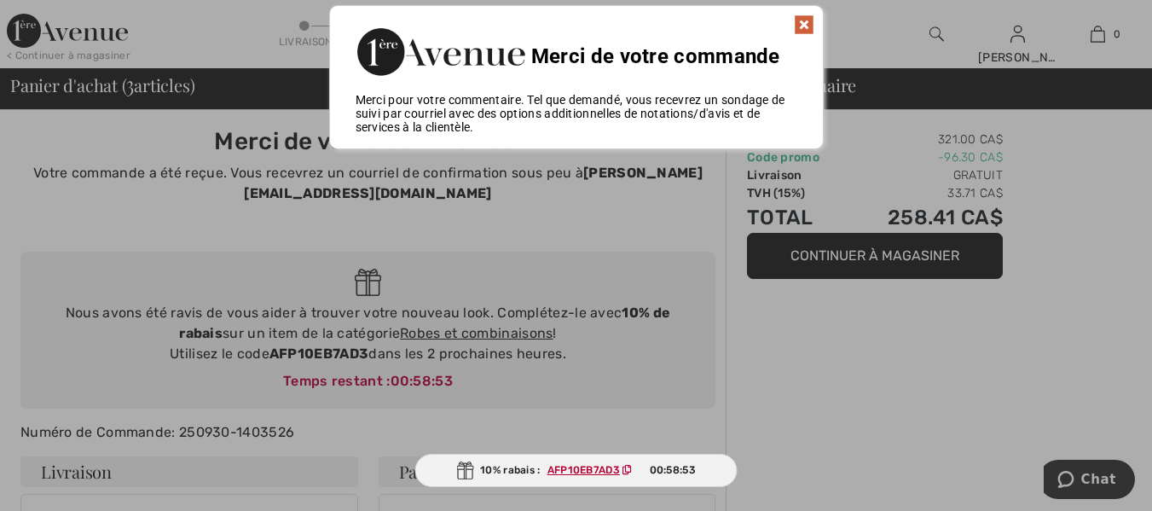
scroll to position [0, 0]
